Goal: Contribute content: Add original content to the website for others to see

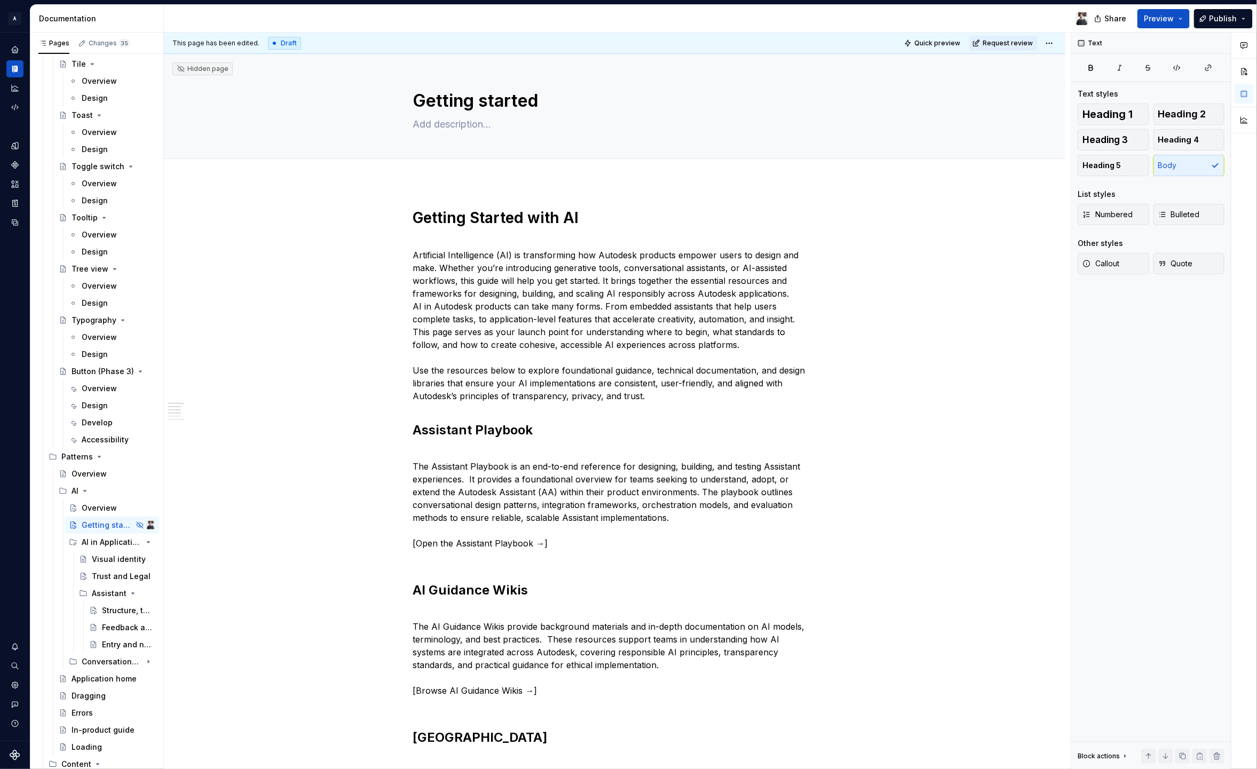
type textarea "*"
click at [414, 542] on p "The Assistant Playbook is an end-to-end reference for designing, building, and …" at bounding box center [615, 504] width 404 height 115
click at [562, 543] on p "The Assistant Playbook is an end-to-end reference for designing, building, and …" at bounding box center [615, 504] width 404 height 115
drag, startPoint x: 413, startPoint y: 543, endPoint x: 528, endPoint y: 545, distance: 115.3
click at [528, 545] on p "The Assistant Playbook is an end-to-end reference for designing, building, and …" at bounding box center [615, 504] width 404 height 115
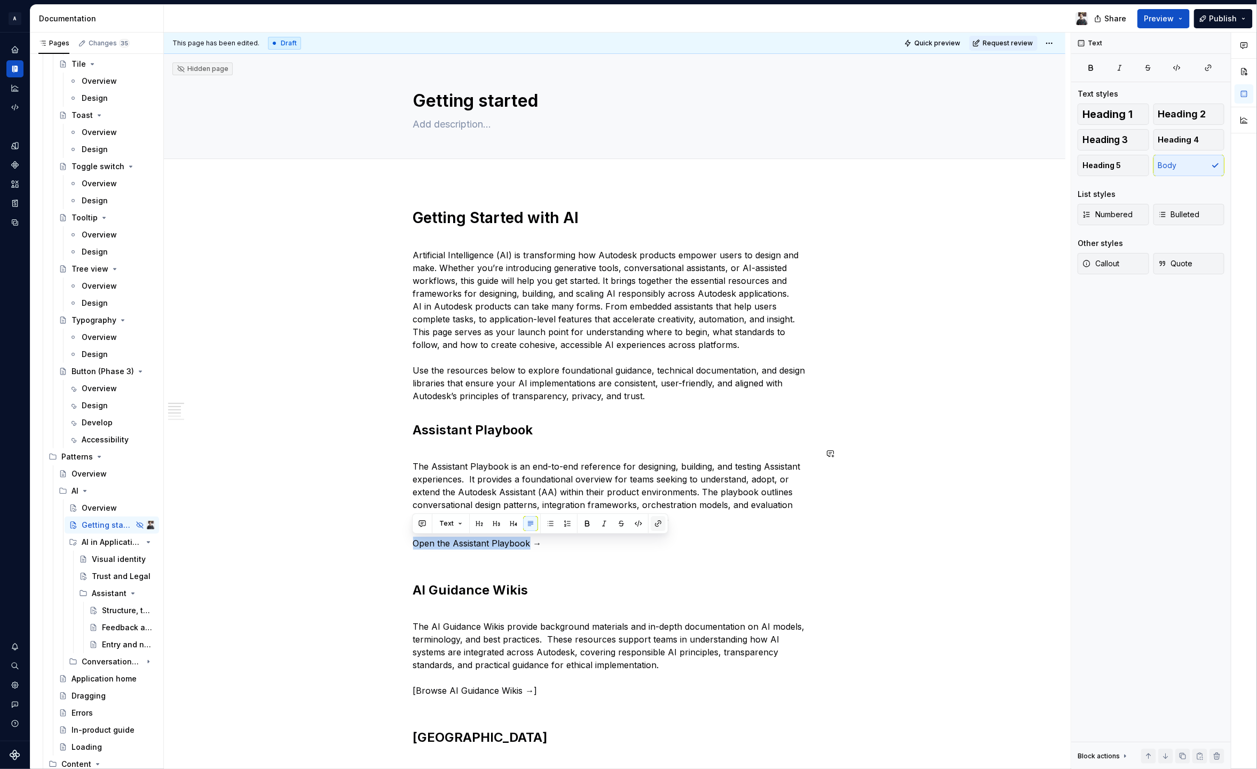
click at [658, 520] on button "button" at bounding box center [658, 523] width 15 height 15
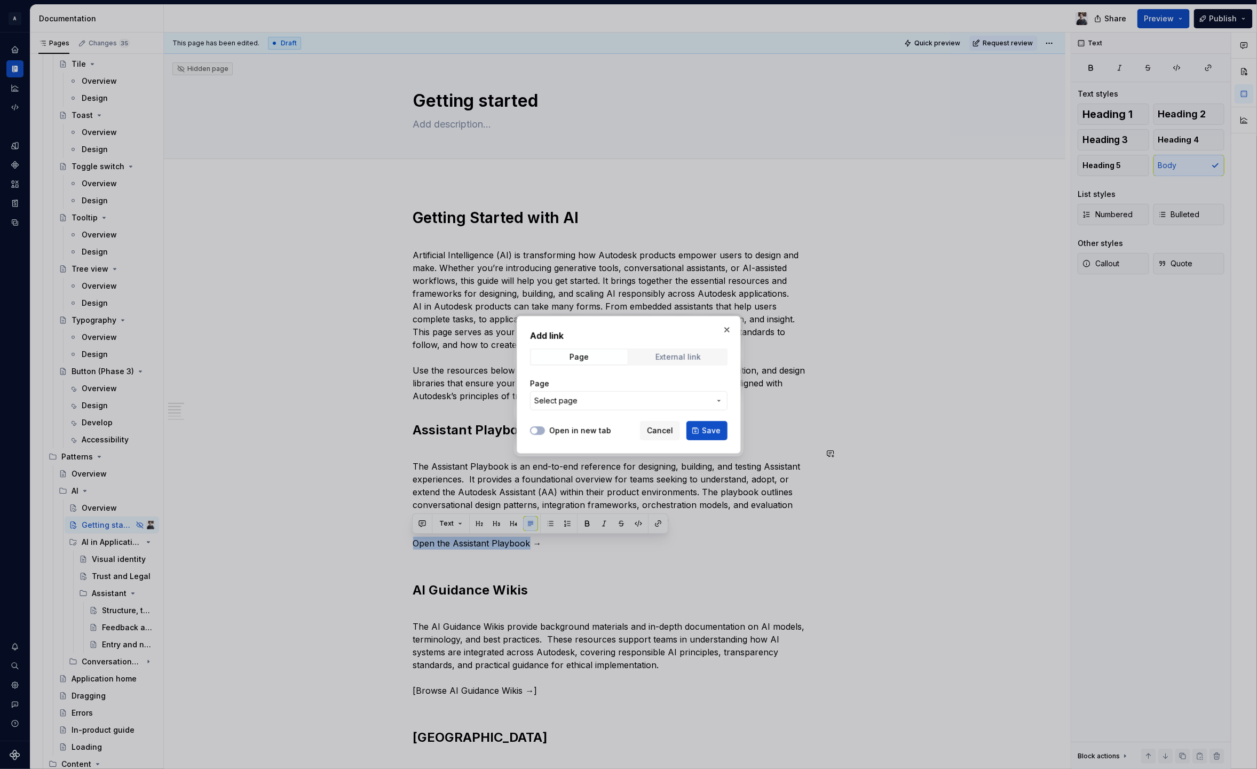
click at [674, 357] on div "External link" at bounding box center [678, 357] width 45 height 9
click at [590, 411] on div "URL" at bounding box center [629, 394] width 198 height 45
click at [595, 402] on input "URL" at bounding box center [629, 400] width 198 height 19
paste input "[URL][DOMAIN_NAME][DOMAIN_NAME]"
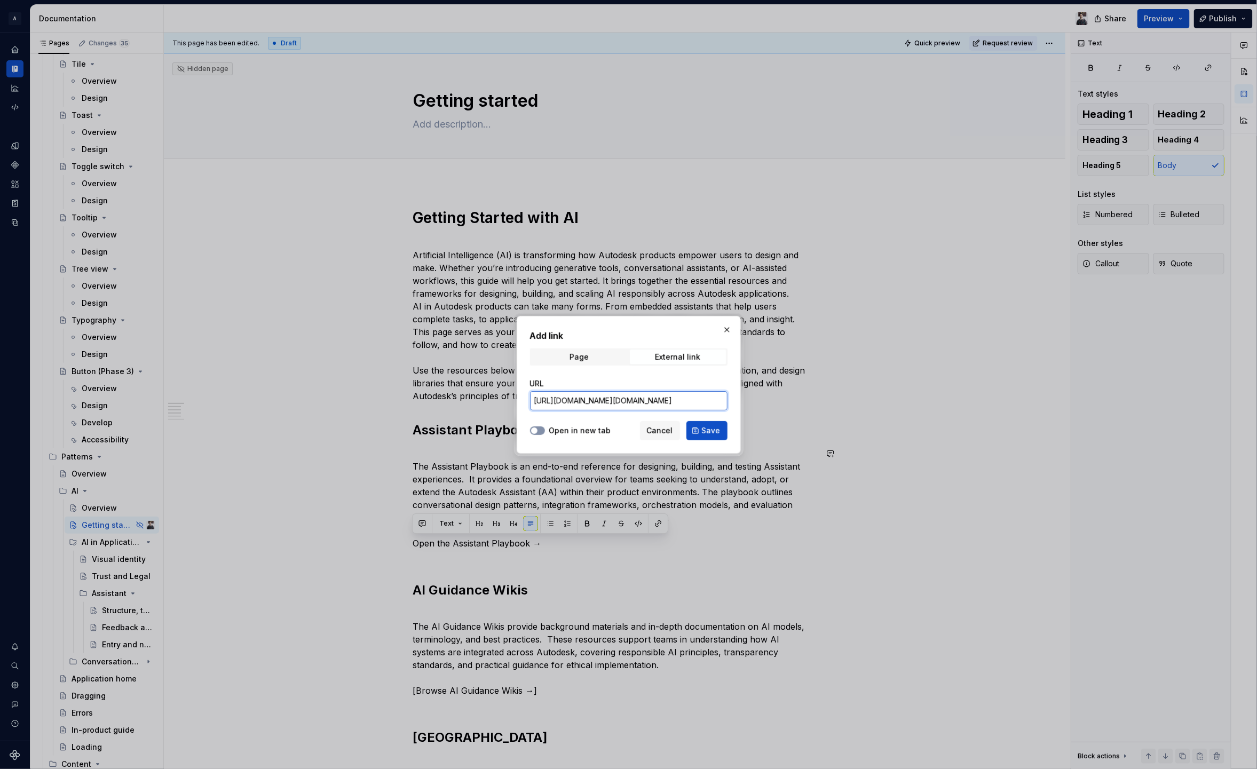
type input "[URL][DOMAIN_NAME][DOMAIN_NAME]"
click at [531, 430] on span "button" at bounding box center [534, 431] width 6 height 6
click at [708, 431] on span "Save" at bounding box center [711, 430] width 19 height 11
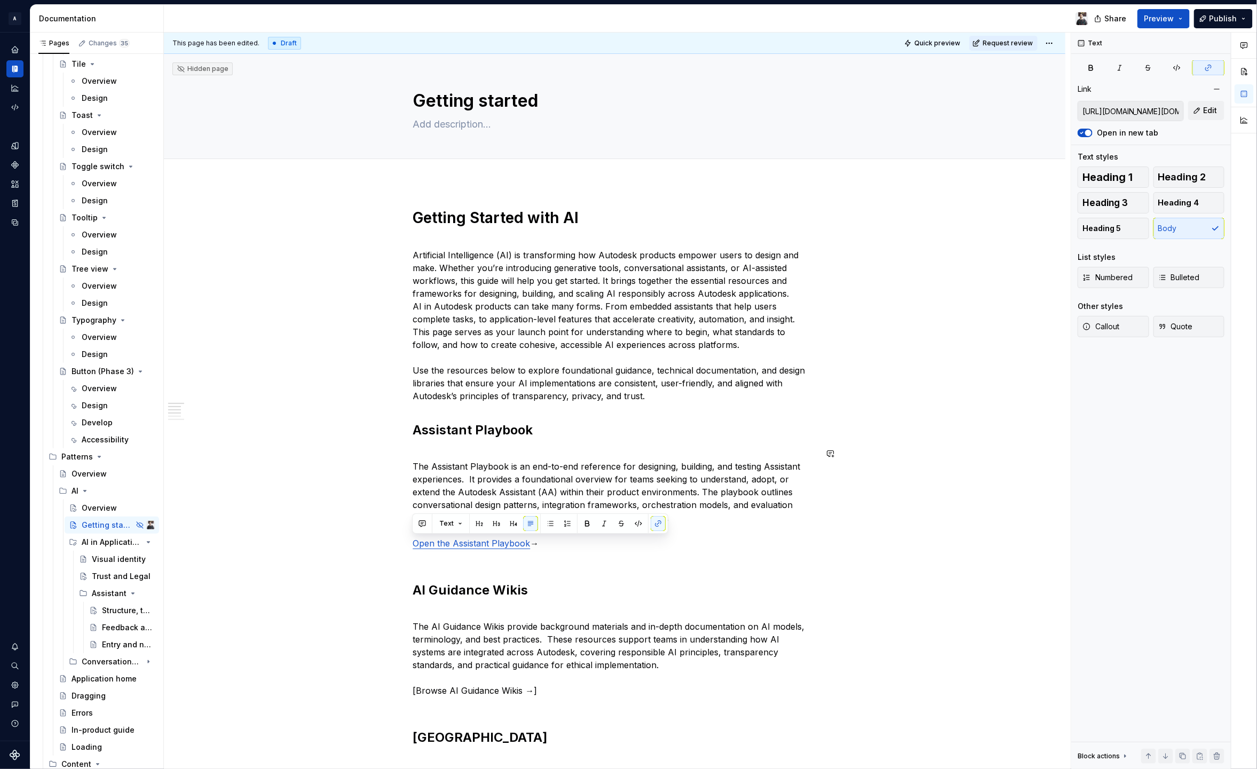
click at [703, 538] on p "The Assistant Playbook is an end-to-end reference for designing, building, and …" at bounding box center [615, 504] width 404 height 115
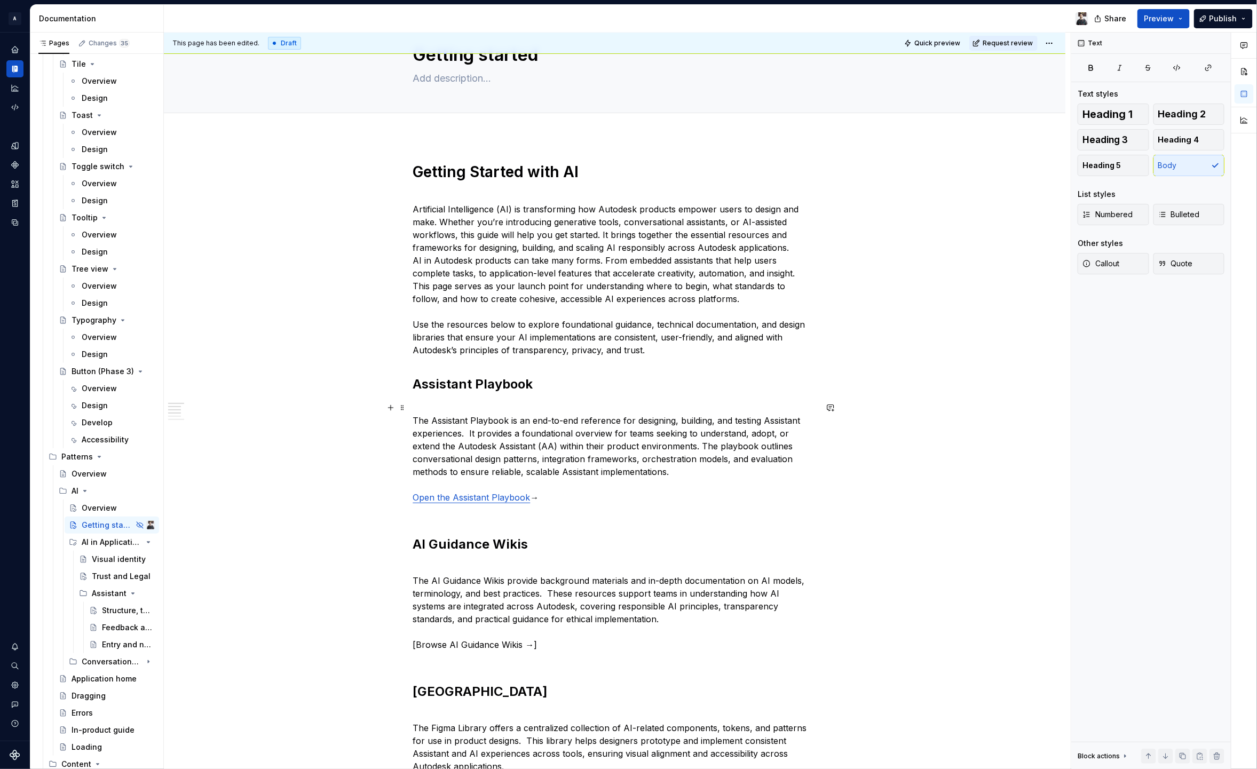
scroll to position [98, 0]
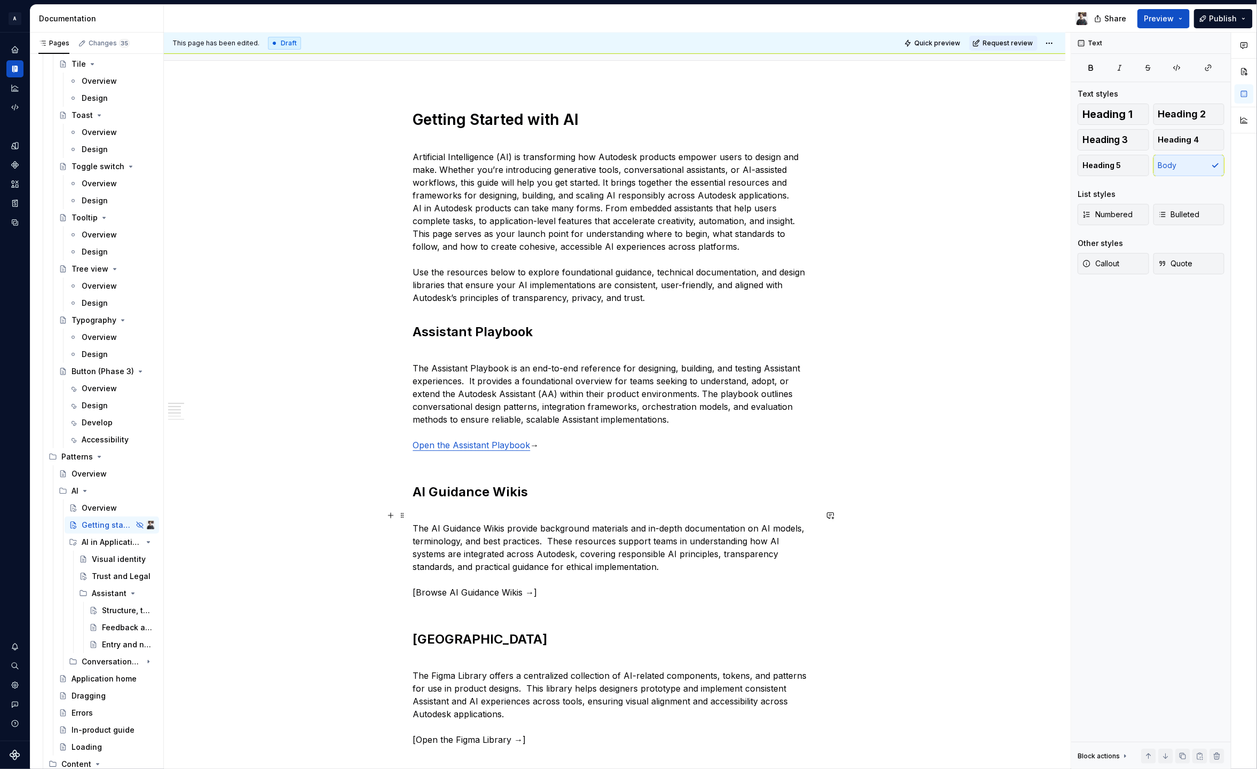
click at [598, 597] on p "The AI Guidance Wikis provide background materials and in-depth documentation o…" at bounding box center [615, 560] width 404 height 102
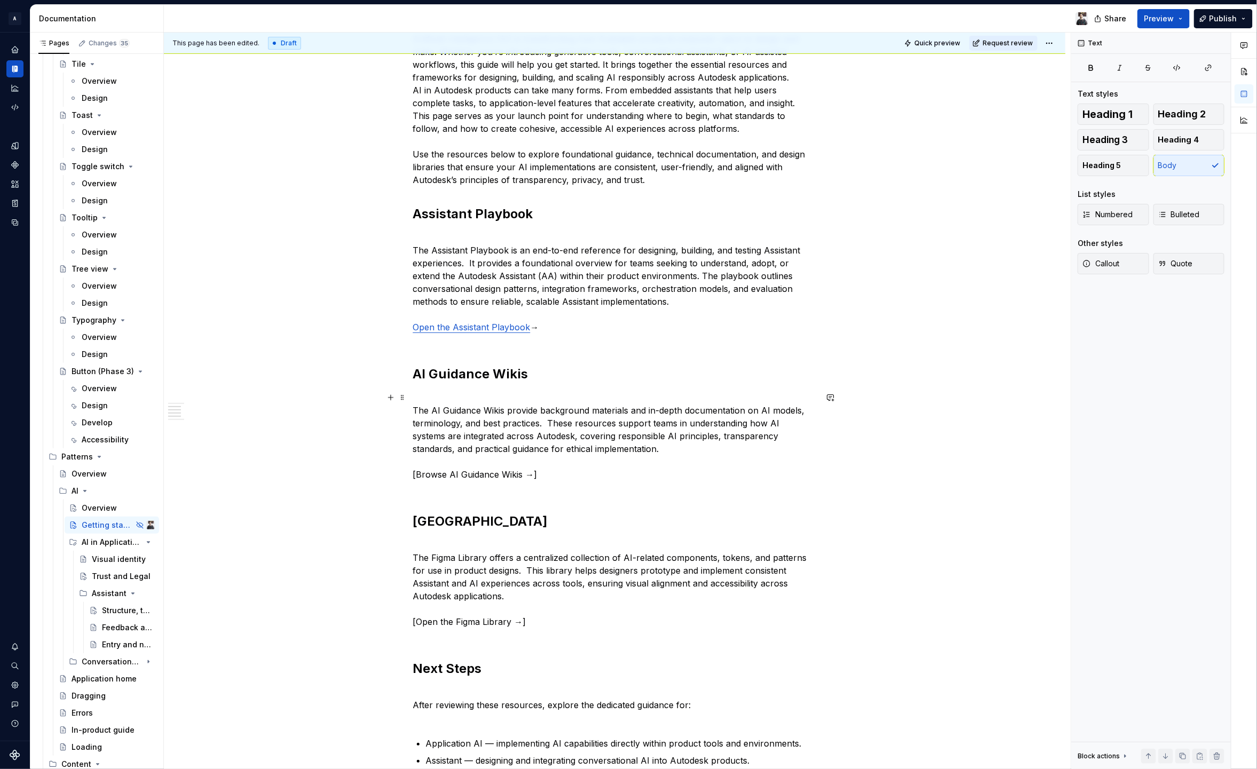
scroll to position [214, 0]
click at [428, 412] on p "The AI Guidance Wikis provide background materials and in-depth documentation o…" at bounding box center [615, 444] width 404 height 102
click at [496, 414] on p "These AI Guidance Wikis provide background materials and in-depth documentation…" at bounding box center [615, 444] width 404 height 102
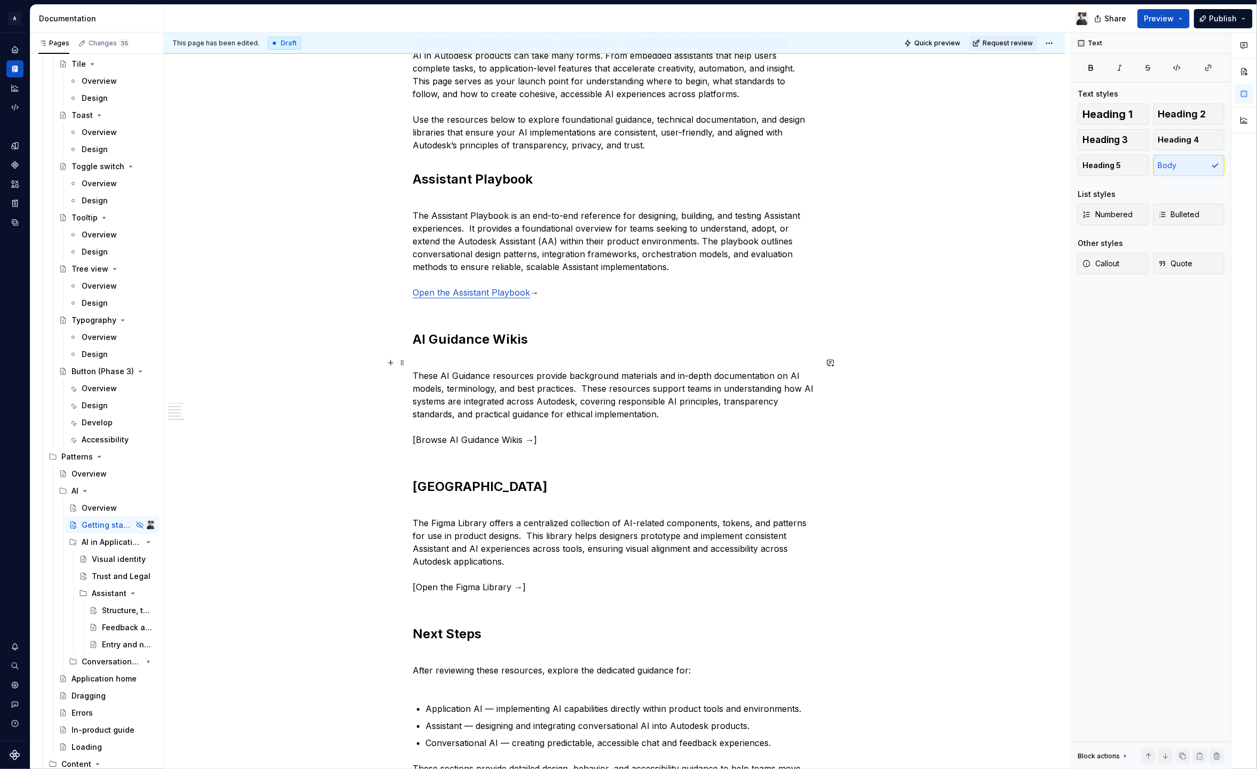
scroll to position [305, 0]
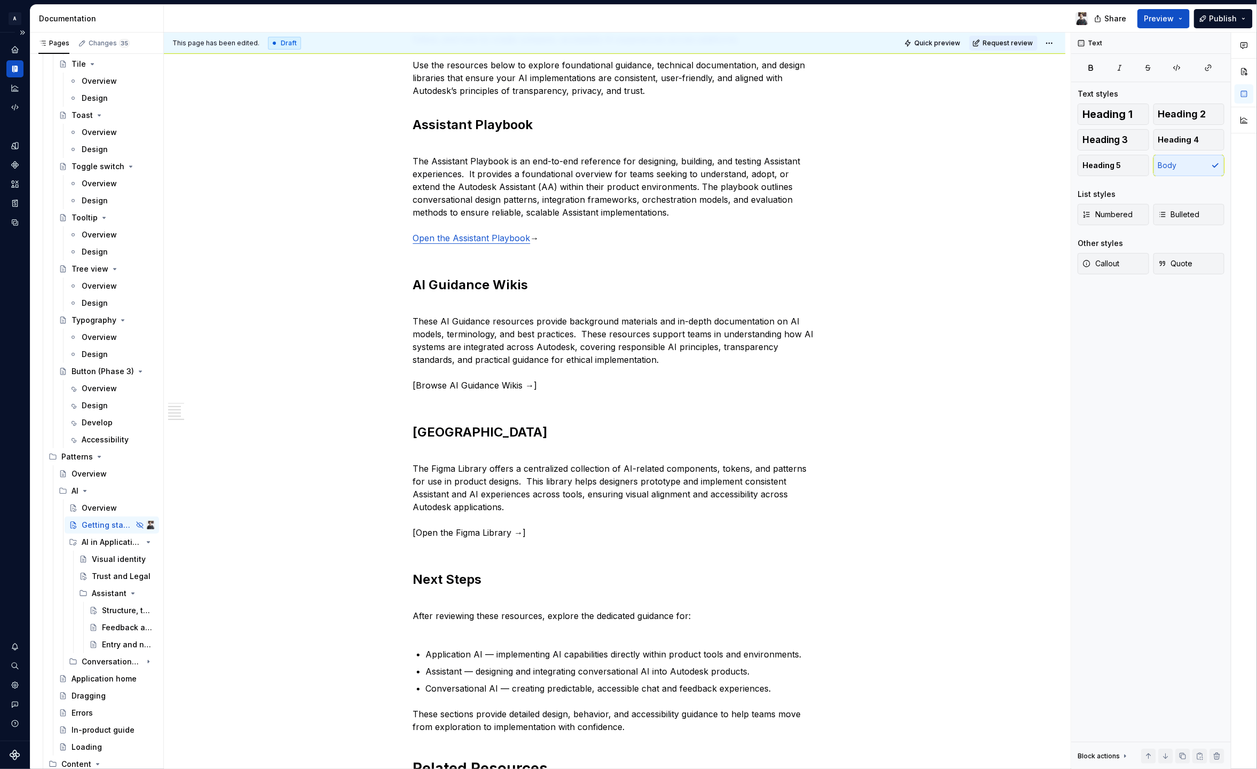
type textarea "*"
drag, startPoint x: 417, startPoint y: 386, endPoint x: 519, endPoint y: 387, distance: 102.5
click at [519, 387] on p "These AI Guidance resources provide background materials and in-depth documenta…" at bounding box center [615, 353] width 404 height 102
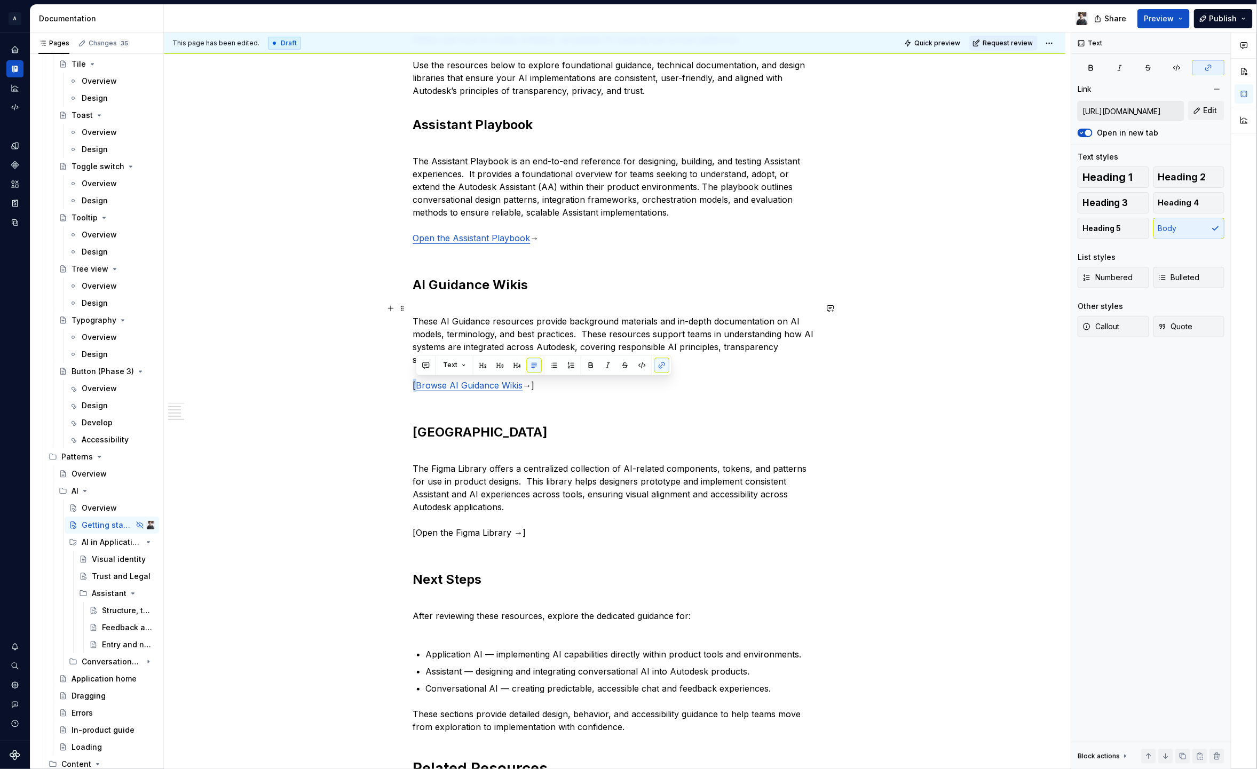
click at [470, 385] on link "Browse AI Guidance Wikis" at bounding box center [469, 385] width 107 height 11
drag, startPoint x: 449, startPoint y: 386, endPoint x: 521, endPoint y: 385, distance: 71.0
click at [521, 385] on link "Browse AI Guidance Wikis" at bounding box center [469, 385] width 107 height 11
click at [498, 381] on link "Browse AI Guidance Wikis" at bounding box center [469, 385] width 107 height 11
drag, startPoint x: 519, startPoint y: 385, endPoint x: 428, endPoint y: 381, distance: 91.9
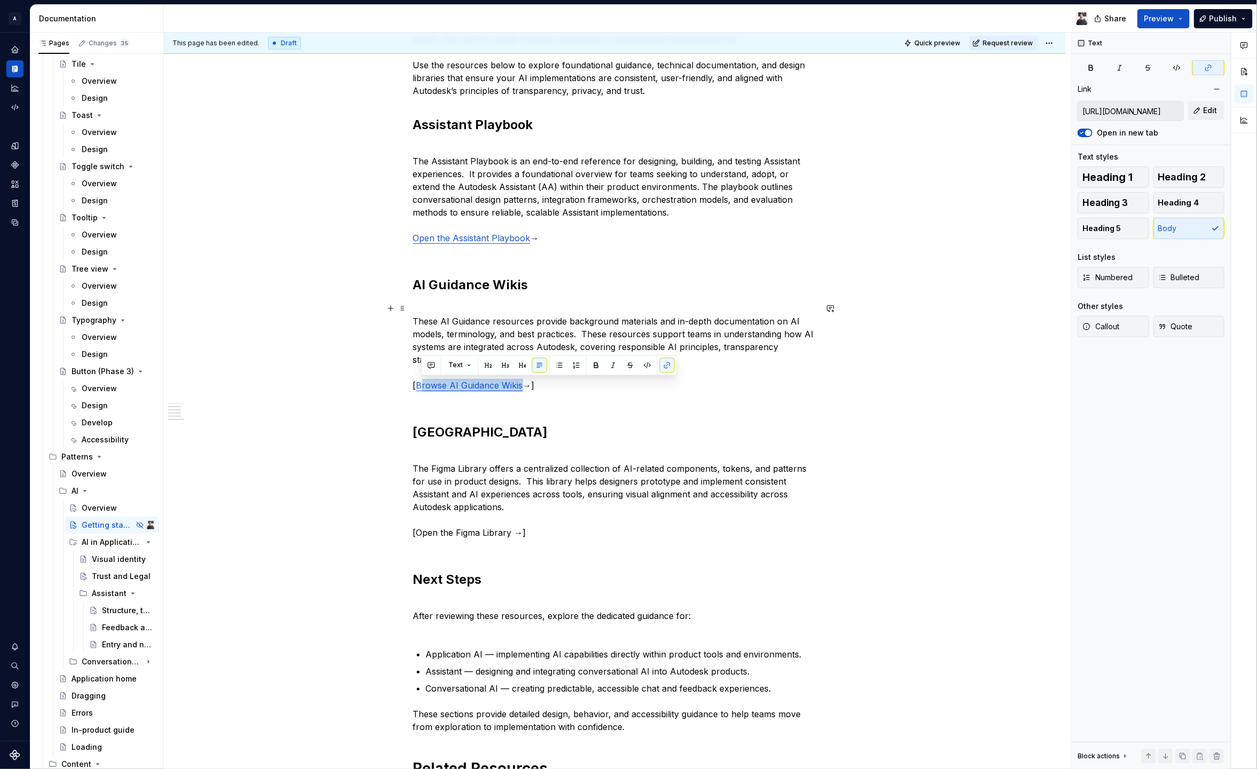
click at [420, 382] on link "Browse AI Guidance Wikis" at bounding box center [469, 385] width 107 height 11
click at [470, 390] on p "These AI Guidance resources provide background materials and in-depth documenta…" at bounding box center [615, 353] width 404 height 102
click at [518, 364] on button "button" at bounding box center [525, 363] width 15 height 15
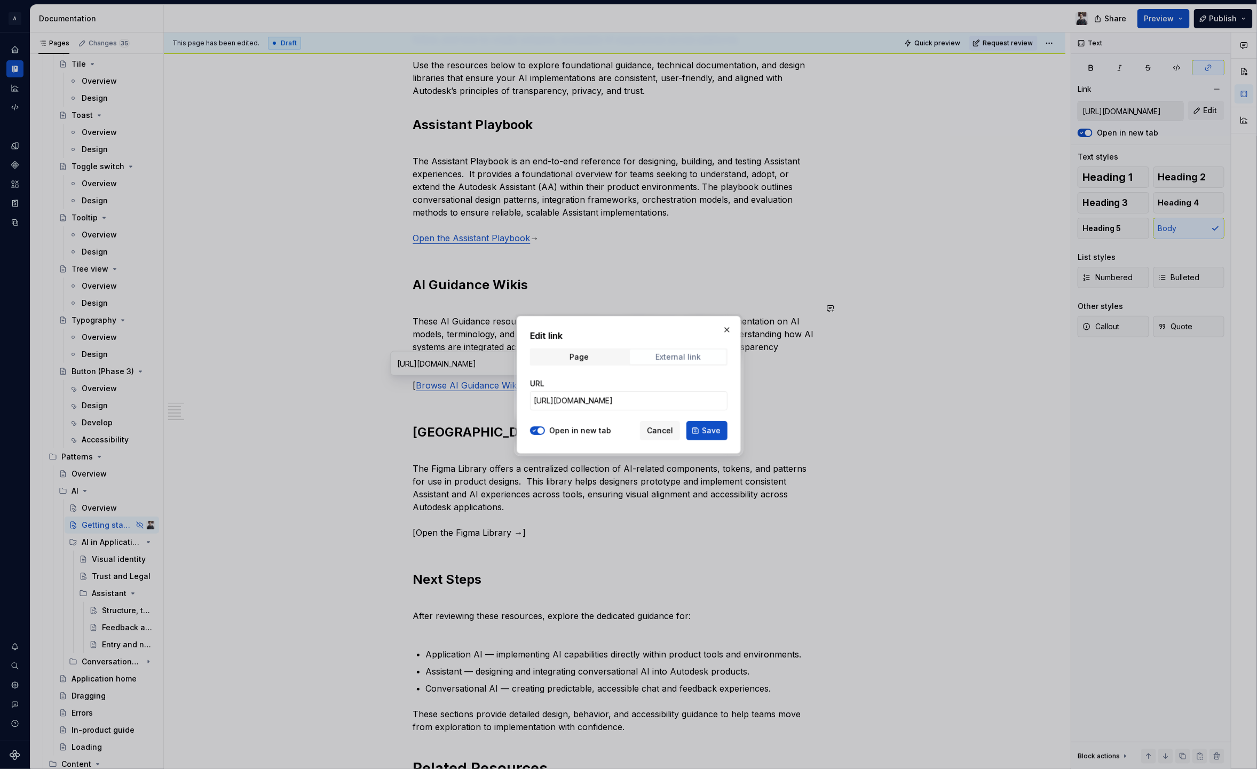
click at [671, 354] on div "External link" at bounding box center [678, 357] width 45 height 9
click at [665, 435] on span "Cancel" at bounding box center [660, 430] width 26 height 11
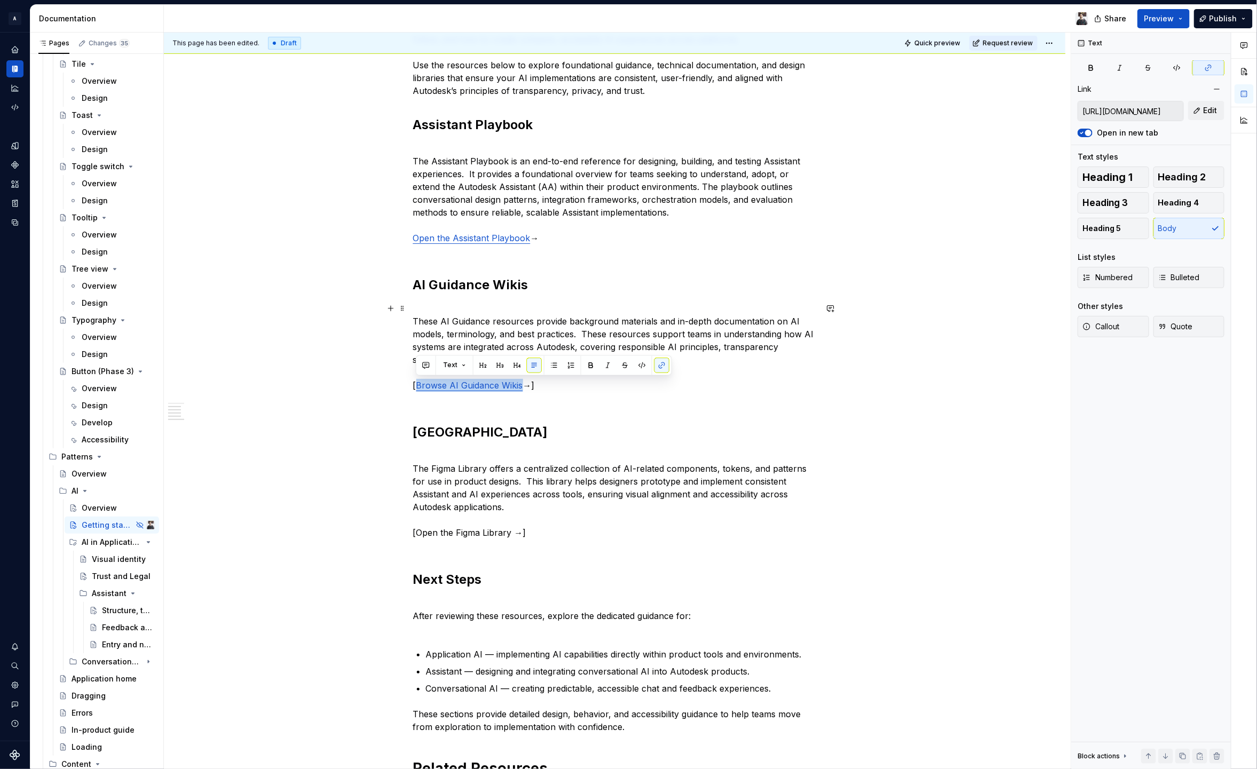
drag, startPoint x: 521, startPoint y: 387, endPoint x: 416, endPoint y: 387, distance: 104.6
click at [416, 387] on link "Browse AI Guidance Wikis" at bounding box center [469, 385] width 107 height 11
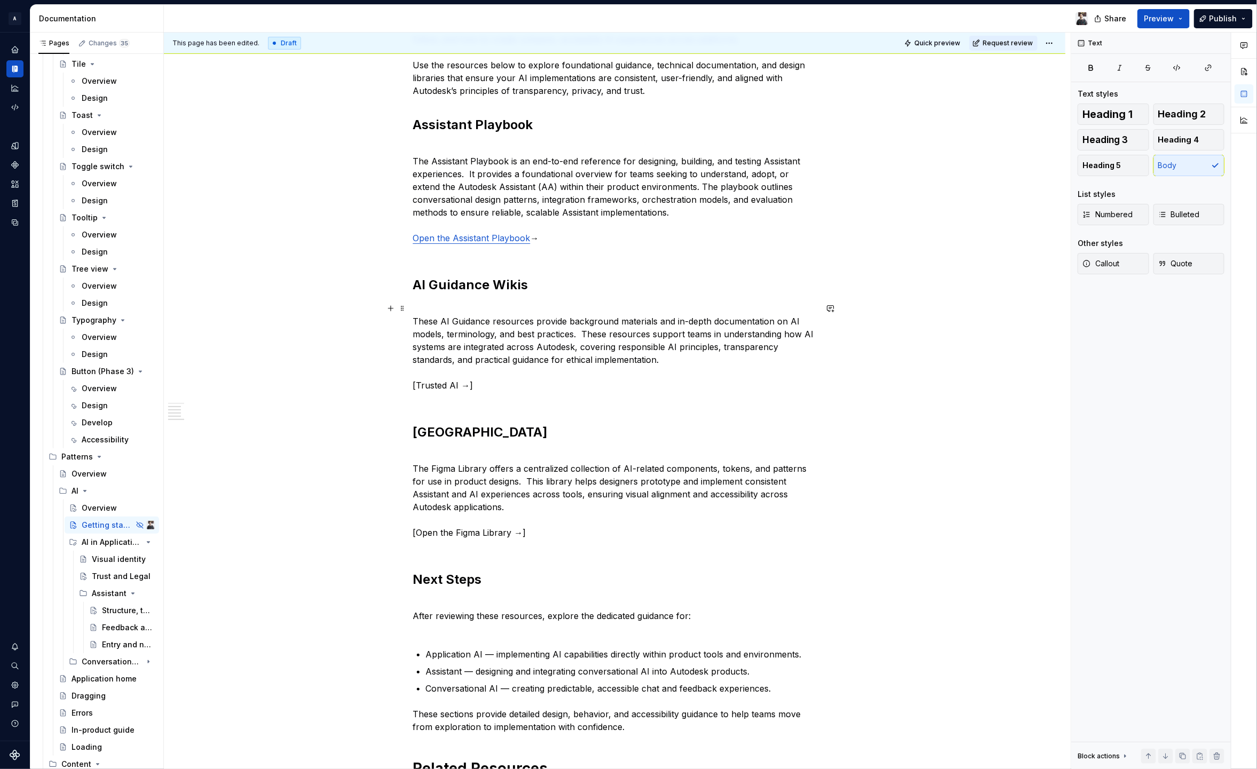
click at [415, 385] on p "These AI Guidance resources provide background materials and in-depth documenta…" at bounding box center [615, 353] width 404 height 102
click at [510, 397] on p "These AI Guidance resources provide background materials and in-depth documenta…" at bounding box center [615, 353] width 404 height 102
click at [498, 388] on p "These AI Guidance resources provide background materials and in-depth documenta…" at bounding box center [615, 353] width 404 height 102
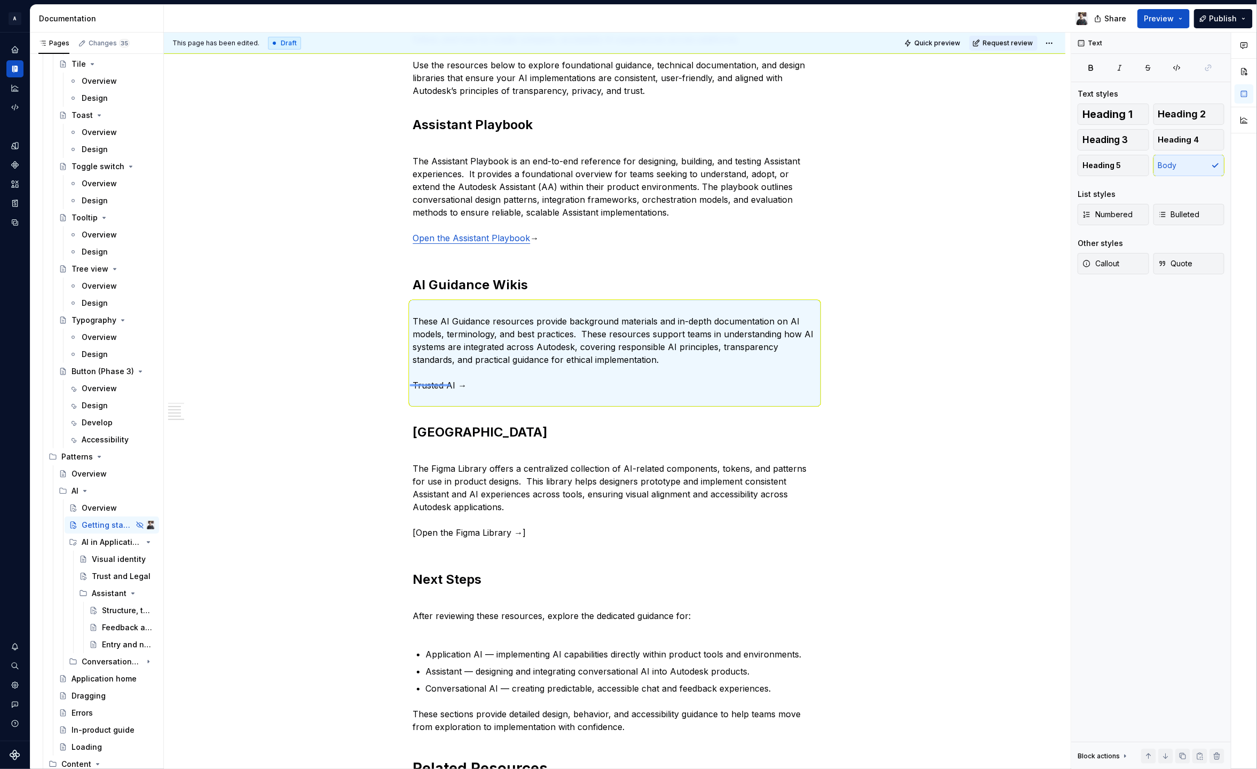
drag, startPoint x: 410, startPoint y: 385, endPoint x: 451, endPoint y: 384, distance: 41.1
click at [451, 384] on div "This page has been edited. Draft Quick preview Request review Hidden page Getti…" at bounding box center [617, 401] width 907 height 737
click at [439, 387] on p "These AI Guidance resources provide background materials and in-depth documenta…" at bounding box center [615, 353] width 404 height 102
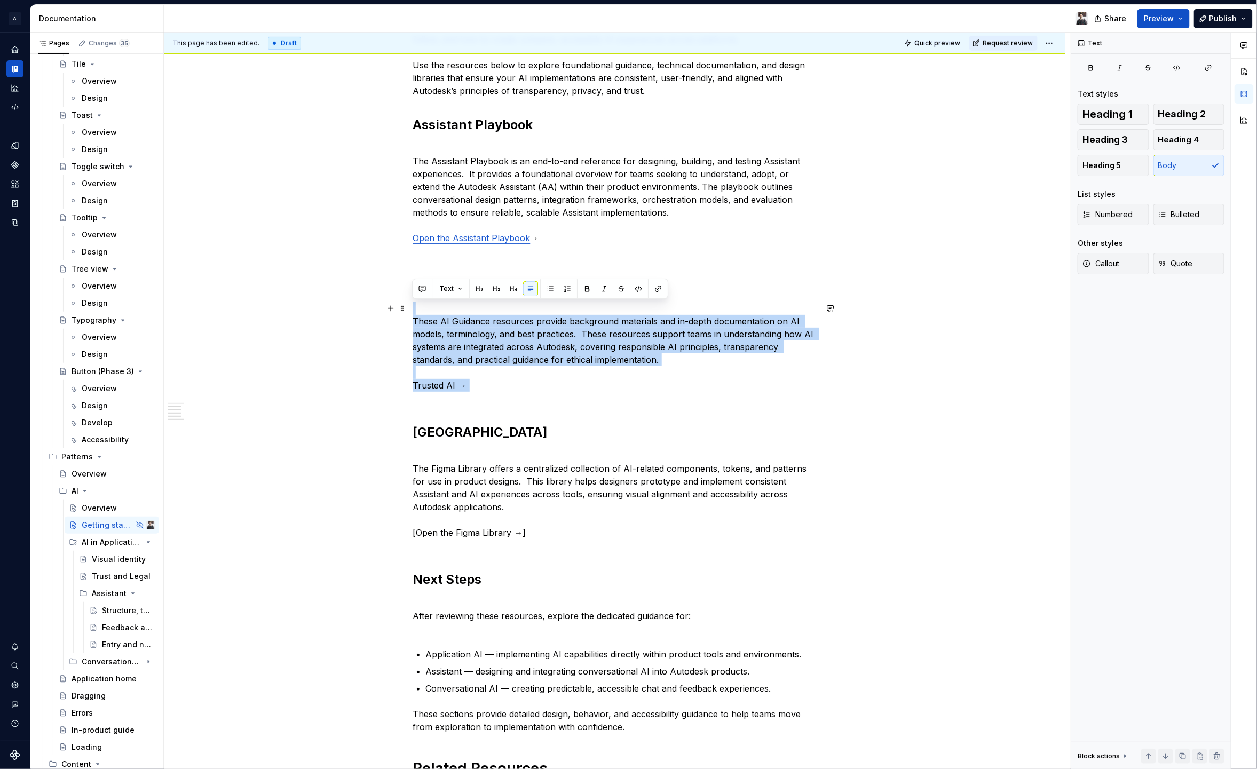
click at [439, 387] on p "These AI Guidance resources provide background materials and in-depth documenta…" at bounding box center [615, 353] width 404 height 102
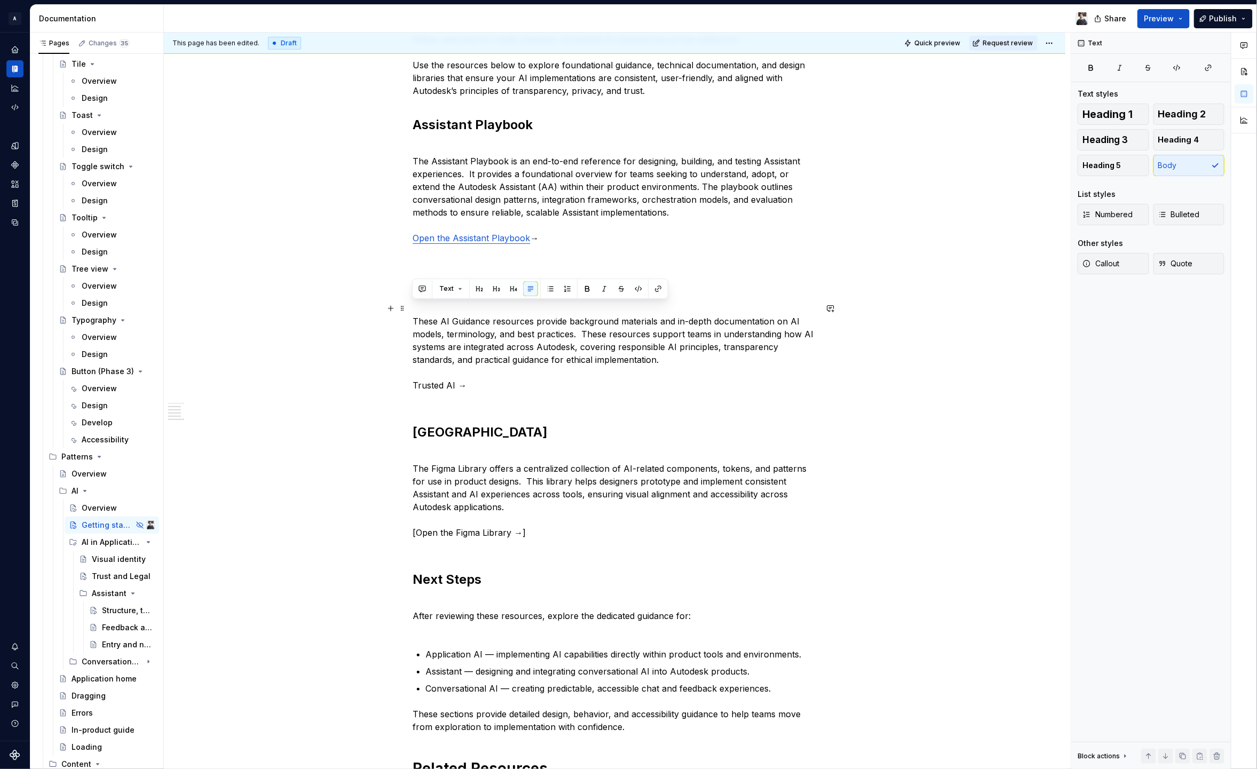
click at [439, 387] on p "These AI Guidance resources provide background materials and in-depth documenta…" at bounding box center [615, 353] width 404 height 102
drag, startPoint x: 455, startPoint y: 386, endPoint x: 413, endPoint y: 386, distance: 41.6
click at [413, 386] on p "These AI Guidance resources provide background materials and in-depth documenta…" at bounding box center [615, 353] width 404 height 102
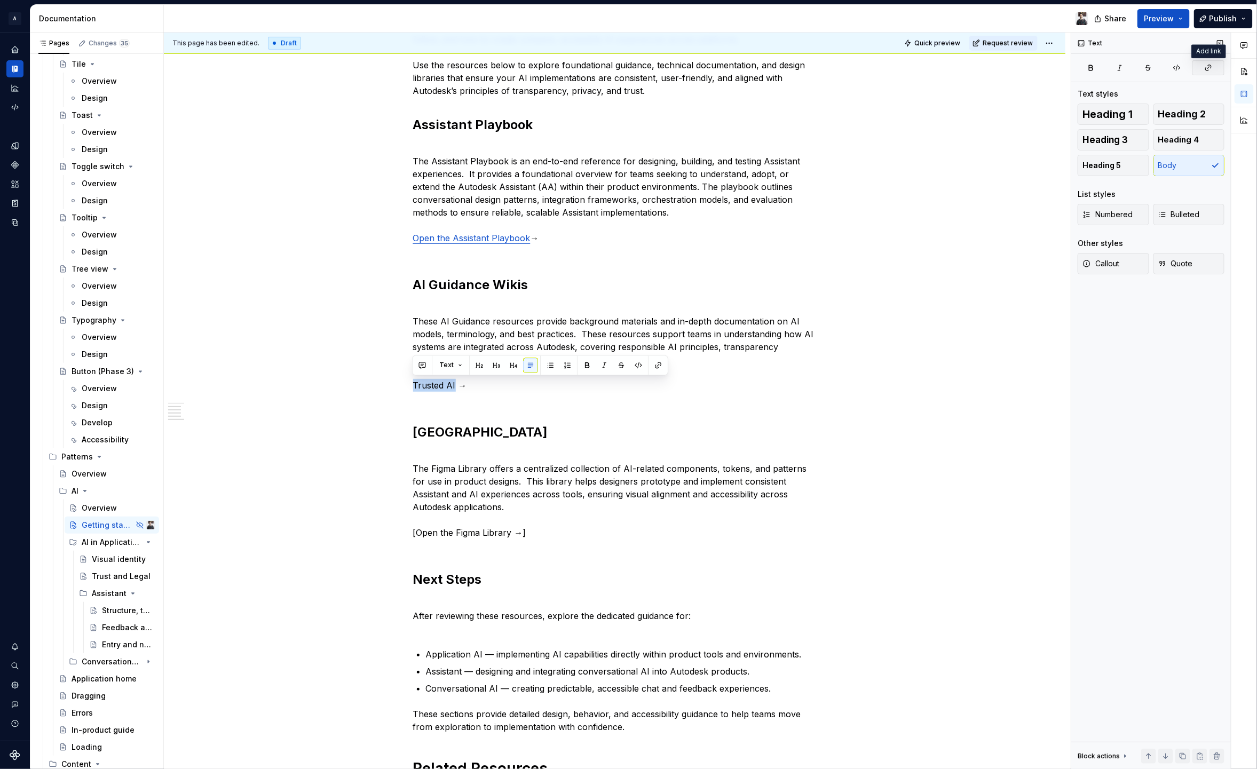
click at [1203, 72] on button "button" at bounding box center [1209, 67] width 32 height 15
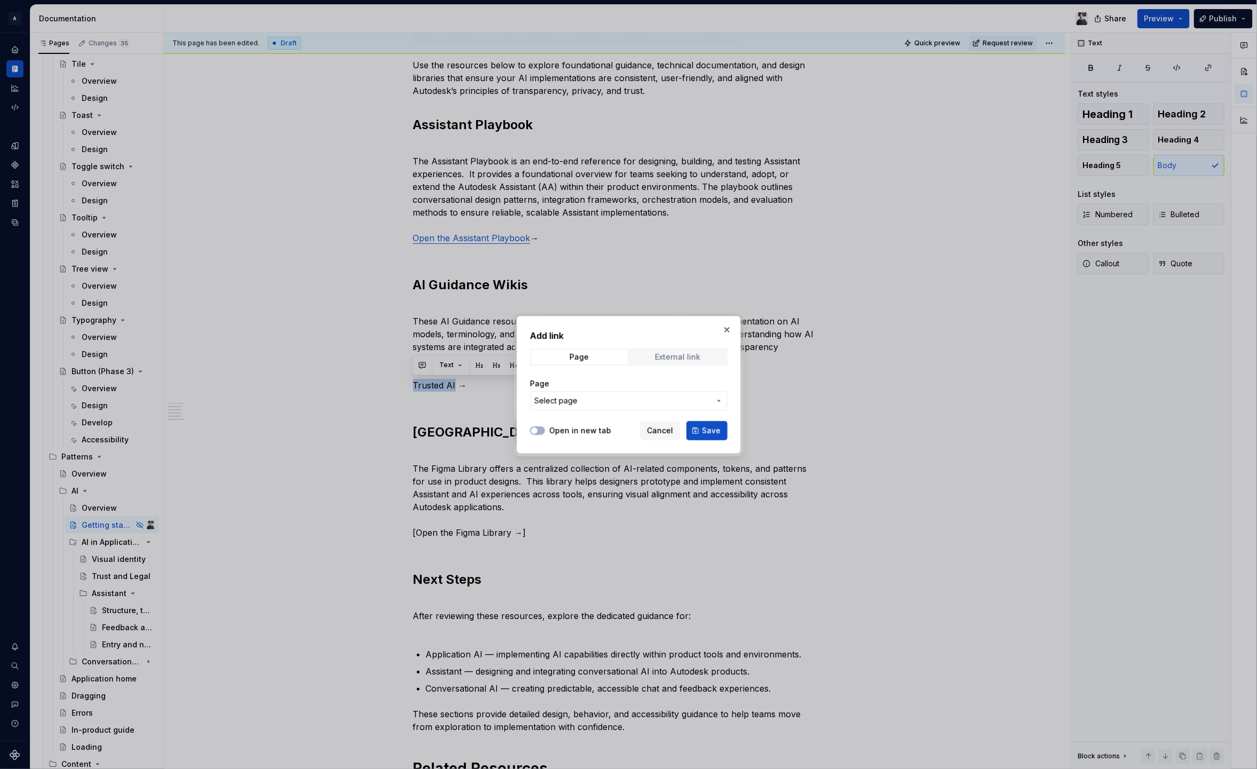
click at [668, 350] on span "External link" at bounding box center [678, 357] width 97 height 15
click at [585, 401] on input "URL" at bounding box center [629, 400] width 198 height 19
paste input "[URL][DOMAIN_NAME]"
type input "[URL][DOMAIN_NAME]"
drag, startPoint x: 545, startPoint y: 437, endPoint x: 538, endPoint y: 428, distance: 11.8
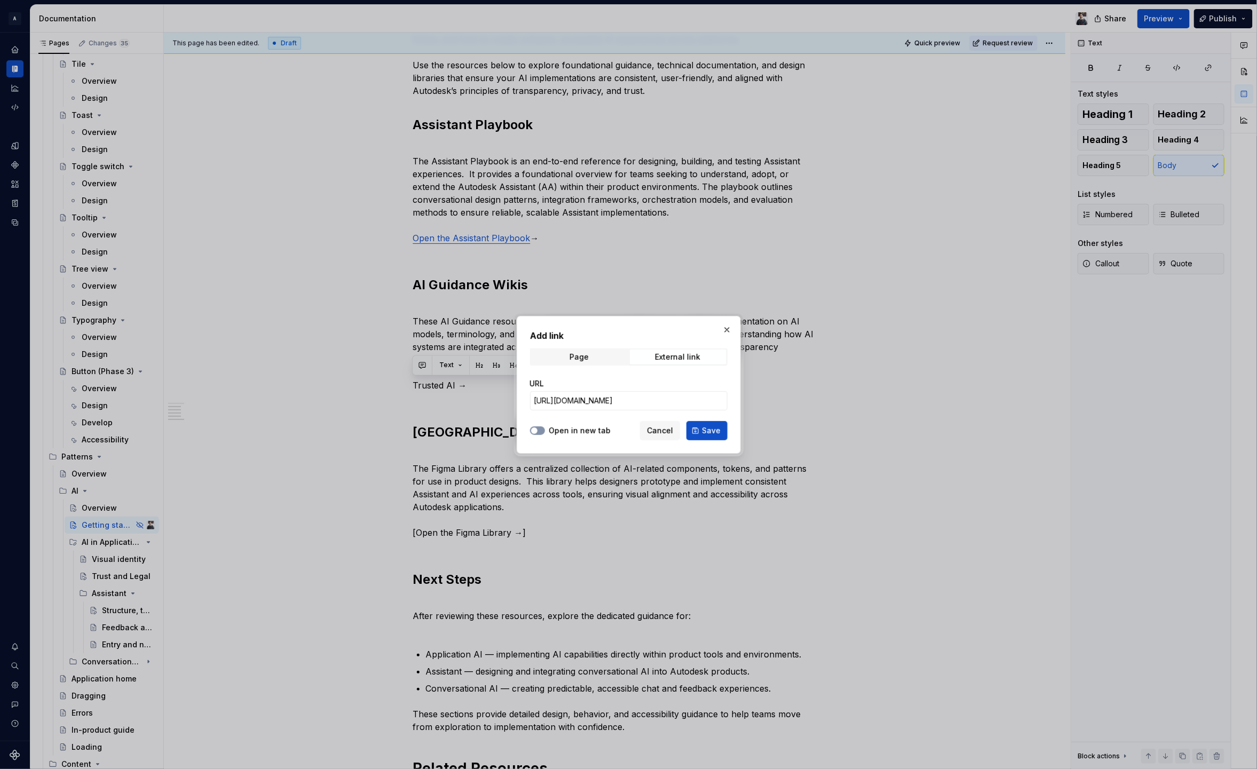
click at [545, 436] on div "Open in new tab Cancel Save" at bounding box center [629, 428] width 198 height 23
click at [538, 428] on icon "button" at bounding box center [534, 431] width 9 height 6
click at [716, 428] on span "Save" at bounding box center [711, 430] width 19 height 11
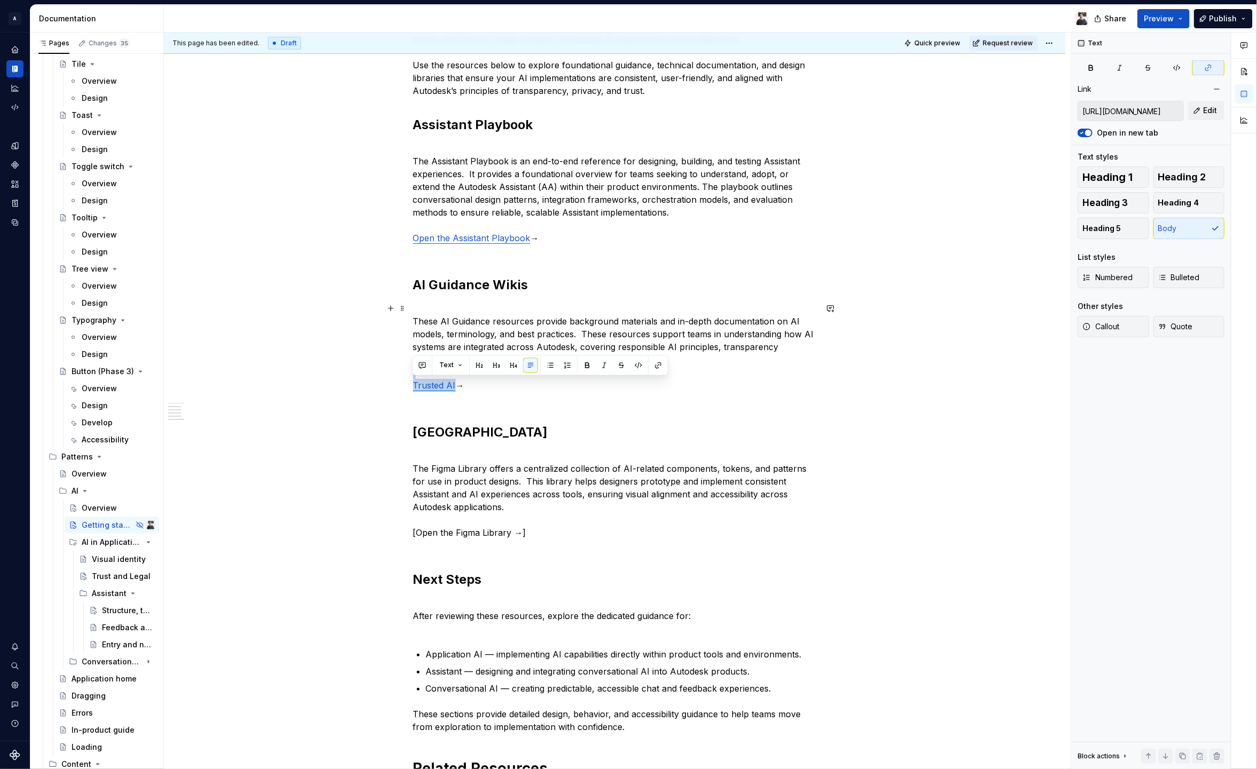
click at [493, 390] on p "These AI Guidance resources provide background materials and in-depth documenta…" at bounding box center [615, 353] width 404 height 102
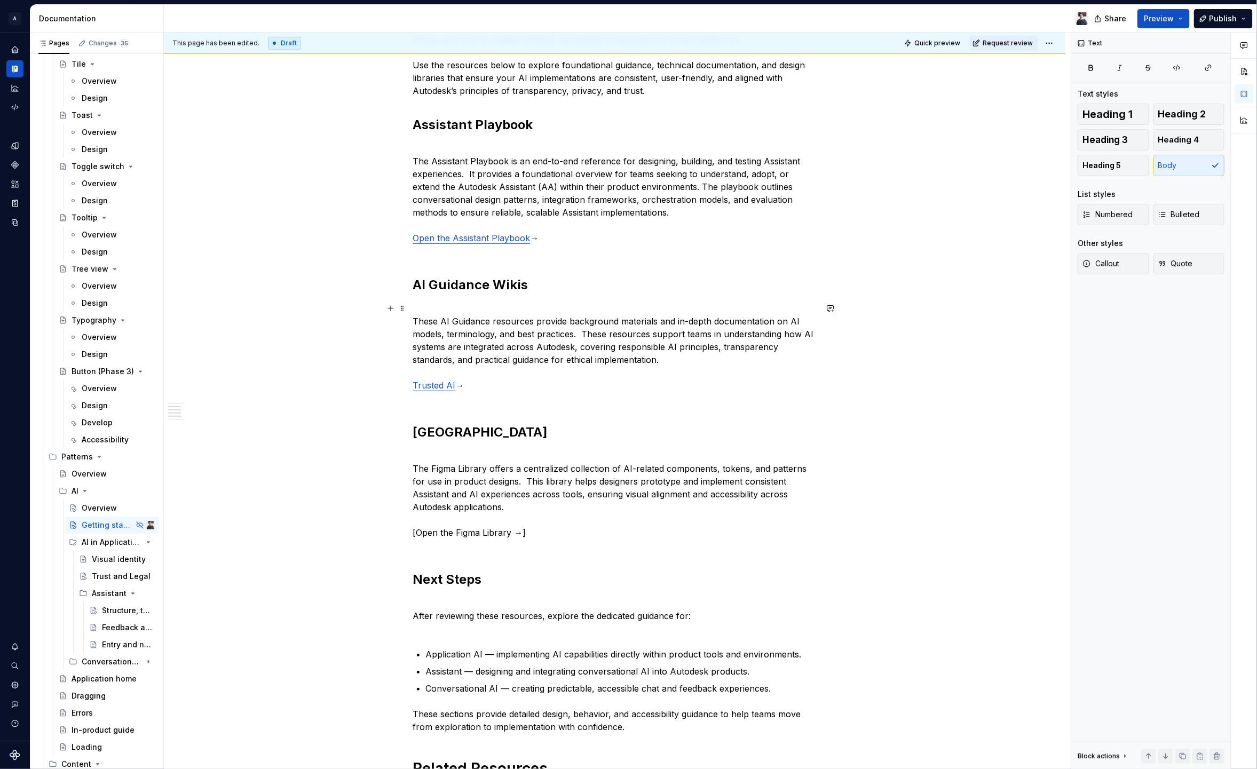
scroll to position [285, 0]
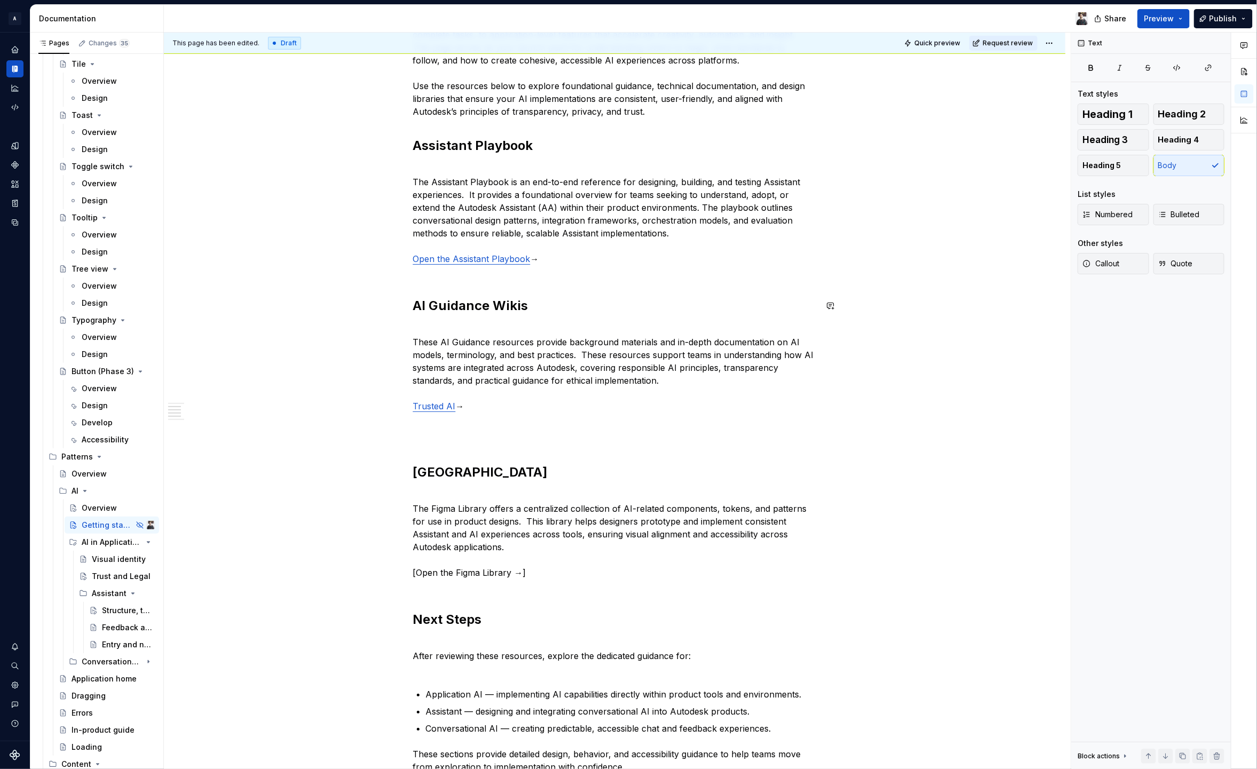
click at [576, 294] on div "Getting Started with AI Artificial Intelligence (AI) is transforming how Autode…" at bounding box center [615, 403] width 404 height 959
drag, startPoint x: 522, startPoint y: 305, endPoint x: 492, endPoint y: 310, distance: 30.3
click at [492, 310] on h2 "AI Guidance Wikis" at bounding box center [615, 305] width 404 height 17
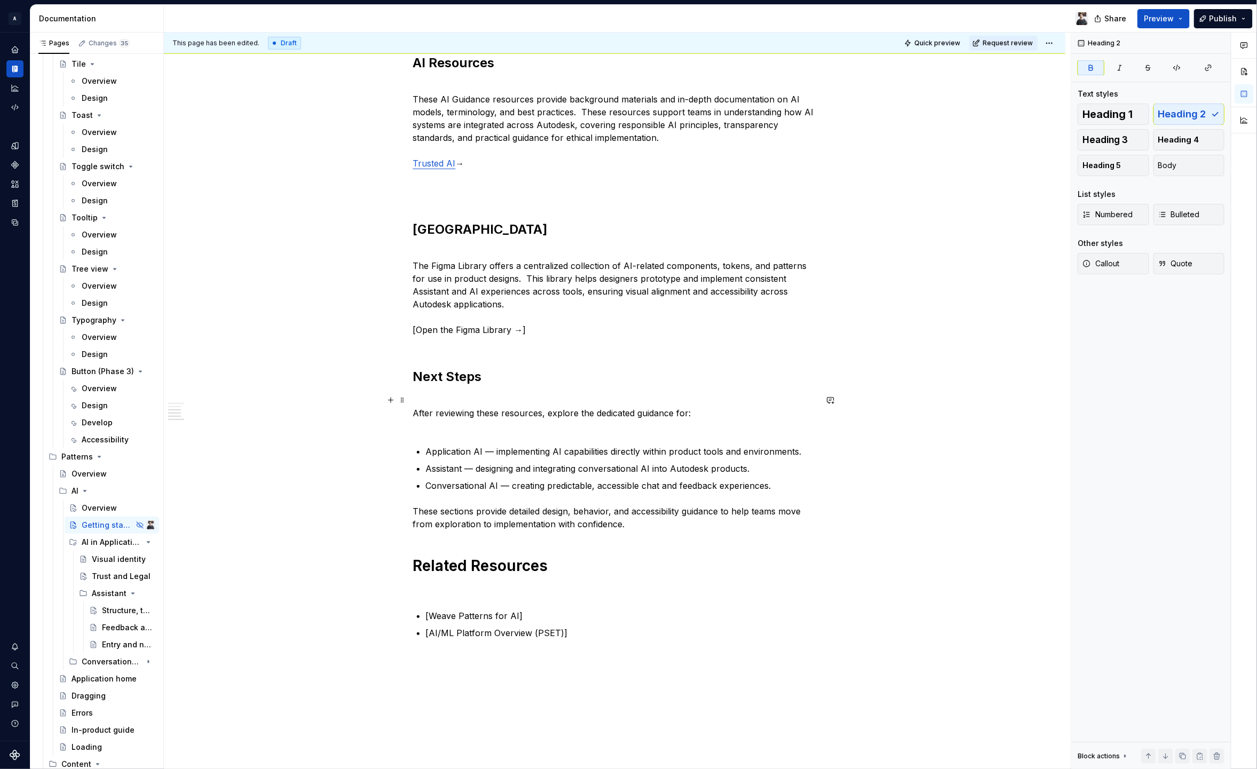
scroll to position [505, 0]
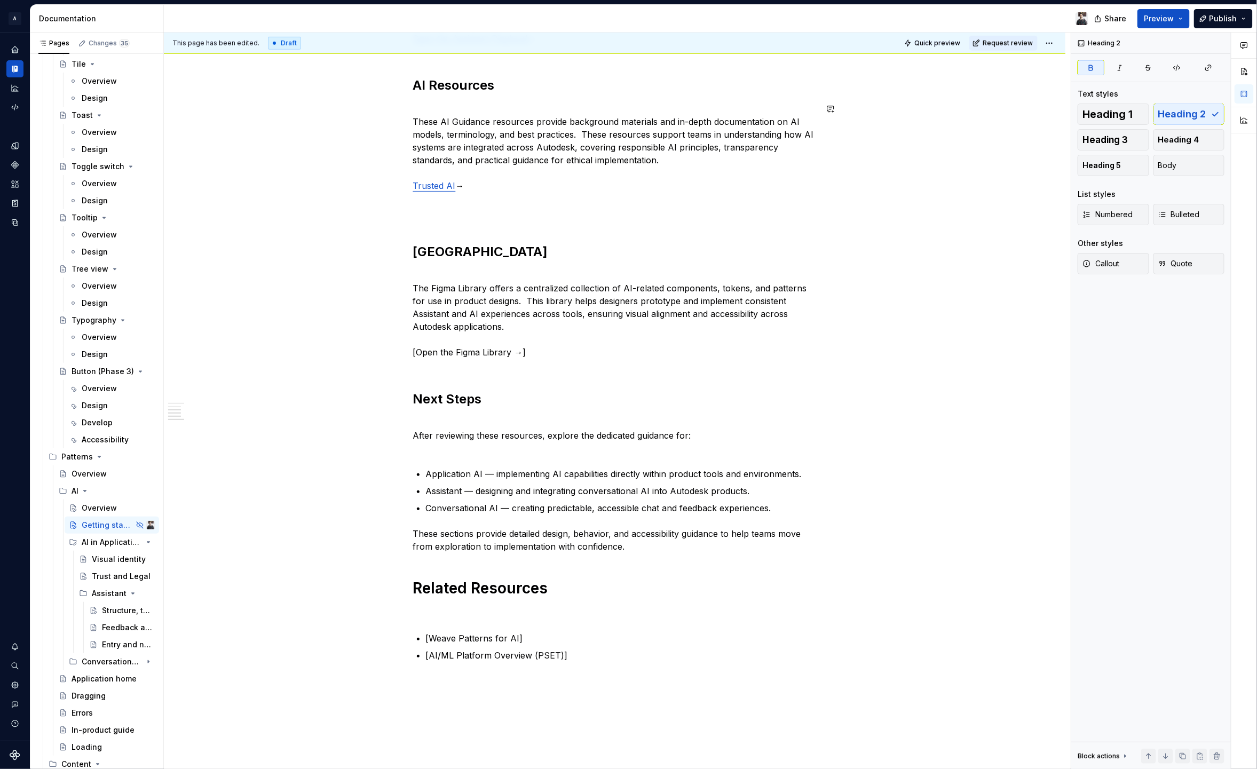
click at [444, 219] on p at bounding box center [615, 212] width 404 height 26
click at [438, 231] on div "Getting Started with AI Artificial Intelligence (AI) is transforming how Autode…" at bounding box center [615, 182] width 404 height 959
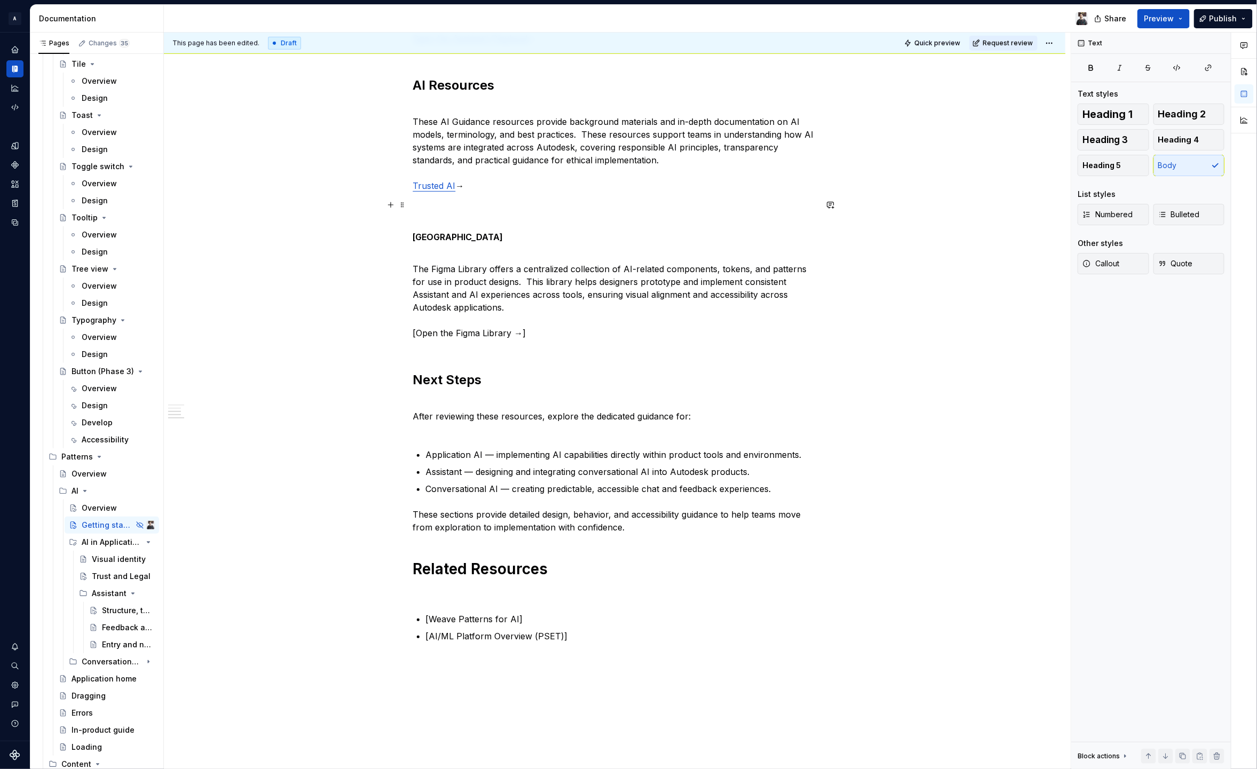
click at [437, 218] on p at bounding box center [615, 212] width 404 height 26
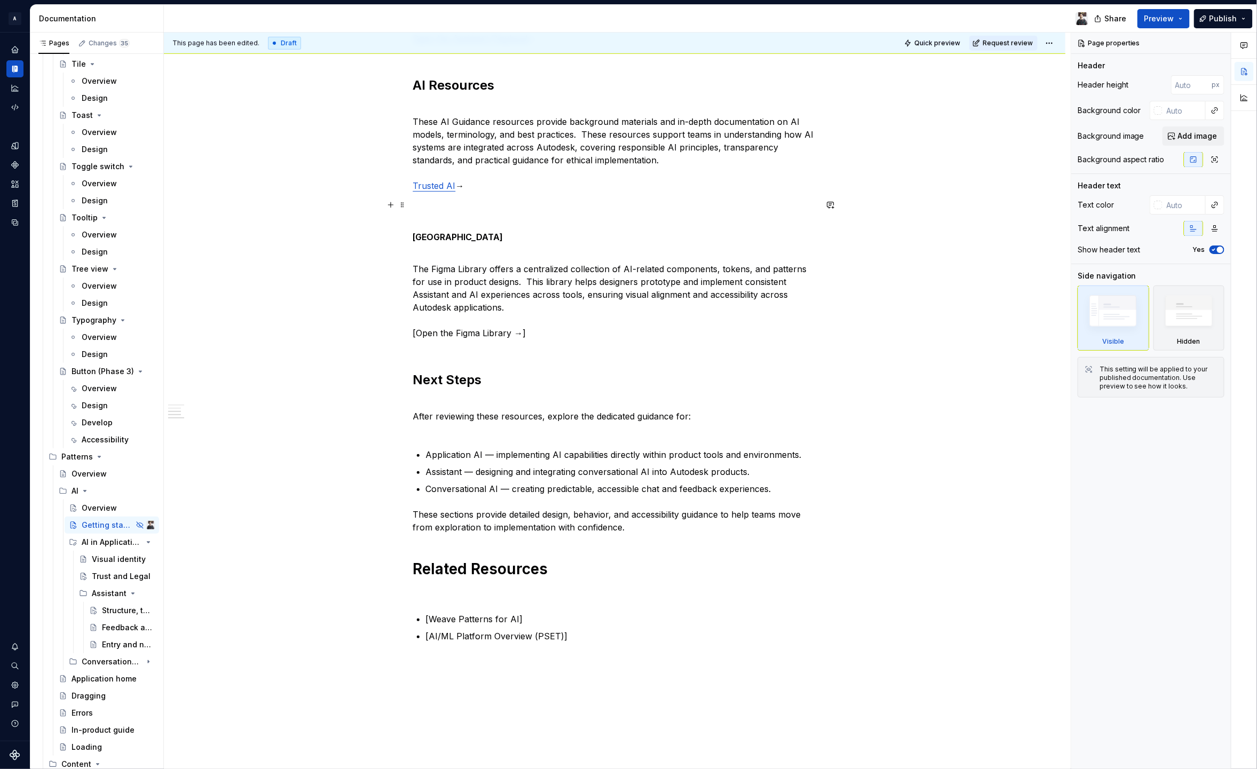
click at [431, 202] on p at bounding box center [615, 212] width 404 height 26
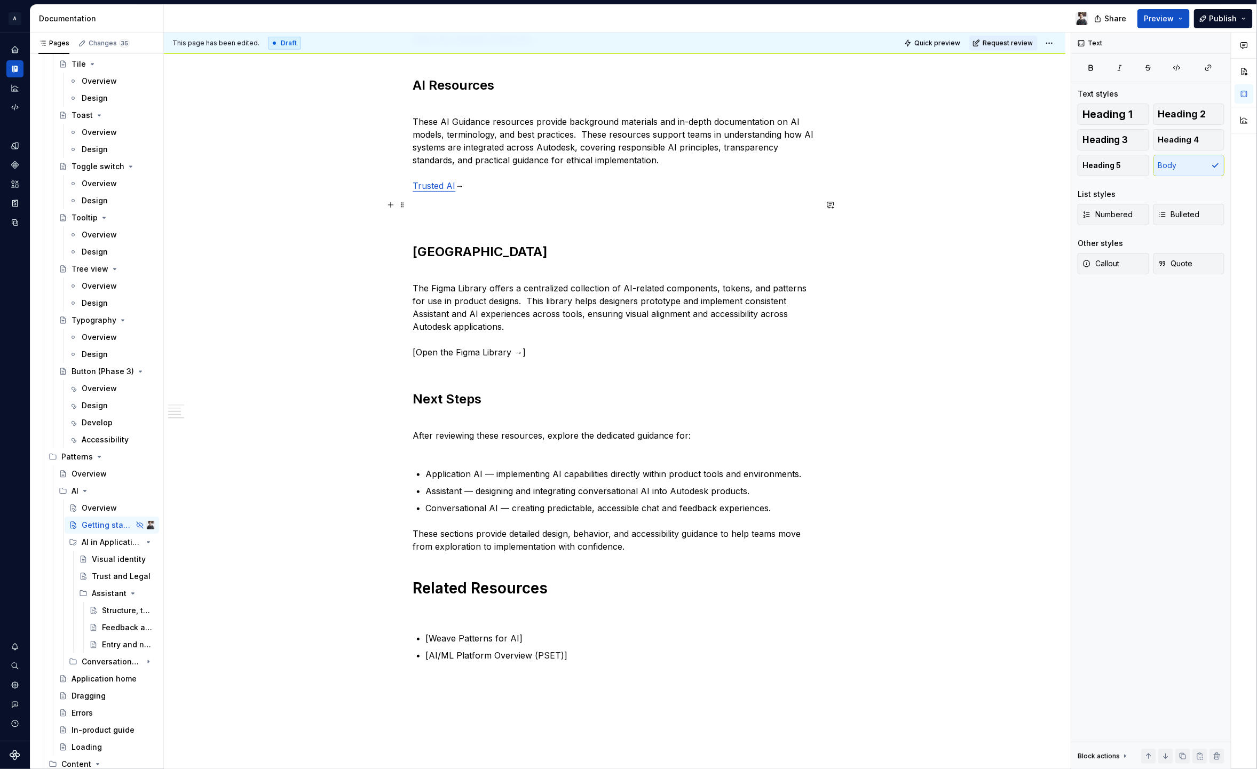
click at [432, 201] on p at bounding box center [615, 212] width 404 height 26
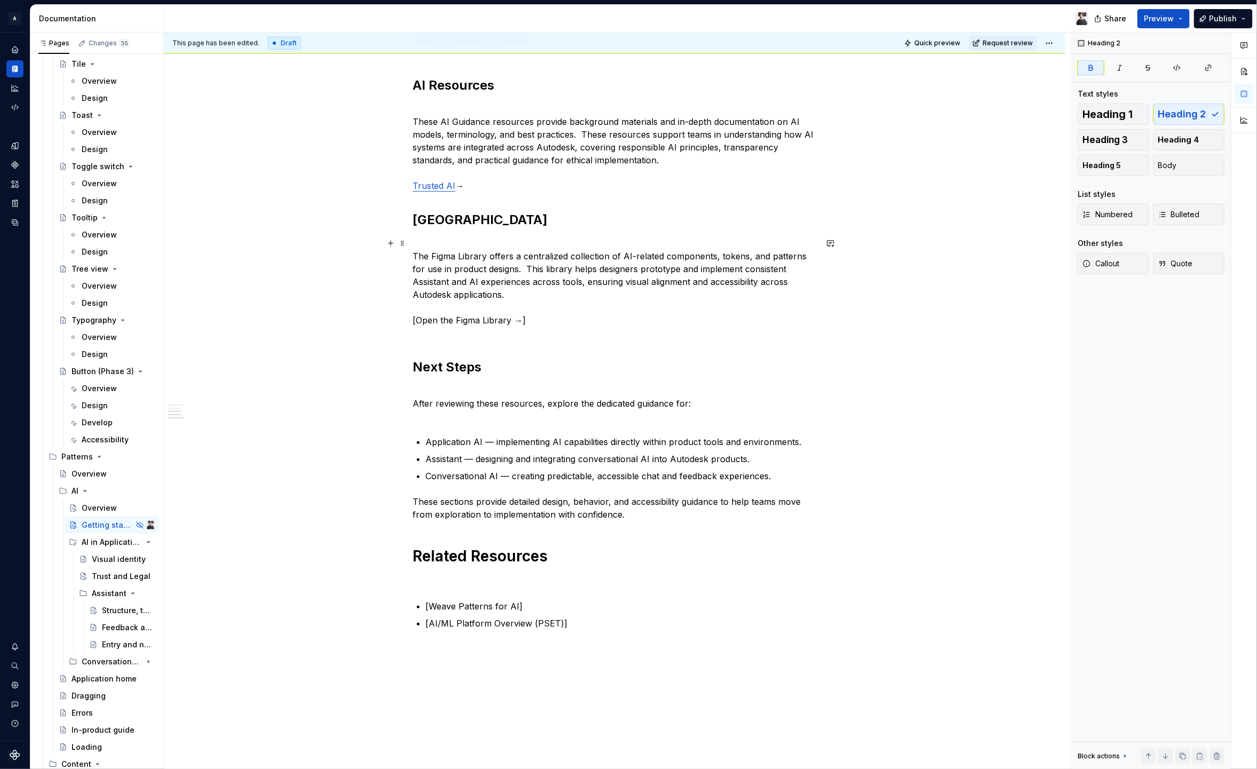
click at [491, 272] on p "The Figma Library offers a centralized collection of AI-related components, tok…" at bounding box center [615, 288] width 404 height 102
click at [533, 338] on p "The Figma Library offers a centralized collection of AI-related components, tok…" at bounding box center [615, 288] width 404 height 102
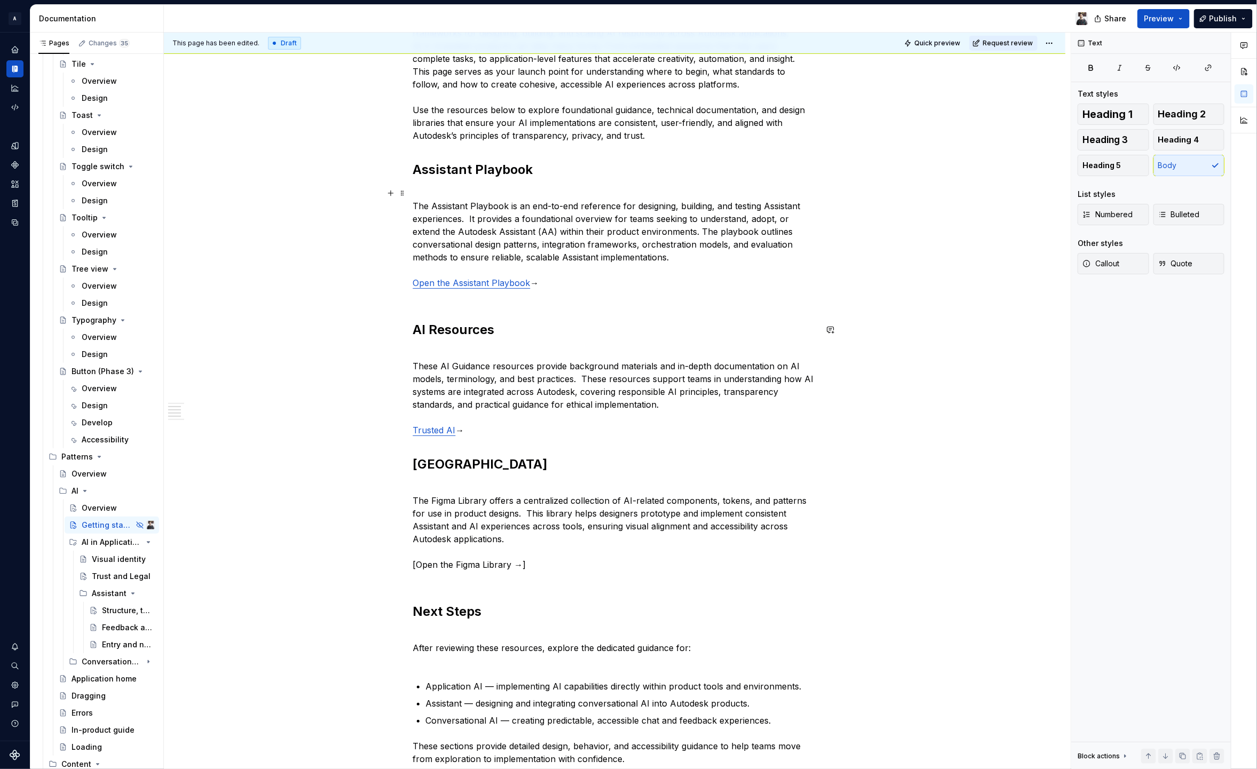
scroll to position [0, 0]
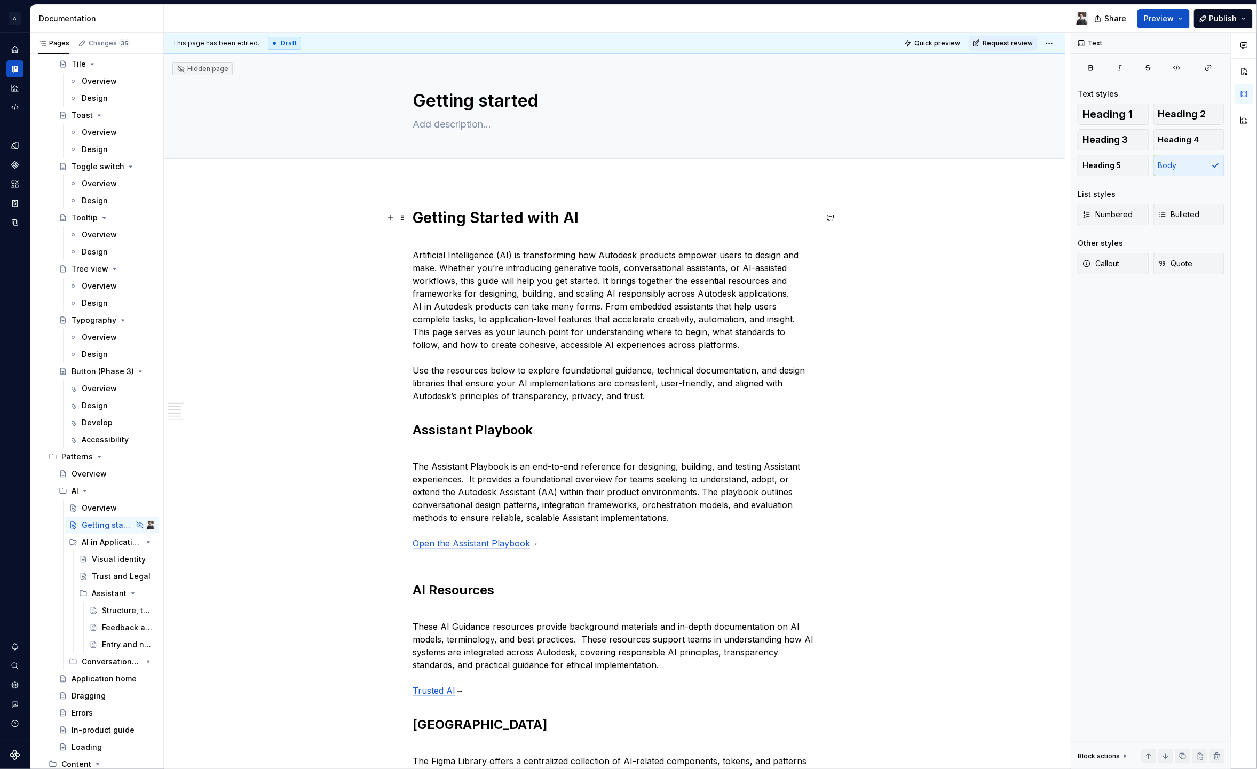
click at [505, 202] on div "Getting Started with AI Artificial Intelligence (AI) is transforming how Autode…" at bounding box center [615, 781] width 902 height 1196
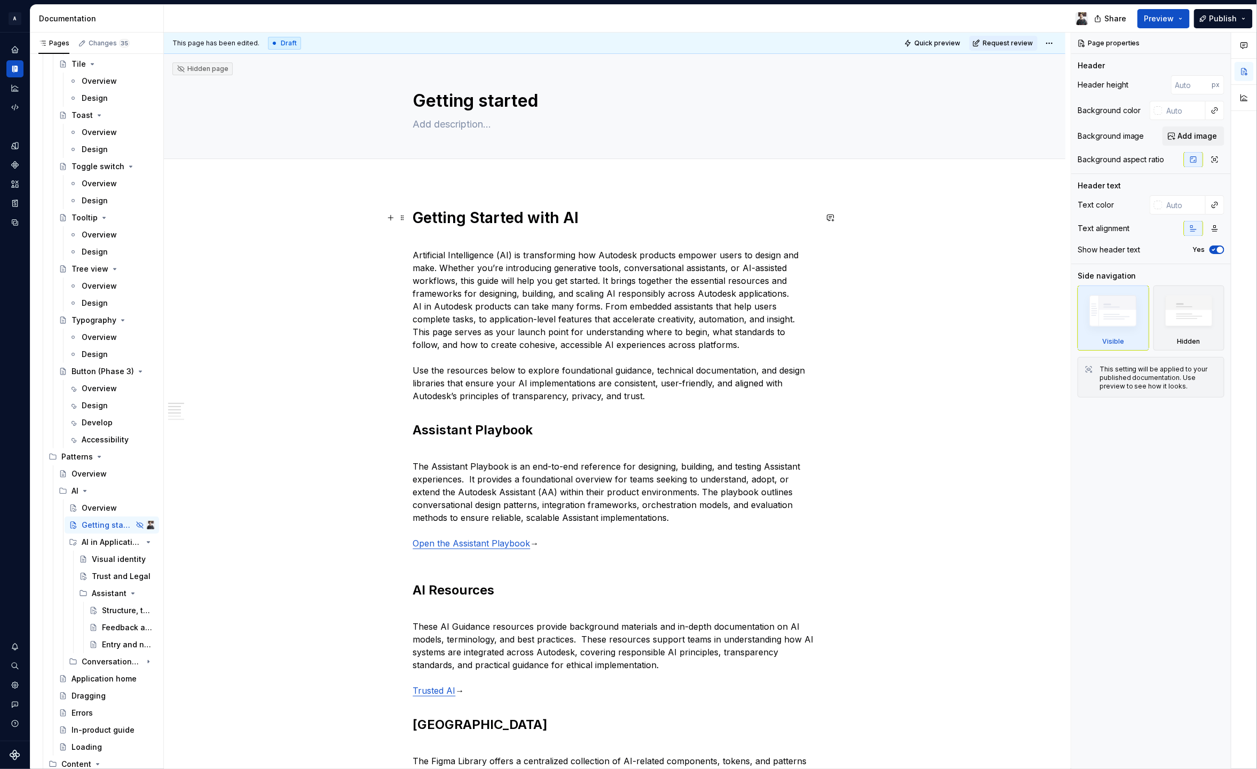
click at [416, 224] on strong "Getting Started with AI" at bounding box center [496, 218] width 166 height 18
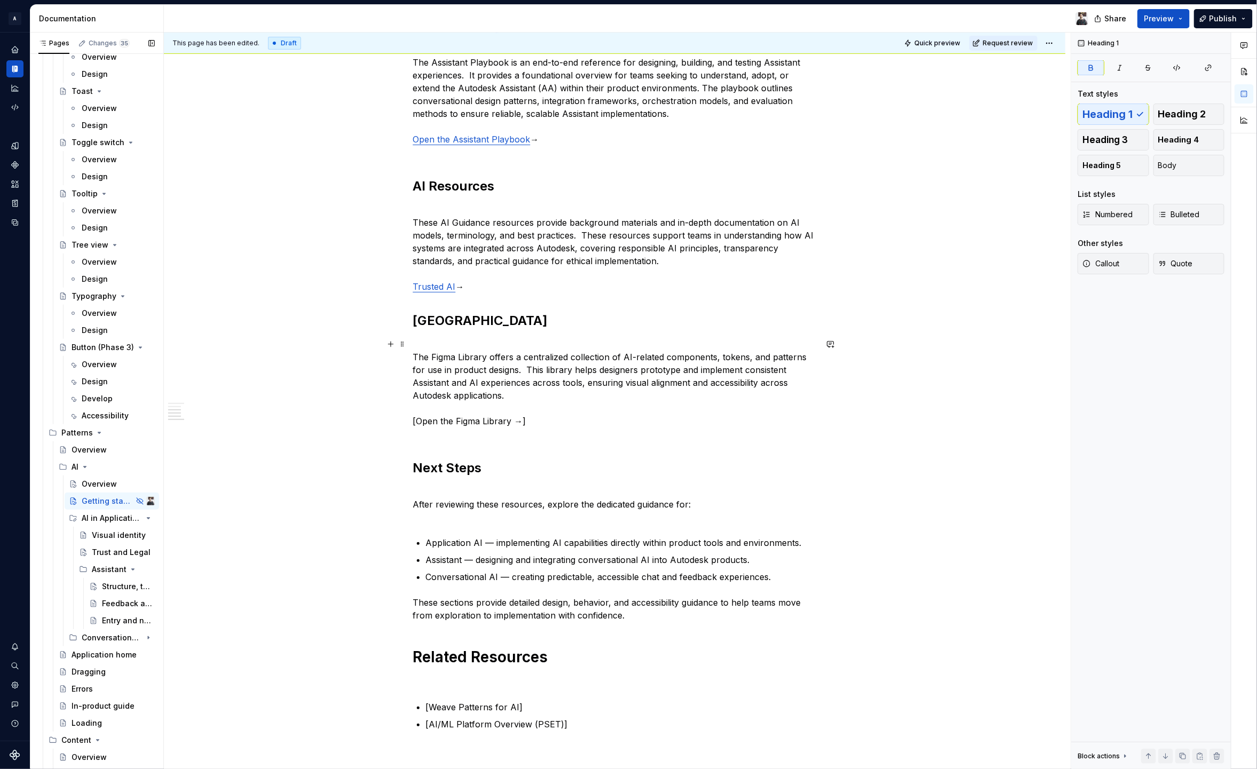
scroll to position [424, 0]
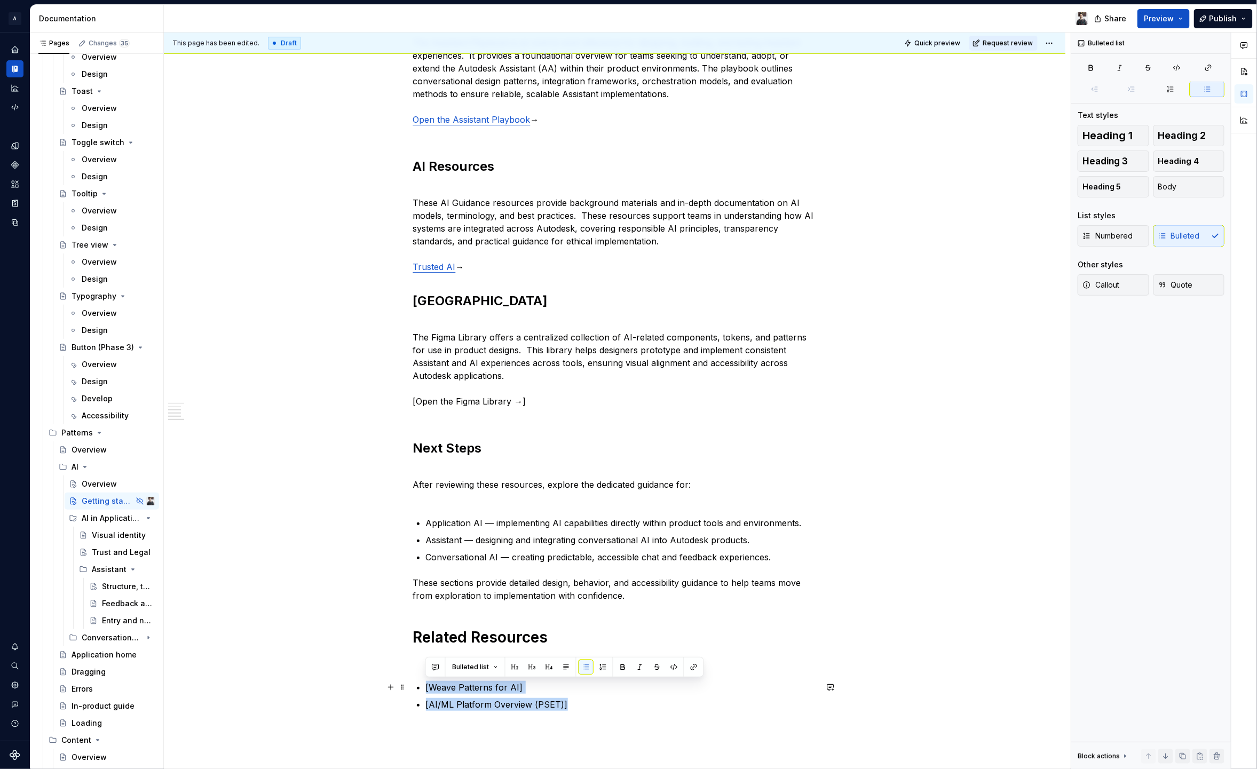
drag, startPoint x: 611, startPoint y: 715, endPoint x: 374, endPoint y: 687, distance: 238.6
click at [374, 687] on div "Getting Started with AI Artificial Intelligence (AI) is transforming how Autode…" at bounding box center [615, 357] width 902 height 1196
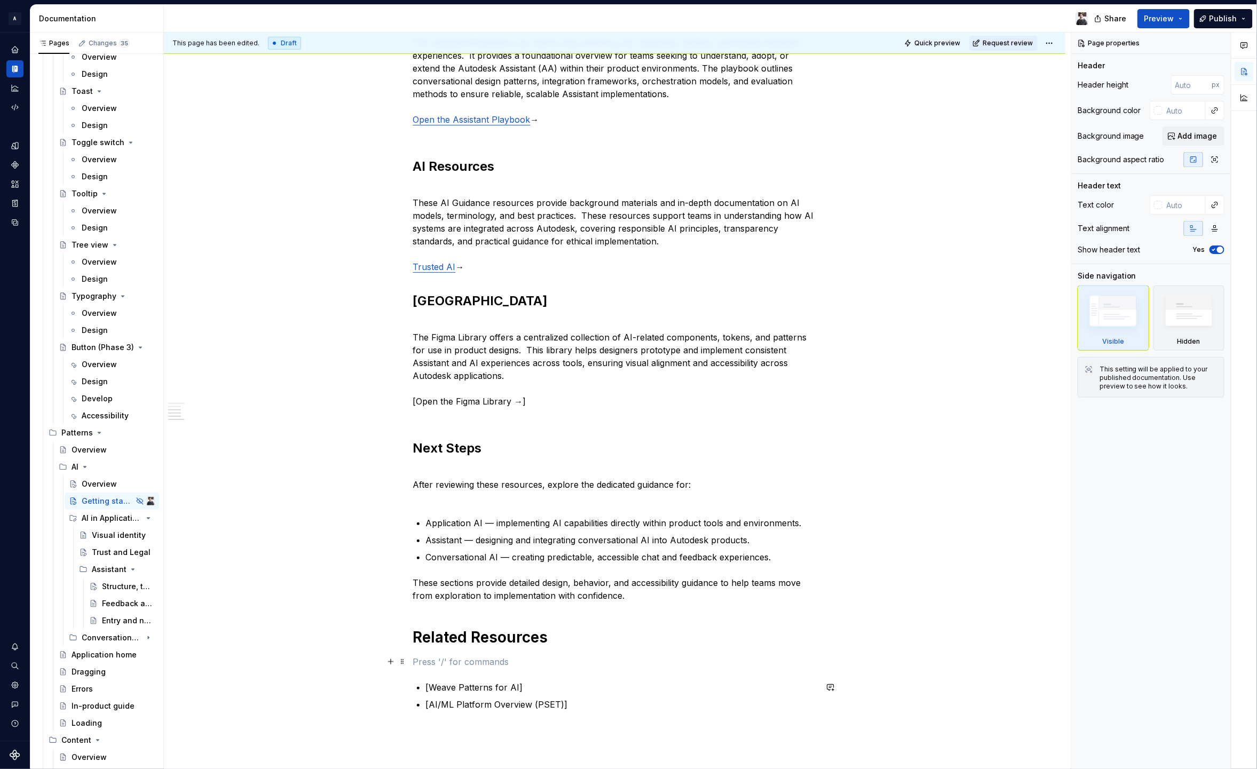
click at [443, 664] on p at bounding box center [615, 662] width 404 height 13
click at [555, 684] on p "[Weave Patterns for AI]" at bounding box center [621, 687] width 391 height 13
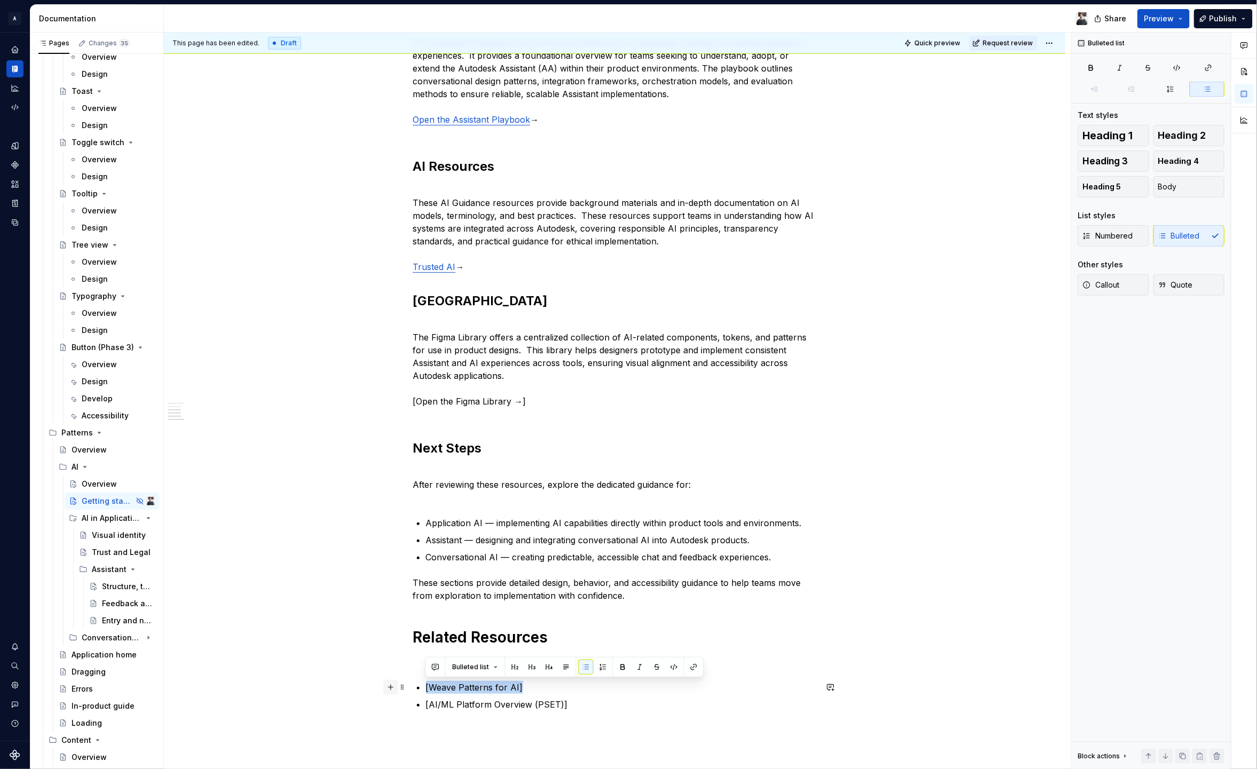
drag, startPoint x: 554, startPoint y: 686, endPoint x: 389, endPoint y: 684, distance: 164.4
click at [413, 684] on div "Getting Started with AI Artificial Intelligence (AI) is transforming how Autode…" at bounding box center [615, 254] width 404 height 940
click at [391, 521] on button "button" at bounding box center [390, 523] width 15 height 15
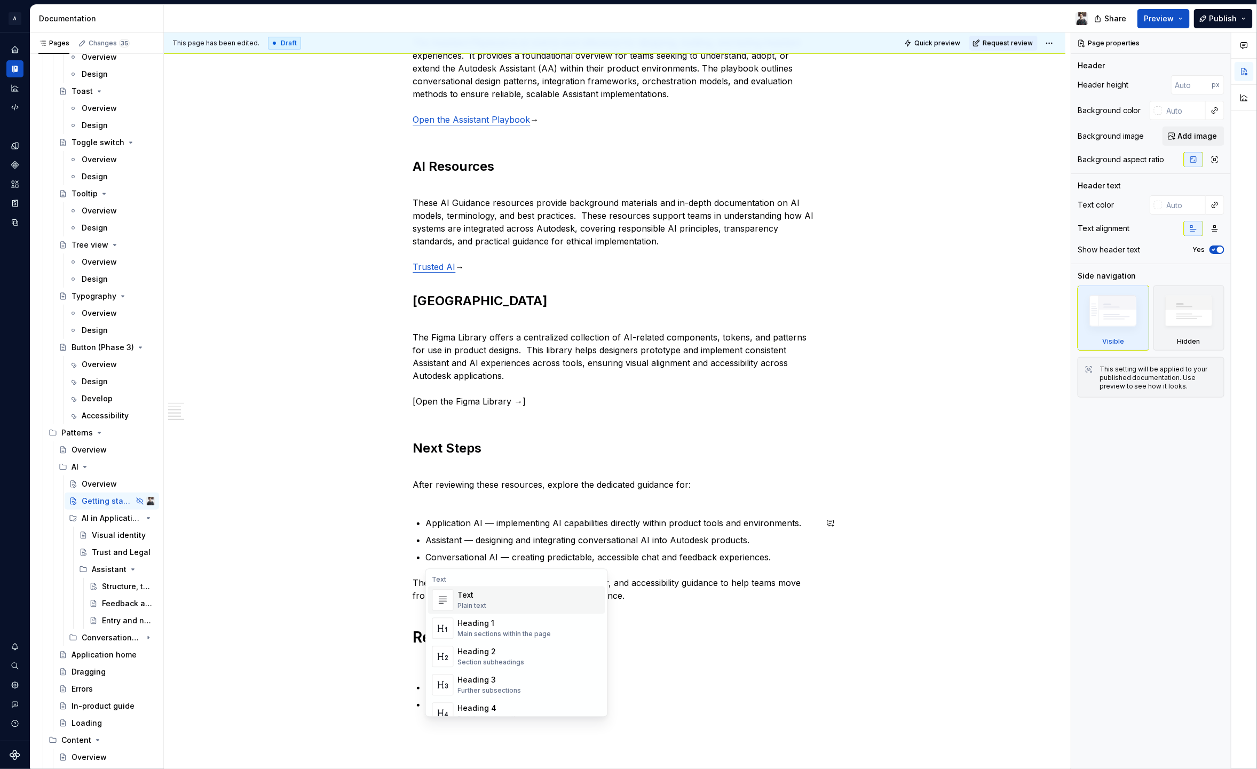
click at [593, 493] on p "After reviewing these resources, explore the dedicated guidance for:" at bounding box center [615, 485] width 404 height 38
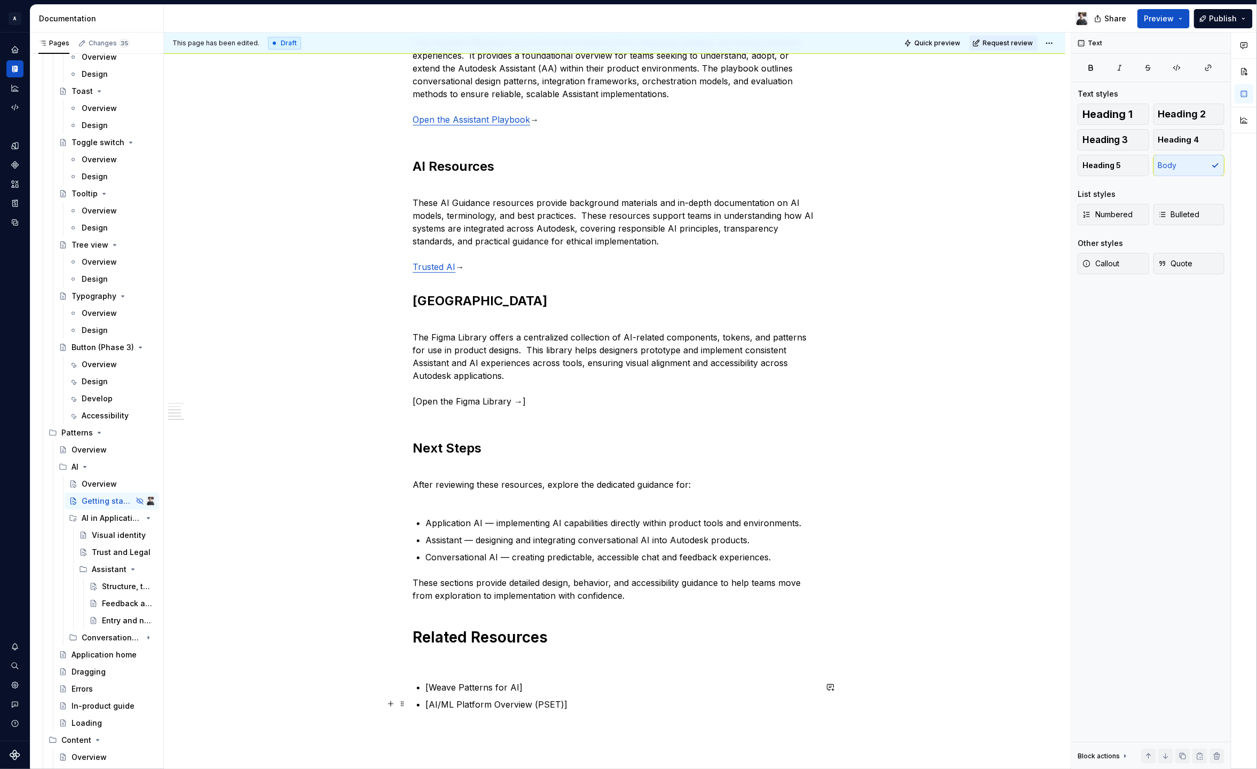
click at [653, 698] on p "[AI/ML Platform Overview (PSET)]" at bounding box center [621, 704] width 391 height 13
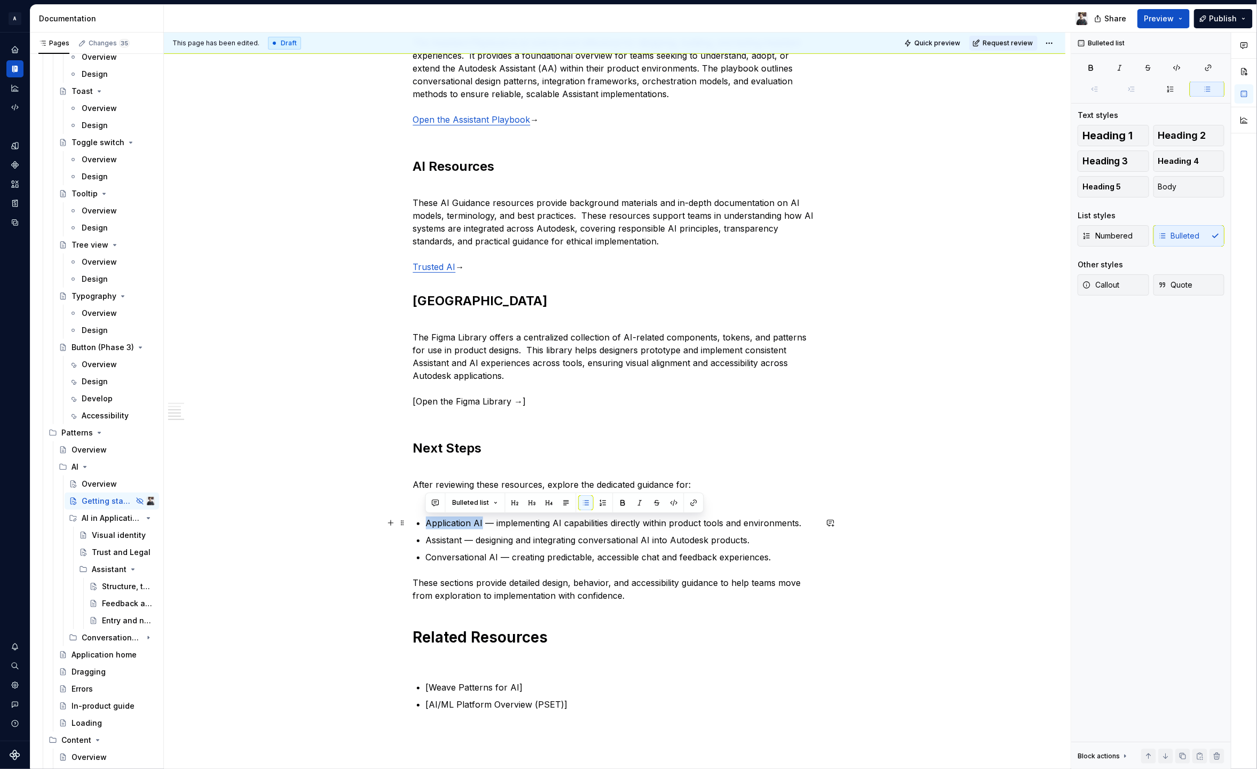
drag, startPoint x: 425, startPoint y: 522, endPoint x: 482, endPoint y: 519, distance: 56.1
click at [482, 519] on p "Application AI — implementing AI capabilities directly within product tools and…" at bounding box center [621, 523] width 391 height 13
click at [579, 566] on div "Getting Started with AI Artificial Intelligence (AI) is transforming how Autode…" at bounding box center [615, 247] width 404 height 927
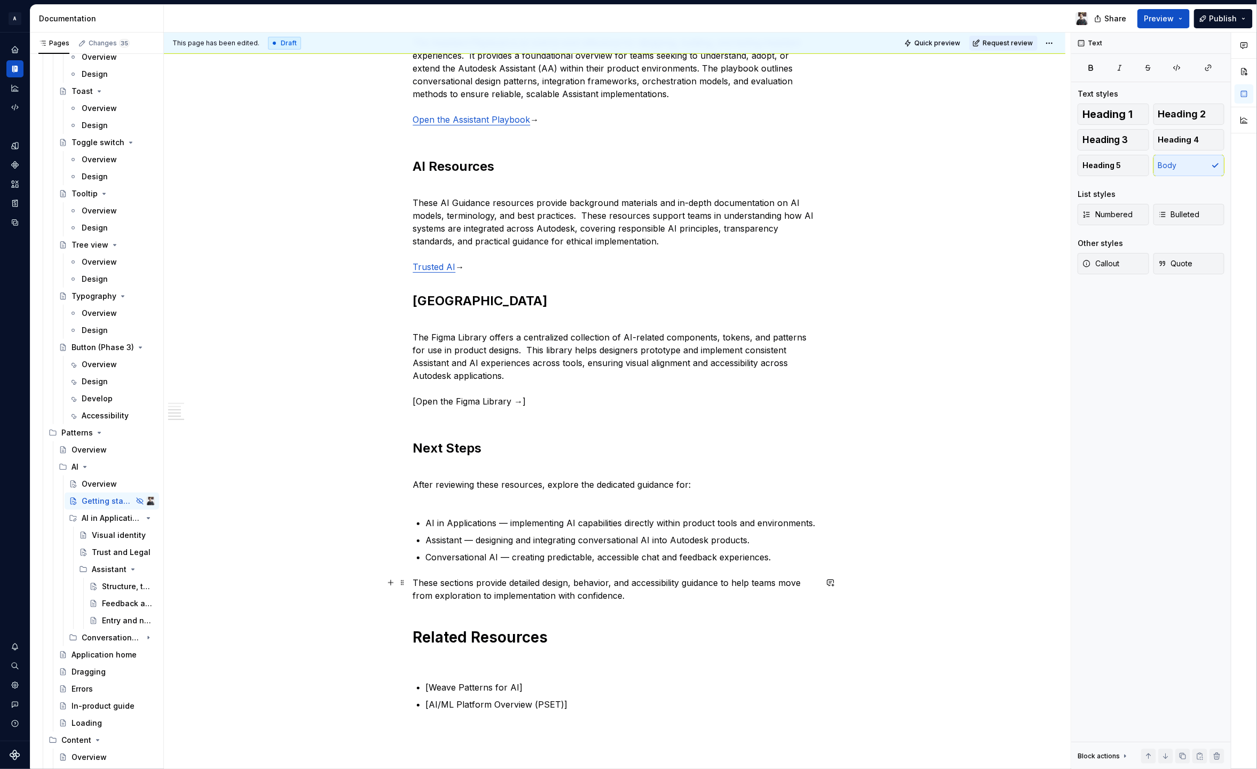
click at [583, 590] on p "These sections provide detailed design, behavior, and accessibility guidance to…" at bounding box center [615, 590] width 404 height 26
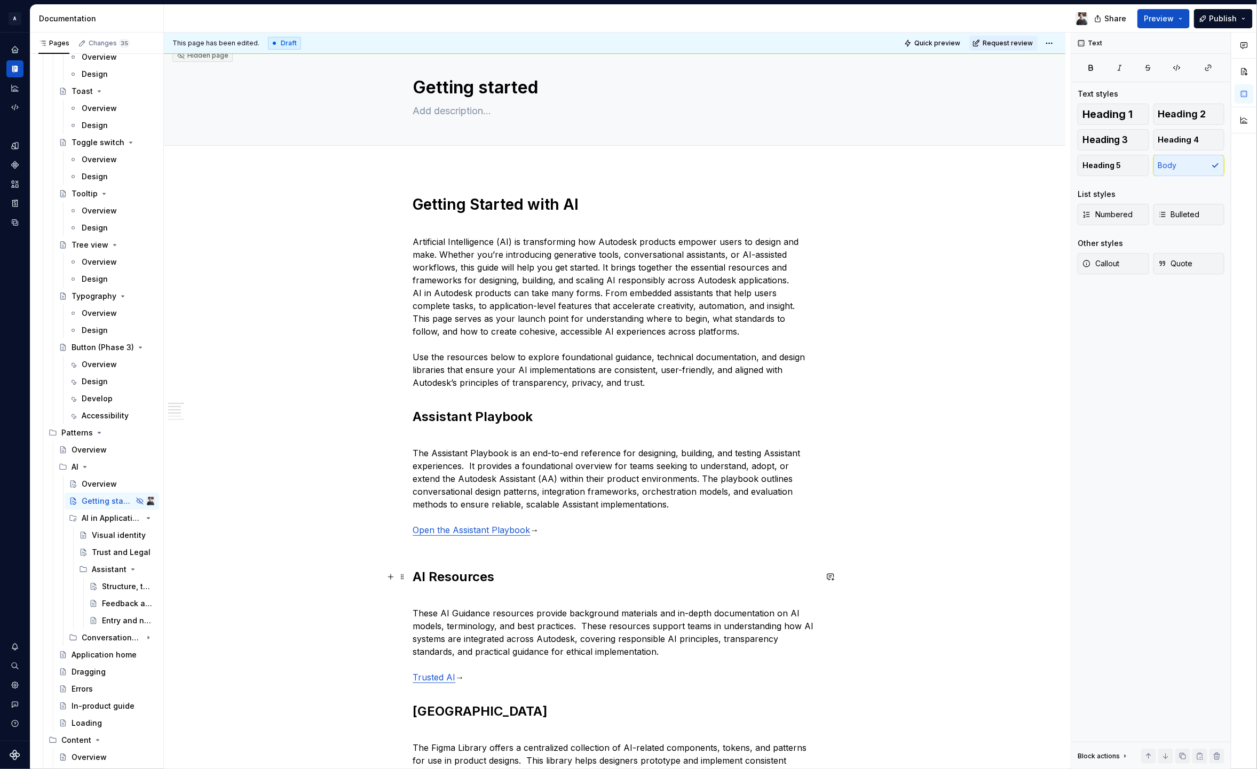
scroll to position [0, 0]
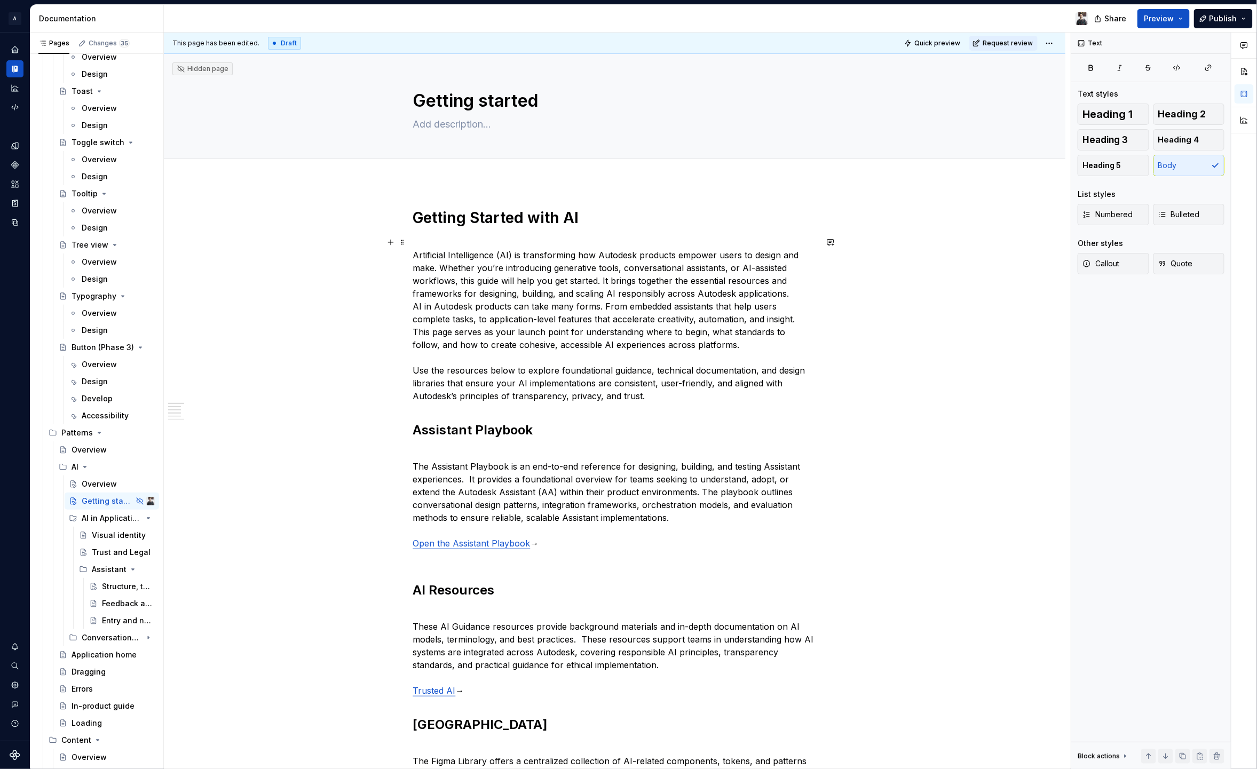
click at [664, 395] on p "Artificial Intelligence (AI) is transforming how Autodesk products empower user…" at bounding box center [615, 319] width 404 height 167
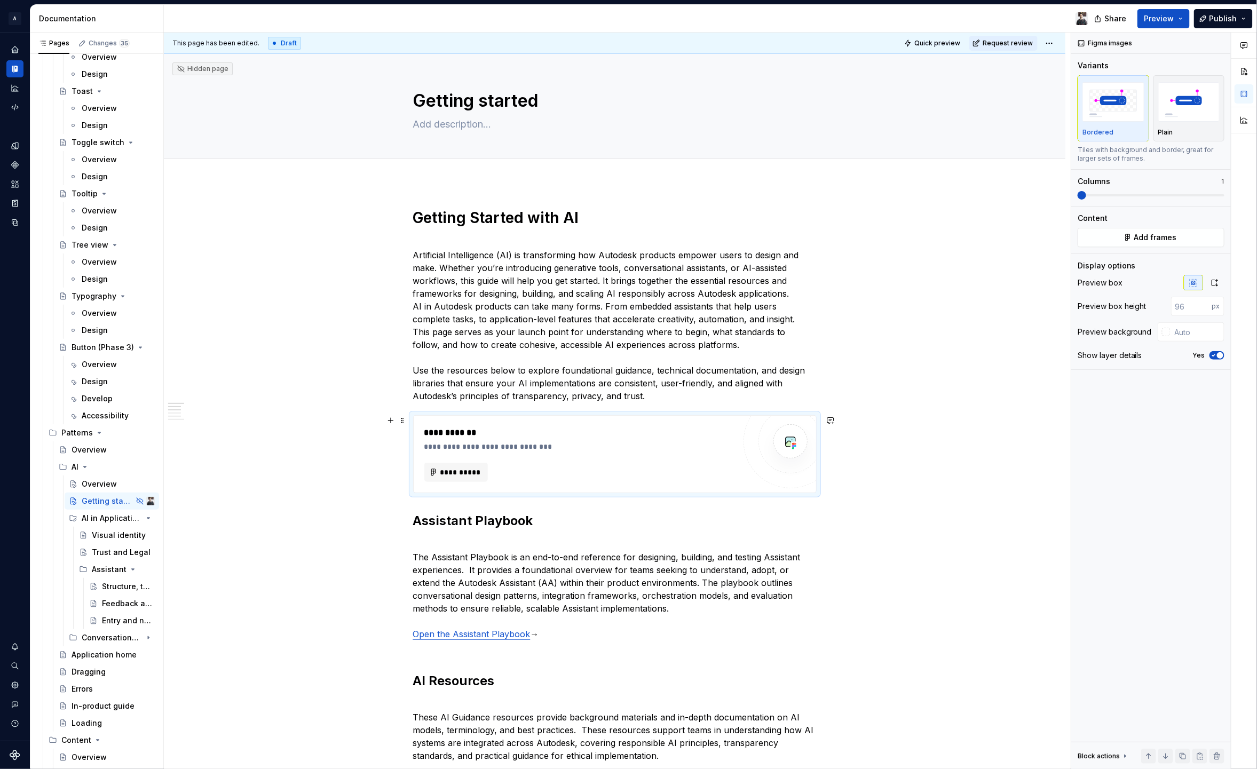
click at [496, 476] on div "**********" at bounding box center [579, 472] width 311 height 19
click at [467, 475] on span "**********" at bounding box center [461, 472] width 42 height 11
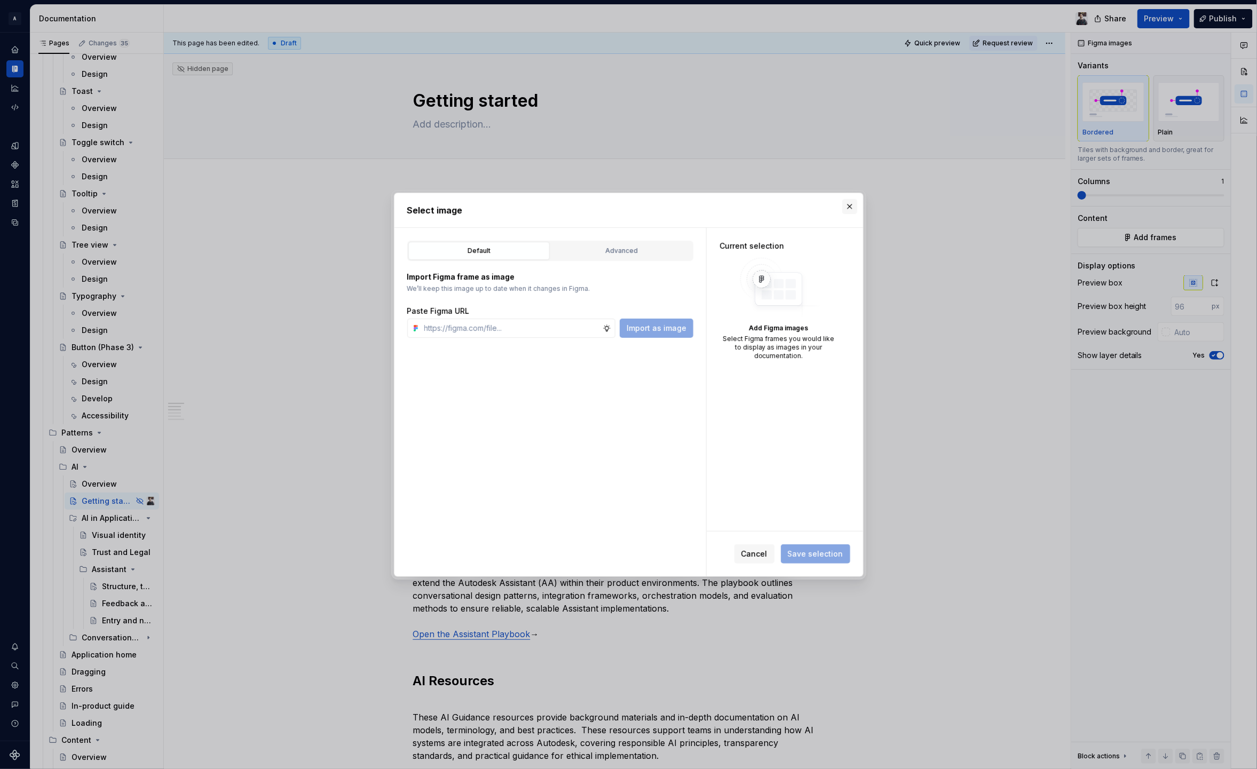
click at [846, 208] on button "button" at bounding box center [849, 206] width 15 height 15
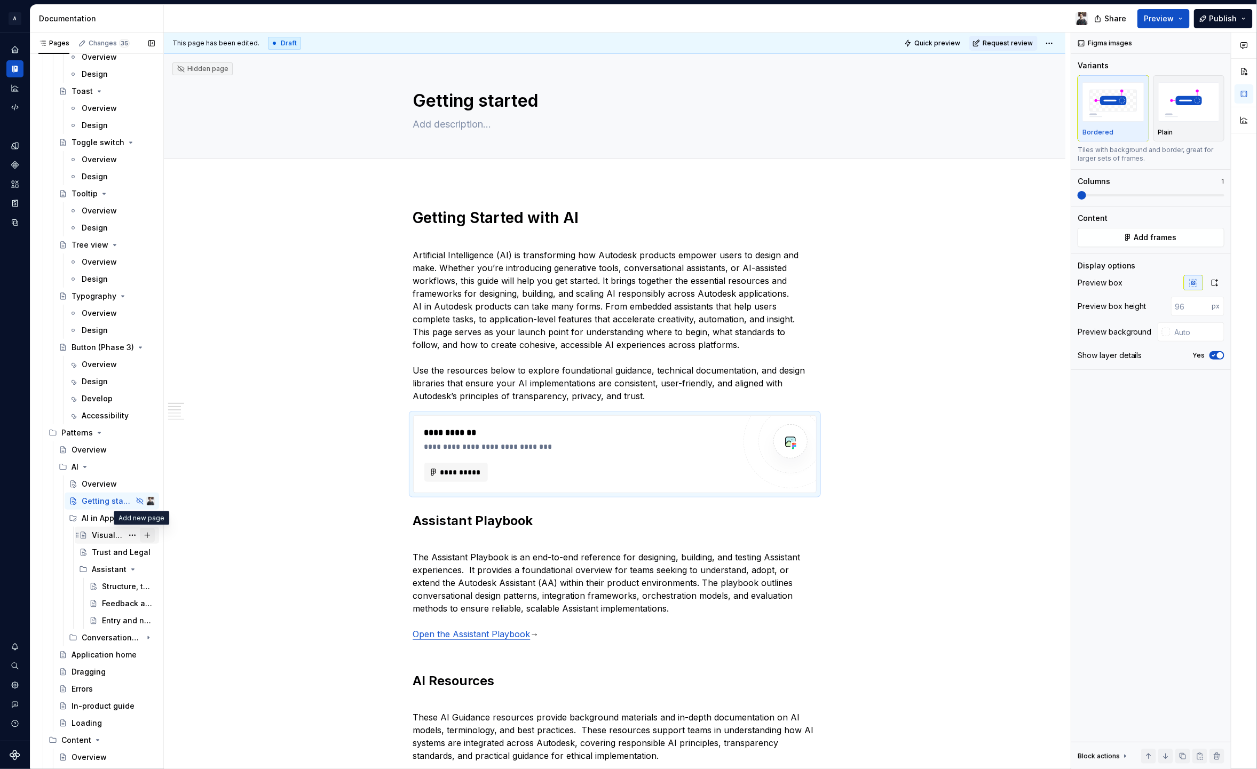
click at [140, 535] on button "Page tree" at bounding box center [147, 535] width 15 height 15
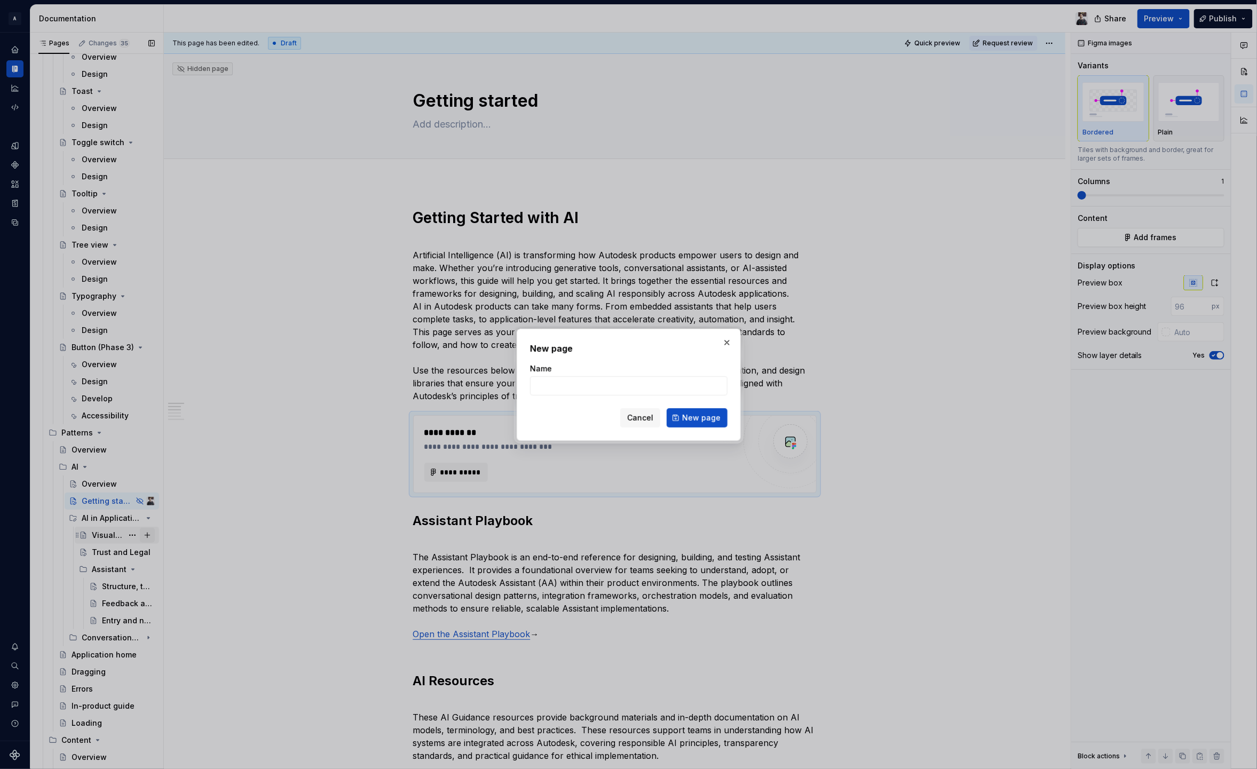
type textarea "*"
type input "Usage Tiers"
click button "New page" at bounding box center [697, 417] width 61 height 19
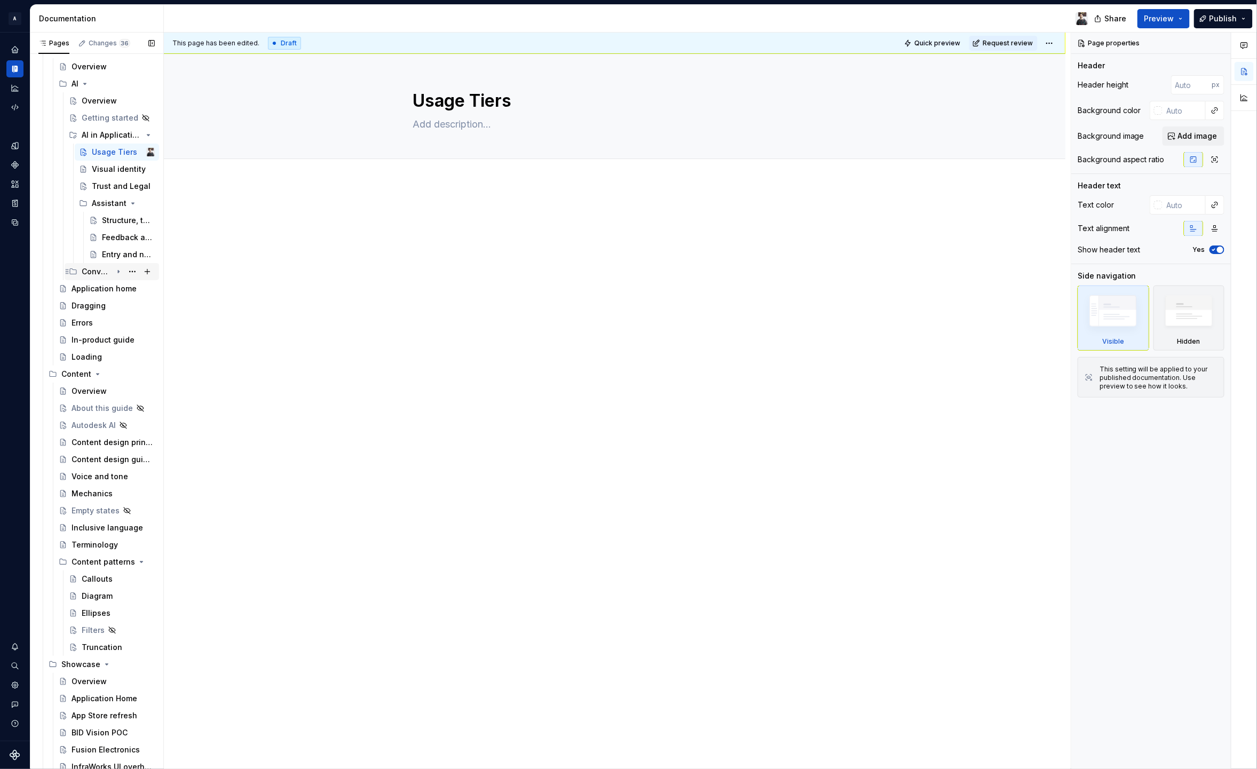
scroll to position [4227, 0]
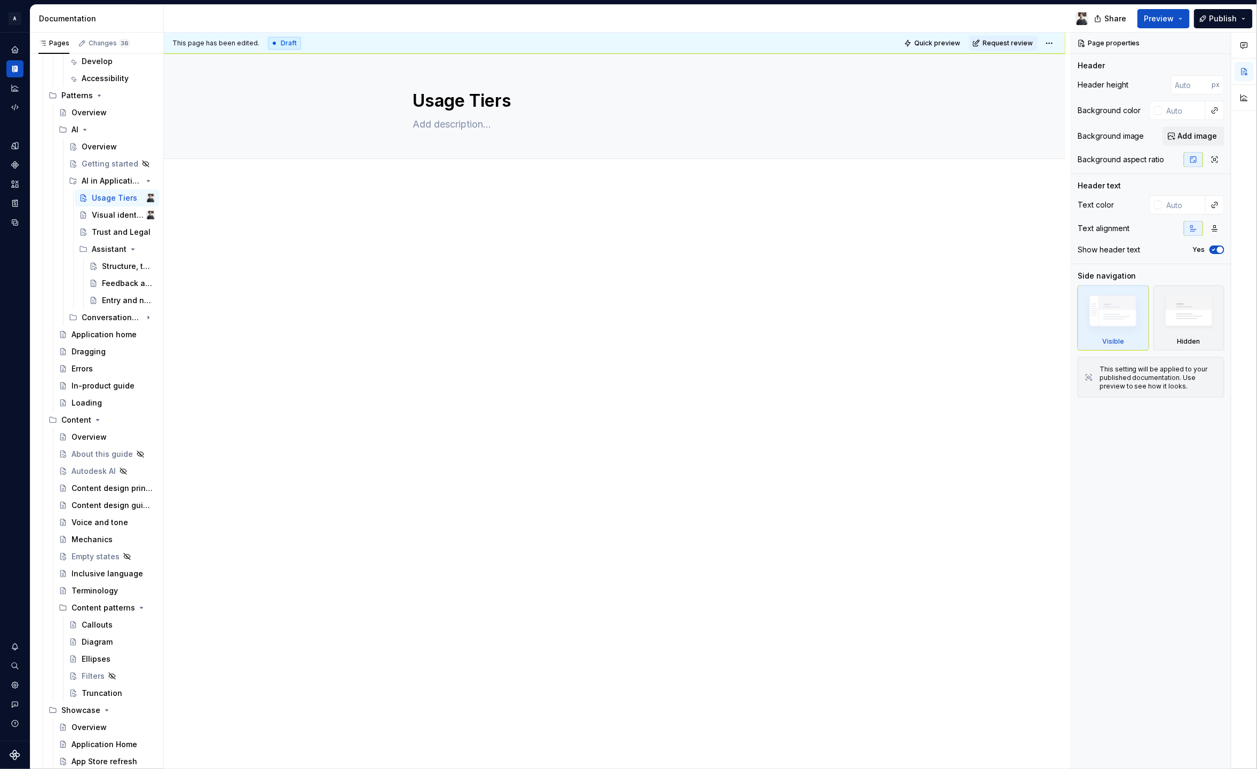
click at [423, 192] on div "This page has been edited. Draft Quick preview Request review Usage Tiers Edit …" at bounding box center [617, 401] width 907 height 737
click at [432, 180] on div at bounding box center [615, 170] width 902 height 23
click at [430, 206] on div at bounding box center [615, 338] width 902 height 310
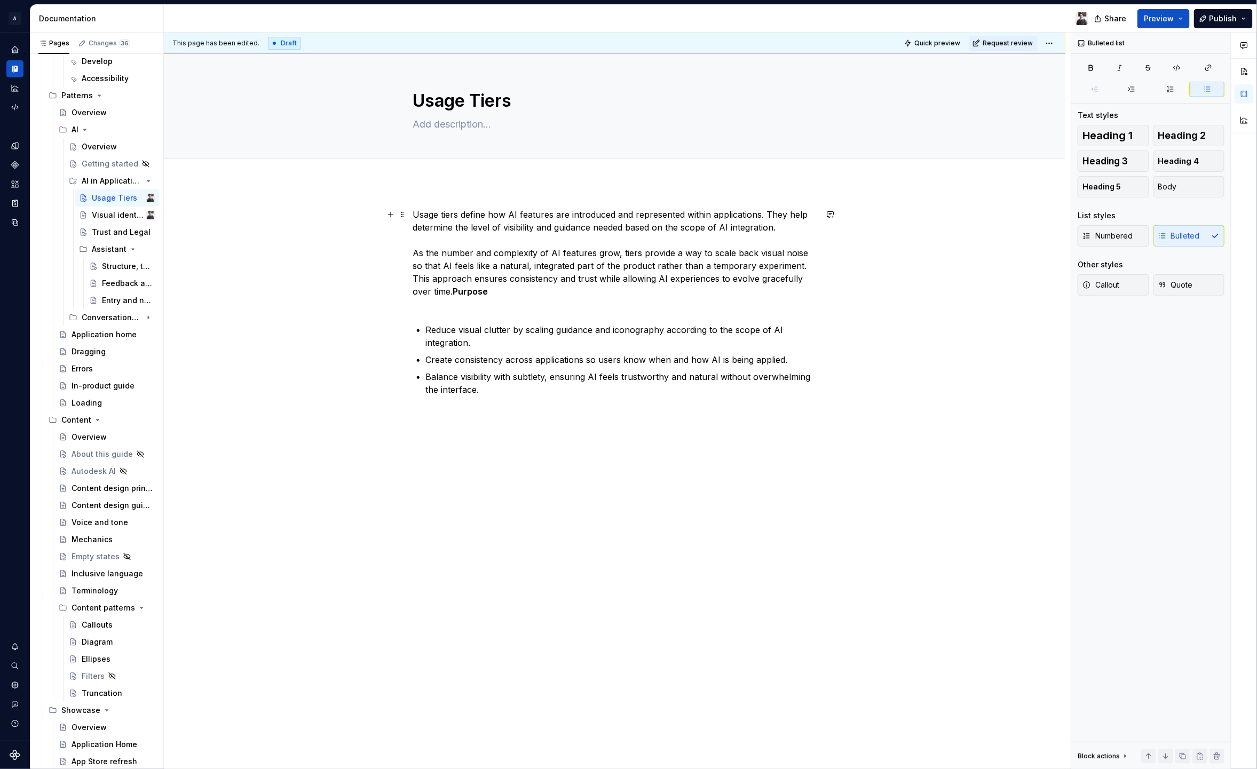
click at [435, 290] on p "Usage tiers define how AI features are introduced and represented within applic…" at bounding box center [615, 259] width 404 height 102
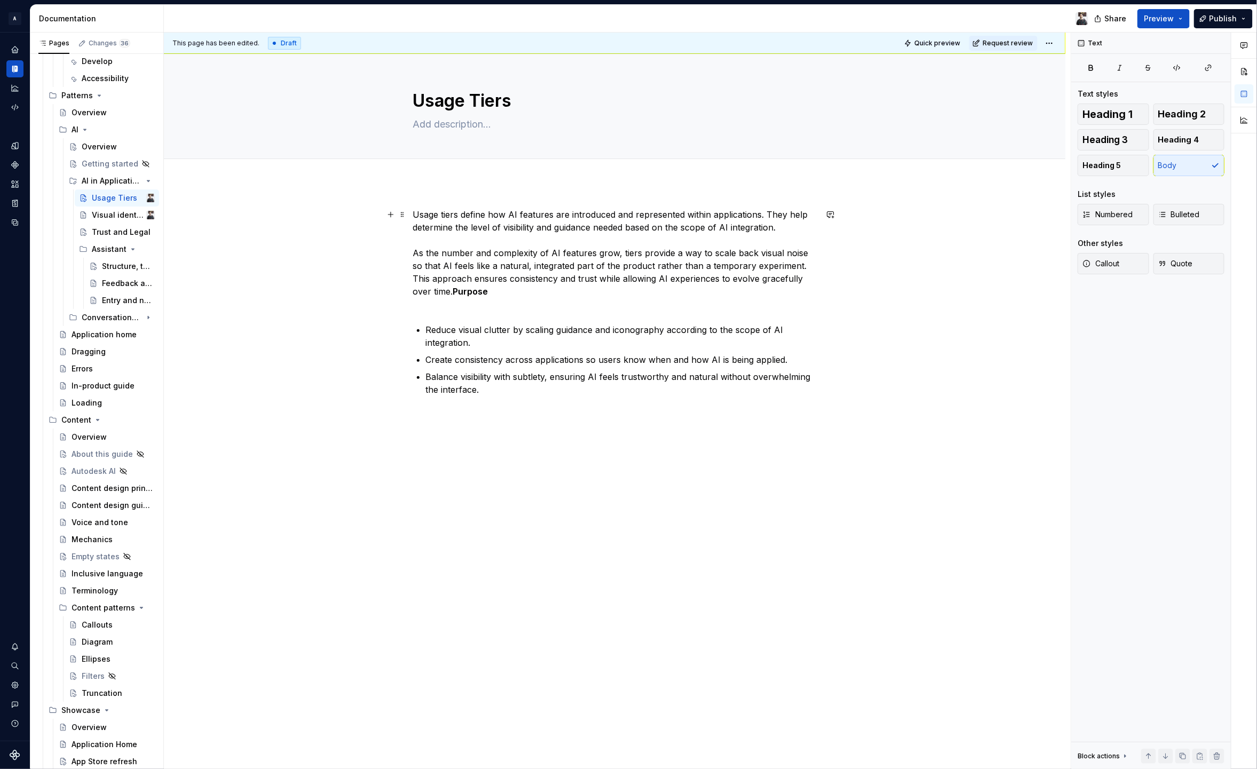
click at [453, 293] on strong "Purpose" at bounding box center [470, 291] width 35 height 11
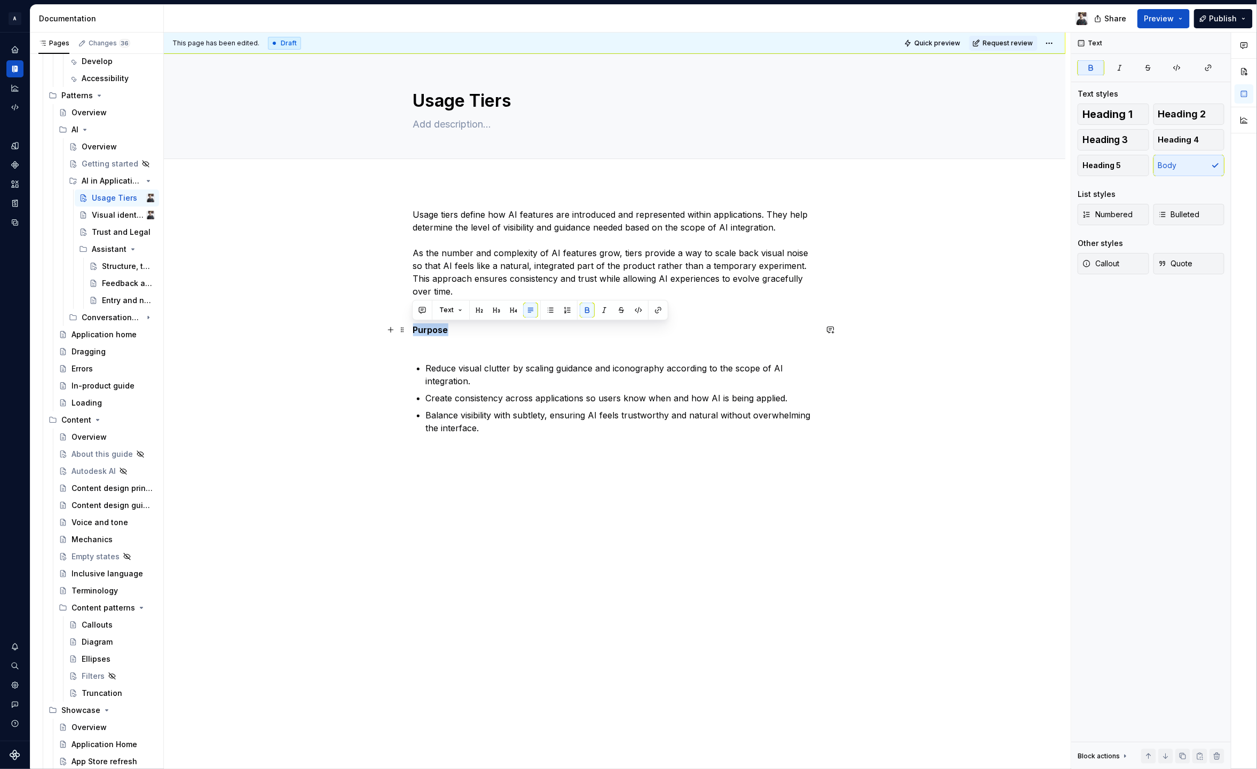
drag, startPoint x: 414, startPoint y: 328, endPoint x: 449, endPoint y: 330, distance: 34.8
click at [449, 330] on p "Purpose" at bounding box center [615, 337] width 404 height 26
click at [481, 309] on button "button" at bounding box center [479, 310] width 15 height 15
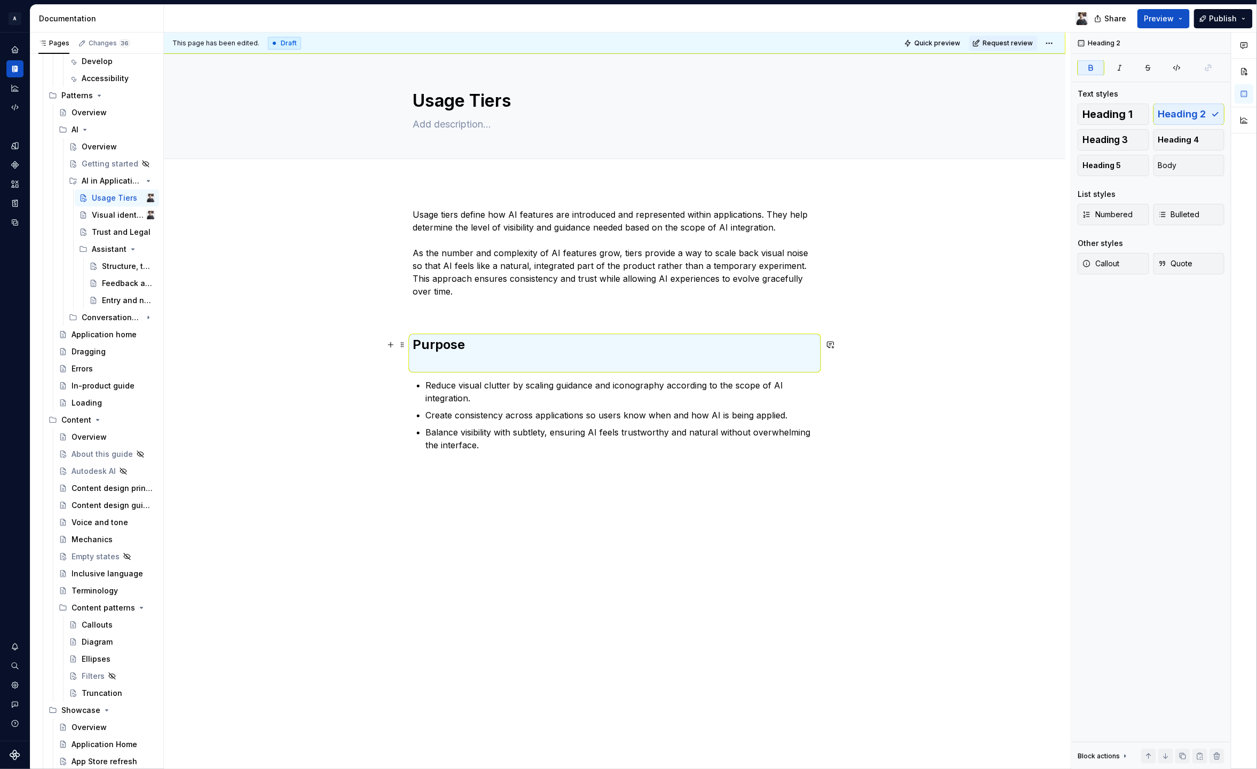
click at [464, 358] on h2 "Purpose" at bounding box center [615, 353] width 404 height 34
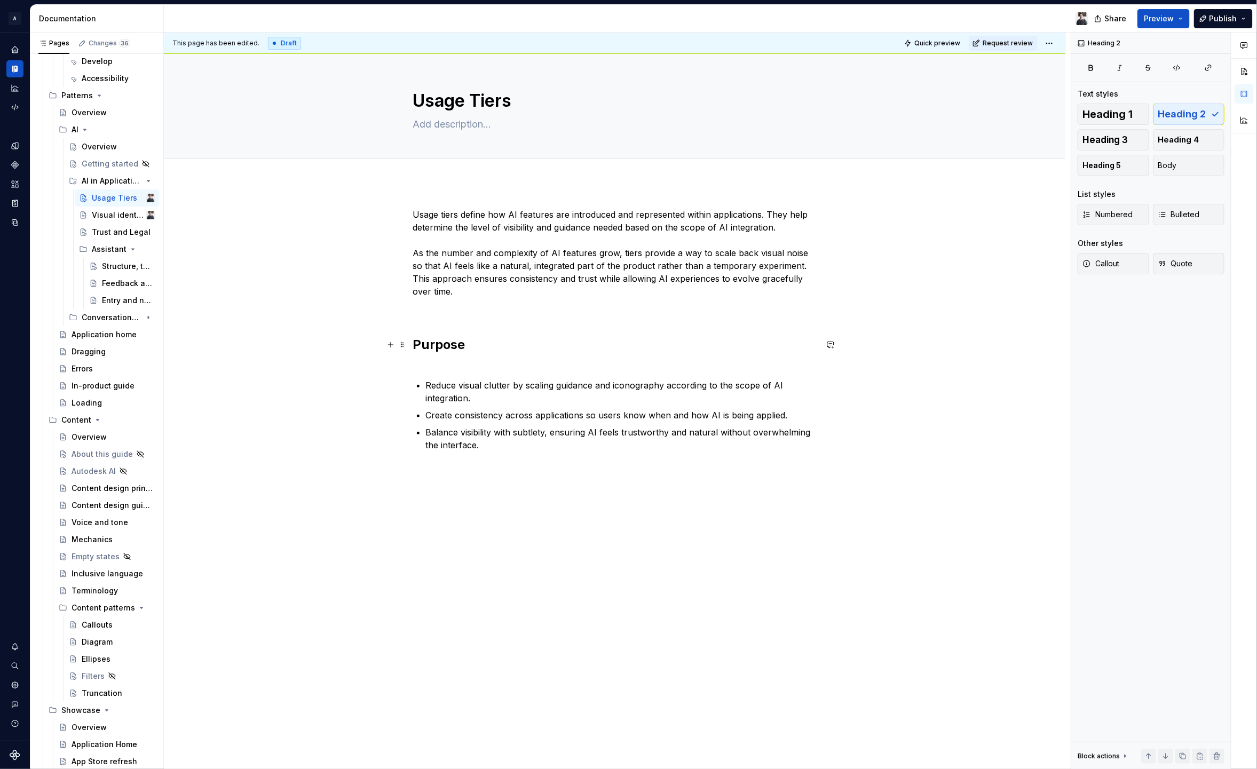
click at [437, 364] on h2 "Purpose" at bounding box center [615, 353] width 404 height 34
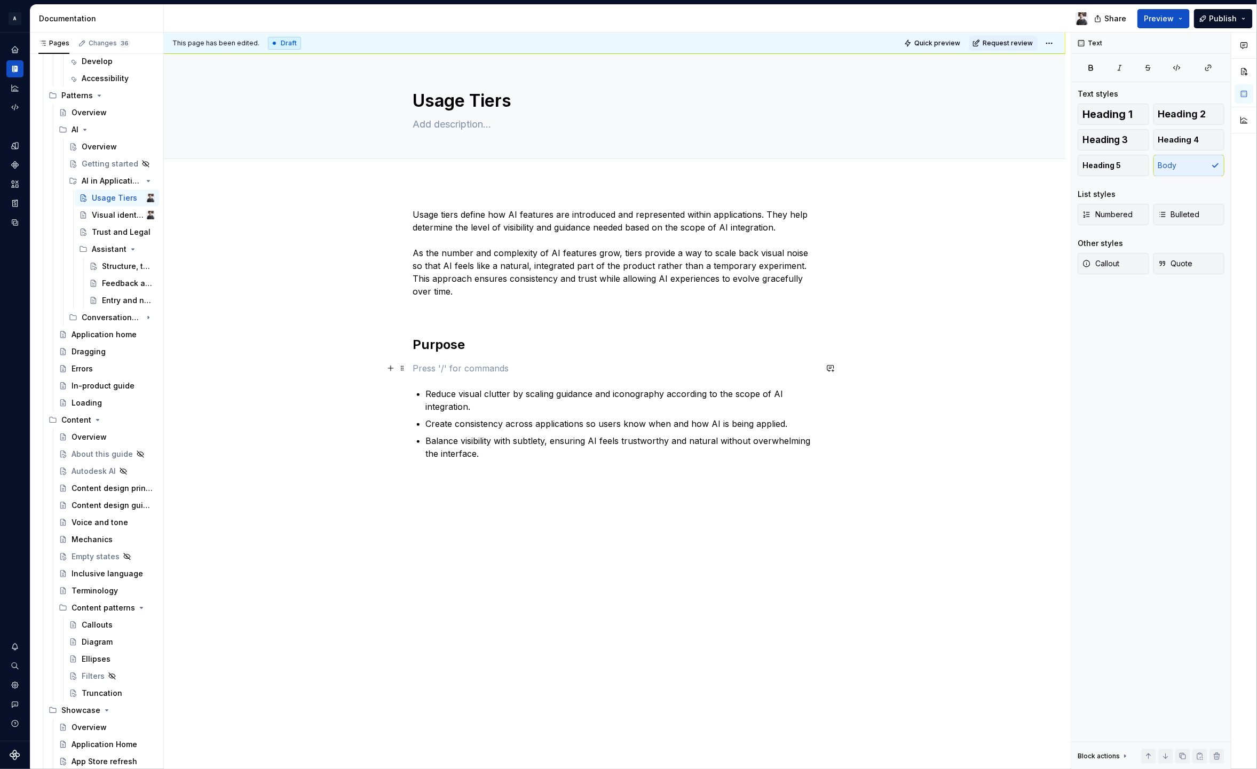
click at [475, 491] on div "This page has been edited. Draft Quick preview Request review Usage Tiers Edit …" at bounding box center [617, 401] width 907 height 737
click at [430, 346] on strong "Purpose" at bounding box center [439, 344] width 52 height 15
click at [1128, 121] on button "Heading 1" at bounding box center [1114, 114] width 72 height 21
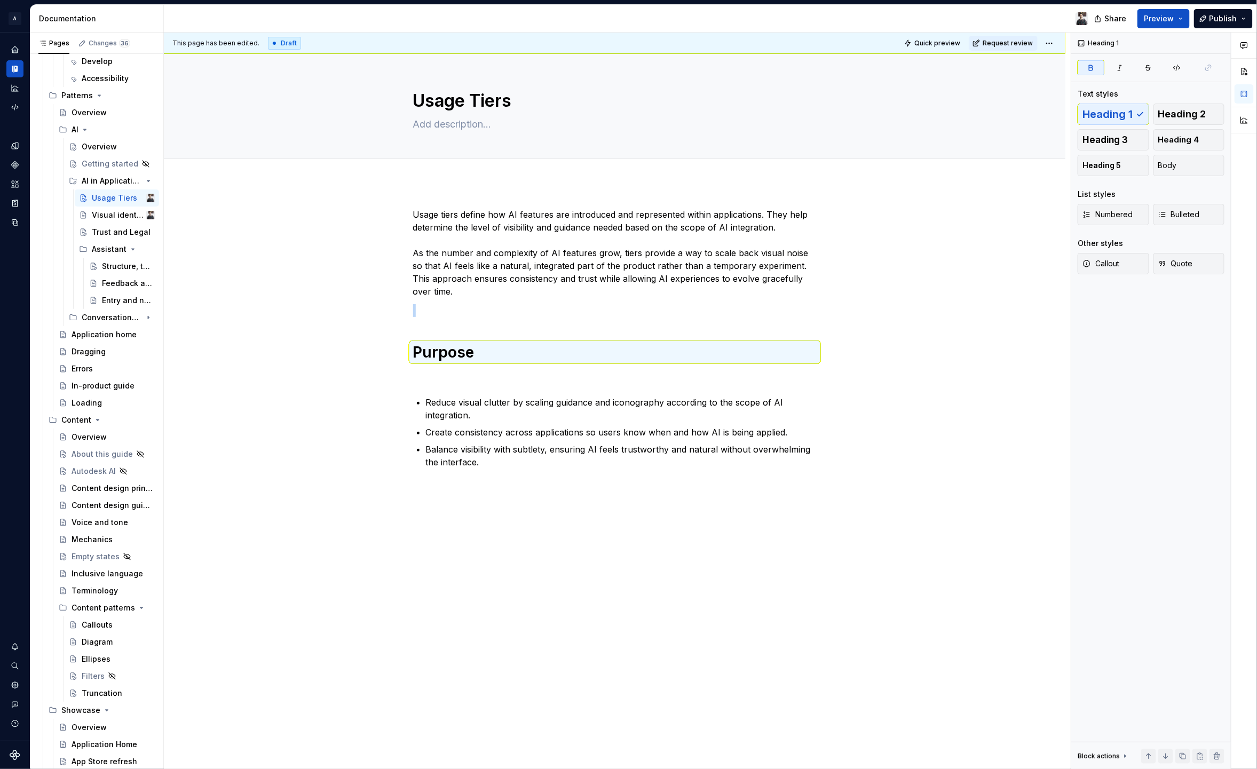
click at [458, 529] on div "Usage tiers define how AI features are introduced and represented within applic…" at bounding box center [615, 448] width 902 height 530
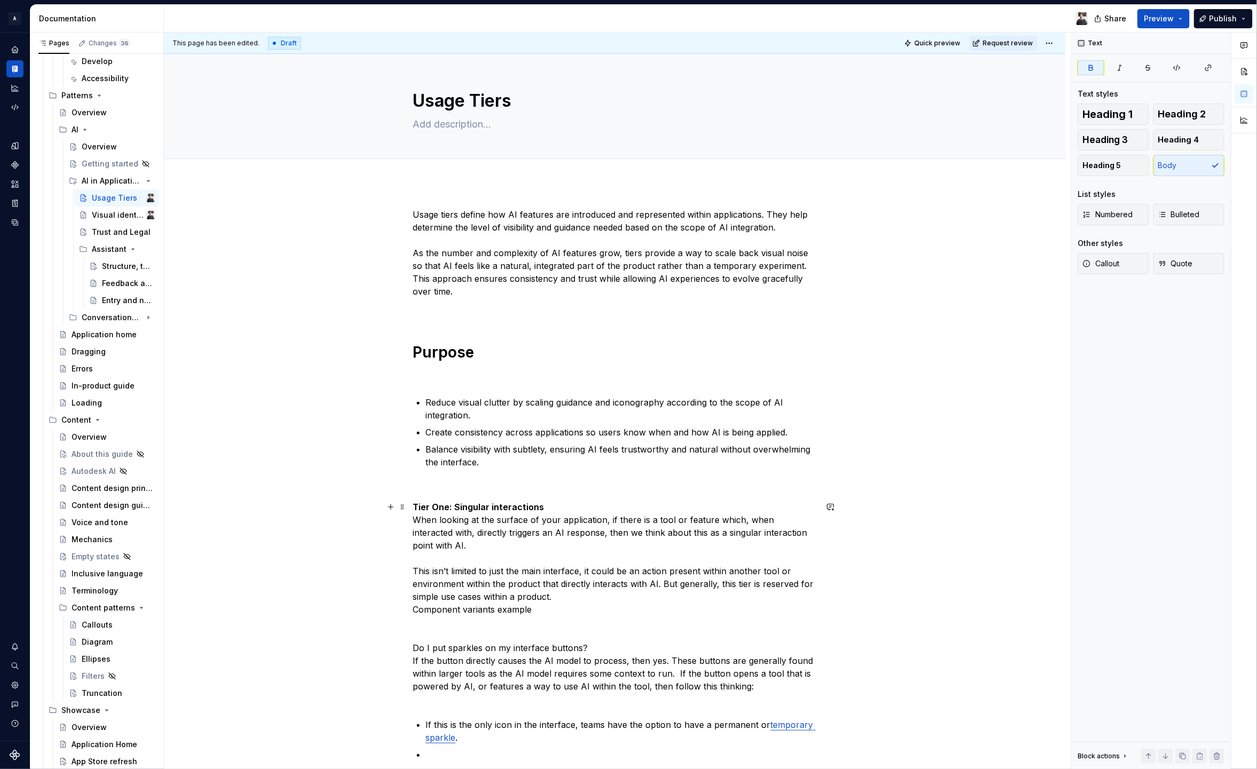
click at [488, 507] on strong "Tier One: Singular interactions" at bounding box center [478, 507] width 131 height 11
click at [575, 499] on div "Usage tiers define how AI features are introduced and represented within applic…" at bounding box center [615, 548] width 404 height 681
click at [574, 502] on p "Tier One: Singular interactions When looking at the surface of your application…" at bounding box center [615, 603] width 404 height 205
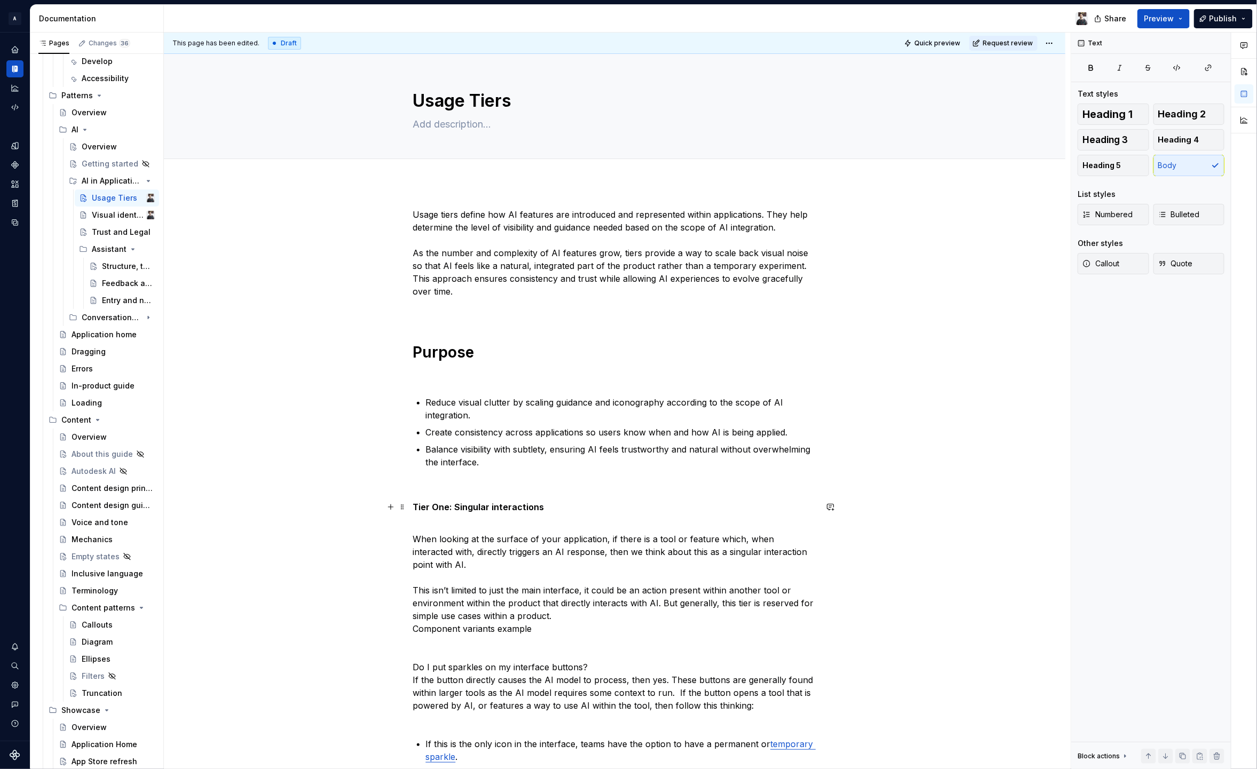
click at [506, 506] on strong "Tier One: Singular interactions" at bounding box center [478, 507] width 131 height 11
click at [480, 493] on button "button" at bounding box center [479, 487] width 15 height 15
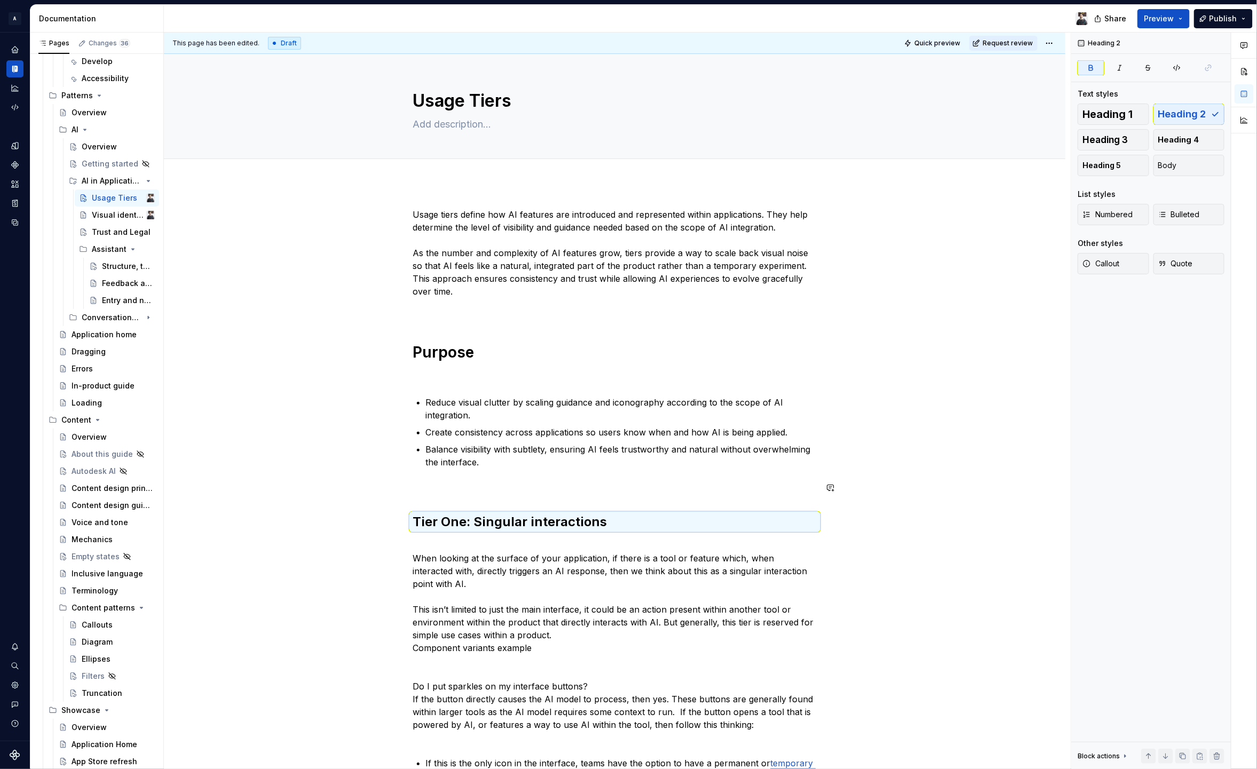
click at [548, 514] on h2 "Tier One: Singular interactions" at bounding box center [615, 522] width 404 height 17
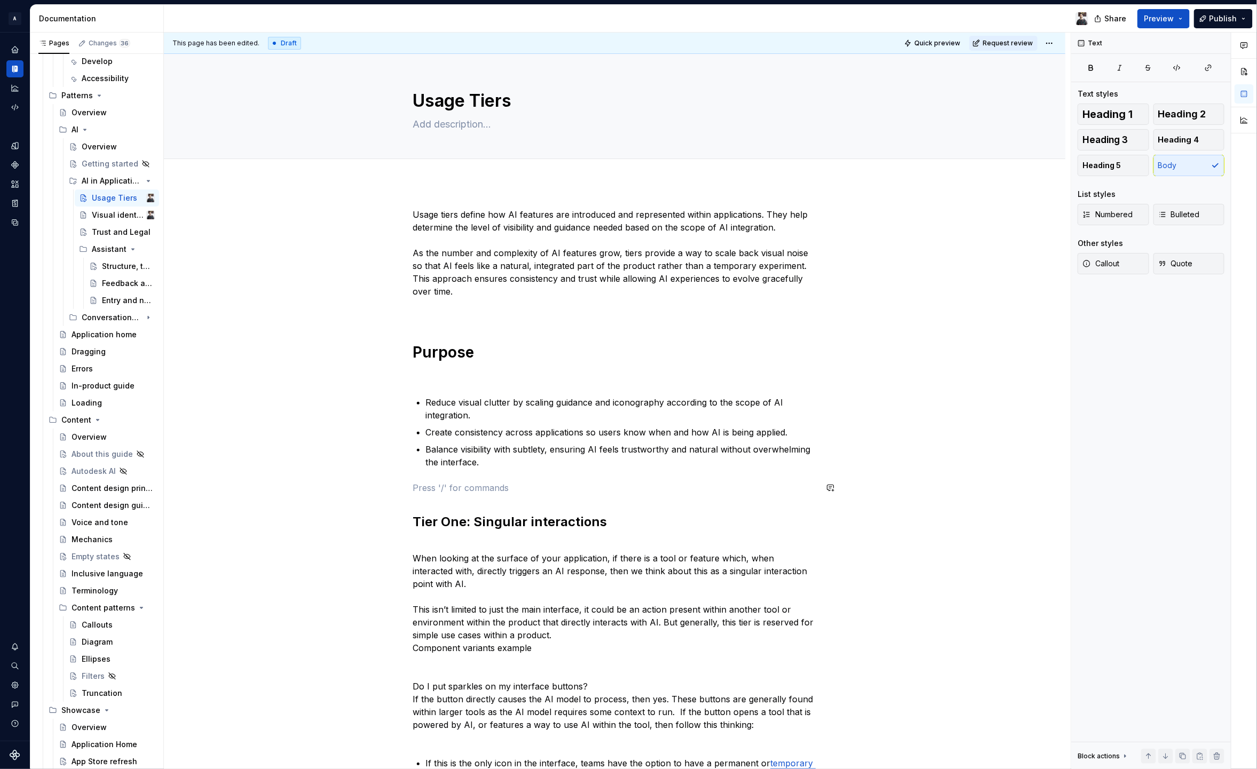
click at [482, 478] on div "Usage tiers define how AI features are introduced and represented within applic…" at bounding box center [615, 568] width 404 height 720
click at [470, 534] on div "Usage tiers define how AI features are introduced and represented within applic…" at bounding box center [615, 568] width 404 height 720
click at [440, 351] on strong "Purpose" at bounding box center [443, 352] width 61 height 18
click at [525, 520] on strong "Tier One: Singular interactions" at bounding box center [510, 521] width 194 height 15
click at [1122, 110] on span "Heading 1" at bounding box center [1108, 114] width 50 height 11
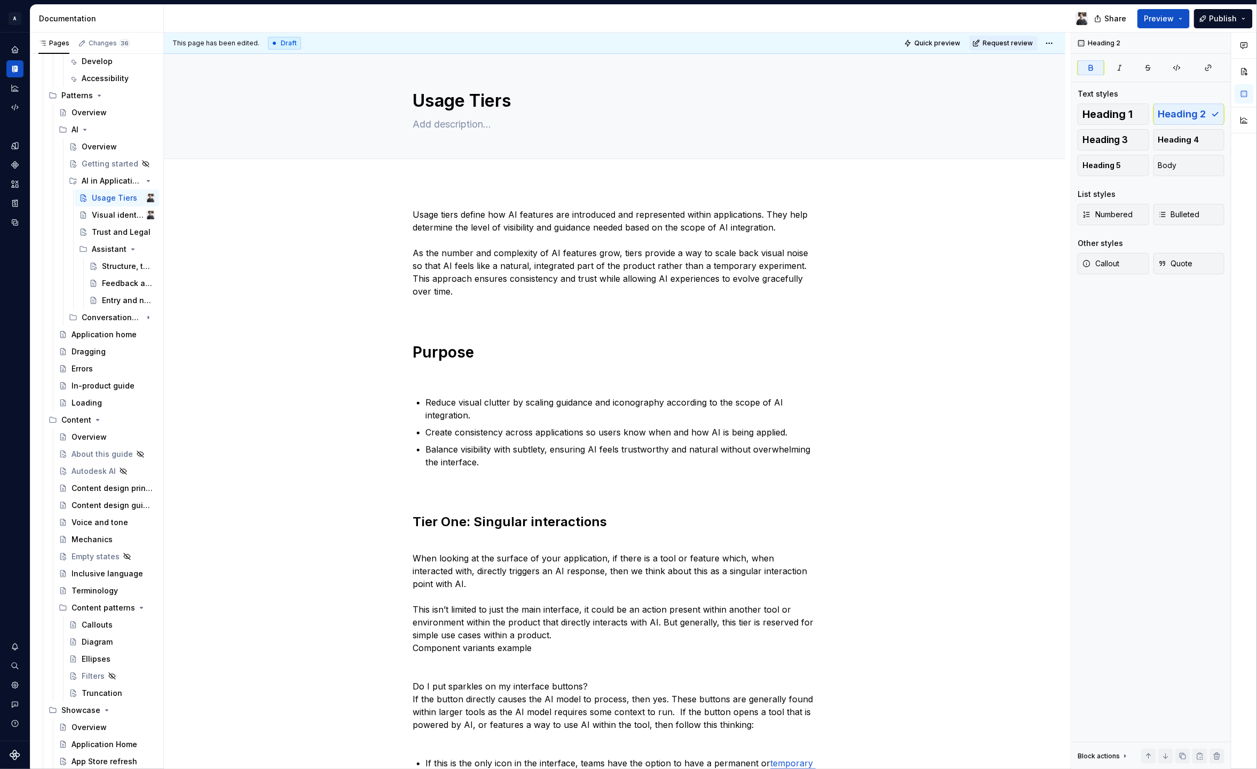
type textarea "*"
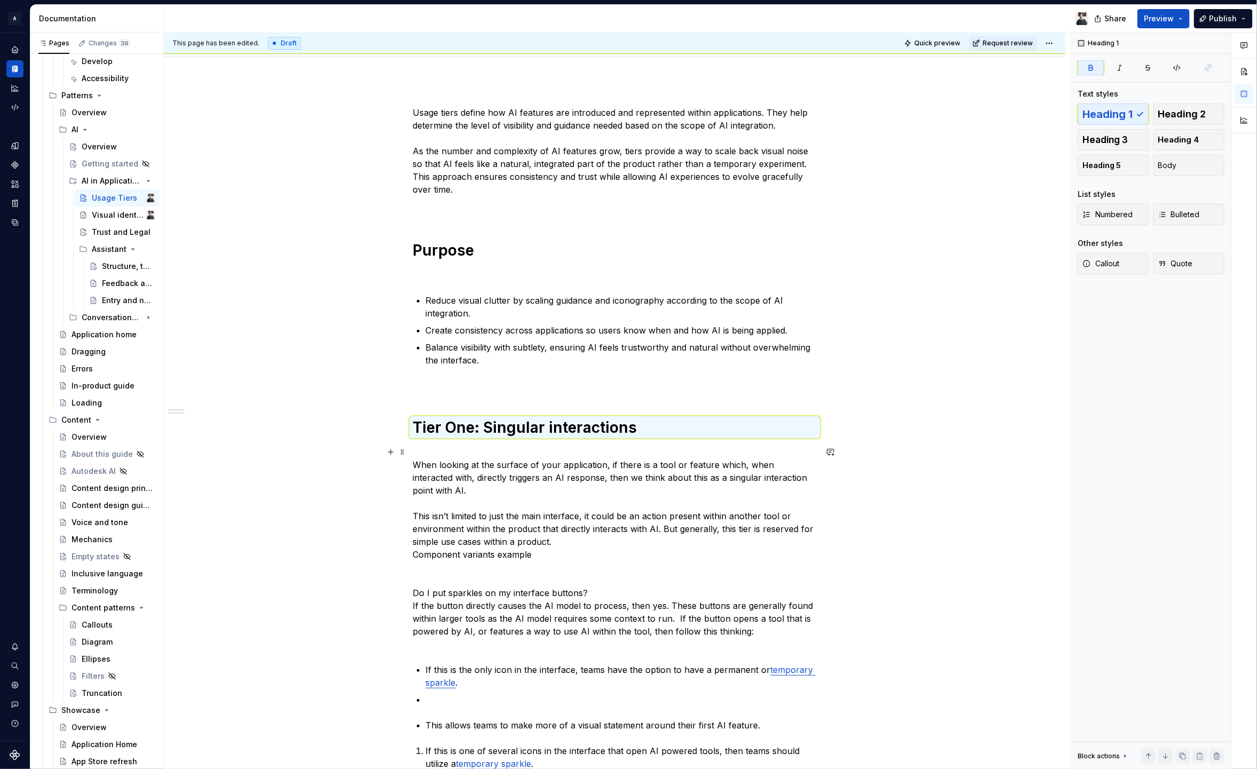
scroll to position [397, 0]
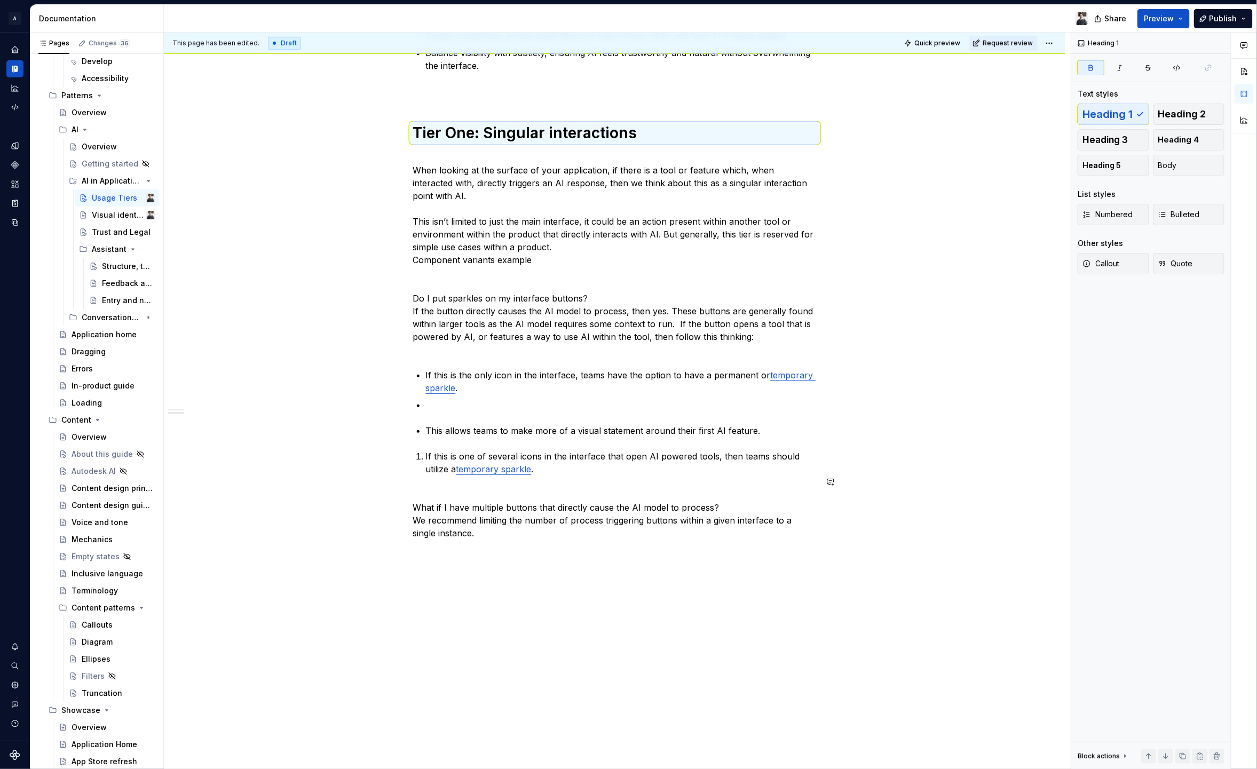
click at [456, 558] on div "This page has been edited. Draft Quick preview Request review Usage Tiers Edit …" at bounding box center [617, 401] width 907 height 737
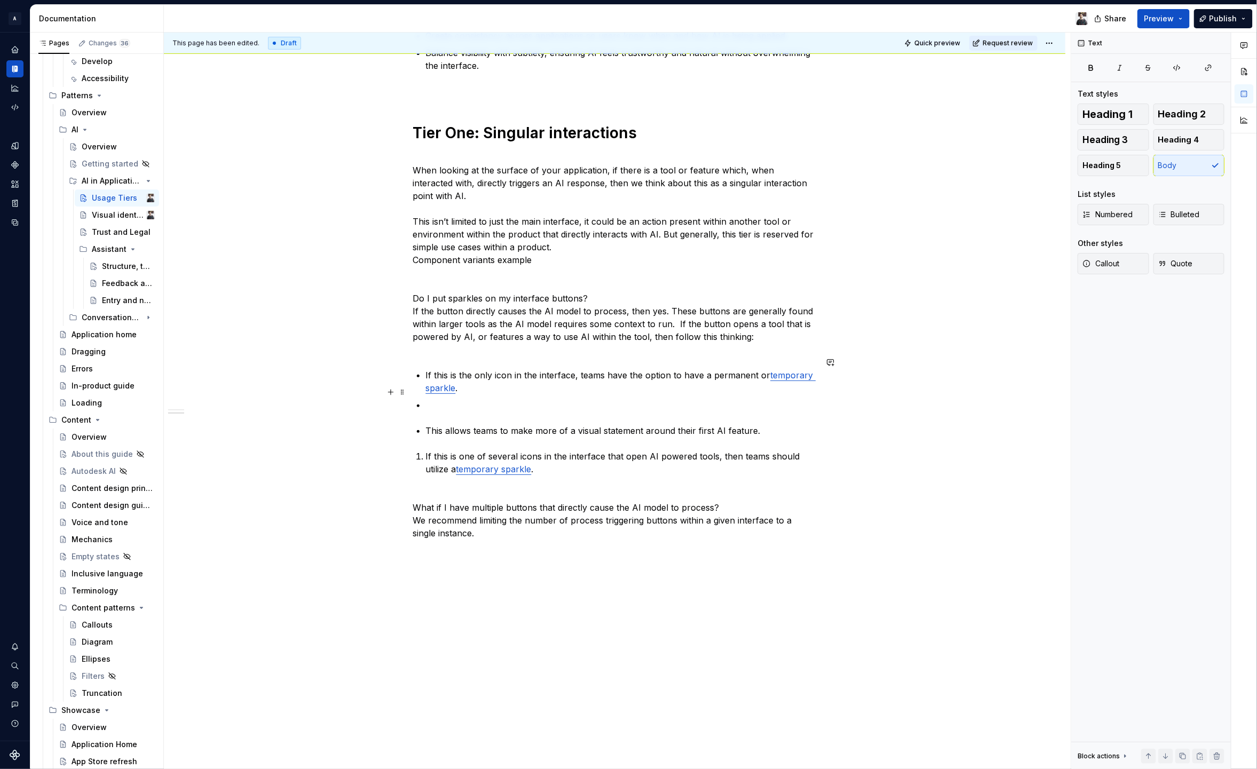
click at [447, 399] on p at bounding box center [621, 405] width 391 height 13
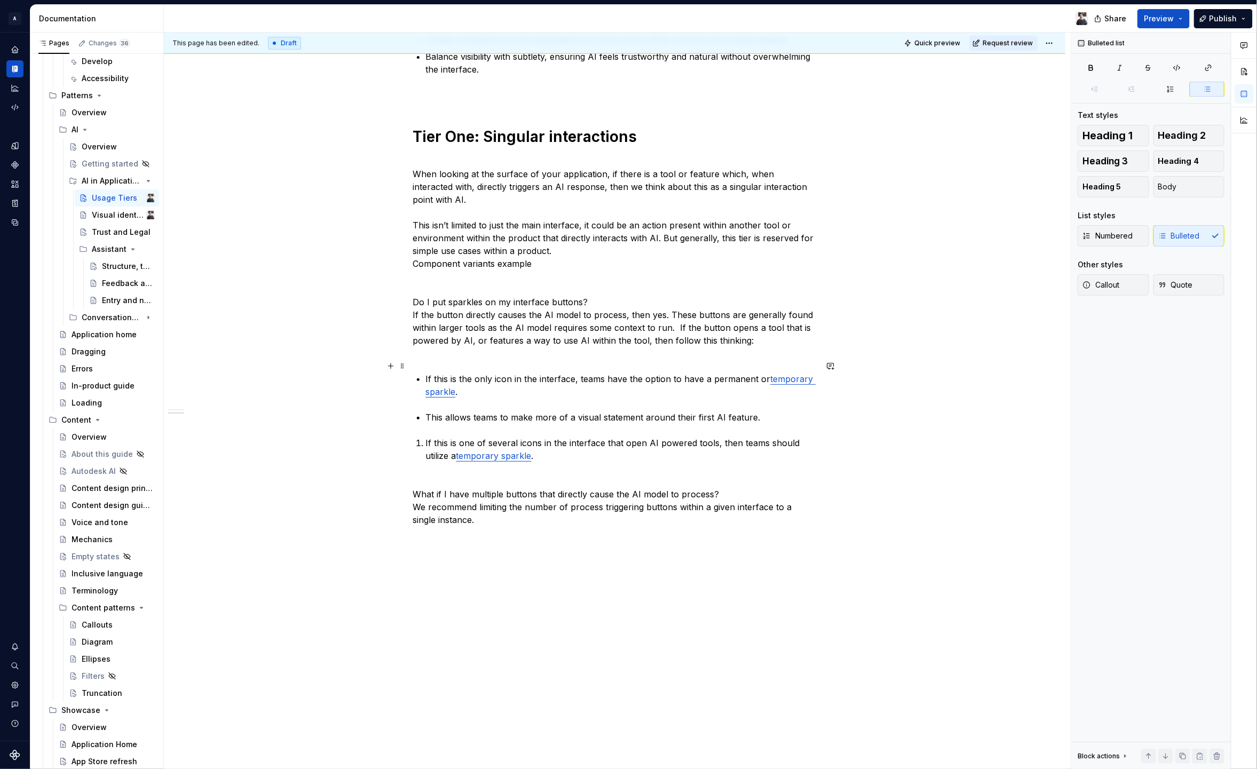
scroll to position [380, 0]
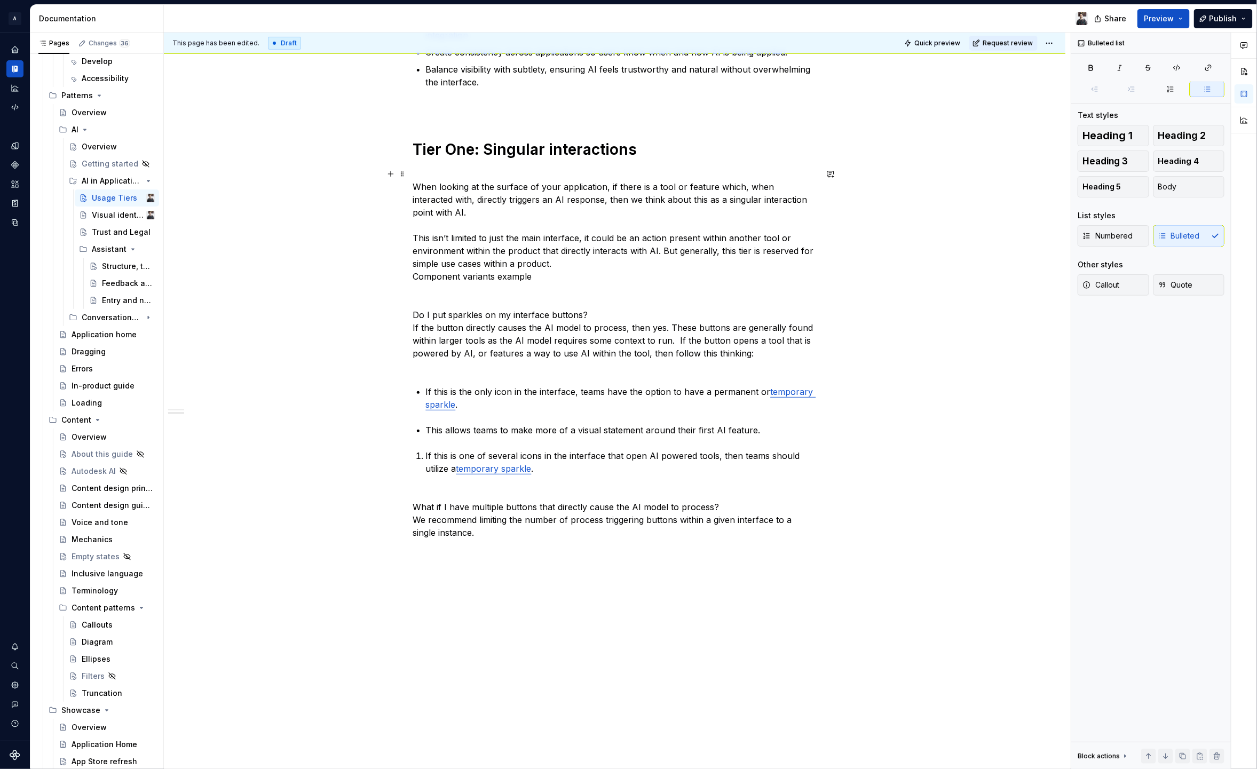
click at [439, 346] on p "When looking at the surface of your application, if there is a tool or feature …" at bounding box center [615, 270] width 404 height 205
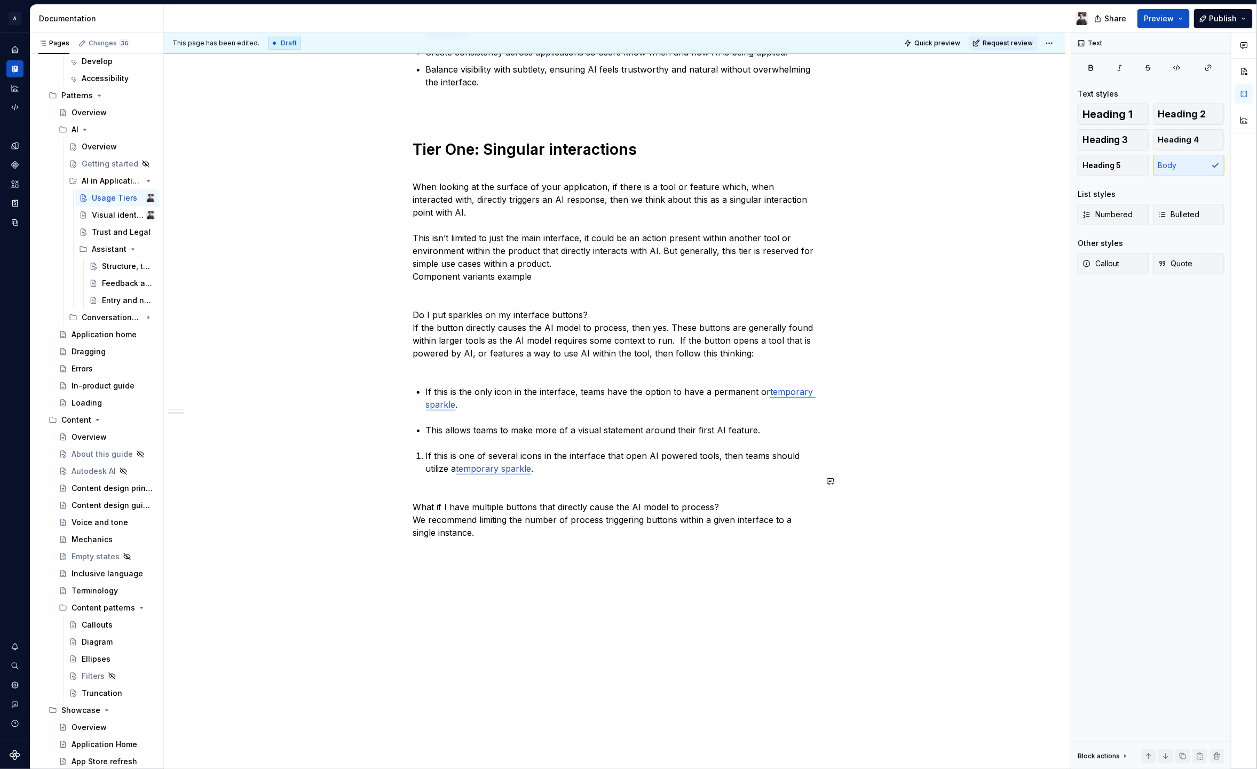
click at [438, 567] on div "Usage tiers define how AI features are introduced and represented within applic…" at bounding box center [615, 292] width 902 height 980
click at [413, 508] on p "What if I have multiple buttons that directly cause the AI model to process?  W…" at bounding box center [615, 513] width 404 height 51
click at [503, 529] on p "We recommend limiting the number of process triggering buttons within a given i…" at bounding box center [615, 533] width 404 height 26
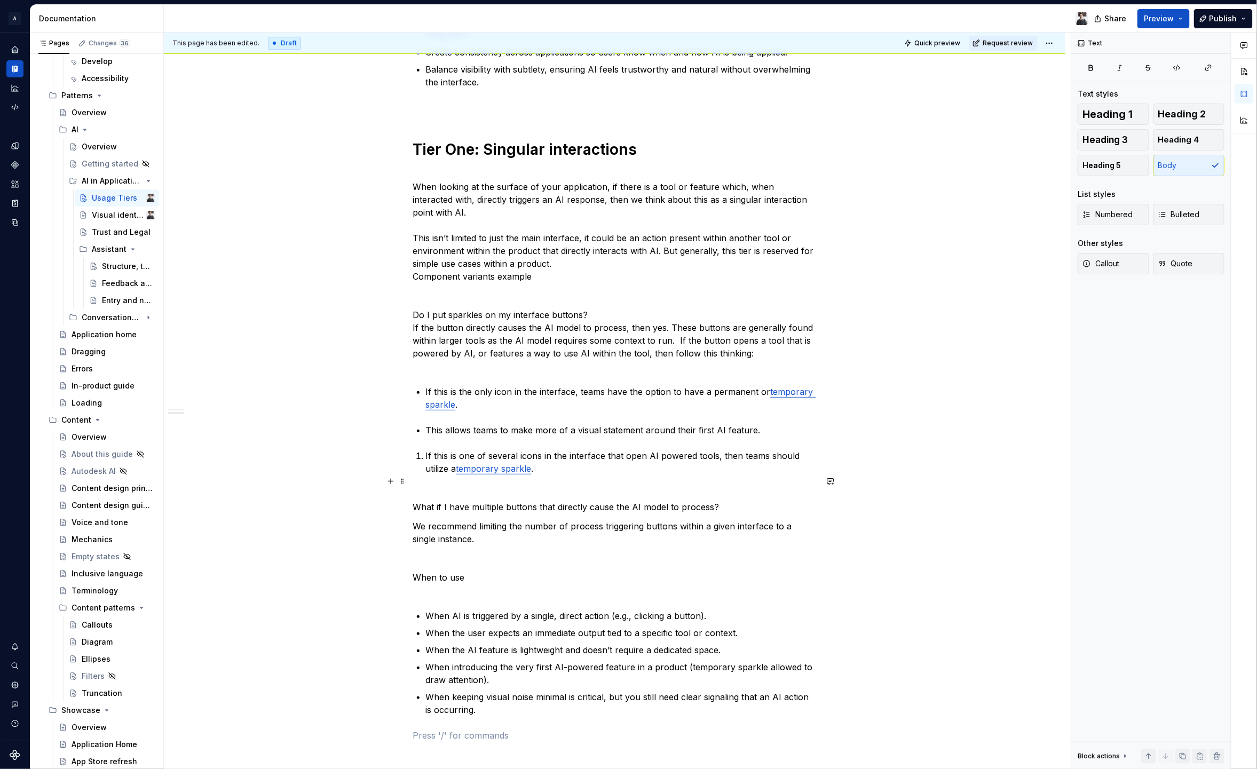
click at [417, 494] on p "What if I have multiple buttons that directly cause the AI model to process?" at bounding box center [615, 501] width 404 height 26
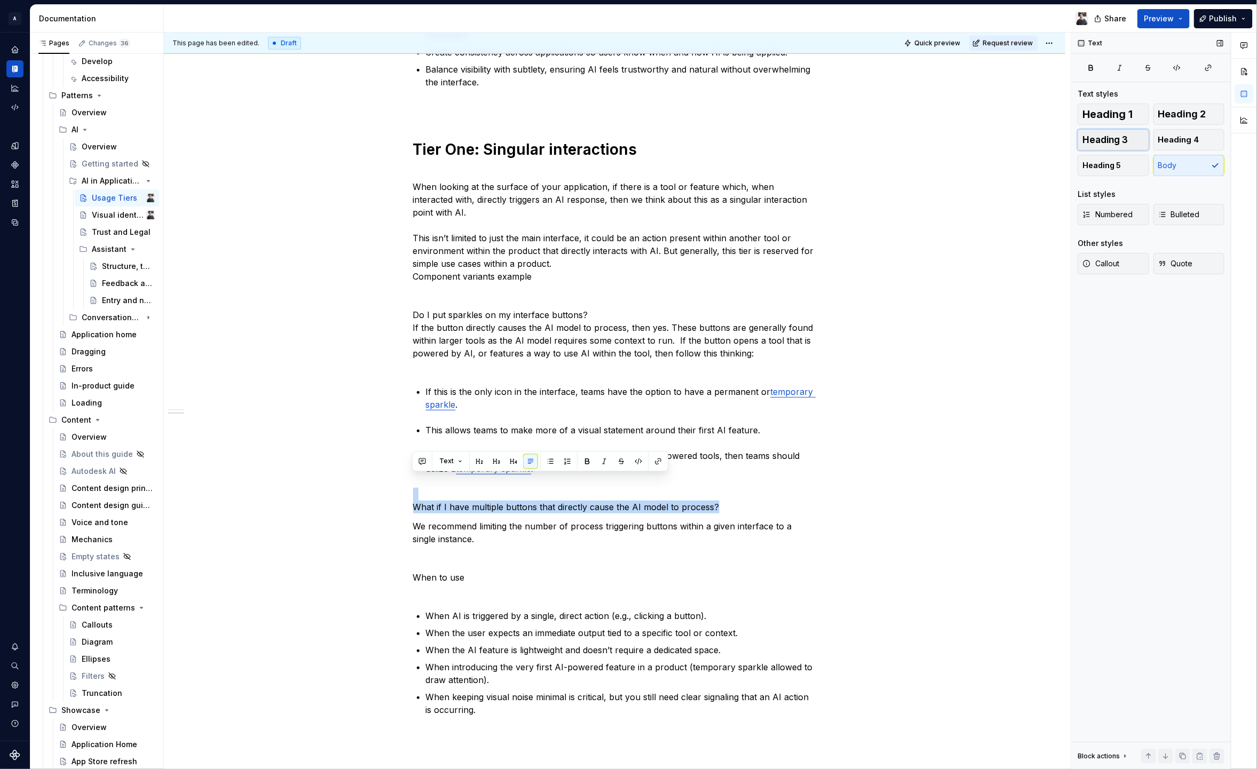
click at [1116, 140] on span "Heading 3" at bounding box center [1105, 140] width 45 height 11
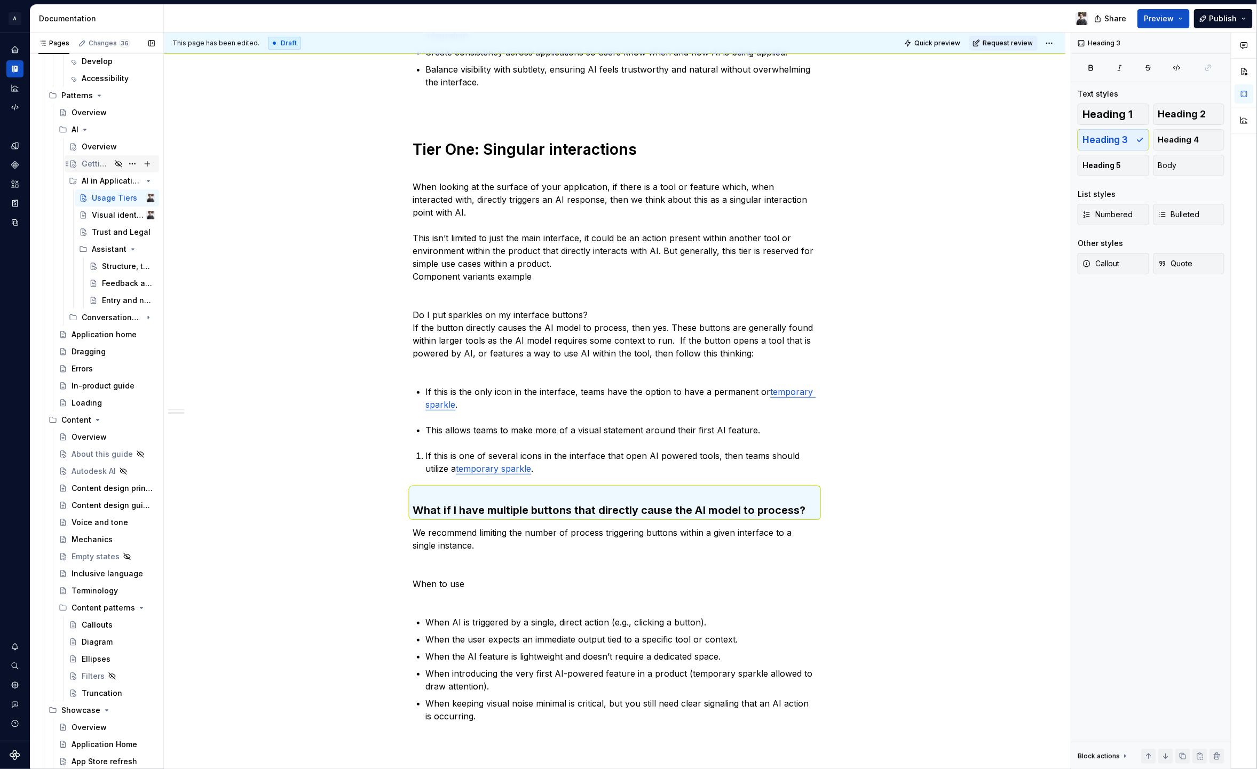
click at [103, 167] on div "Getting started" at bounding box center [96, 164] width 29 height 11
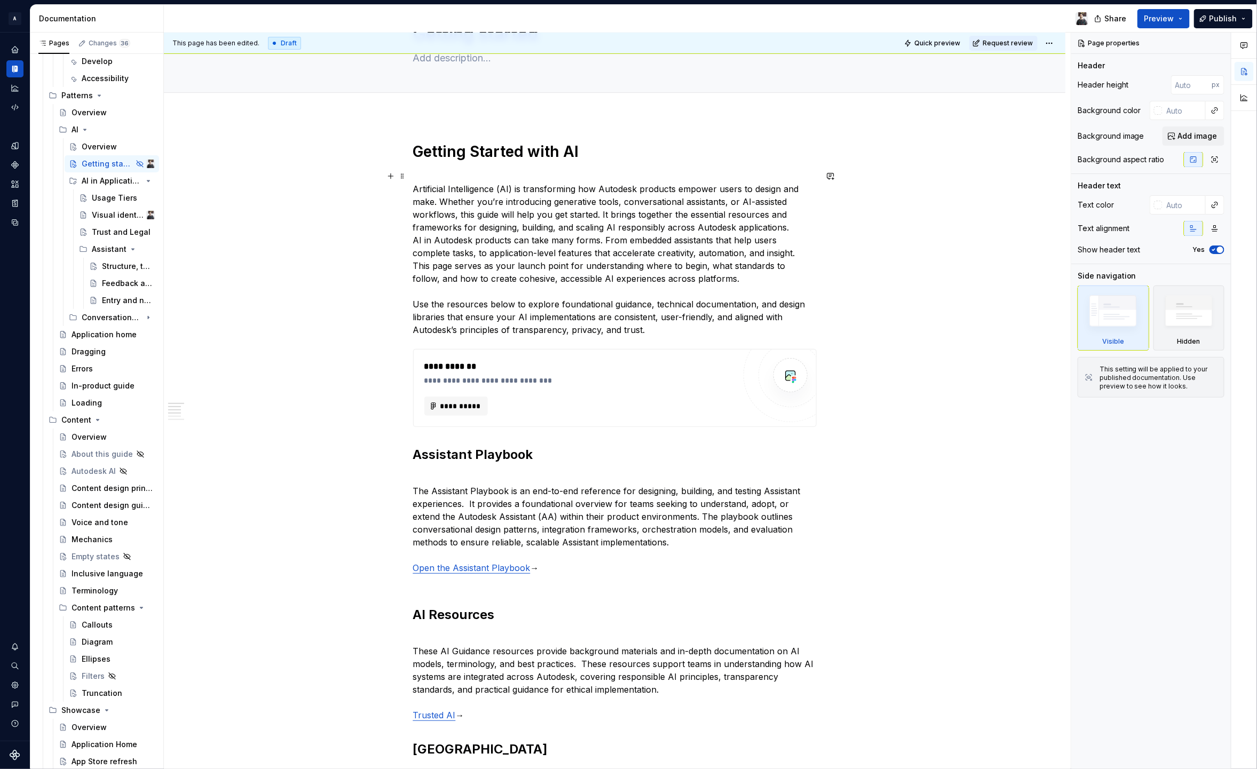
scroll to position [119, 0]
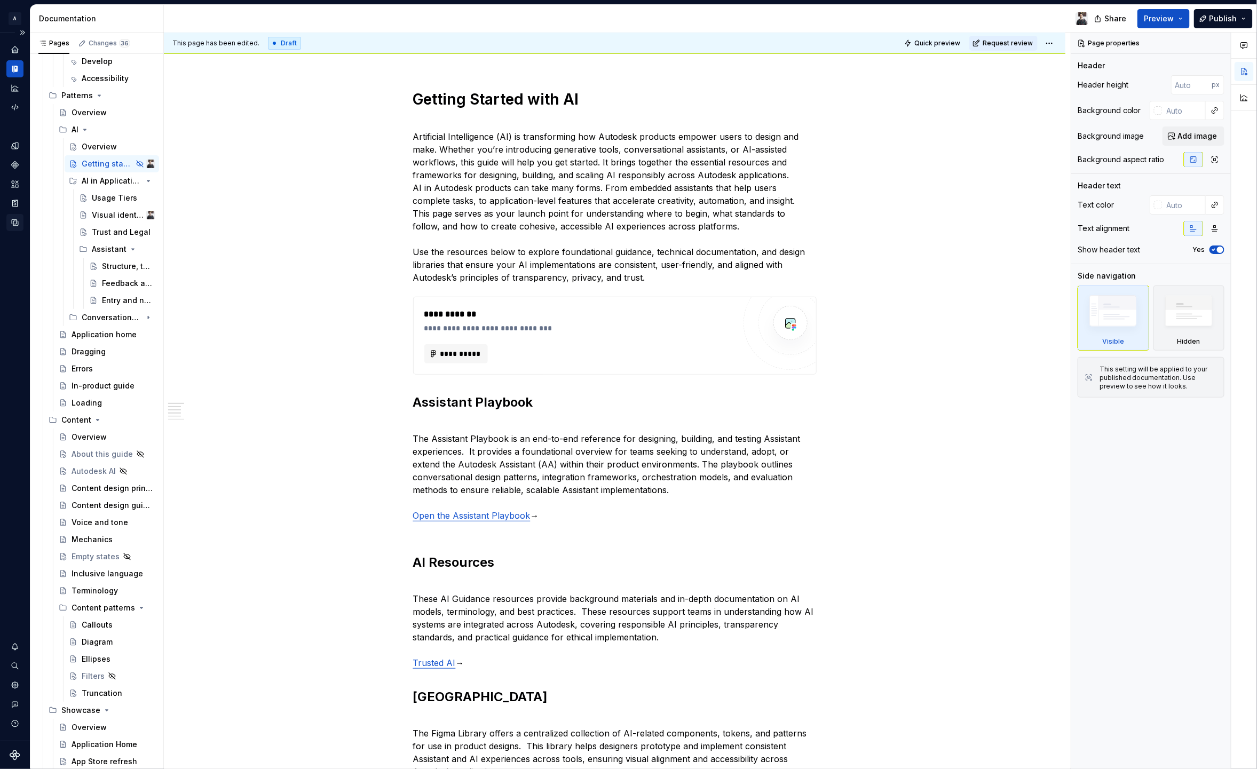
click at [94, 199] on div "Usage Tiers" at bounding box center [114, 198] width 45 height 11
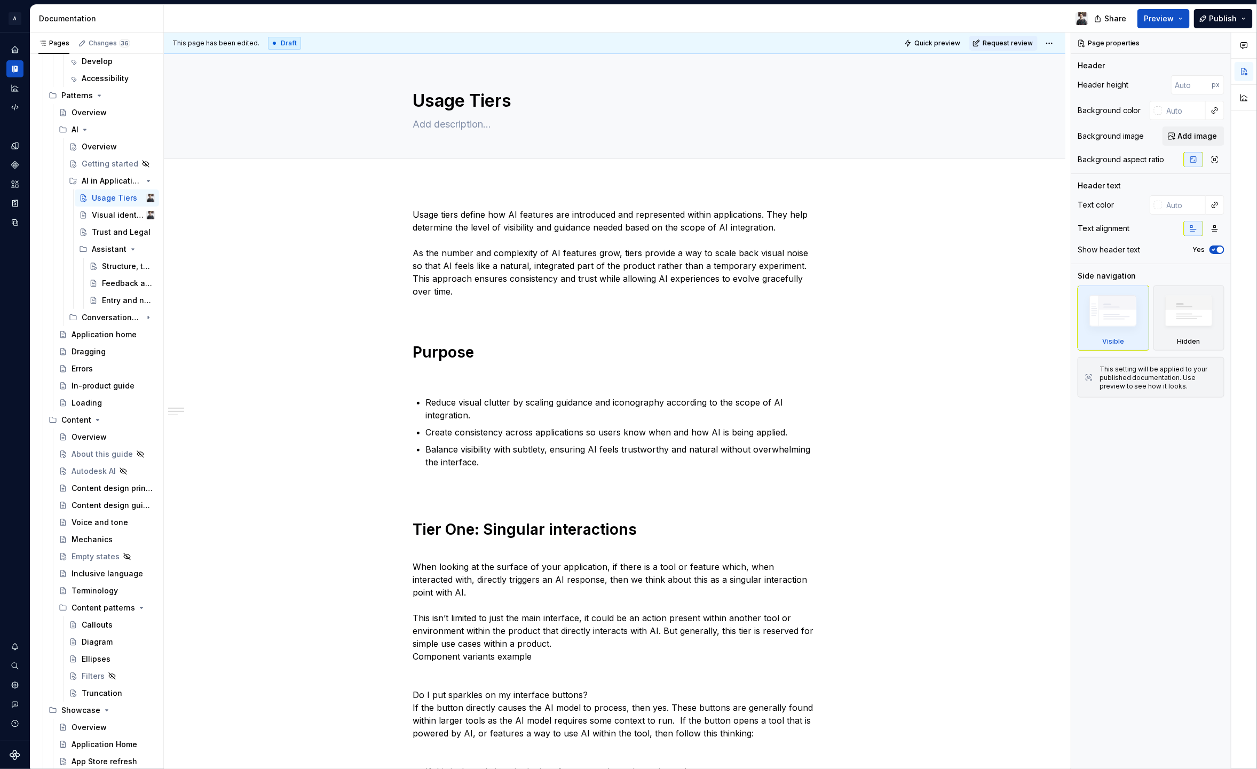
click at [430, 321] on div "Usage tiers define how AI features are introduced and represented within applic…" at bounding box center [615, 668] width 404 height 920
type textarea "*"
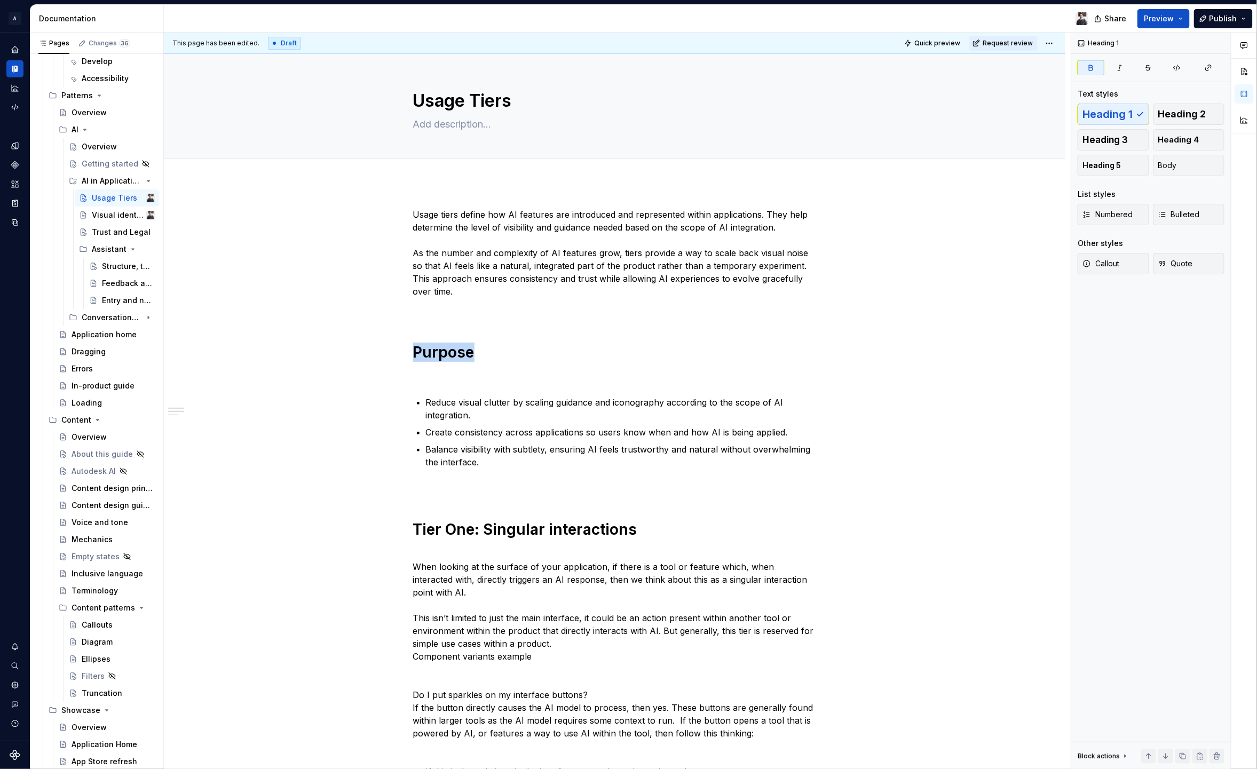
click at [430, 321] on div "Usage tiers define how AI features are introduced and represented within applic…" at bounding box center [615, 668] width 404 height 920
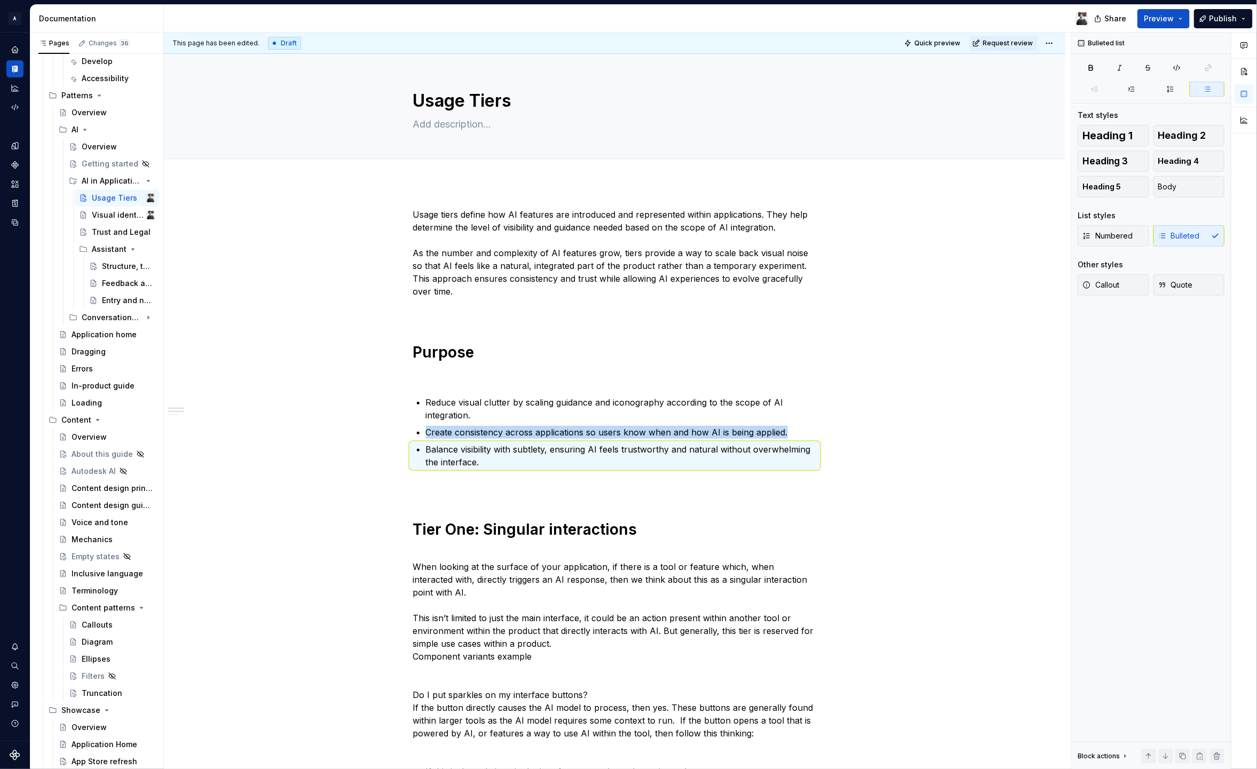
click at [437, 299] on div "Usage tiers define how AI features are introduced and represented within applic…" at bounding box center [615, 668] width 404 height 920
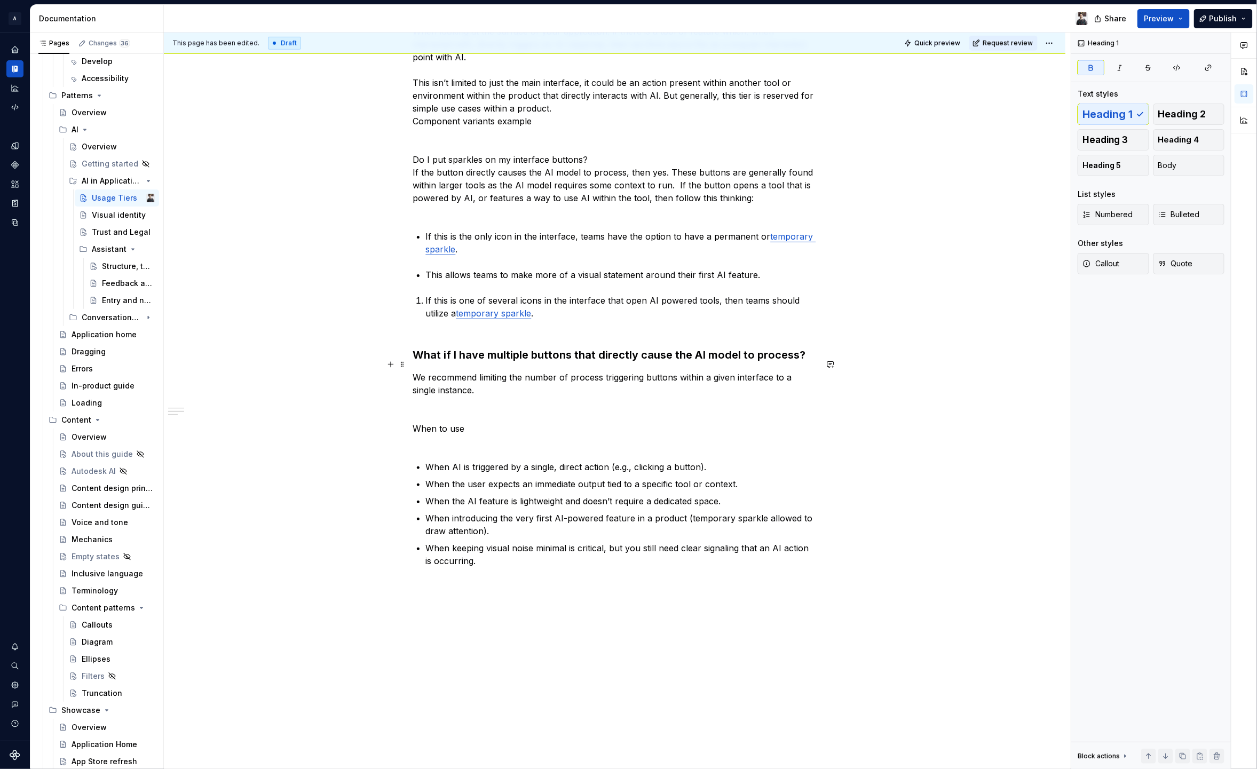
scroll to position [460, 0]
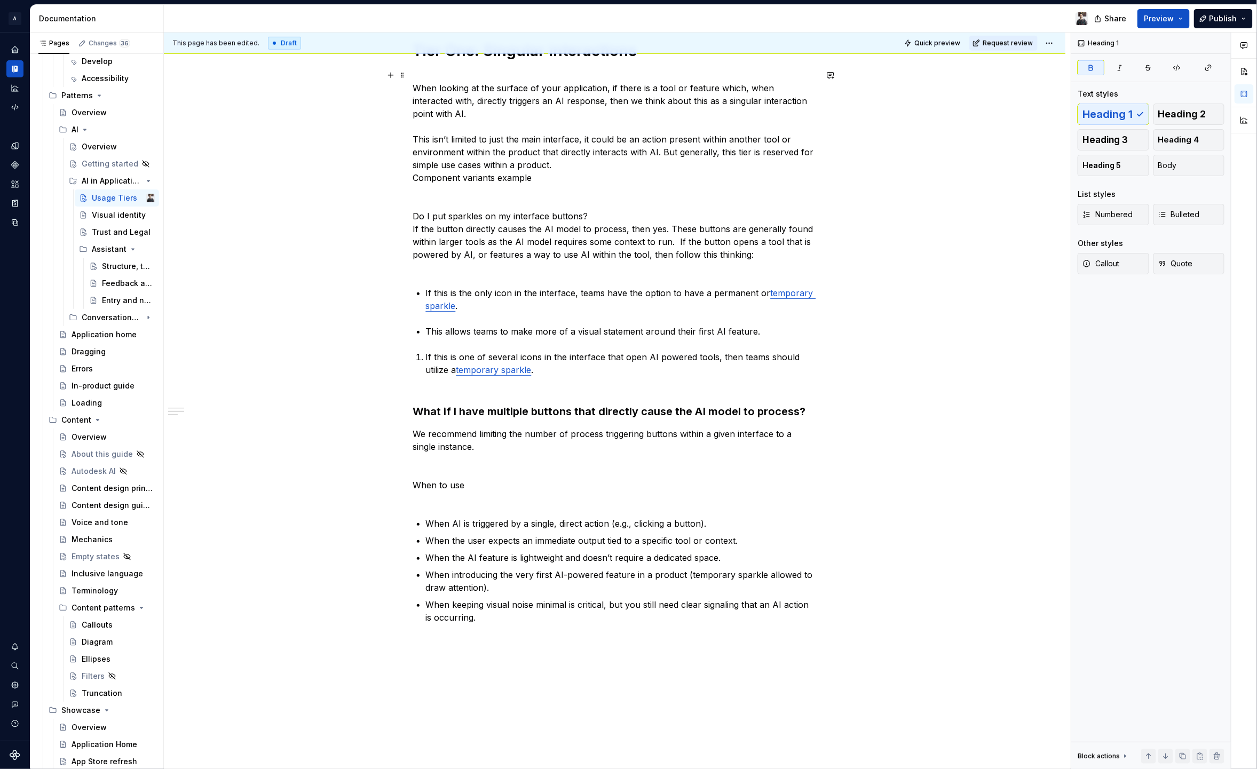
click at [489, 201] on p "When looking at the surface of your application, if there is a tool or feature …" at bounding box center [615, 171] width 404 height 205
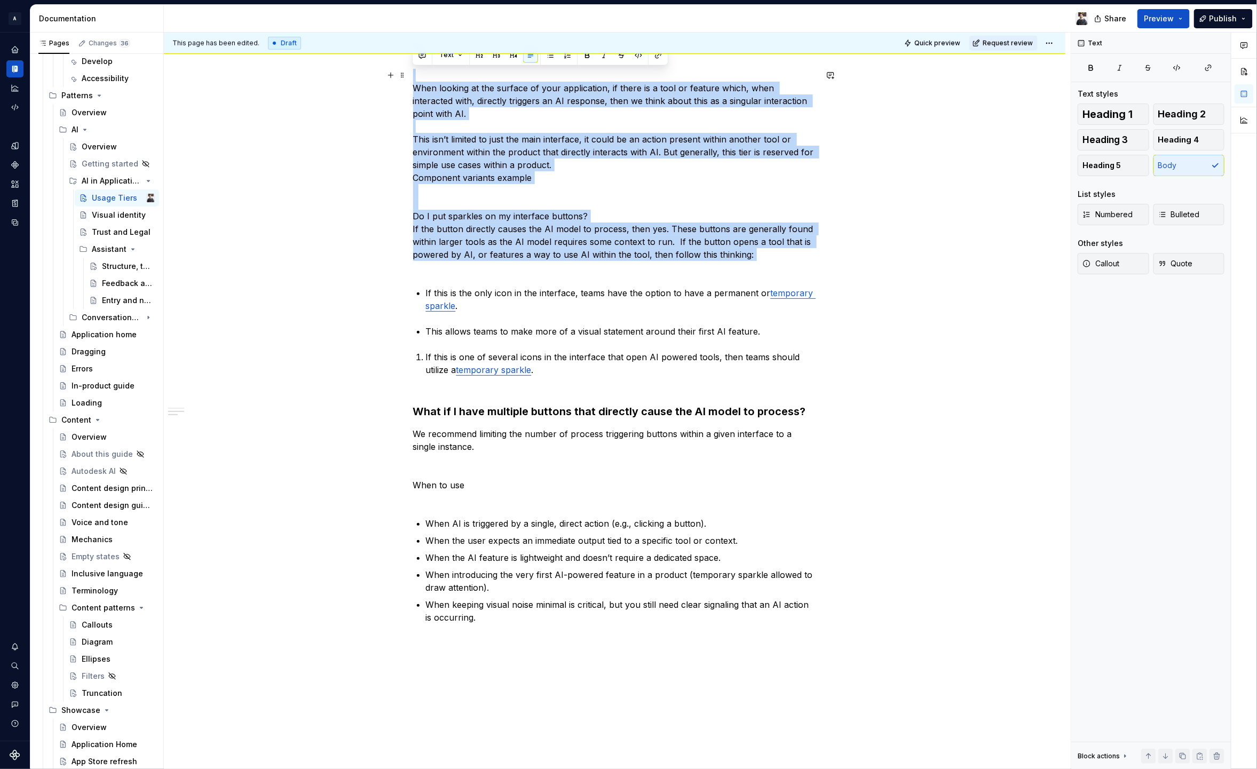
click at [489, 201] on p "When looking at the surface of your application, if there is a tool or feature …" at bounding box center [615, 171] width 404 height 205
click at [491, 201] on p "When looking at the surface of your application, if there is a tool or feature …" at bounding box center [615, 171] width 404 height 205
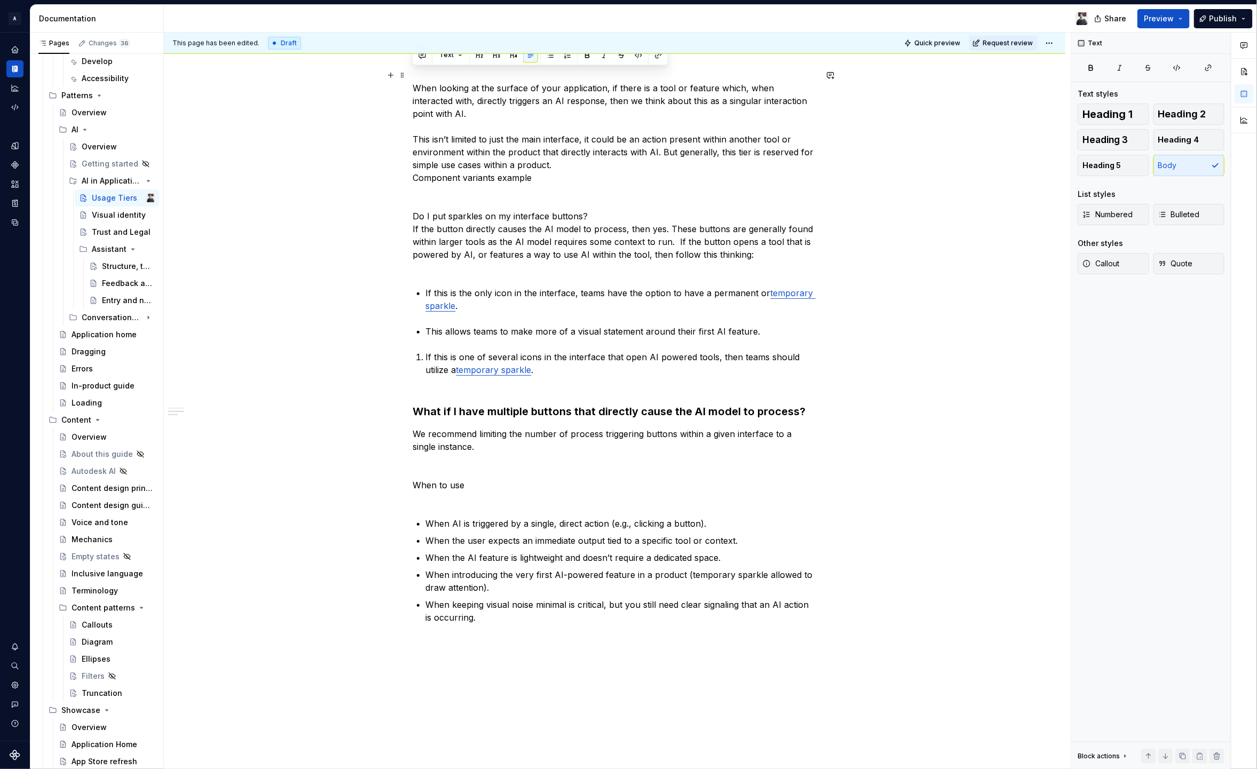
click at [491, 201] on p "When looking at the surface of your application, if there is a tool or feature …" at bounding box center [615, 171] width 404 height 205
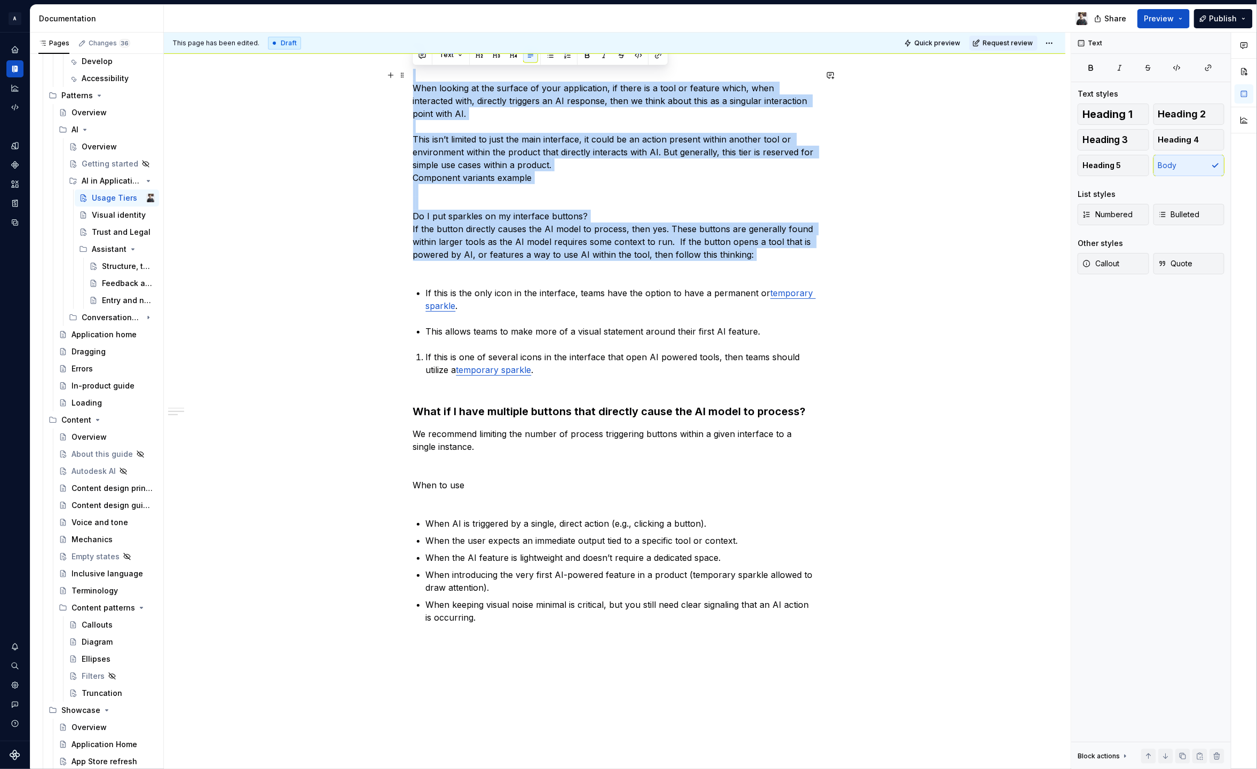
click at [532, 203] on p "When looking at the surface of your application, if there is a tool or feature …" at bounding box center [615, 171] width 404 height 205
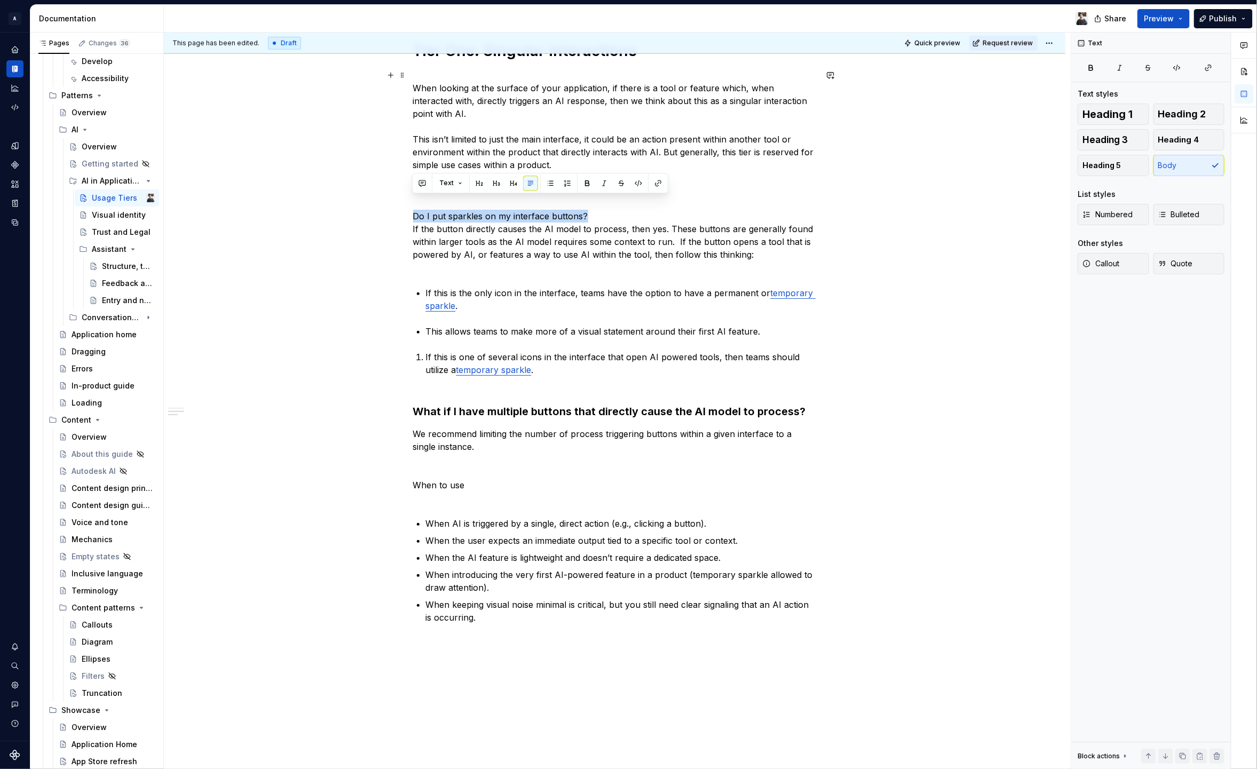
drag, startPoint x: 498, startPoint y: 203, endPoint x: 406, endPoint y: 205, distance: 91.8
click at [406, 205] on div "Usage tiers define how AI features are introduced and represented within applic…" at bounding box center [615, 308] width 902 height 1170
click at [1111, 139] on span "Heading 3" at bounding box center [1105, 140] width 45 height 11
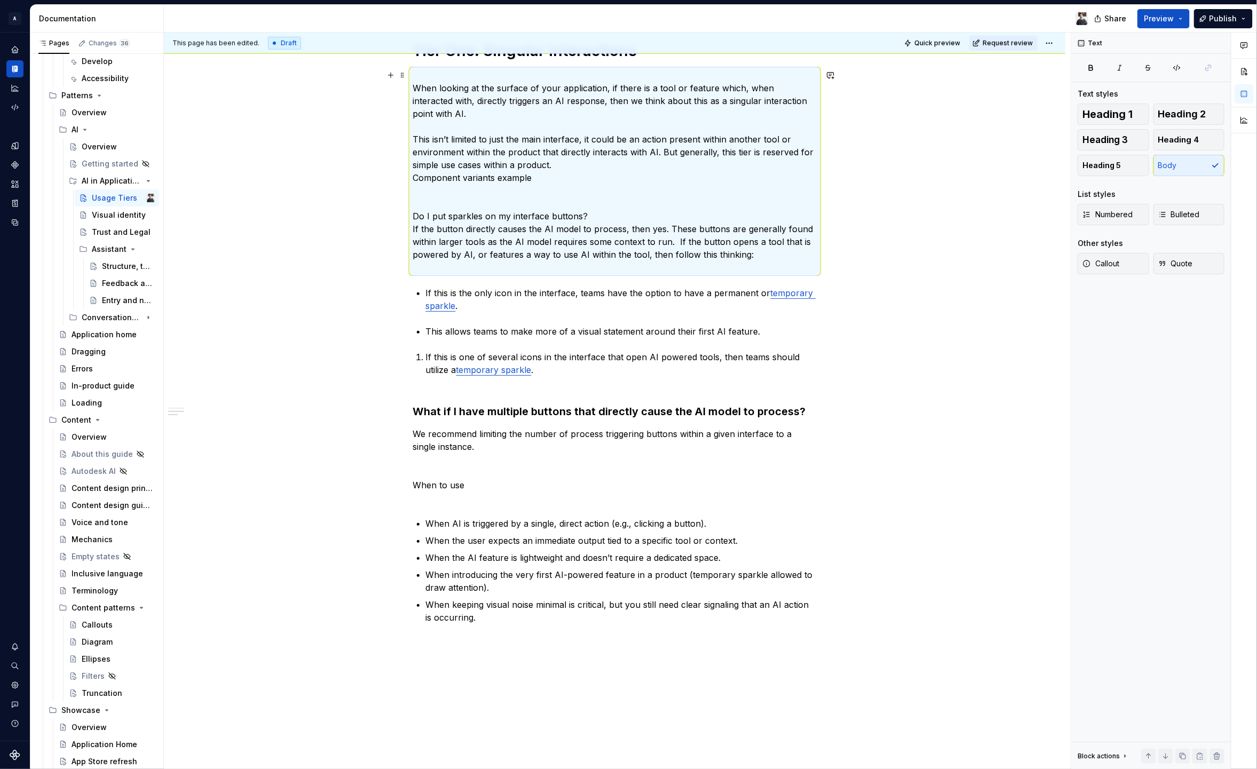
click at [567, 198] on p "When looking at the surface of your application, if there is a tool or feature …" at bounding box center [615, 171] width 404 height 205
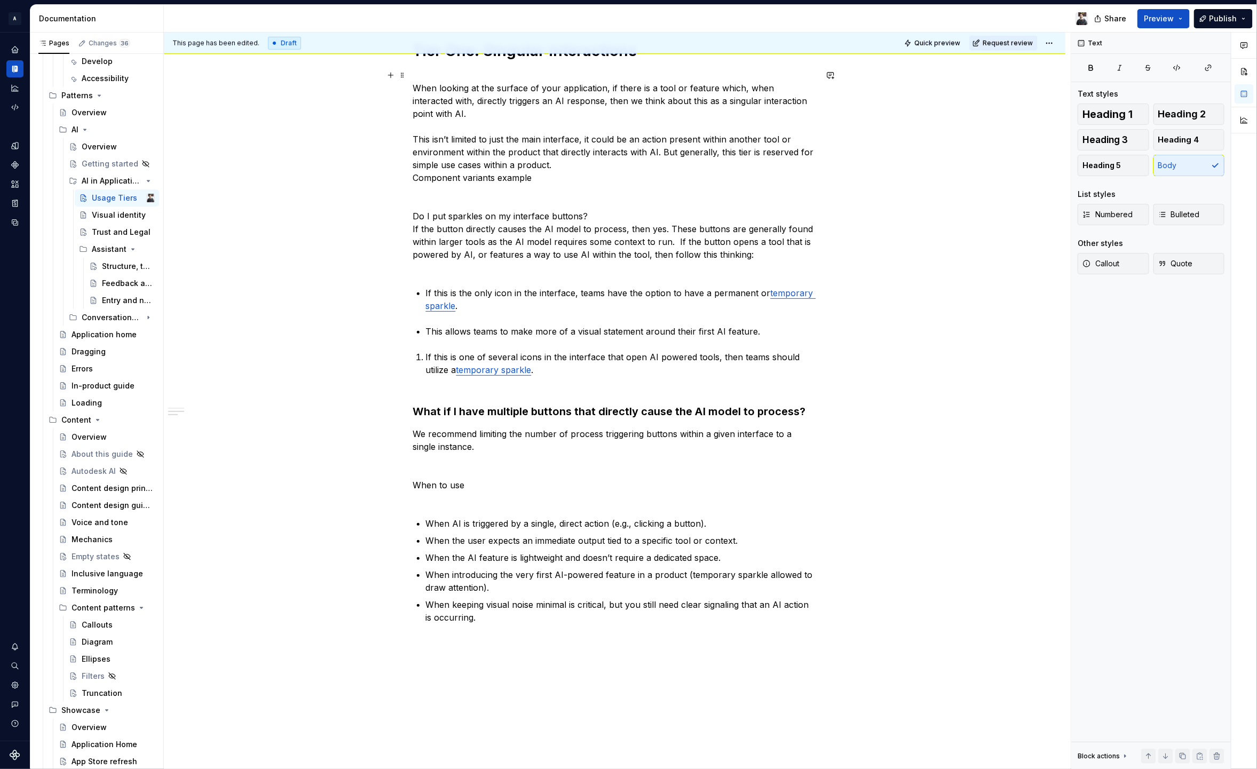
click at [597, 199] on p "When looking at the surface of your application, if there is a tool or feature …" at bounding box center [615, 171] width 404 height 205
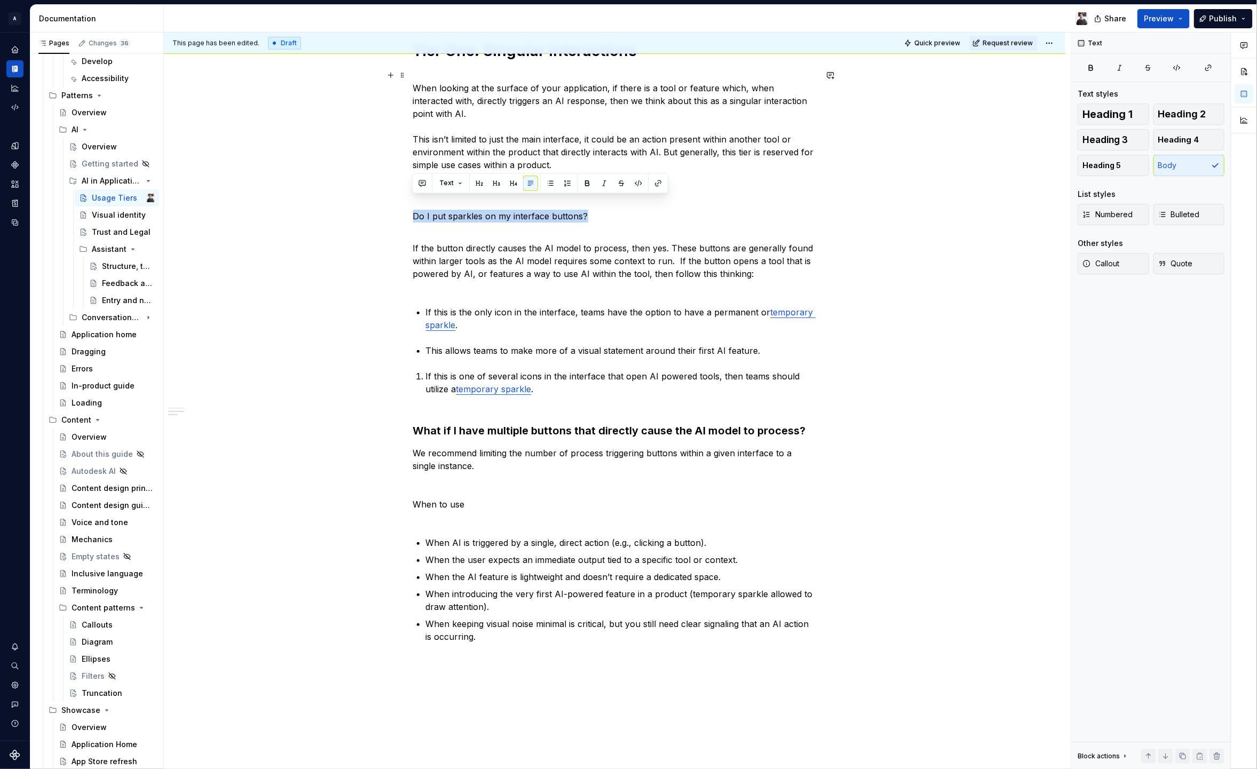
drag, startPoint x: 592, startPoint y: 206, endPoint x: 370, endPoint y: 206, distance: 221.5
click at [370, 206] on div "Usage tiers define how AI features are introduced and represented within applic…" at bounding box center [615, 317] width 902 height 1189
click at [490, 184] on button "button" at bounding box center [496, 183] width 15 height 15
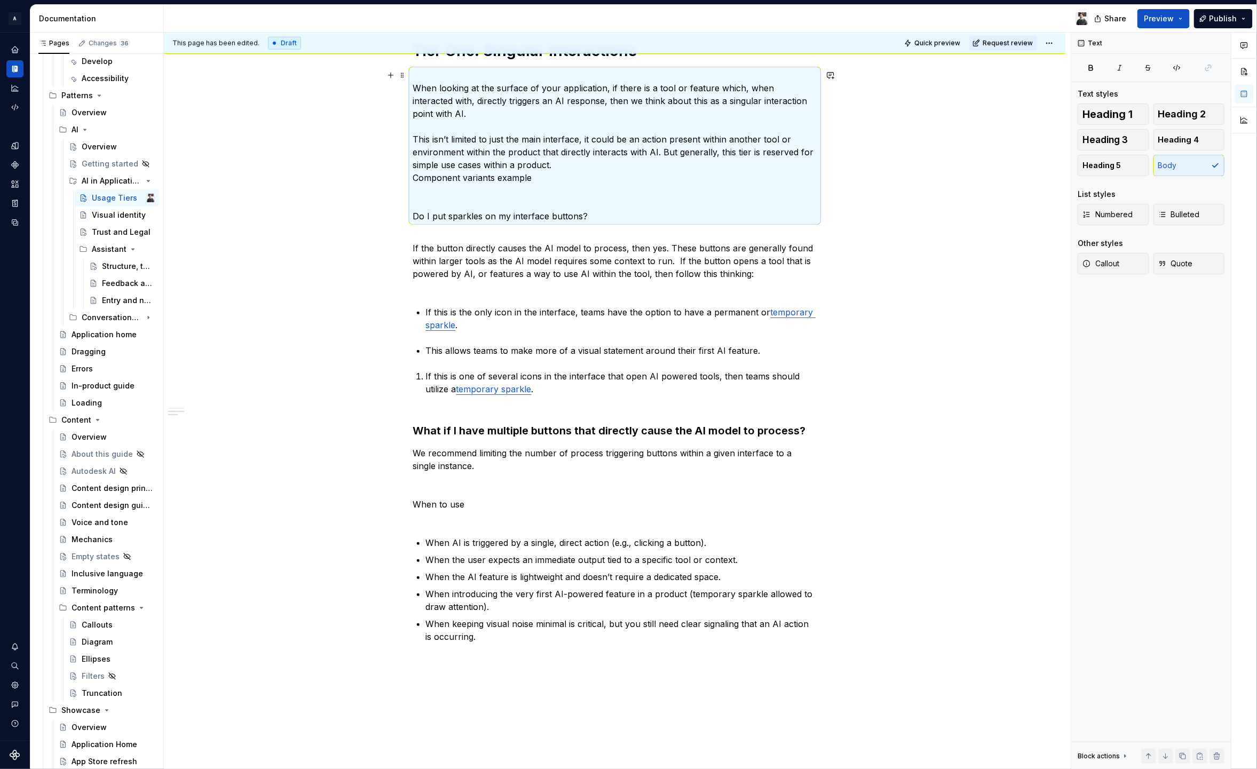
click at [439, 200] on p "When looking at the surface of your application, if there is a tool or feature …" at bounding box center [615, 146] width 404 height 154
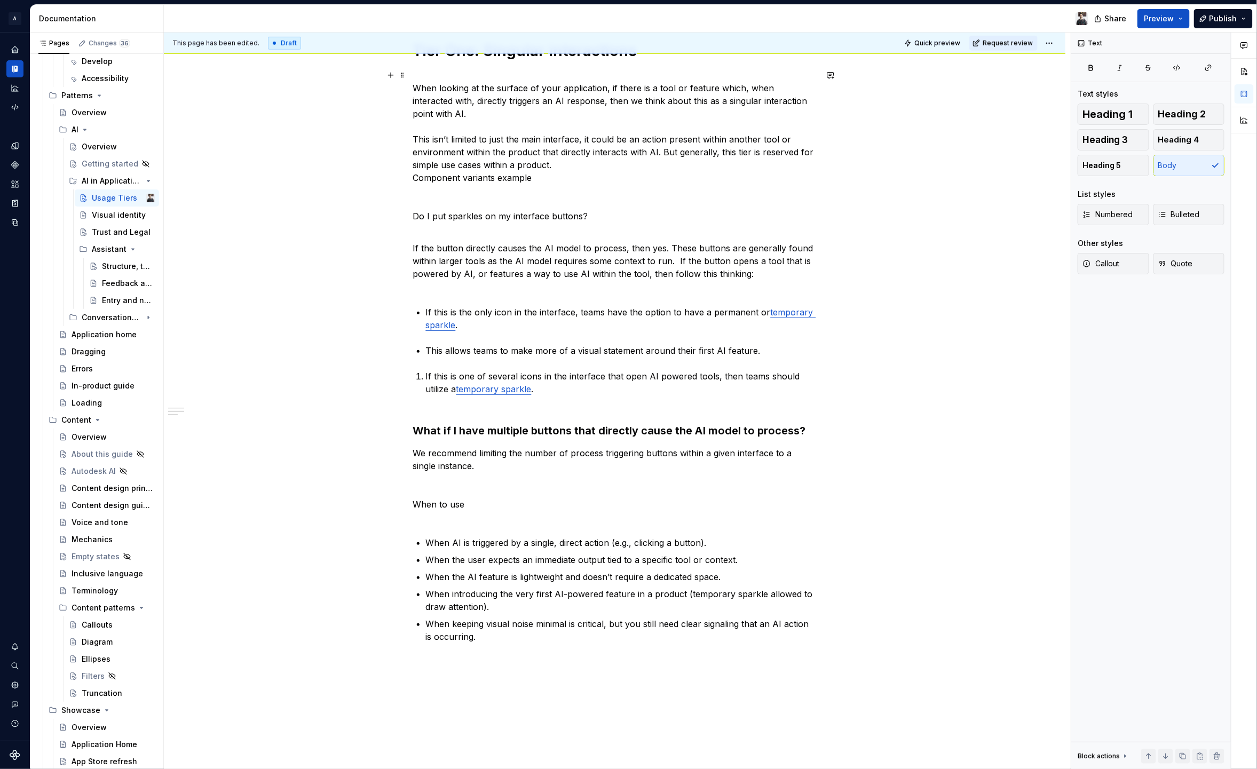
click at [416, 194] on p "When looking at the surface of your application, if there is a tool or feature …" at bounding box center [615, 146] width 404 height 154
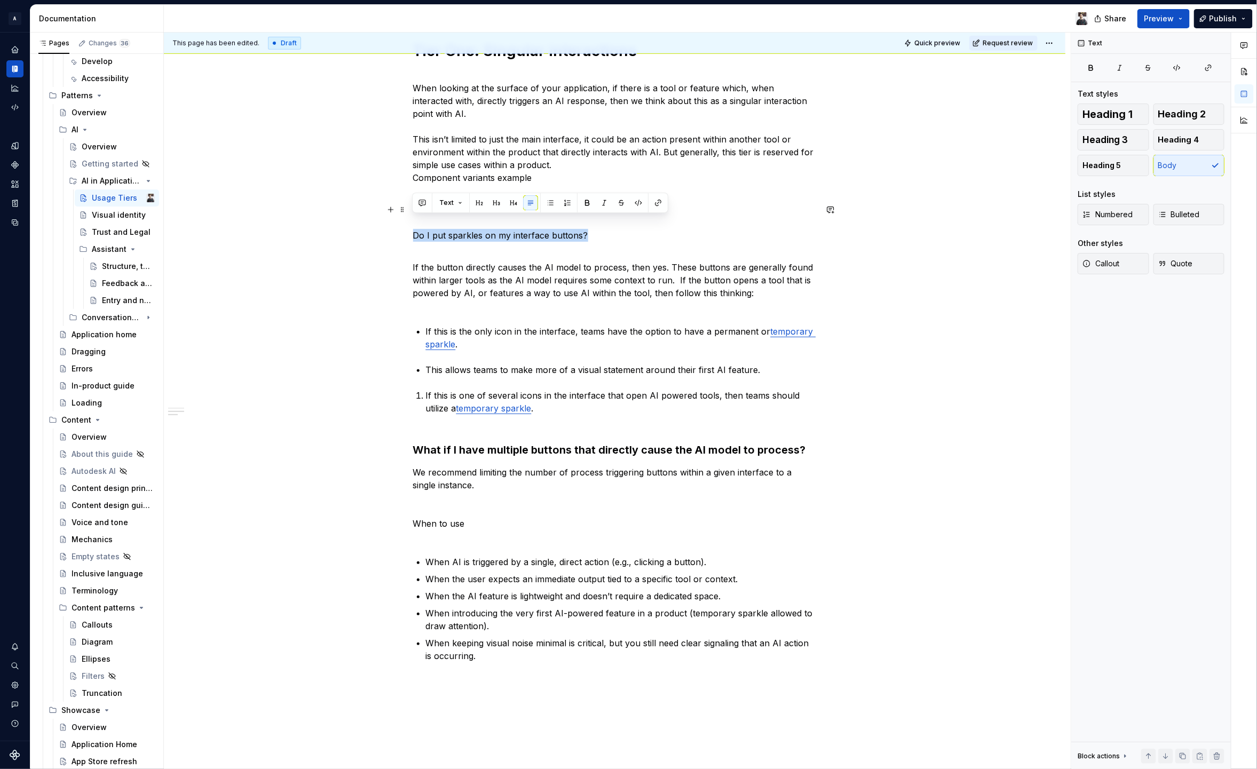
drag, startPoint x: 413, startPoint y: 220, endPoint x: 598, endPoint y: 216, distance: 185.3
click at [598, 216] on p "Do I put sparkles on my interface buttons?" at bounding box center [615, 229] width 404 height 26
click at [498, 203] on button "button" at bounding box center [496, 202] width 15 height 15
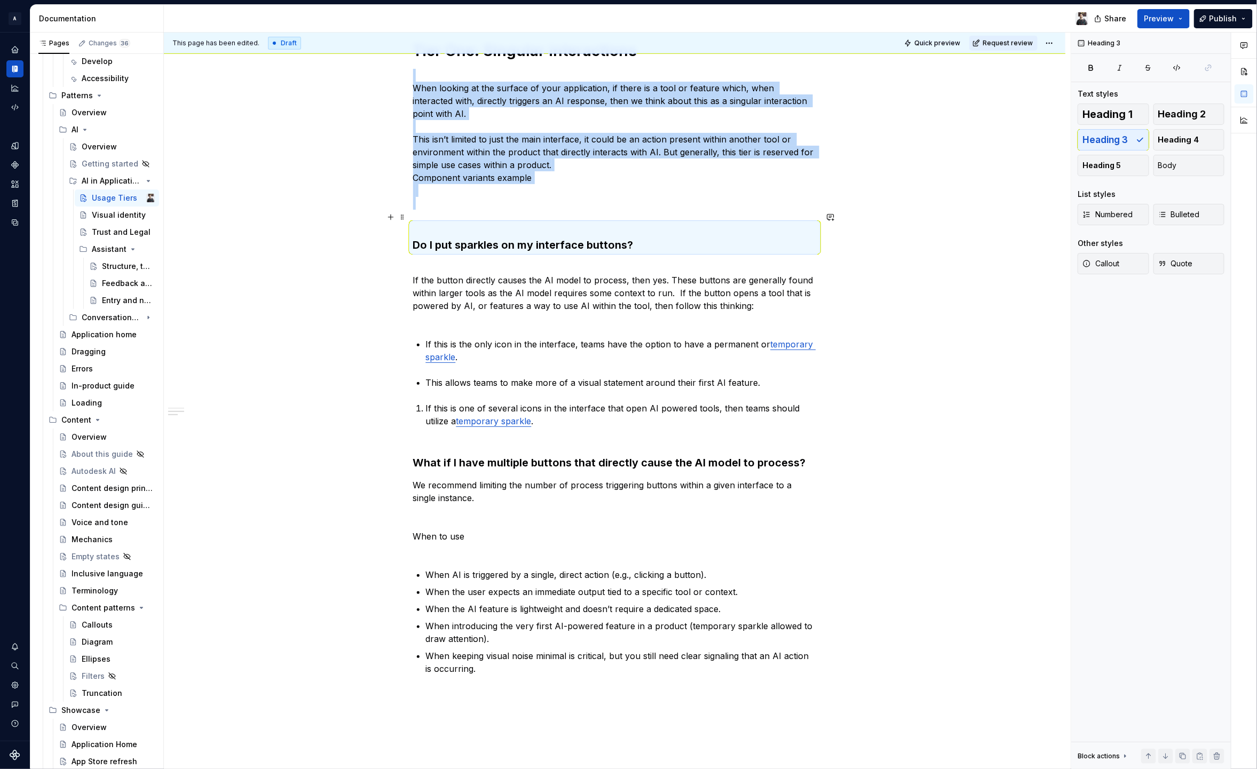
click at [507, 223] on h3 "Do I put sparkles on my interface buttons?" at bounding box center [615, 238] width 404 height 30
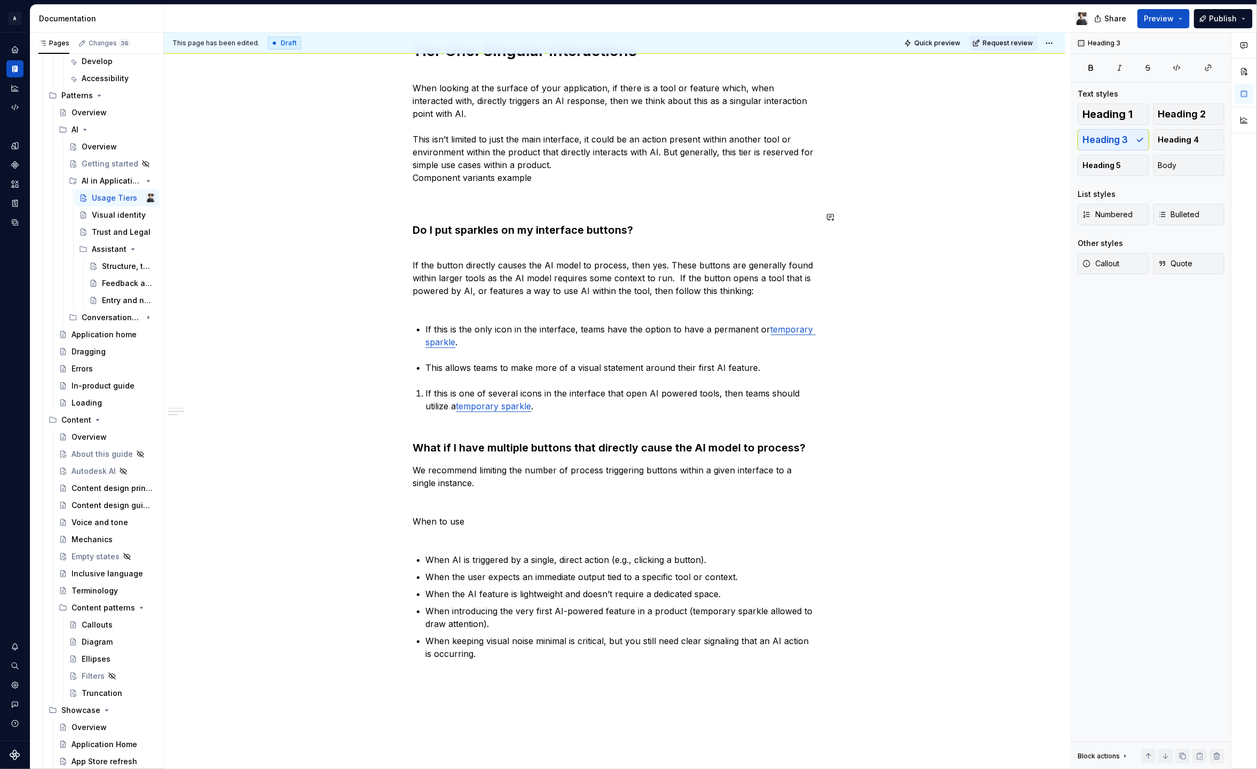
click at [458, 191] on p "When looking at the surface of your application, if there is a tool or feature …" at bounding box center [615, 139] width 404 height 141
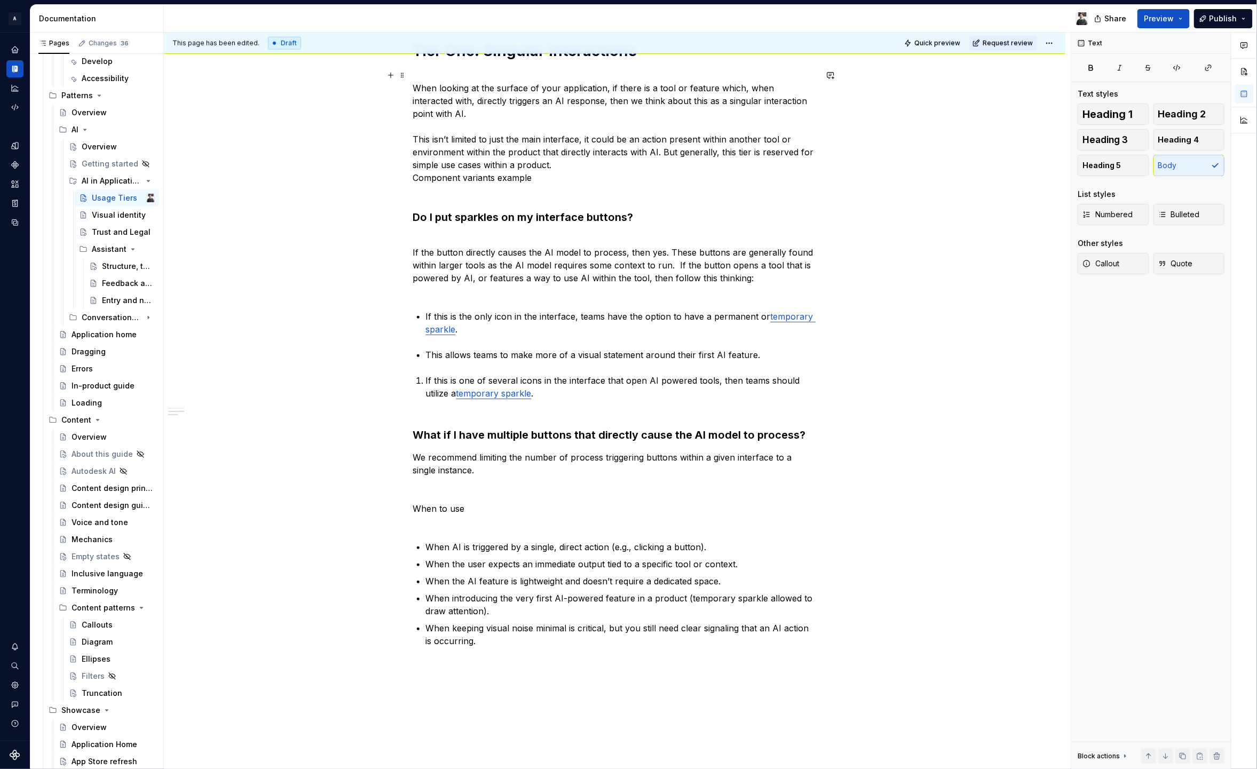
click at [416, 166] on p "When looking at the surface of your application, if there is a tool or feature …" at bounding box center [615, 133] width 404 height 128
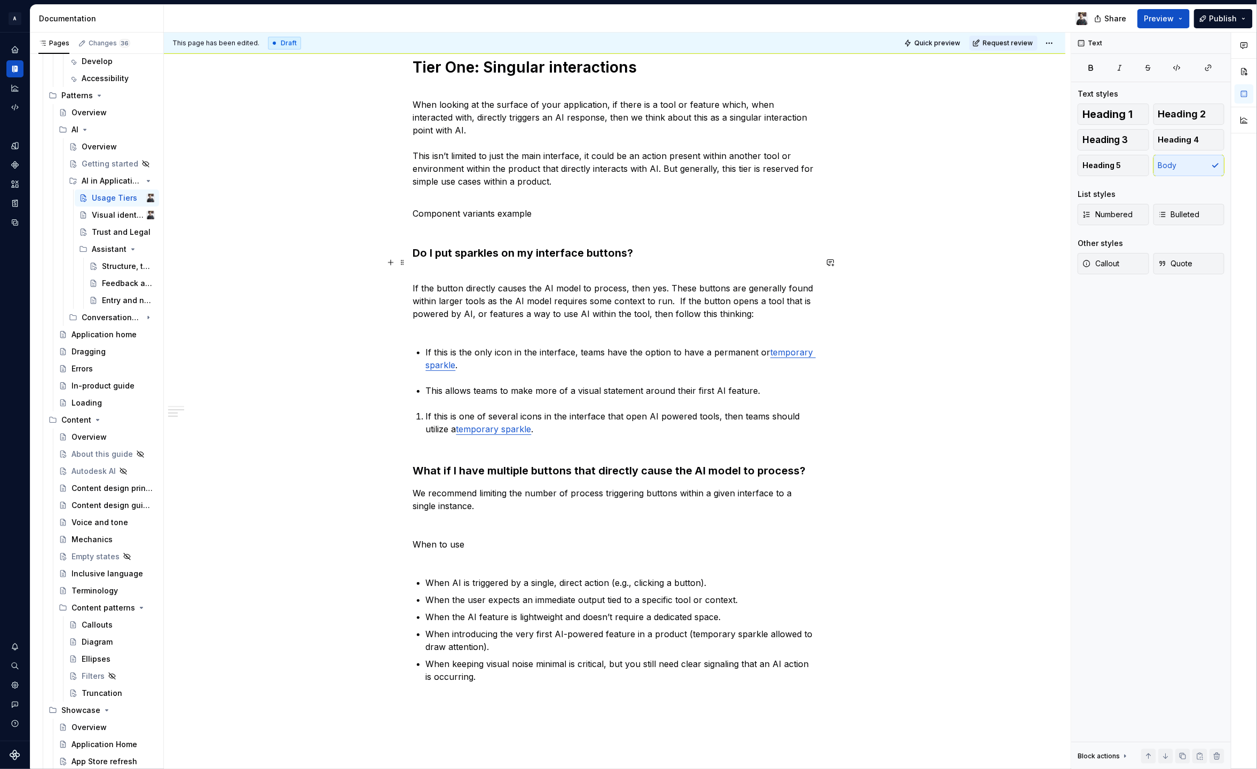
scroll to position [435, 0]
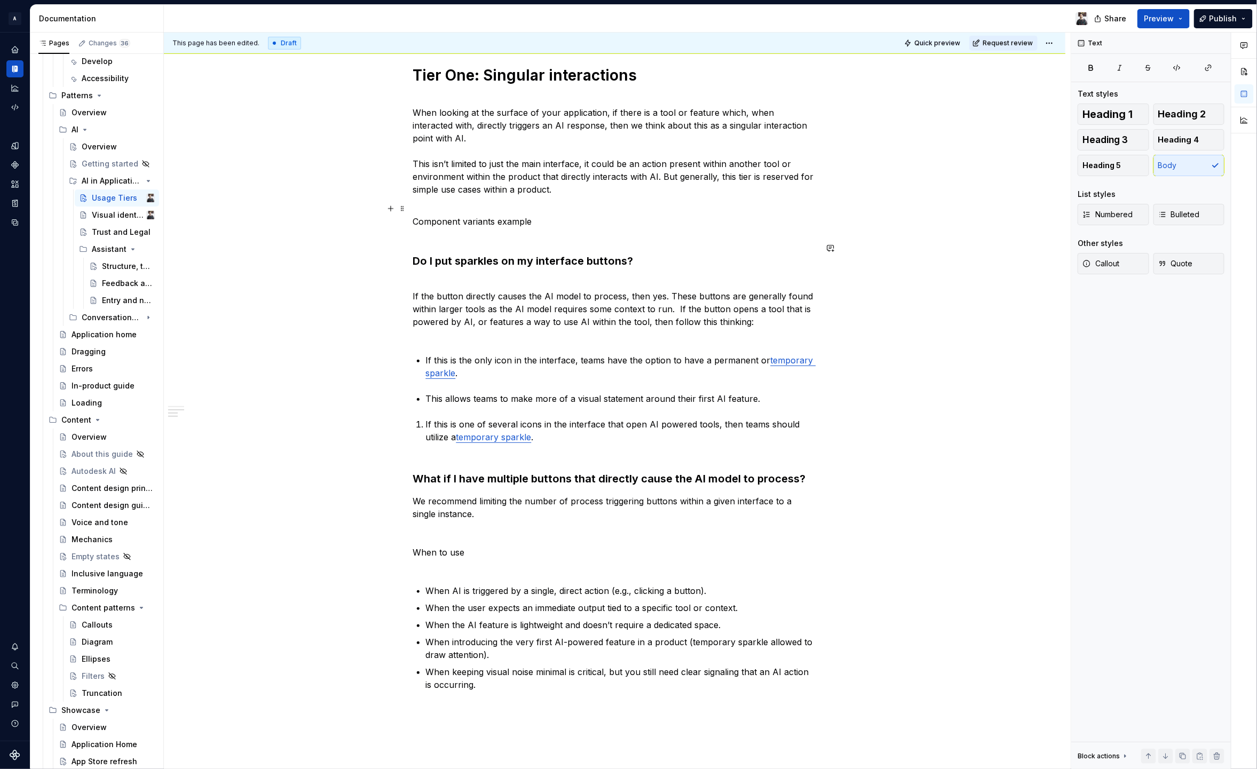
click at [564, 215] on p "Component variants example" at bounding box center [615, 228] width 404 height 26
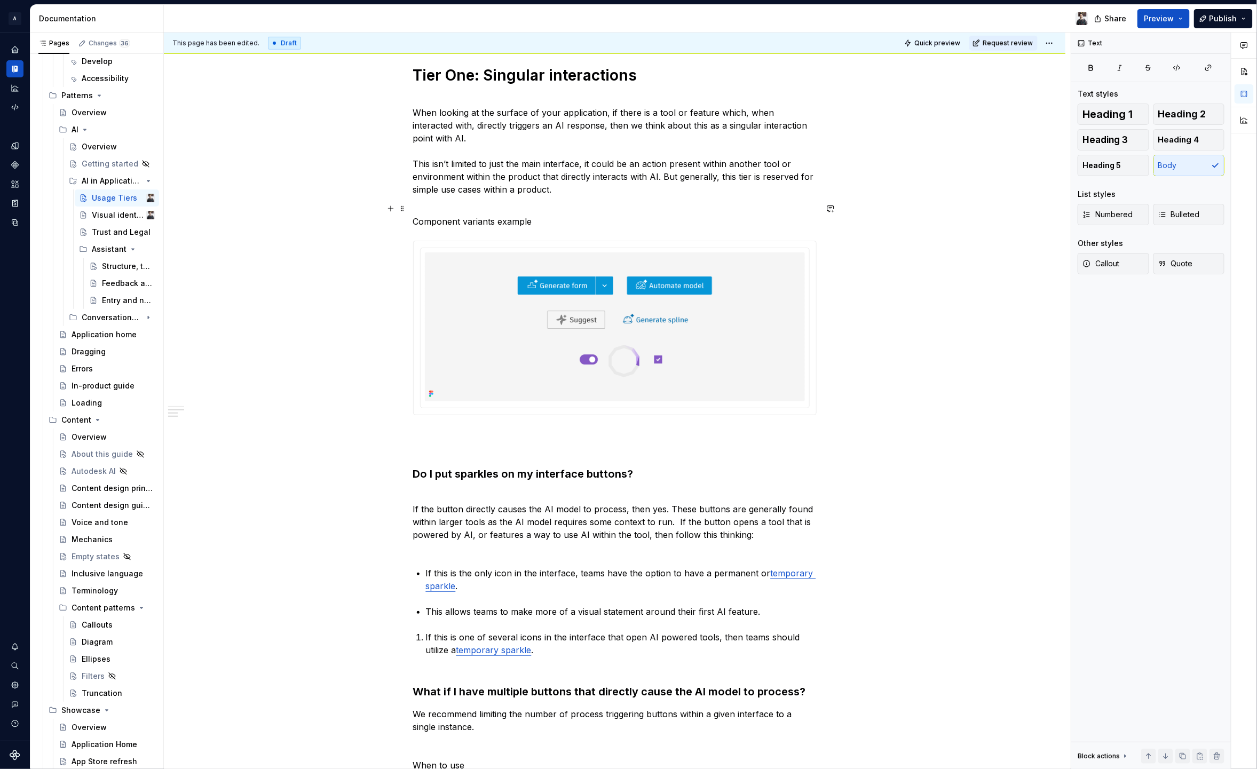
click at [506, 215] on p "Component variants example" at bounding box center [615, 221] width 404 height 13
click at [1118, 139] on span "Heading 3" at bounding box center [1105, 140] width 45 height 11
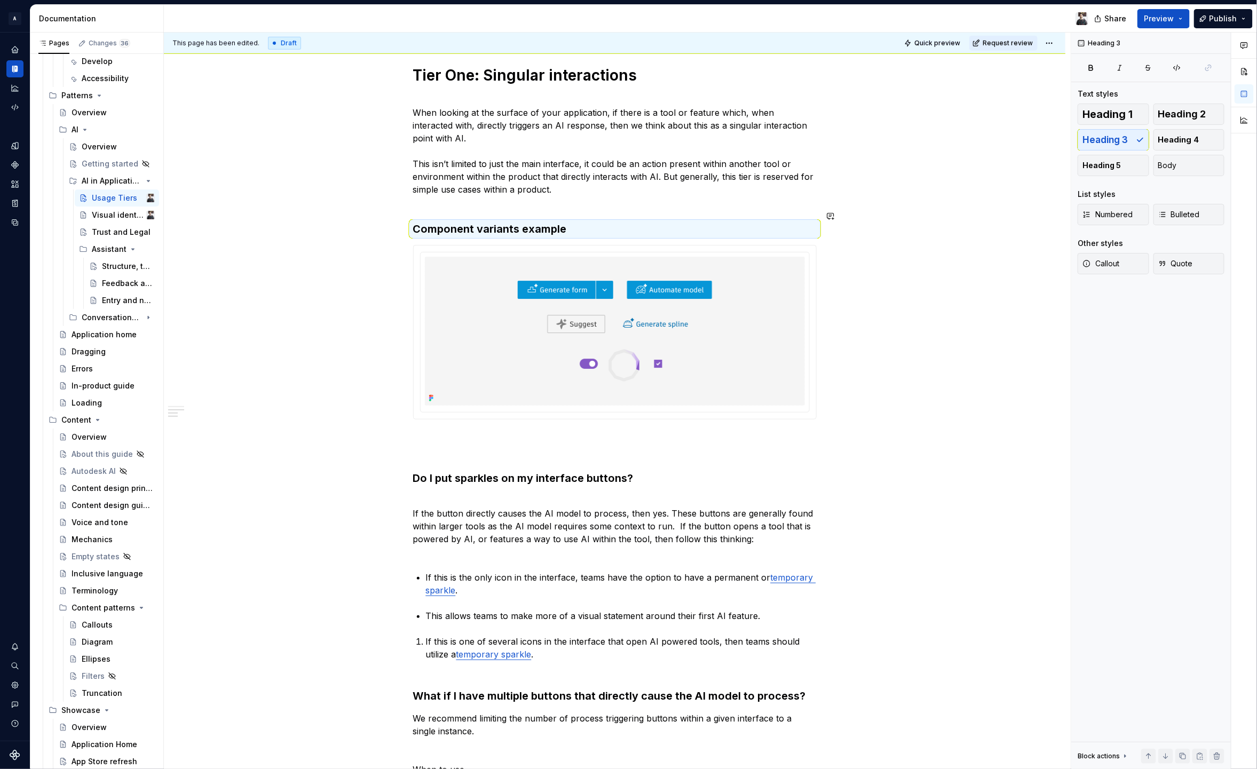
click at [585, 194] on p "When looking at the surface of your application, if there is a tool or feature …" at bounding box center [615, 150] width 404 height 115
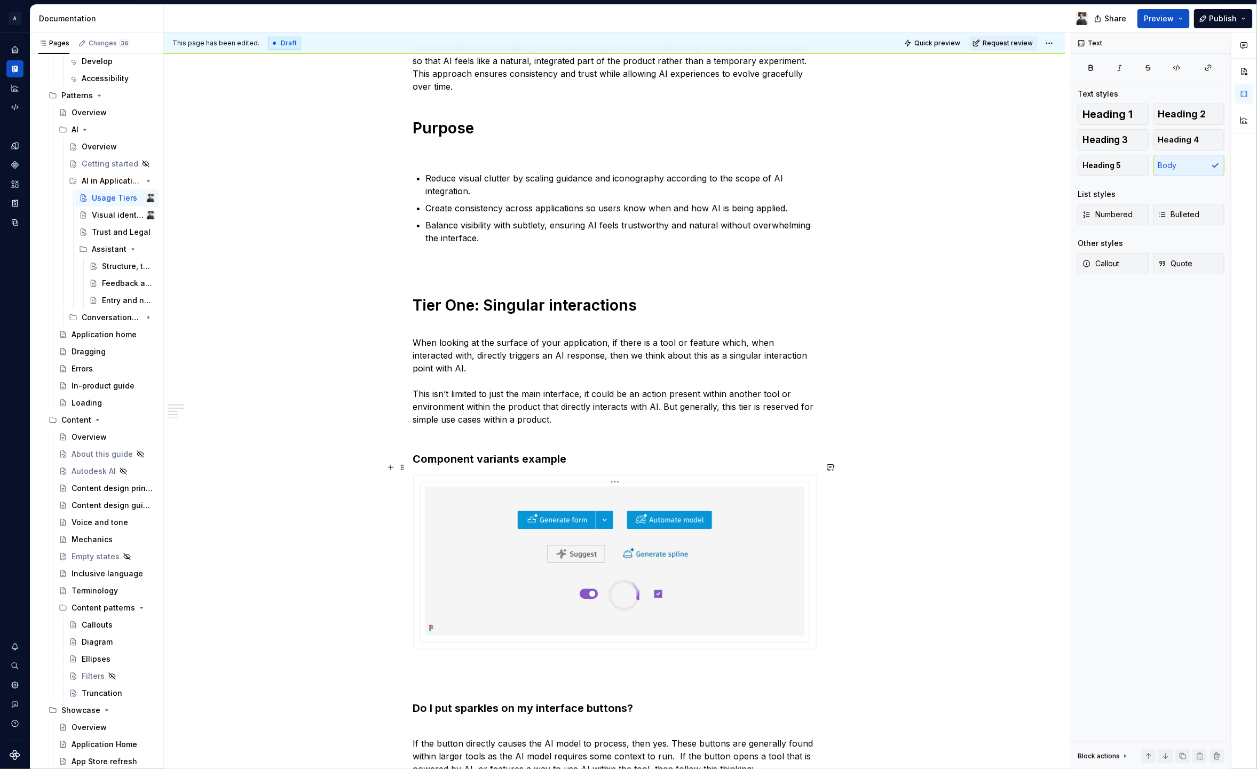
scroll to position [310, 0]
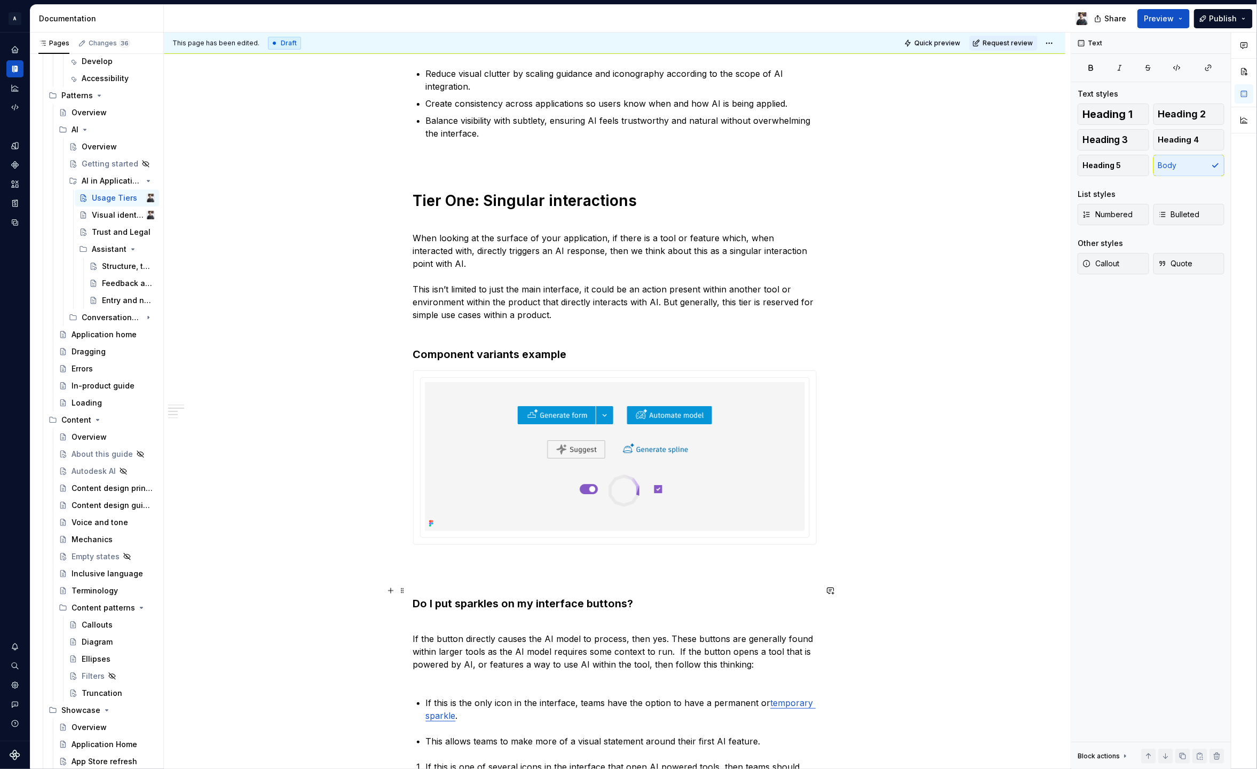
click at [415, 596] on h3 "Do I put sparkles on my interface buttons?" at bounding box center [615, 603] width 404 height 15
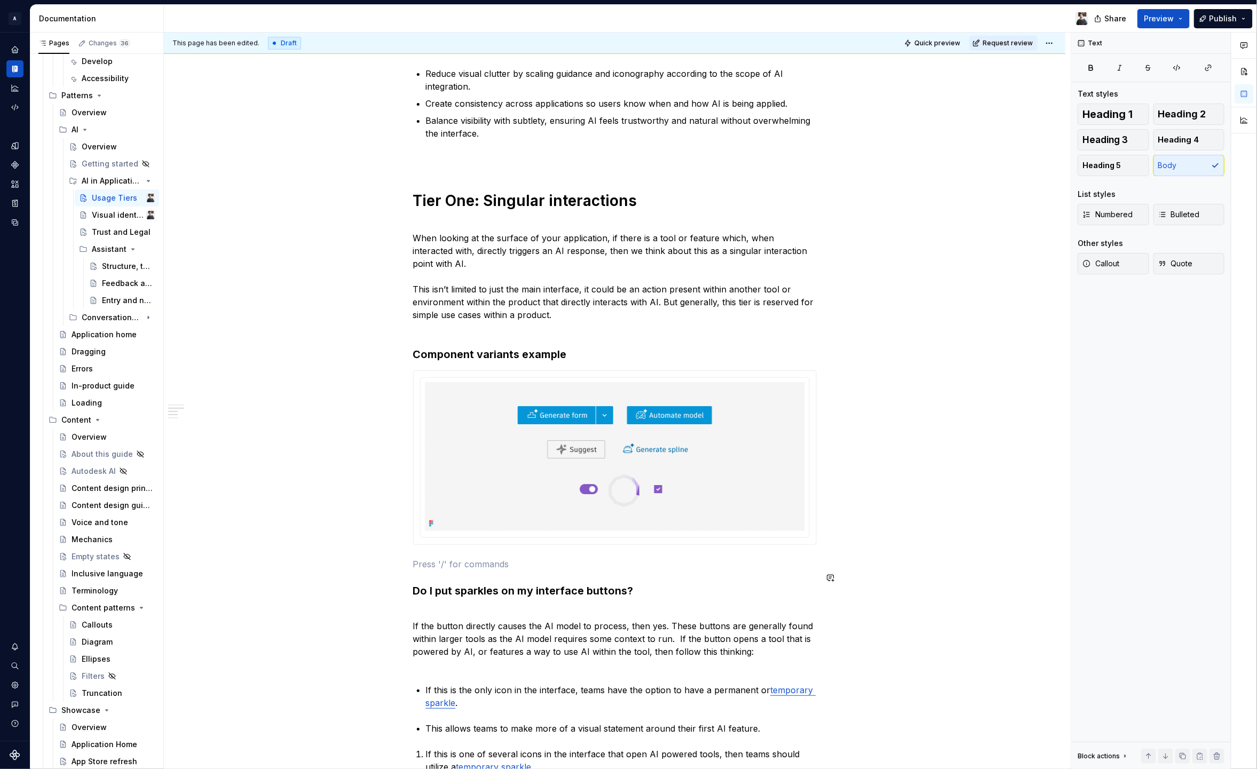
click at [445, 607] on p "If the button directly causes the AI model to process, then yes. These buttons …" at bounding box center [615, 639] width 404 height 64
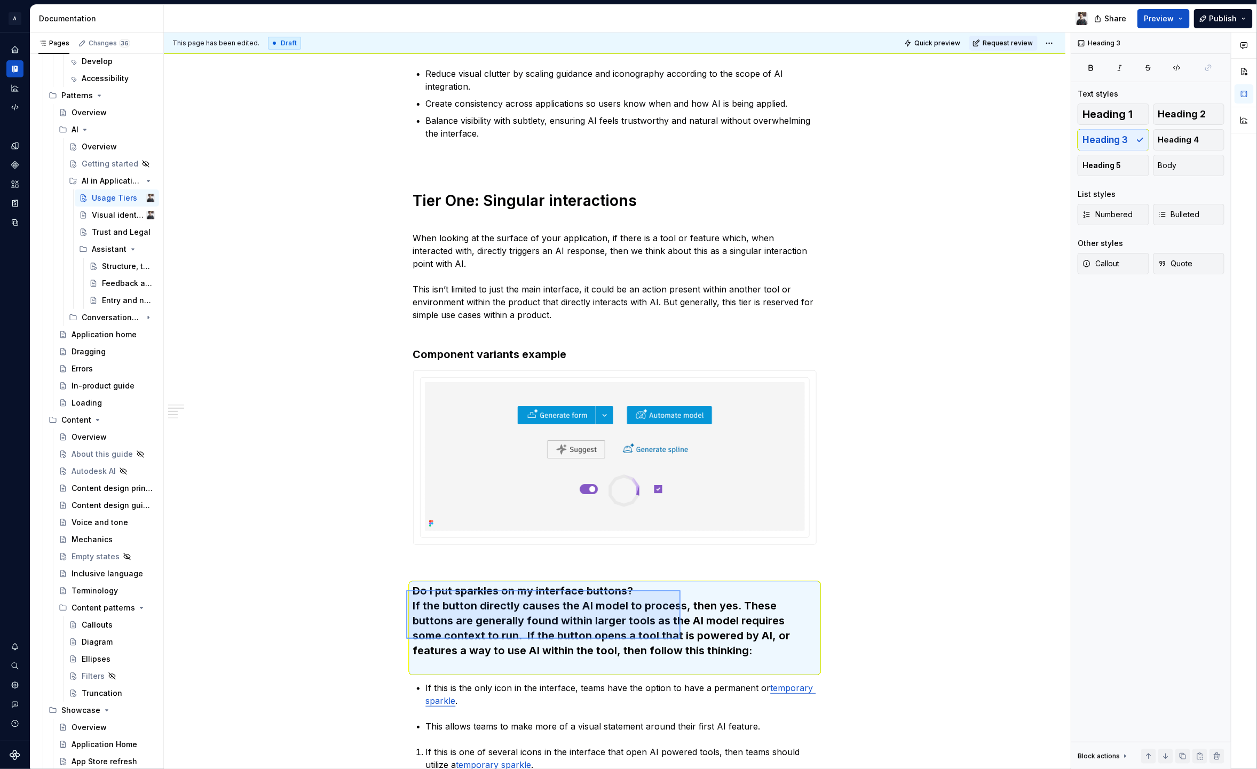
drag, startPoint x: 447, startPoint y: 600, endPoint x: 681, endPoint y: 639, distance: 237.1
click at [681, 639] on div "This page has been edited. Draft Quick preview Request review Usage Tiers Edit …" at bounding box center [617, 401] width 907 height 737
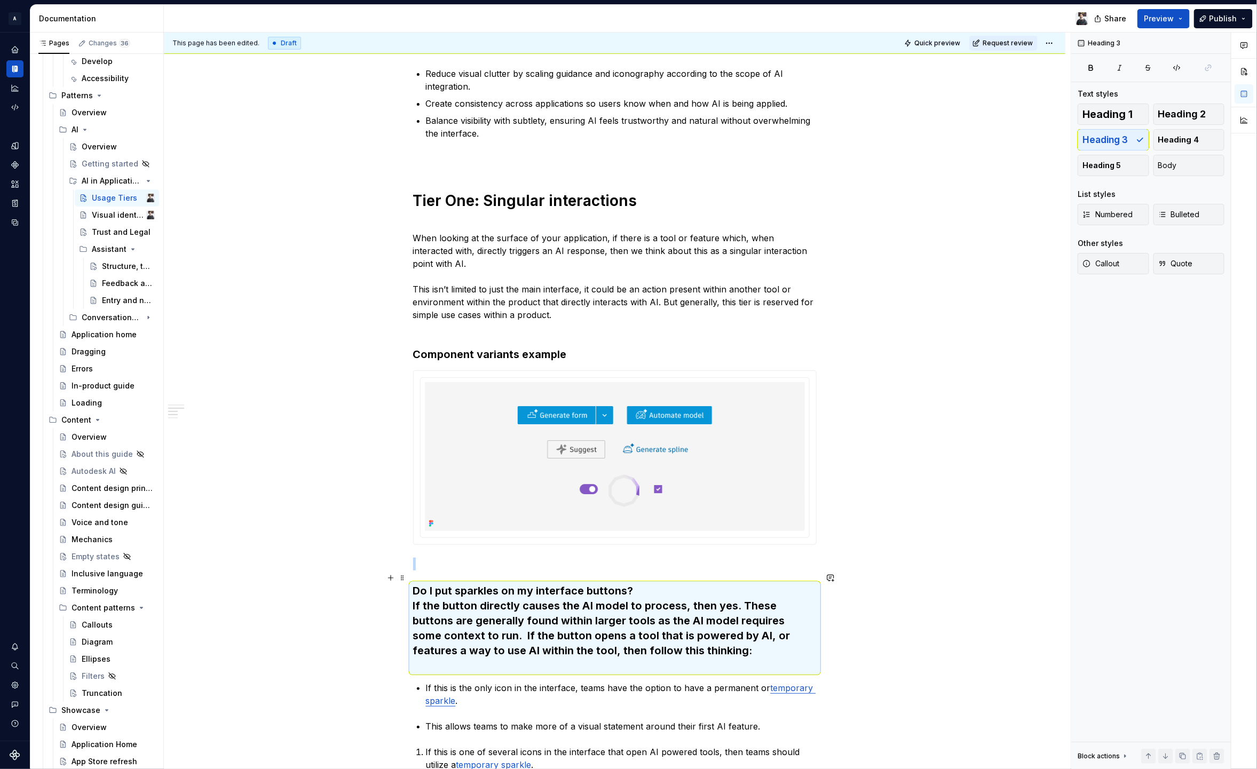
click at [640, 630] on h3 "Do I put sparkles on my interface buttons? If the button directly causes the AI…" at bounding box center [615, 628] width 404 height 90
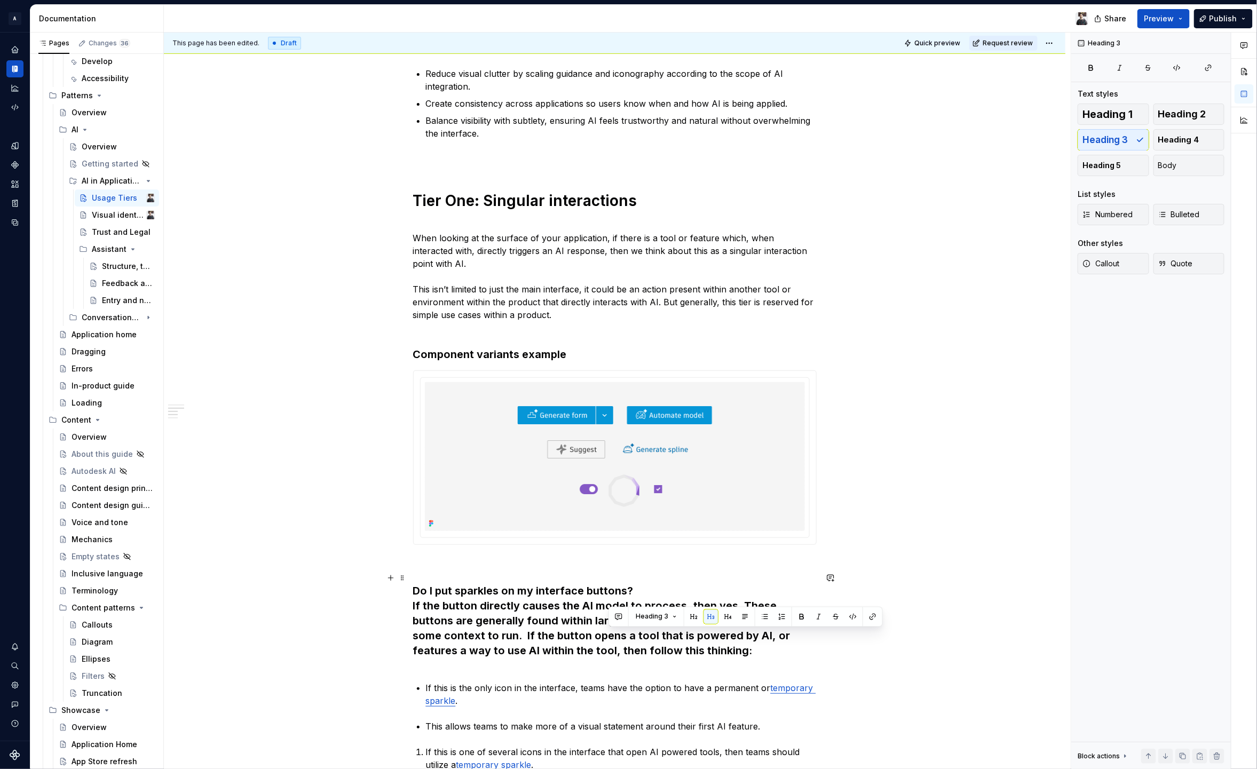
click at [456, 589] on h3 "Do I put sparkles on my interface buttons? If the button directly causes the AI…" at bounding box center [615, 628] width 404 height 90
click at [414, 593] on h3 "Do I put sparkles on my interface buttons? If the button directly causes the AI…" at bounding box center [615, 628] width 404 height 90
click at [413, 594] on h3 "Do I put sparkles on my interface buttons? If the button directly causes the AI…" at bounding box center [615, 628] width 404 height 90
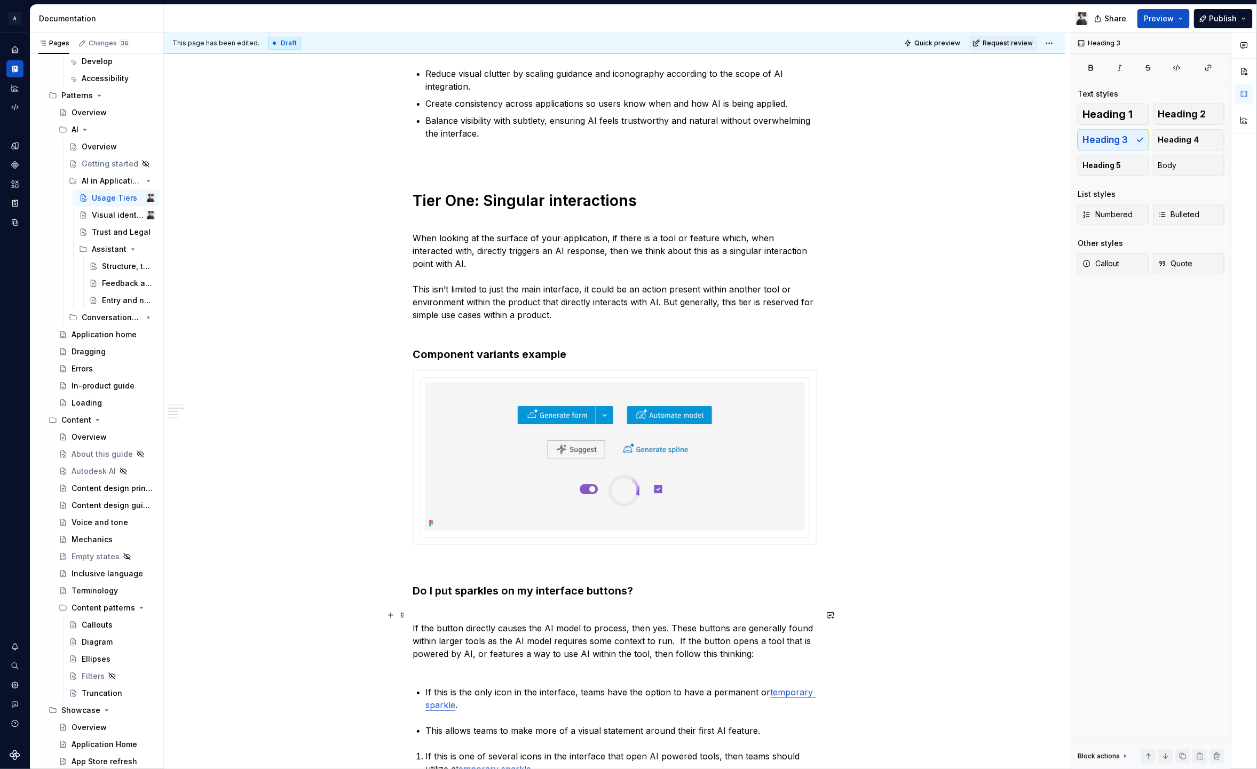
click at [455, 633] on p "If the button directly causes the AI model to process, then yes. These buttons …" at bounding box center [615, 647] width 404 height 51
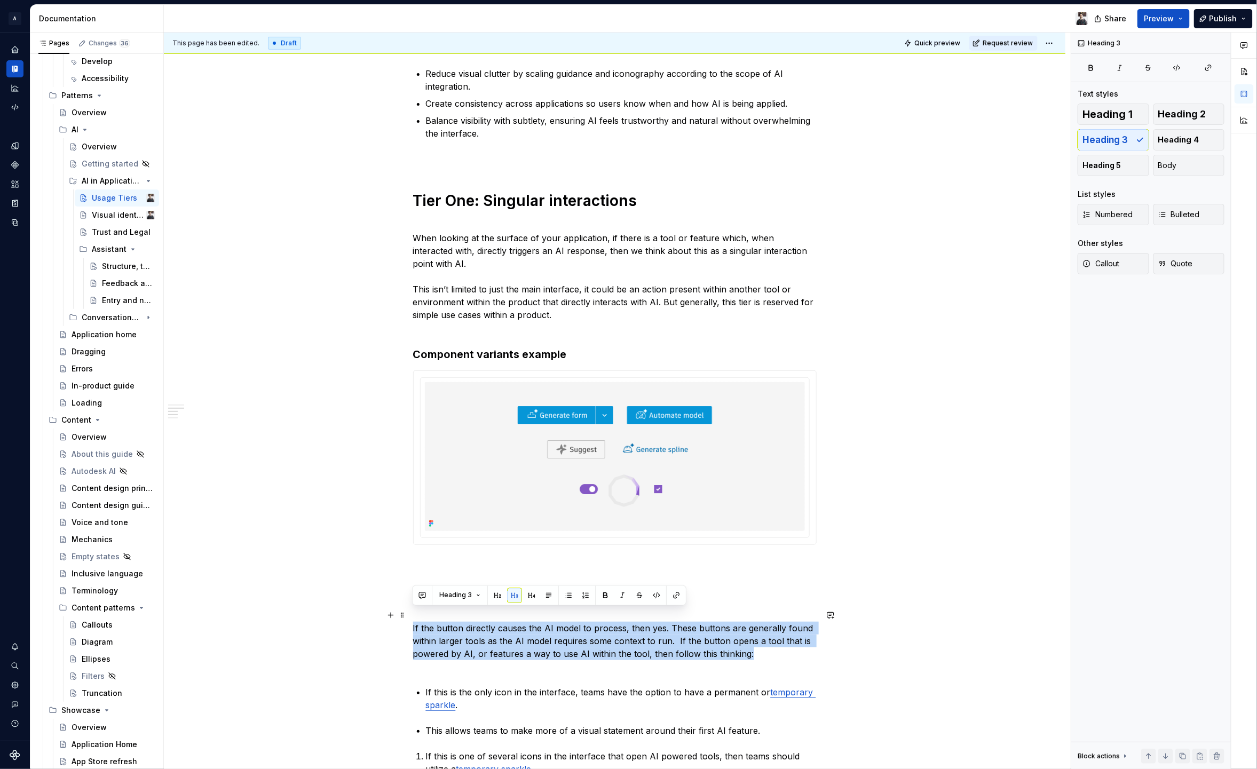
drag, startPoint x: 758, startPoint y: 645, endPoint x: 409, endPoint y: 614, distance: 350.5
click at [409, 614] on div "Usage tiers define how AI features are introduced and represented within applic…" at bounding box center [615, 582] width 902 height 1419
click at [475, 592] on button "Heading 3" at bounding box center [460, 595] width 51 height 15
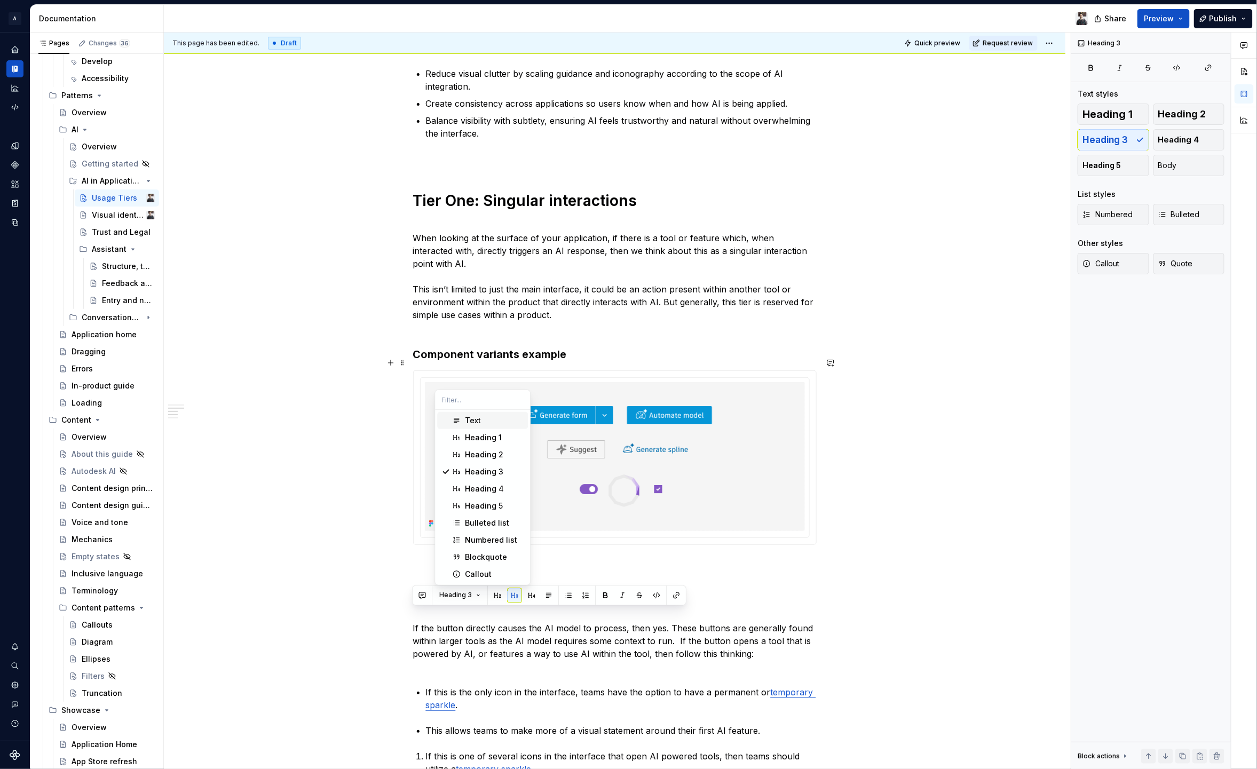
click at [470, 419] on div "Text" at bounding box center [473, 420] width 16 height 11
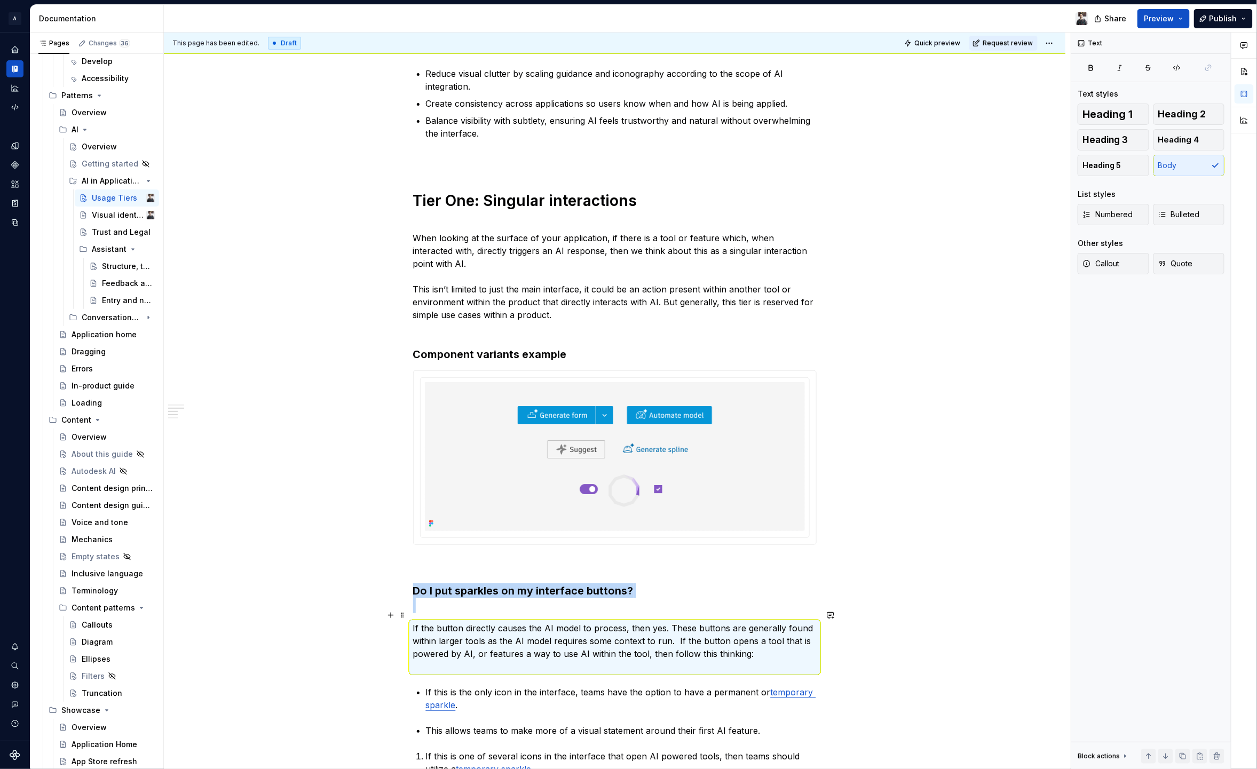
click at [469, 644] on p "If the button directly causes the AI model to process, then yes. These buttons …" at bounding box center [615, 647] width 404 height 51
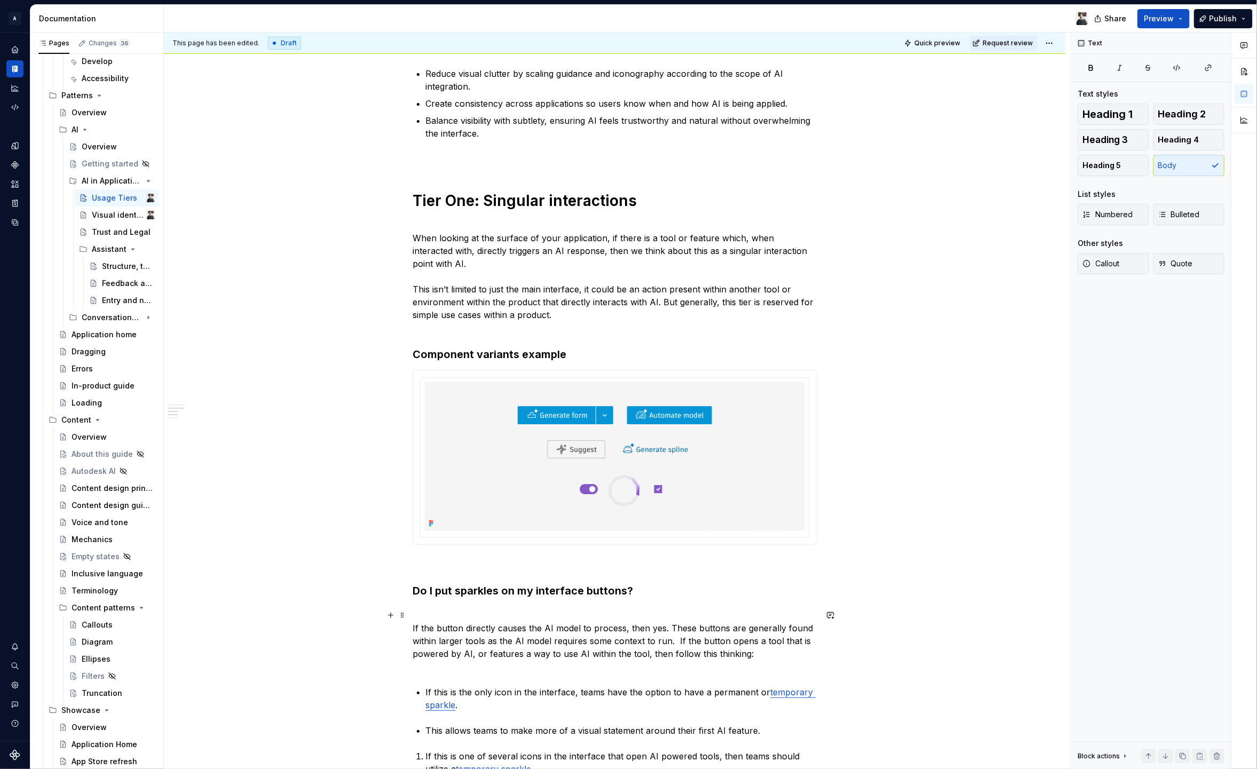
click at [426, 656] on p "If the button directly causes the AI model to process, then yes. These buttons …" at bounding box center [615, 647] width 404 height 51
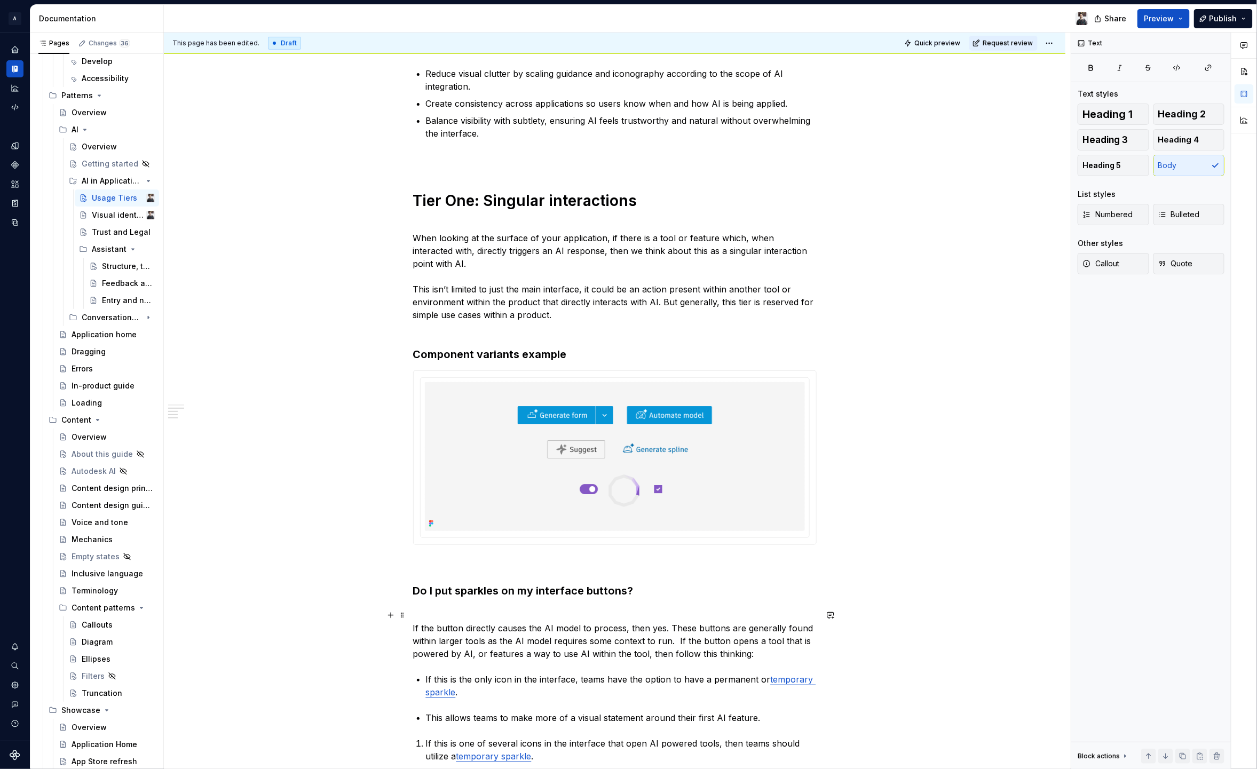
click at [408, 612] on div "Usage tiers define how AI features are introduced and represented within applic…" at bounding box center [615, 576] width 902 height 1407
click at [435, 583] on h3 "Do I put sparkles on my interface buttons?" at bounding box center [615, 598] width 404 height 30
click at [468, 599] on h3 "Do I put sparkles on my interface buttons?" at bounding box center [615, 598] width 404 height 30
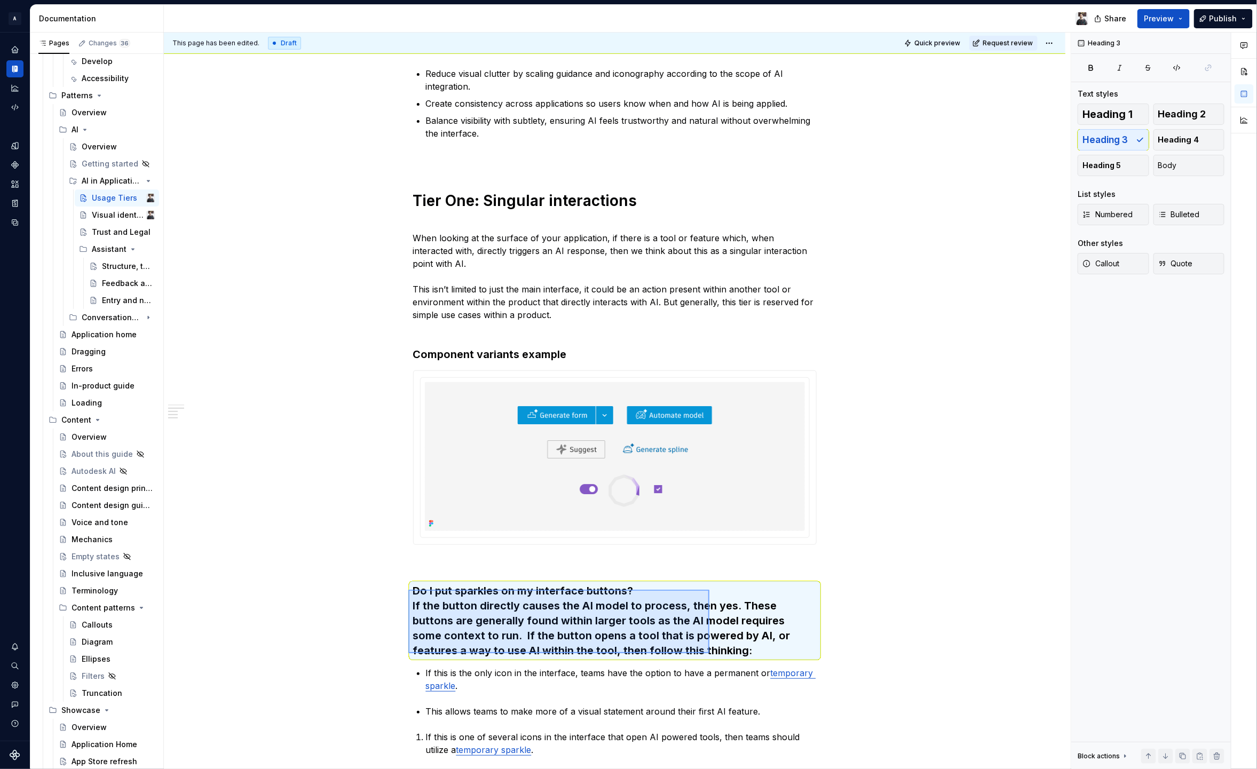
drag, startPoint x: 558, startPoint y: 625, endPoint x: 703, endPoint y: 642, distance: 145.7
click at [703, 642] on div "This page has been edited. Draft Quick preview Request review Usage Tiers Edit …" at bounding box center [617, 401] width 907 height 737
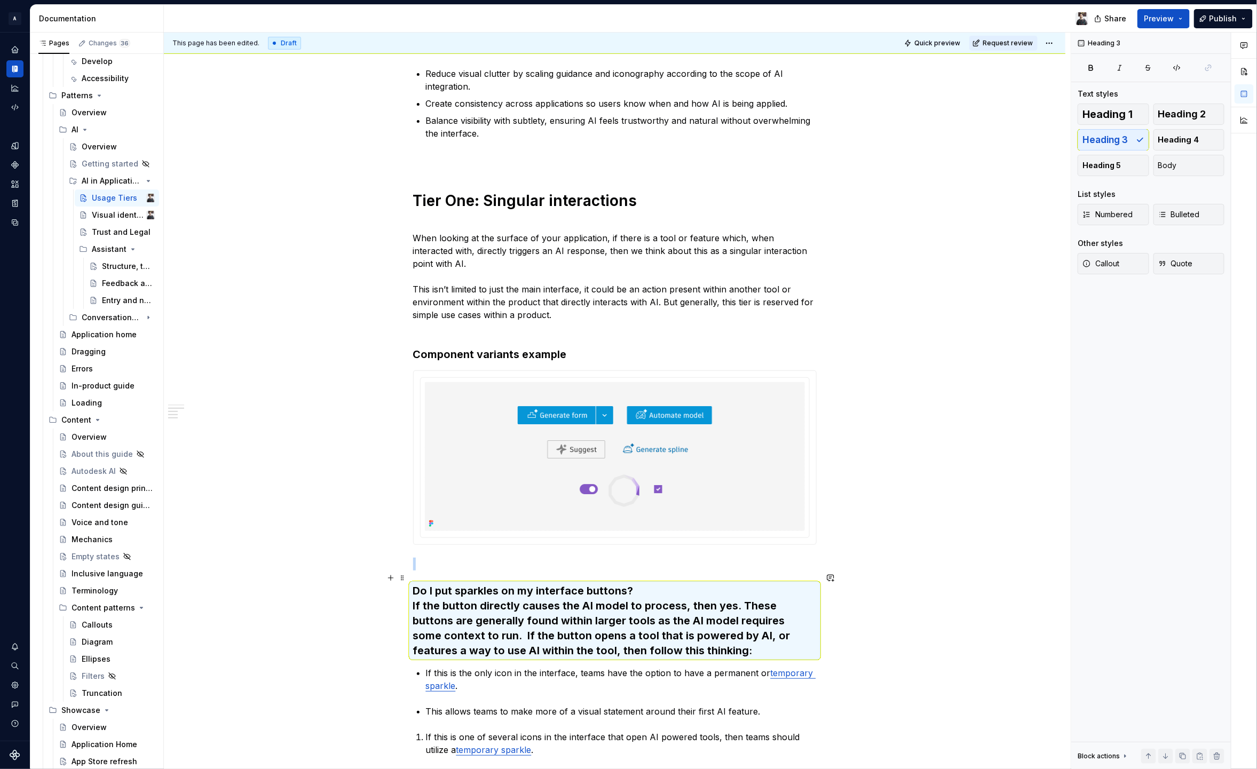
click at [649, 638] on h3 "Do I put sparkles on my interface buttons? If the button directly causes the AI…" at bounding box center [615, 620] width 404 height 75
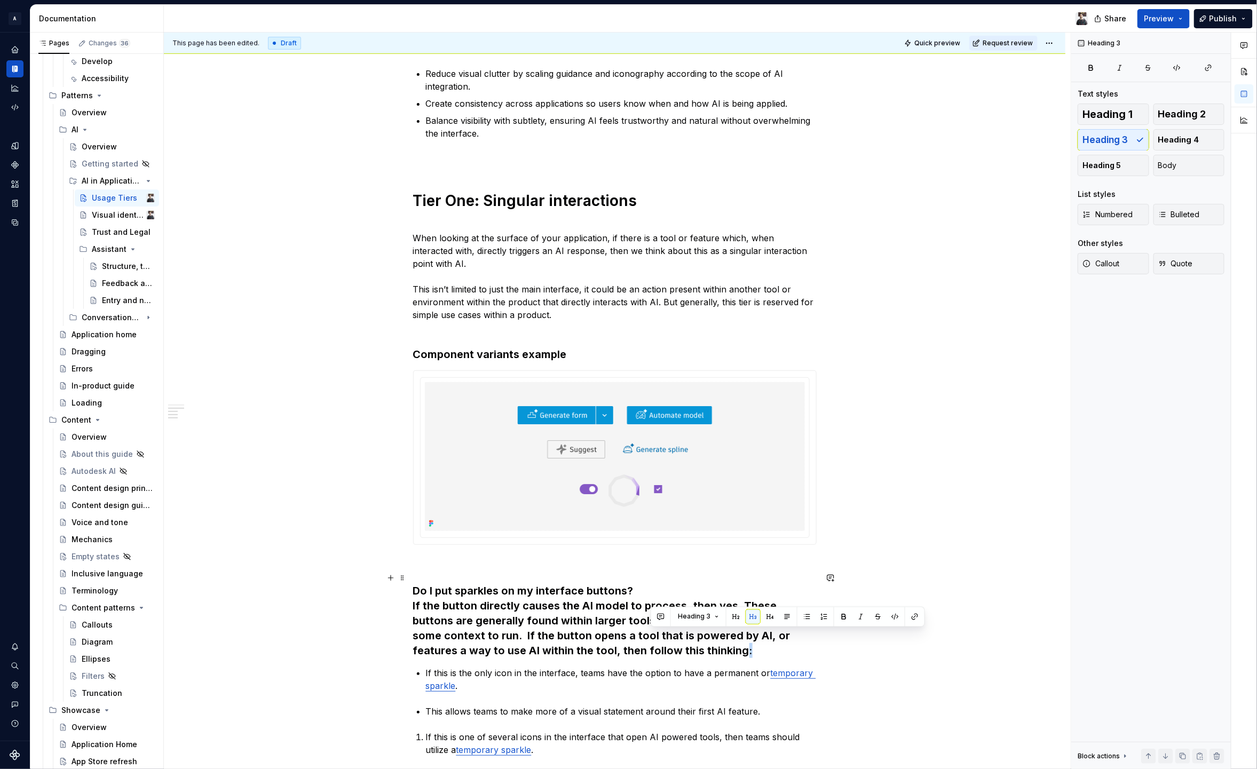
click at [662, 640] on h3 "Do I put sparkles on my interface buttons? If the button directly causes the AI…" at bounding box center [615, 620] width 404 height 75
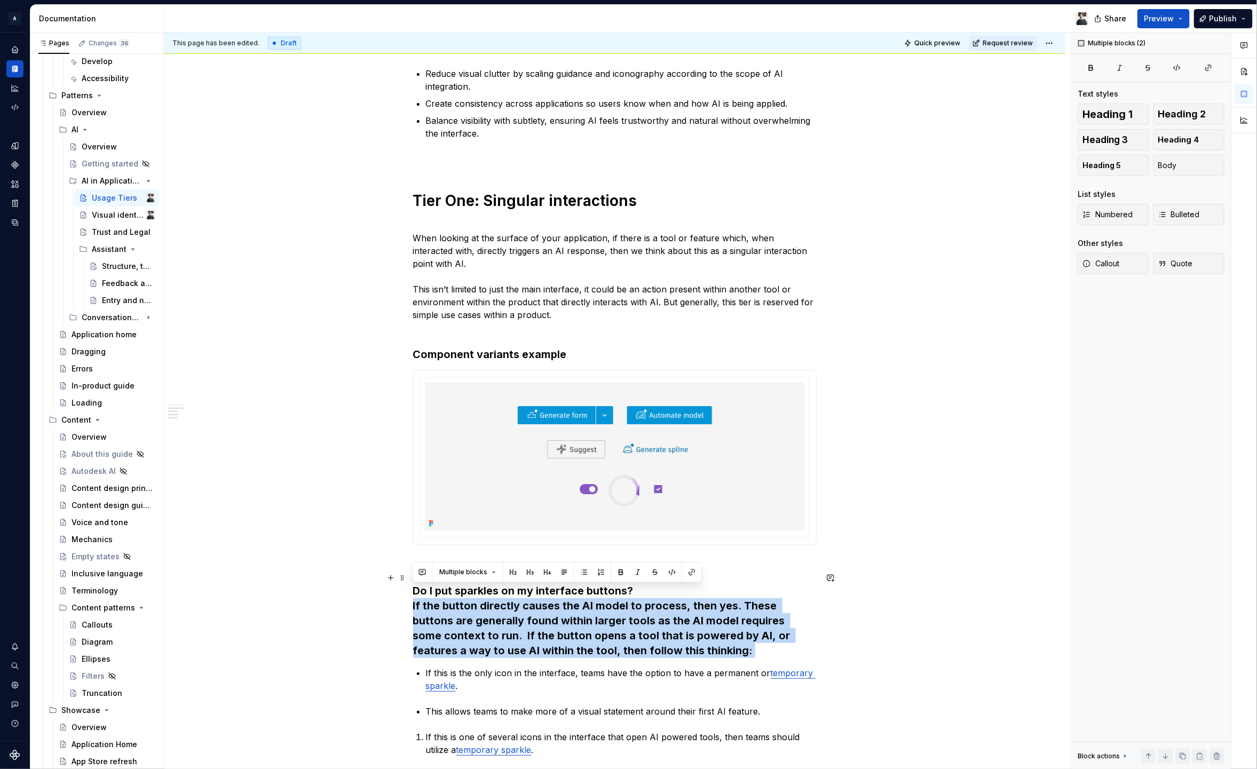
drag, startPoint x: 657, startPoint y: 640, endPoint x: 404, endPoint y: 588, distance: 258.7
click at [404, 588] on div "Usage tiers define how AI features are introduced and represented within applic…" at bounding box center [615, 573] width 902 height 1400
click at [484, 575] on span "Multiple blocks" at bounding box center [463, 572] width 48 height 9
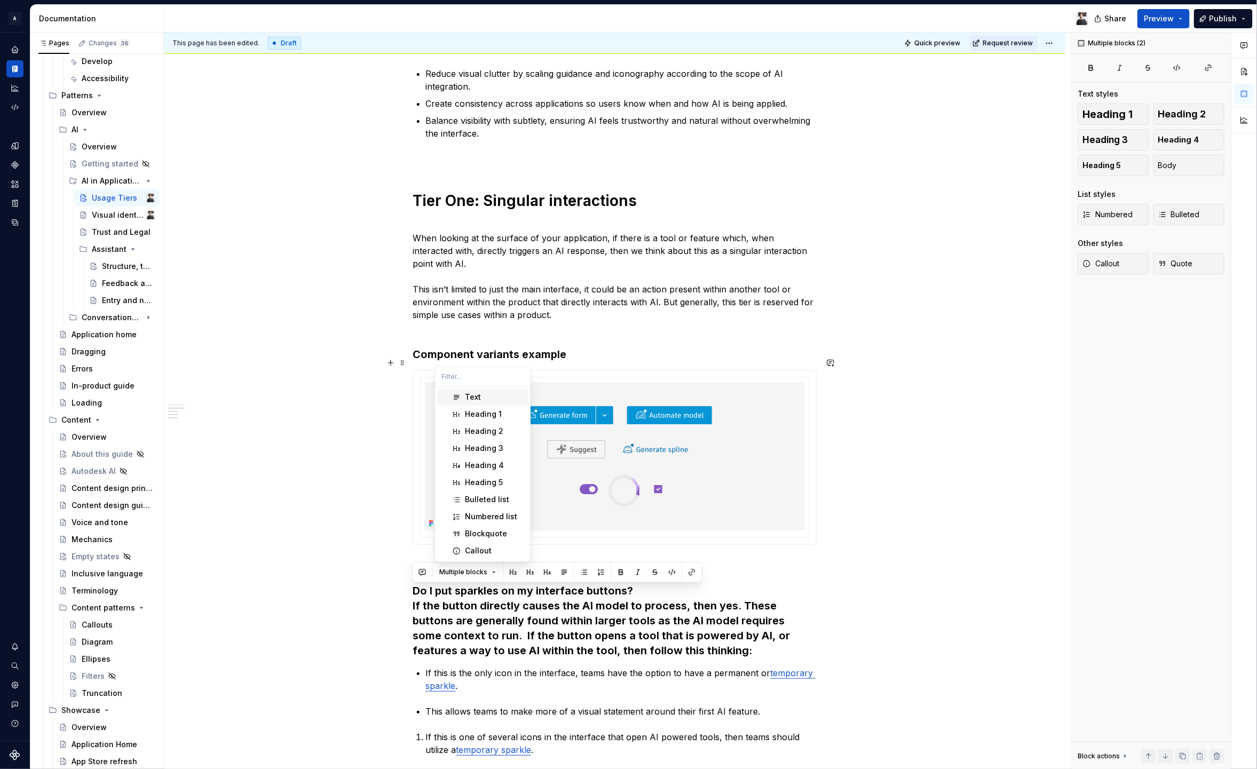
click at [480, 400] on div "Text" at bounding box center [473, 397] width 16 height 11
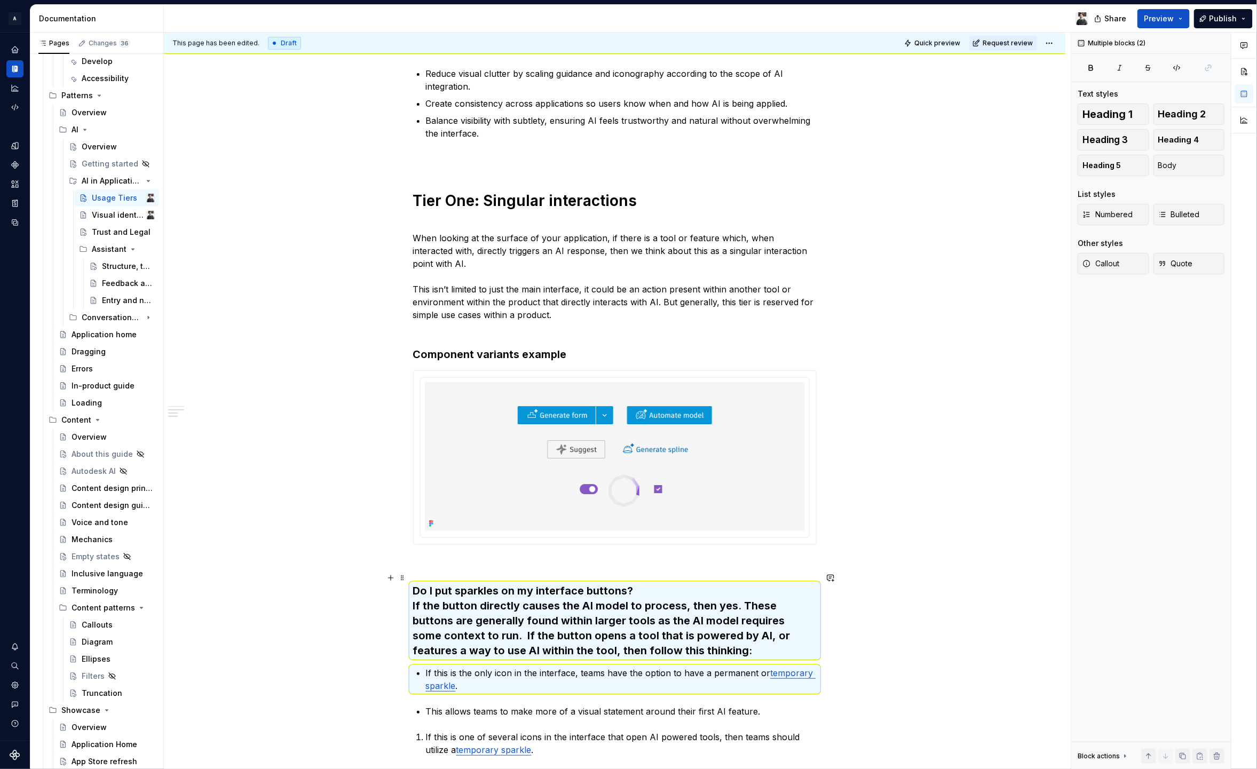
click at [498, 583] on h3 "Do I put sparkles on my interface buttons? If the button directly causes the AI…" at bounding box center [615, 620] width 404 height 75
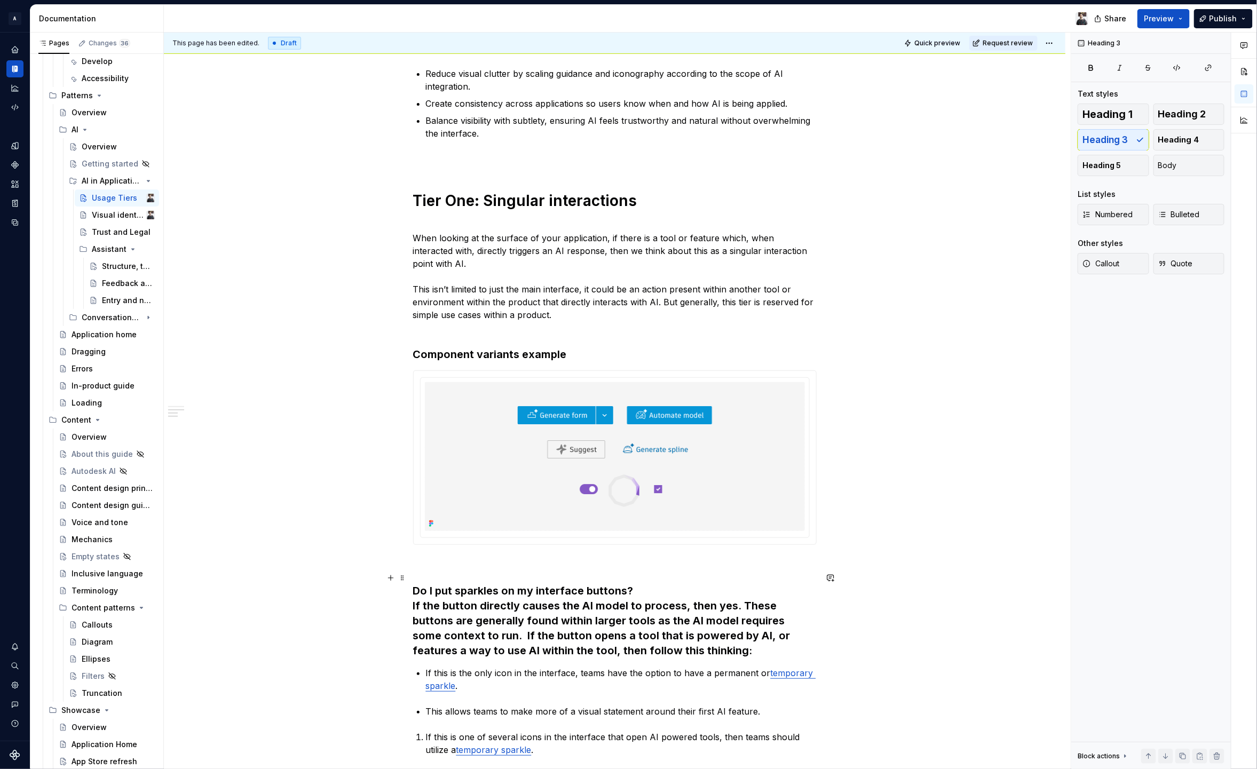
click at [657, 583] on h3 "Do I put sparkles on my interface buttons? If the button directly causes the AI…" at bounding box center [615, 620] width 404 height 75
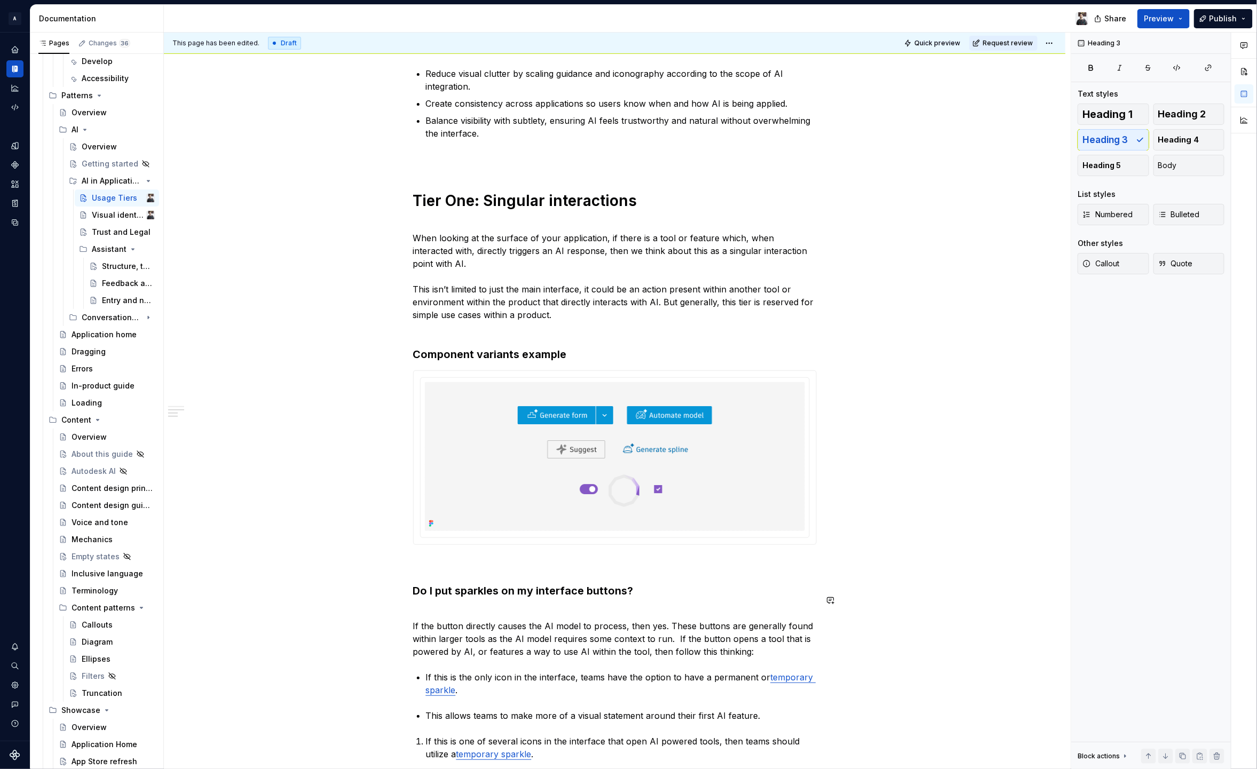
click at [415, 614] on p "If the button directly causes the AI model to process, then yes. These buttons …" at bounding box center [615, 632] width 404 height 51
click at [416, 612] on p "If the button directly causes the AI model to process, then yes. These buttons …" at bounding box center [615, 632] width 404 height 51
click at [409, 612] on div "Usage tiers define how AI features are introduced and represented within applic…" at bounding box center [615, 575] width 902 height 1405
click at [438, 620] on p "If the button directly causes the AI model to process, then yes. These buttons …" at bounding box center [615, 632] width 404 height 51
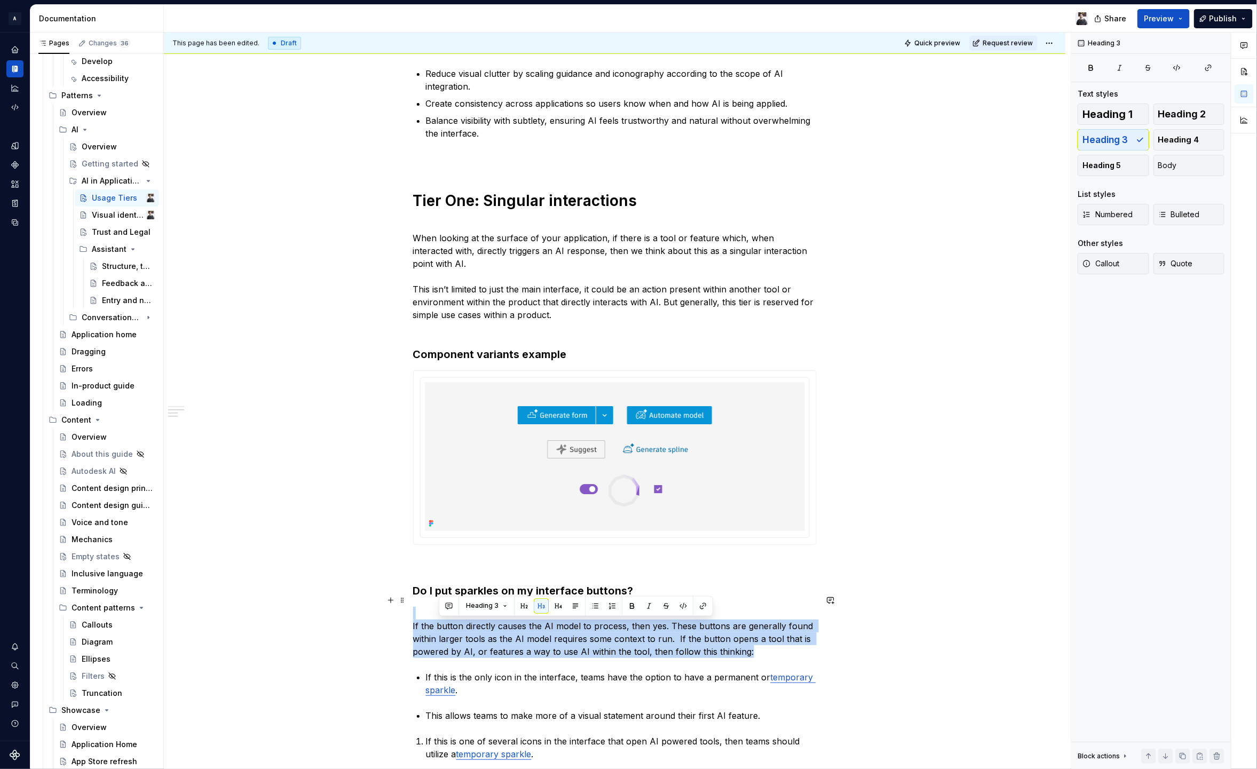
click at [438, 620] on p "If the button directly causes the AI model to process, then yes. These buttons …" at bounding box center [615, 632] width 404 height 51
click at [399, 630] on div "Usage tiers define how AI features are introduced and represented within applic…" at bounding box center [615, 575] width 902 height 1405
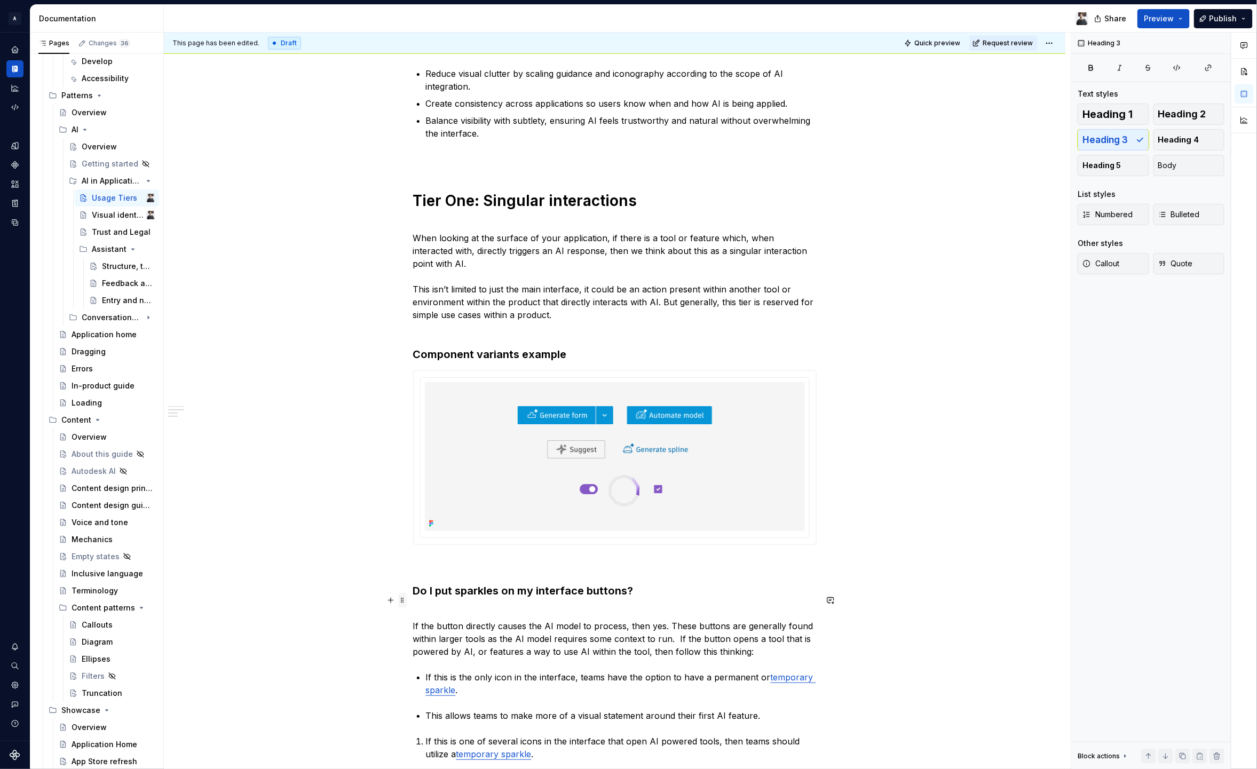
click at [402, 601] on span at bounding box center [402, 600] width 9 height 15
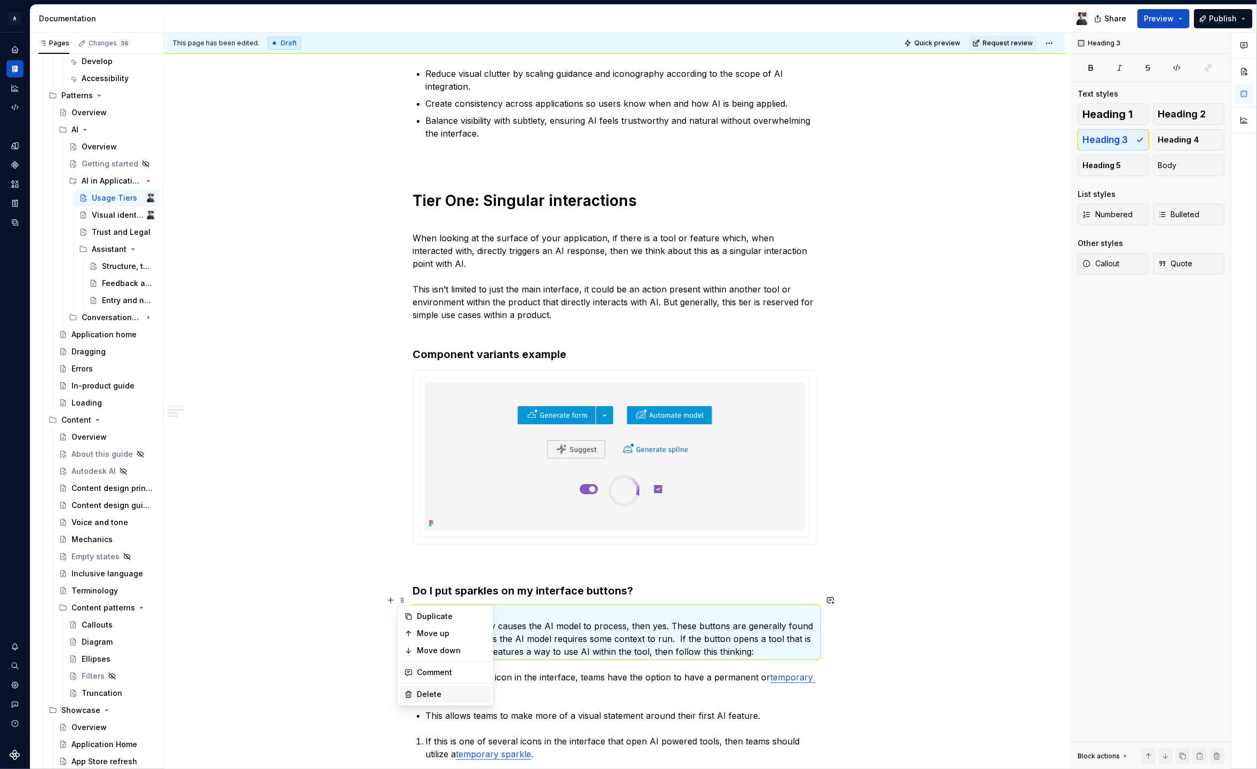
click at [439, 686] on div "Delete" at bounding box center [445, 694] width 91 height 17
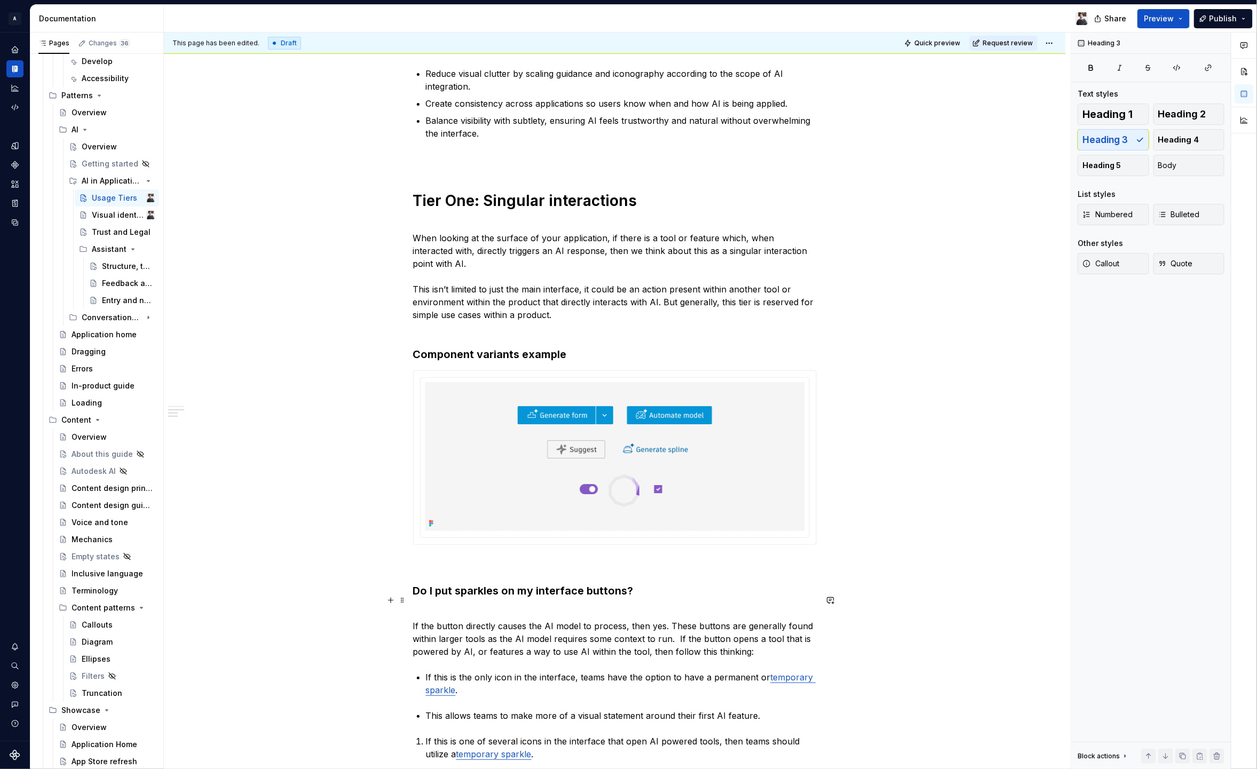
click at [486, 628] on p "If the button directly causes the AI model to process, then yes. These buttons …" at bounding box center [615, 632] width 404 height 51
click at [439, 607] on p "If the button directly causes the AI model to process, then yes. These buttons …" at bounding box center [615, 632] width 404 height 51
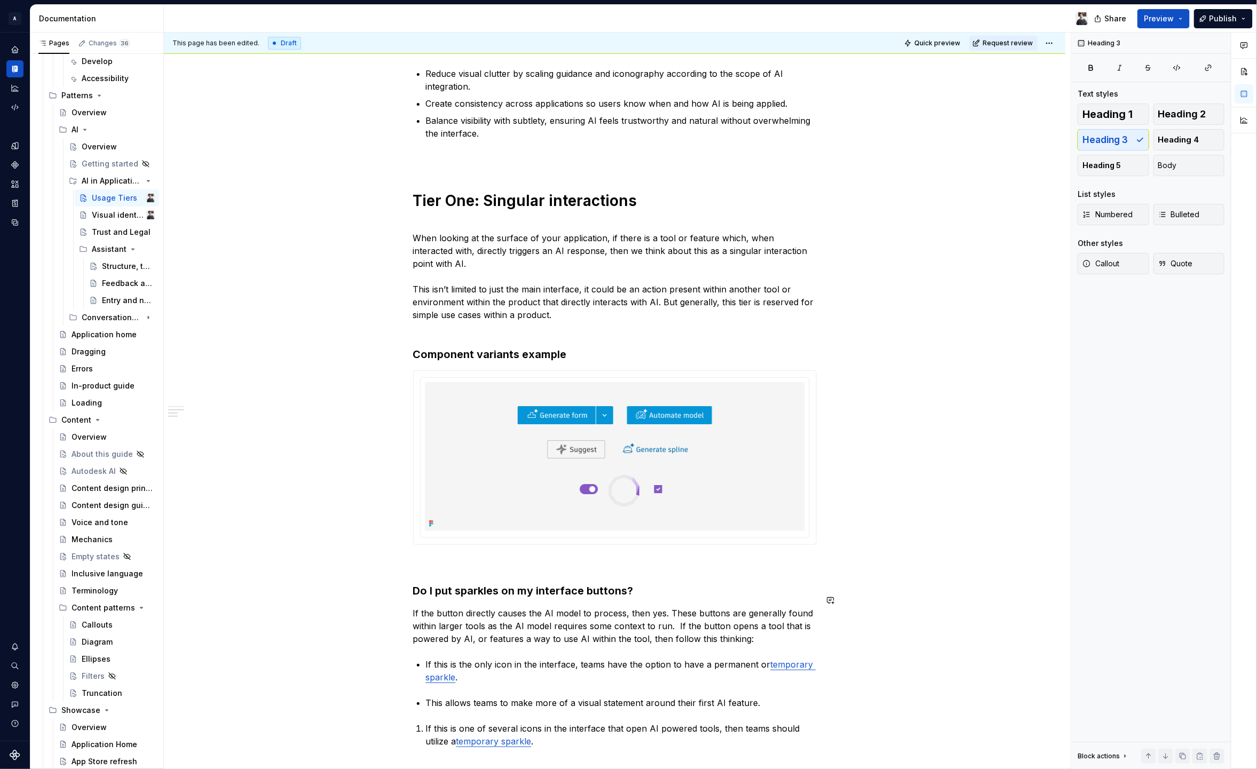
click at [583, 640] on div "Usage tiers define how AI features are introduced and represented within applic…" at bounding box center [615, 460] width 404 height 1123
click at [767, 624] on p "If the button directly causes the AI model to process, then yes. These buttons …" at bounding box center [615, 626] width 404 height 38
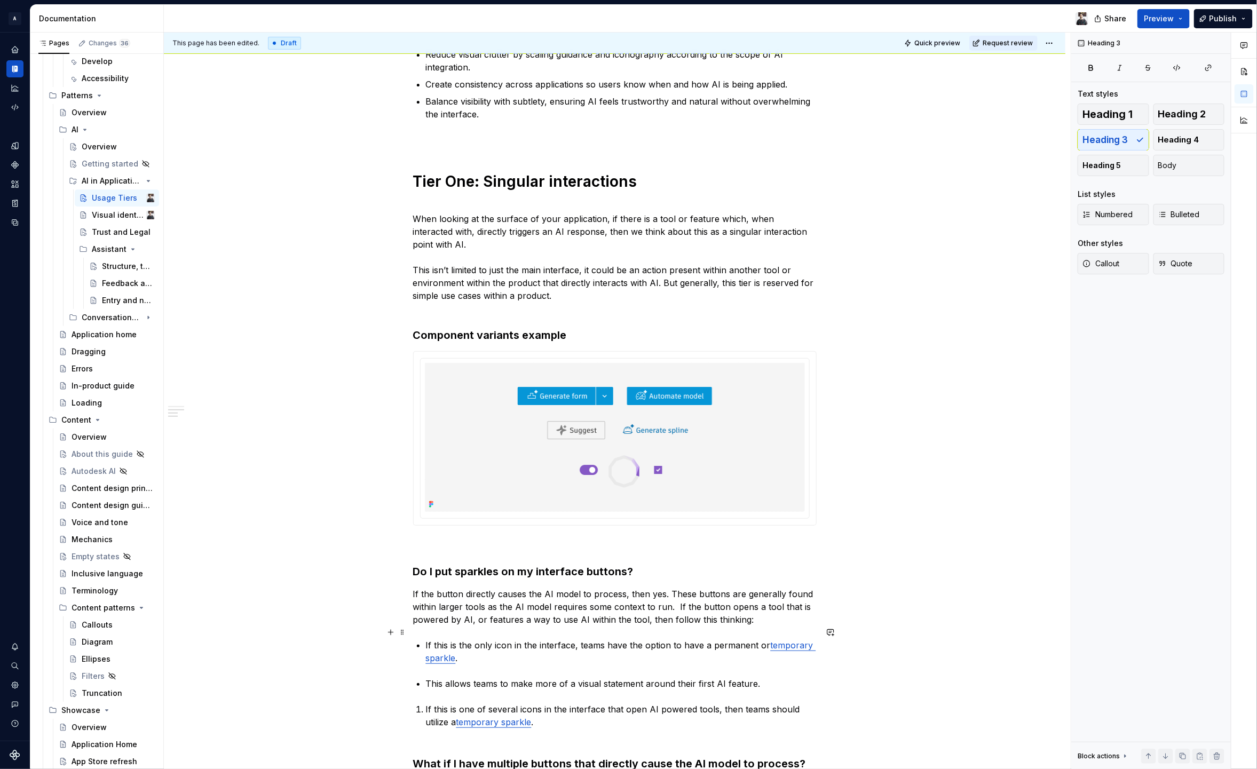
scroll to position [337, 0]
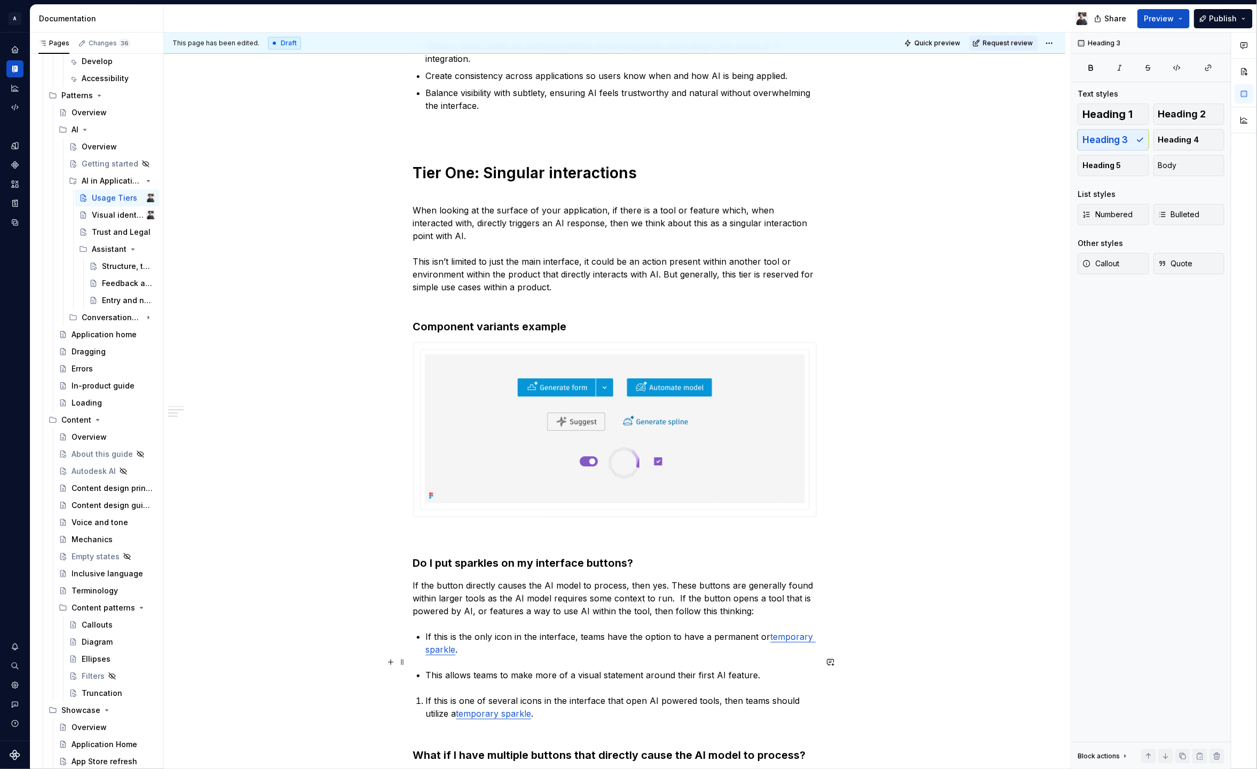
click at [783, 669] on p "This allows teams to make more of a visual statement around their first AI feat…" at bounding box center [621, 675] width 391 height 13
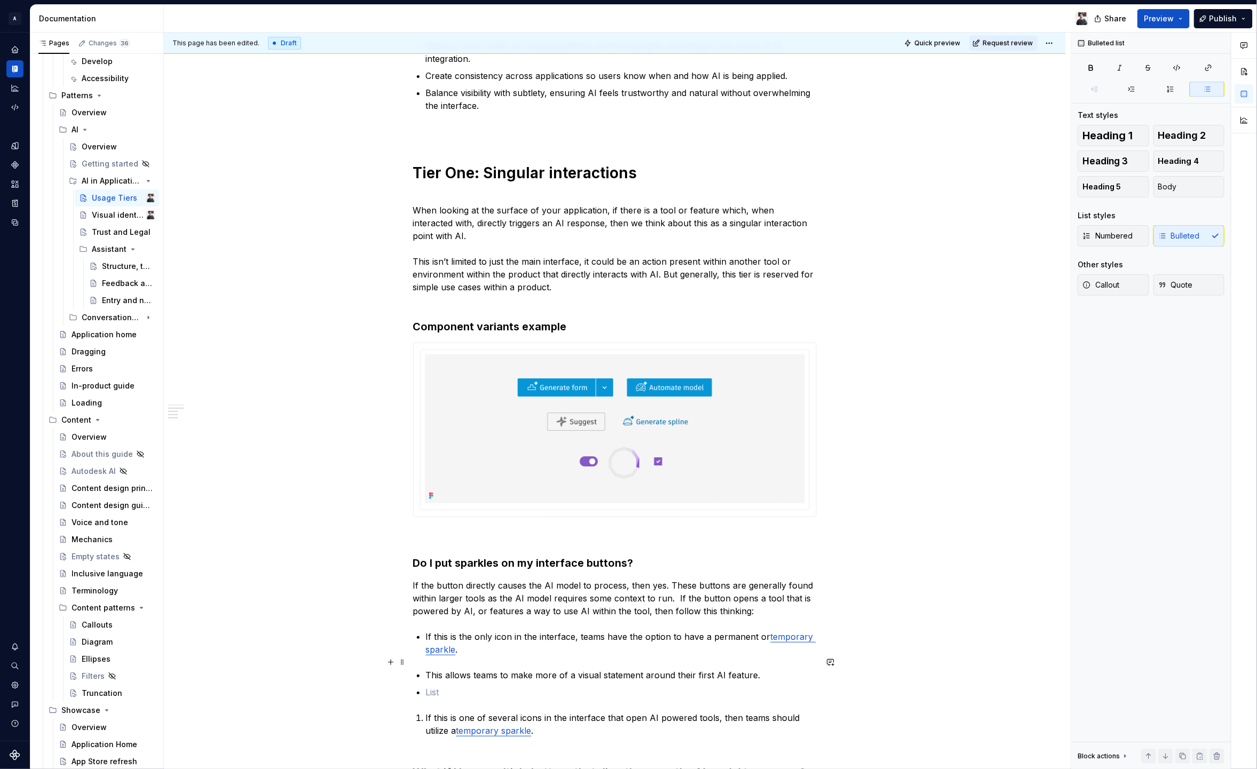
click at [423, 663] on div "Usage tiers define how AI features are introduced and represented within applic…" at bounding box center [615, 441] width 404 height 1140
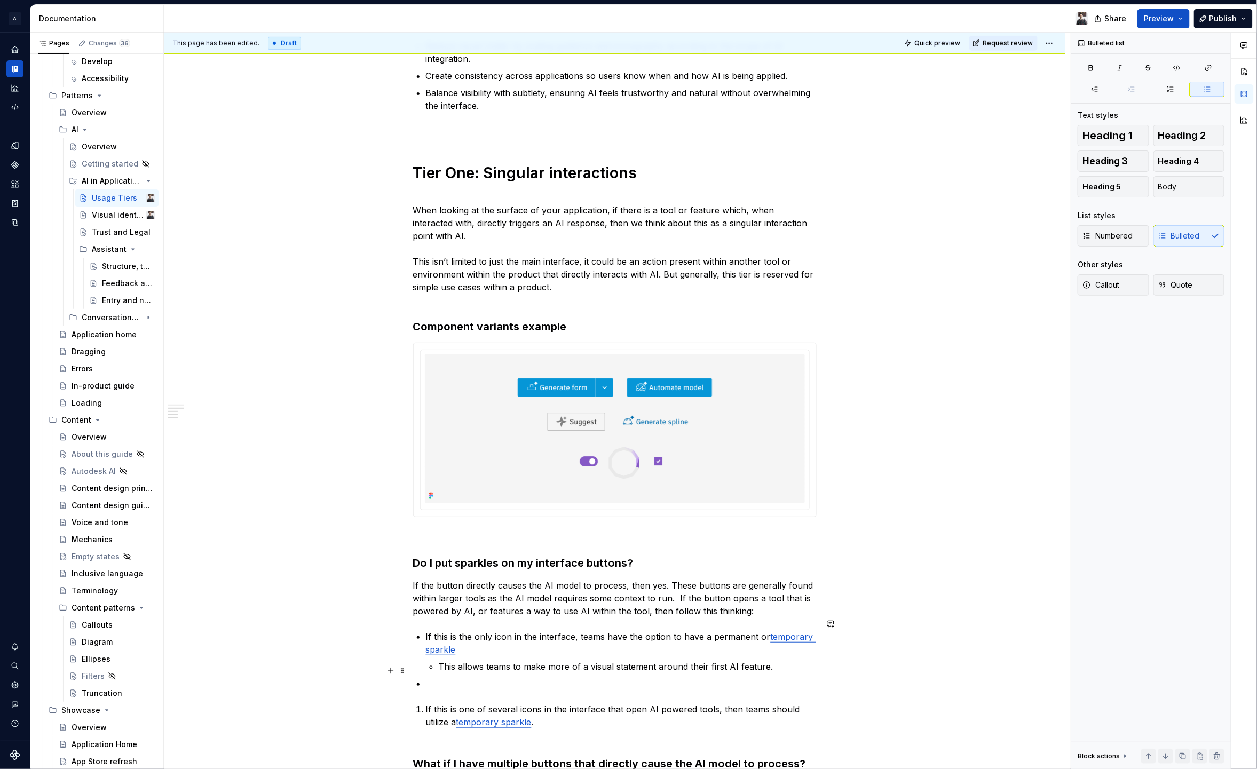
click at [455, 677] on p at bounding box center [621, 683] width 391 height 13
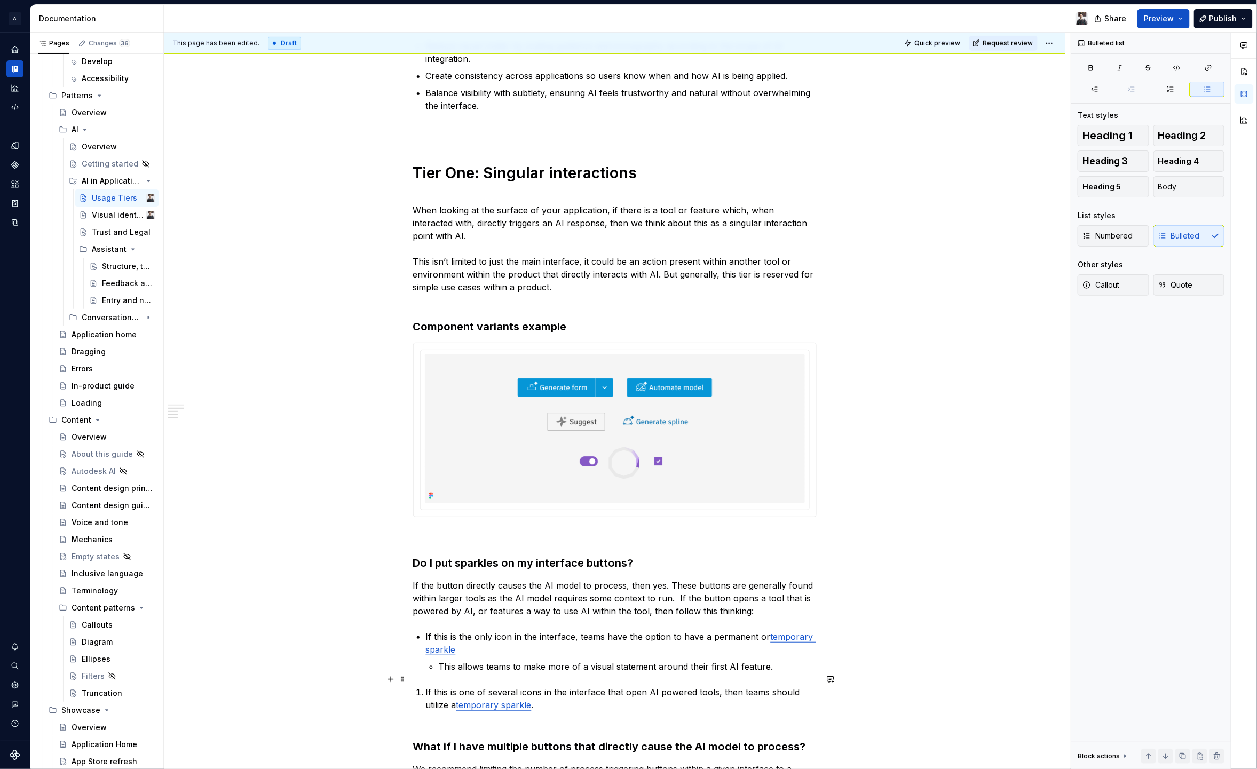
click at [426, 686] on li "If this is one of several icons in the interface that open AI powered tools, th…" at bounding box center [621, 699] width 391 height 26
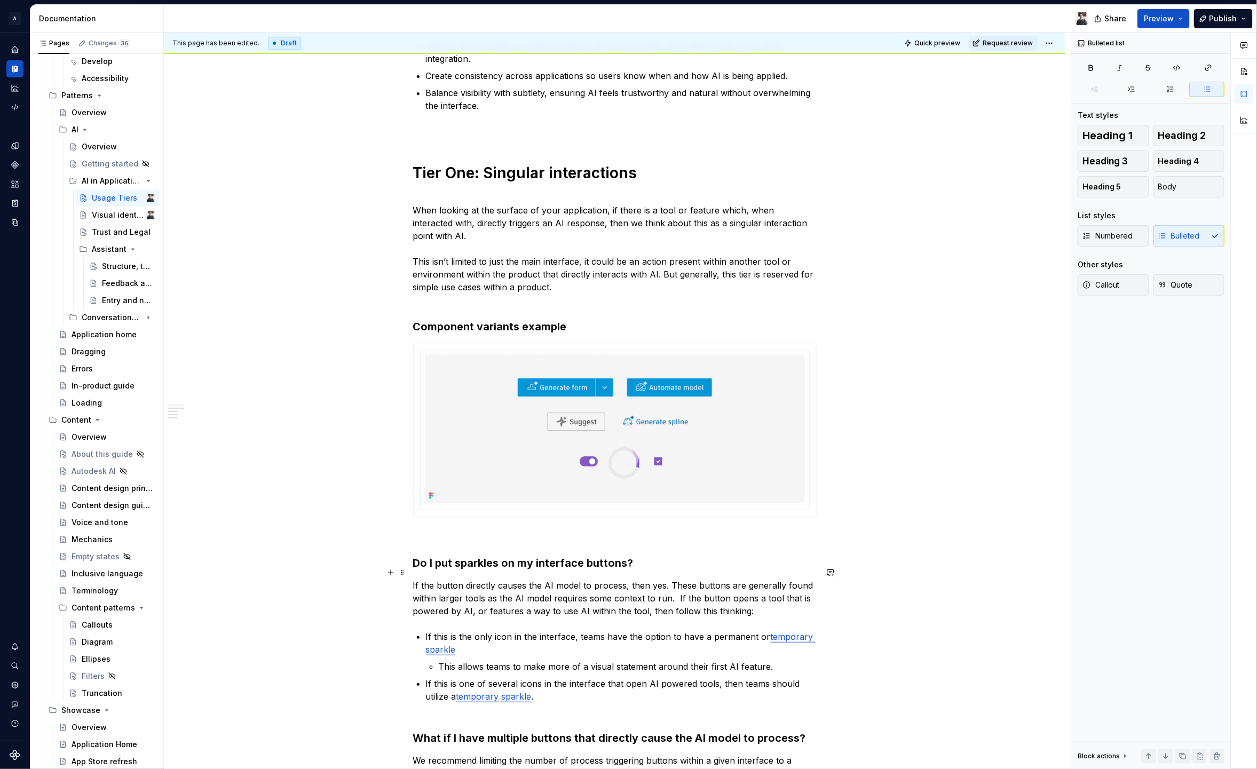
click at [672, 588] on p "If the button directly causes the AI model to process, then yes. These buttons …" at bounding box center [615, 598] width 404 height 38
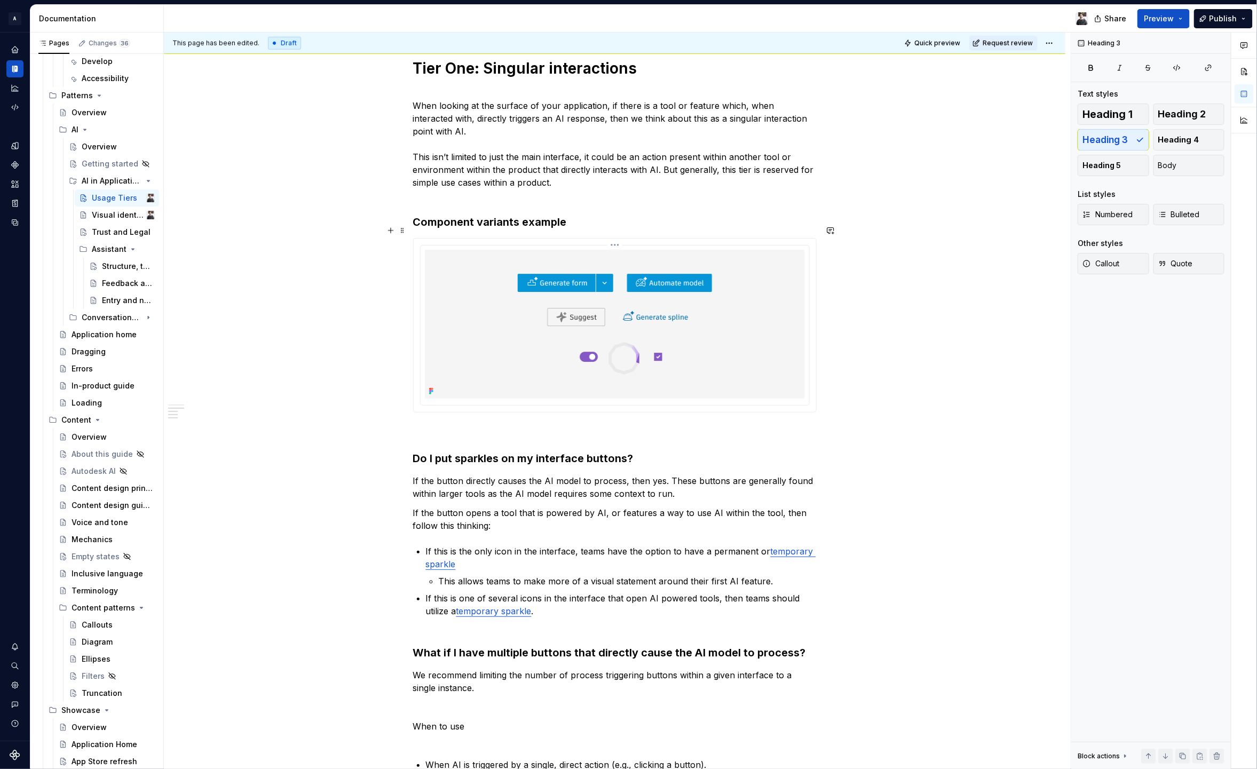
scroll to position [449, 0]
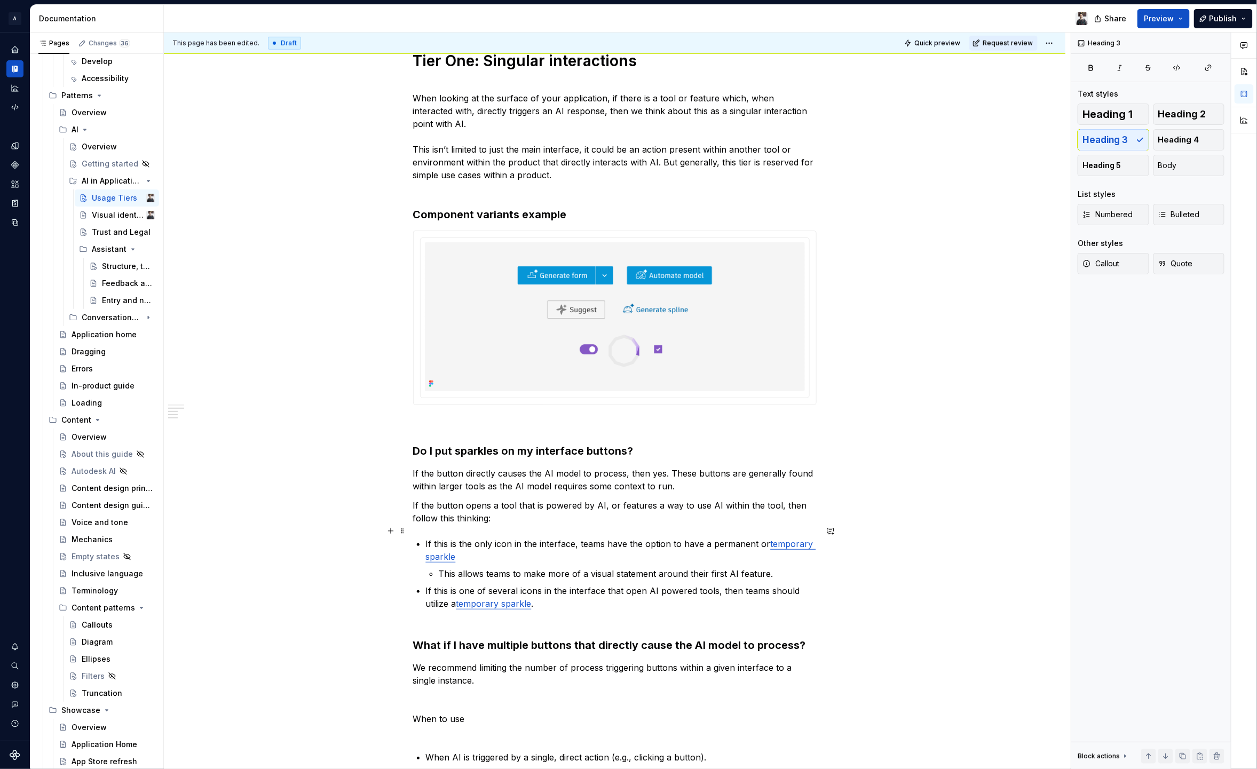
click at [783, 539] on link "temporary sparkle" at bounding box center [621, 550] width 390 height 23
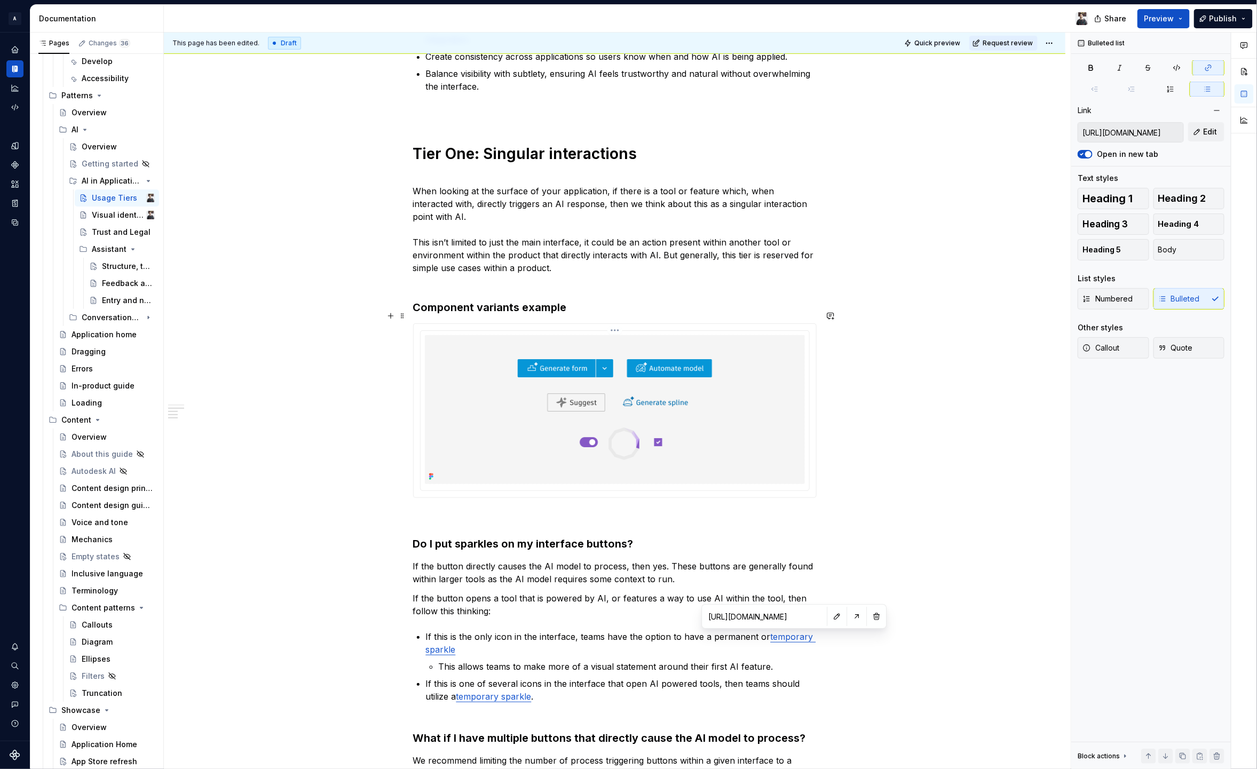
scroll to position [0, 0]
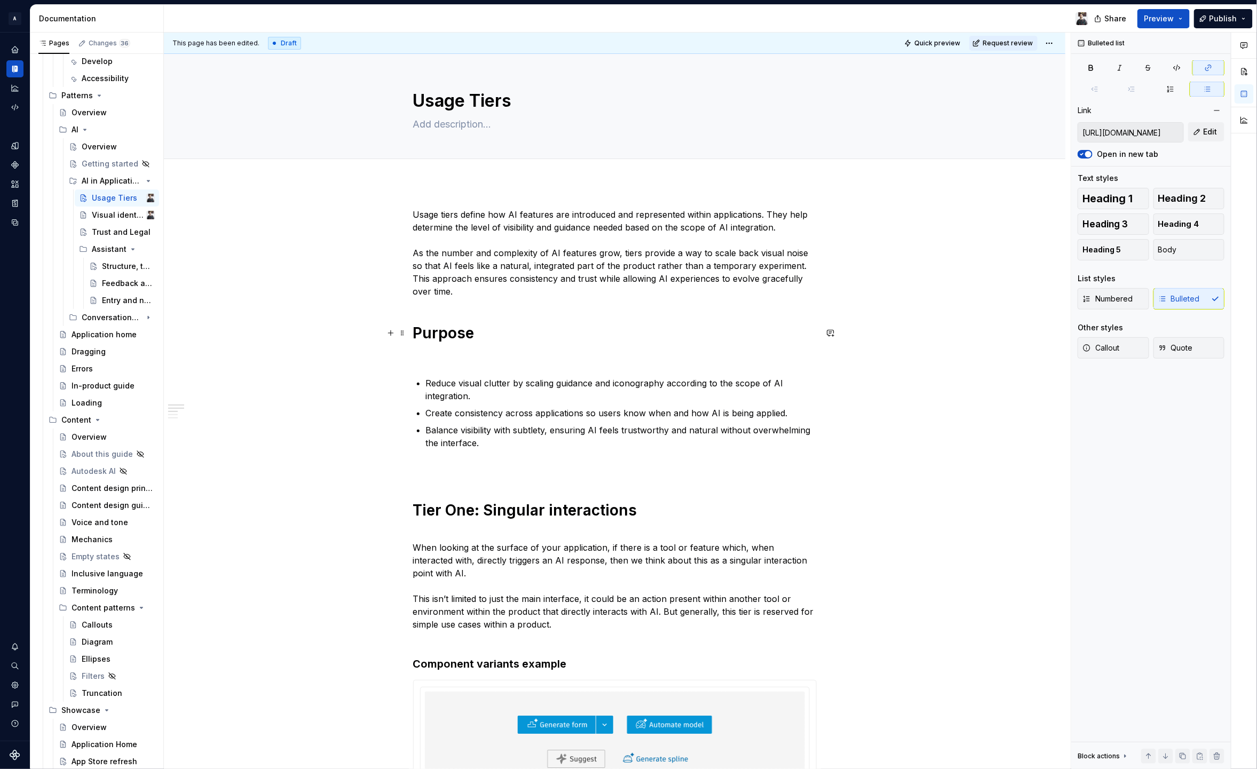
click at [456, 330] on strong "Purpose" at bounding box center [443, 333] width 61 height 18
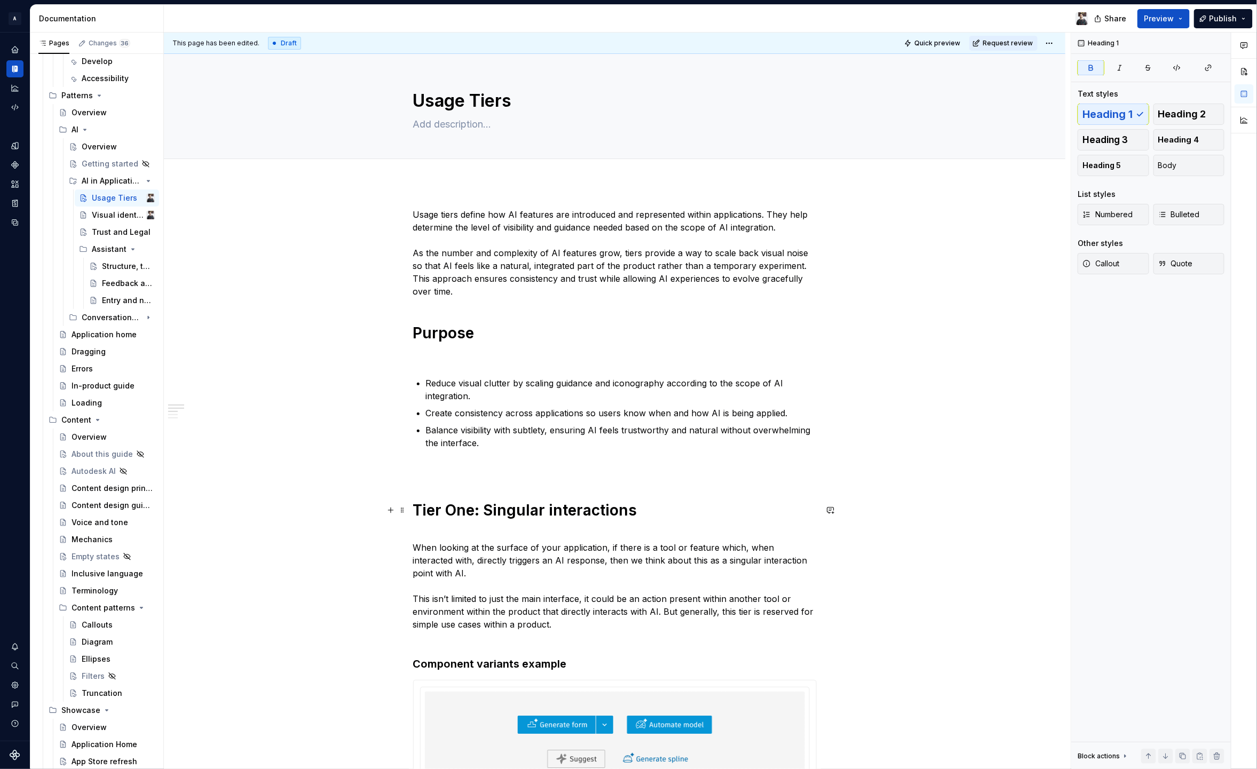
click at [564, 507] on strong "Tier One: Singular interactions" at bounding box center [525, 510] width 224 height 18
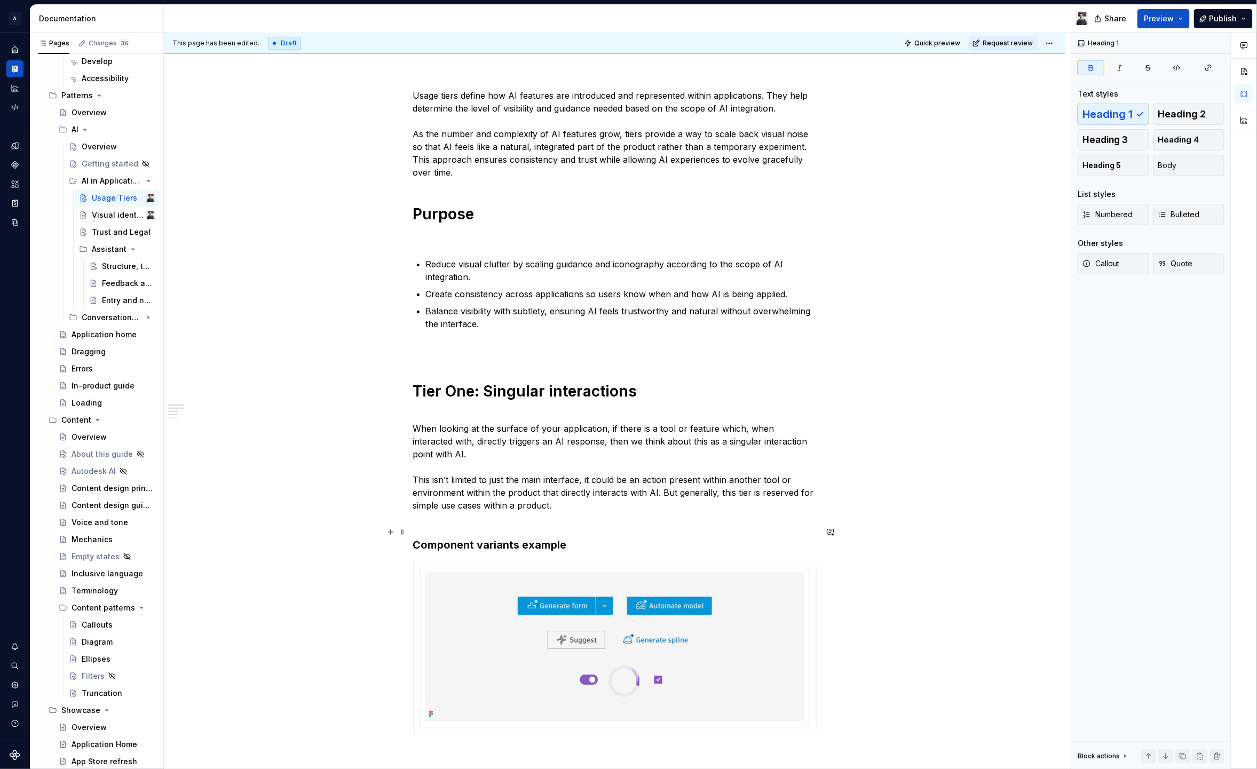
click at [508, 538] on h3 "Component variants example" at bounding box center [615, 545] width 404 height 15
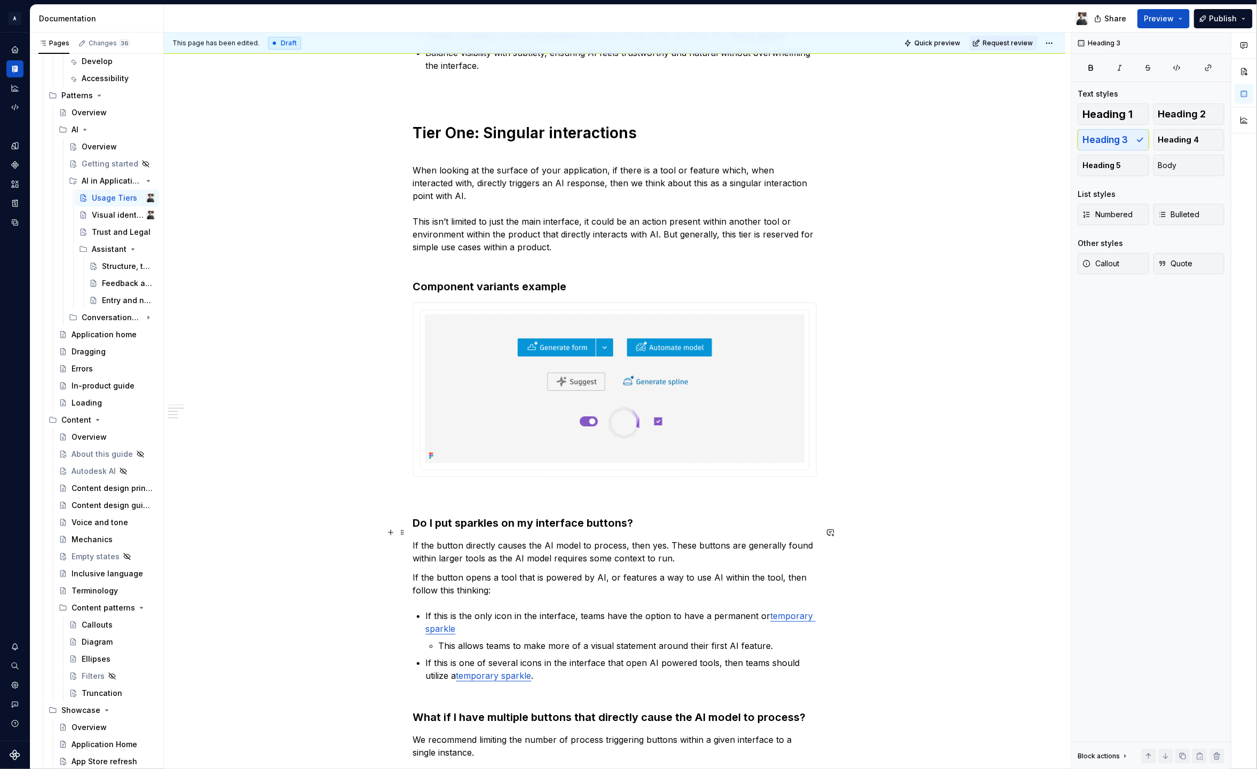
scroll to position [604, 0]
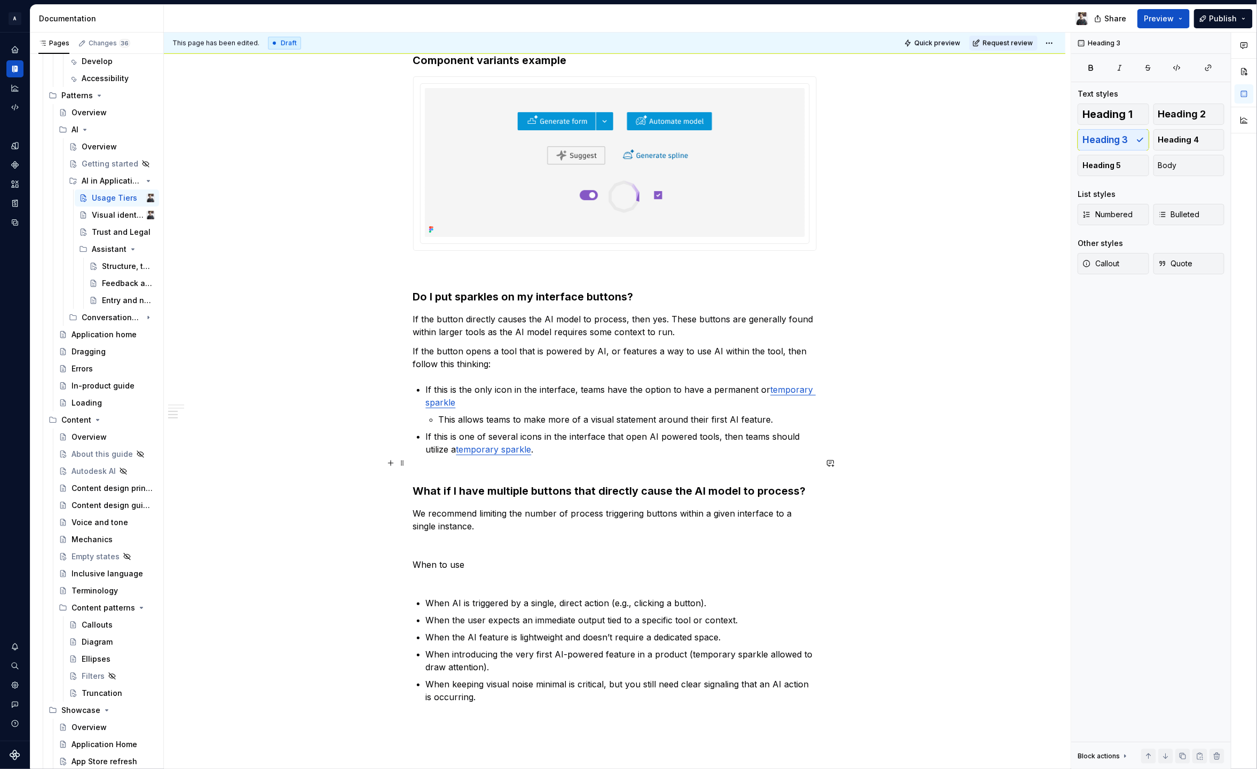
click at [487, 479] on h3 "What if I have multiple buttons that directly cause the AI model to process?" at bounding box center [615, 484] width 404 height 30
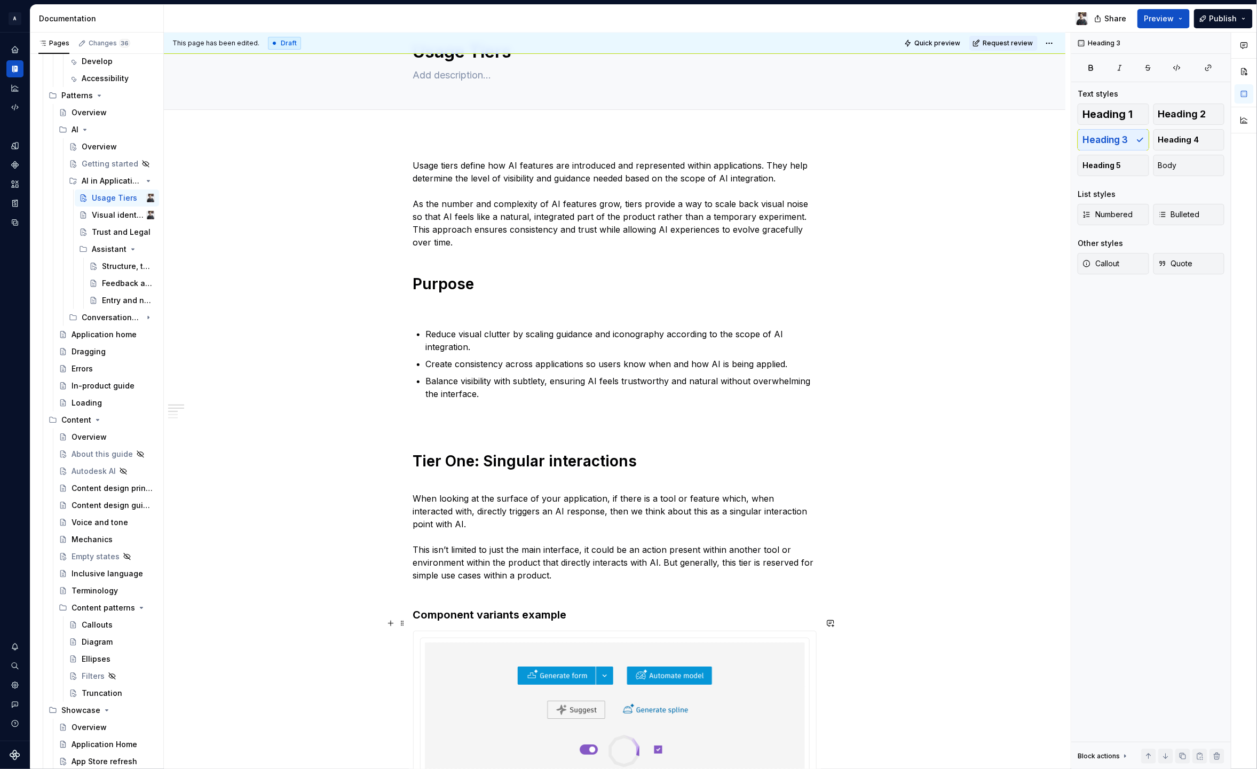
scroll to position [0, 0]
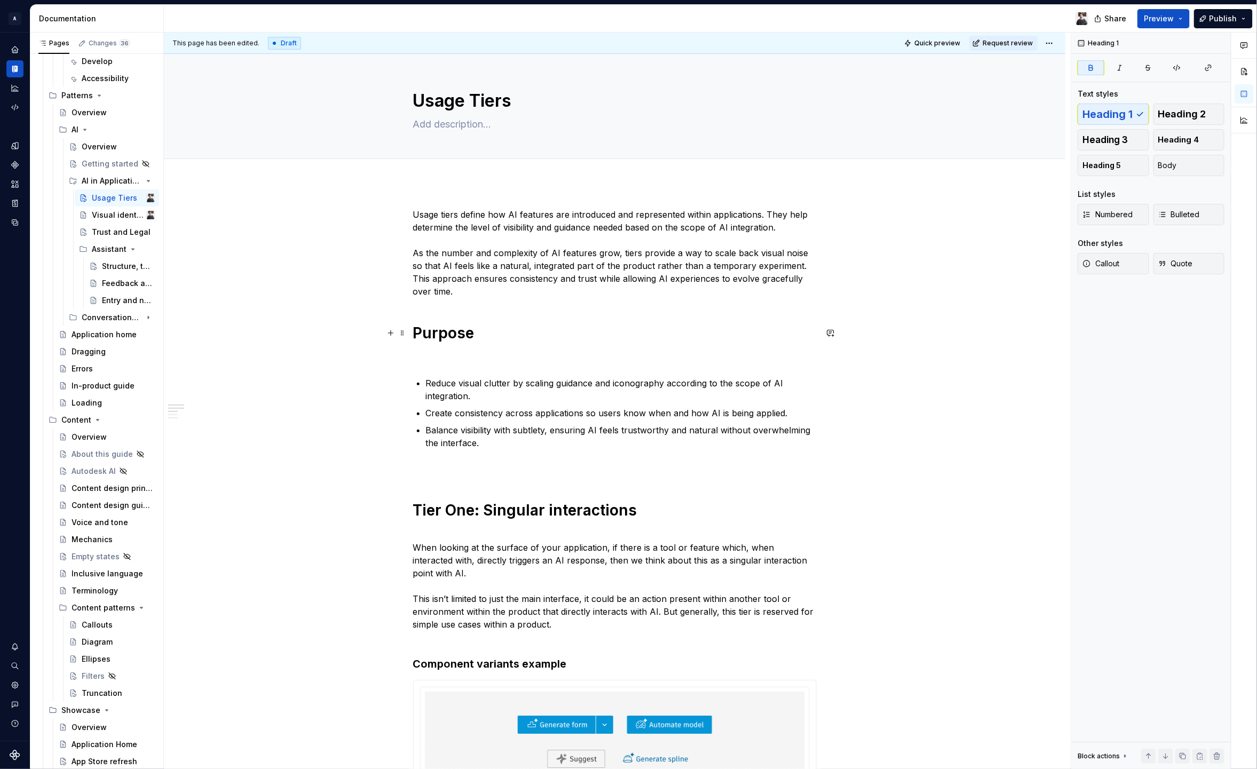
click at [455, 337] on strong "Purpose" at bounding box center [443, 333] width 61 height 18
click at [496, 512] on strong "Tier One: Singular interactions" at bounding box center [525, 510] width 224 height 18
click at [501, 508] on strong "Tier One: Singular interactions" at bounding box center [525, 510] width 224 height 18
click at [448, 341] on strong "Purpose" at bounding box center [443, 333] width 61 height 18
click at [545, 513] on strong "Tier One: Singular interactions" at bounding box center [525, 510] width 224 height 18
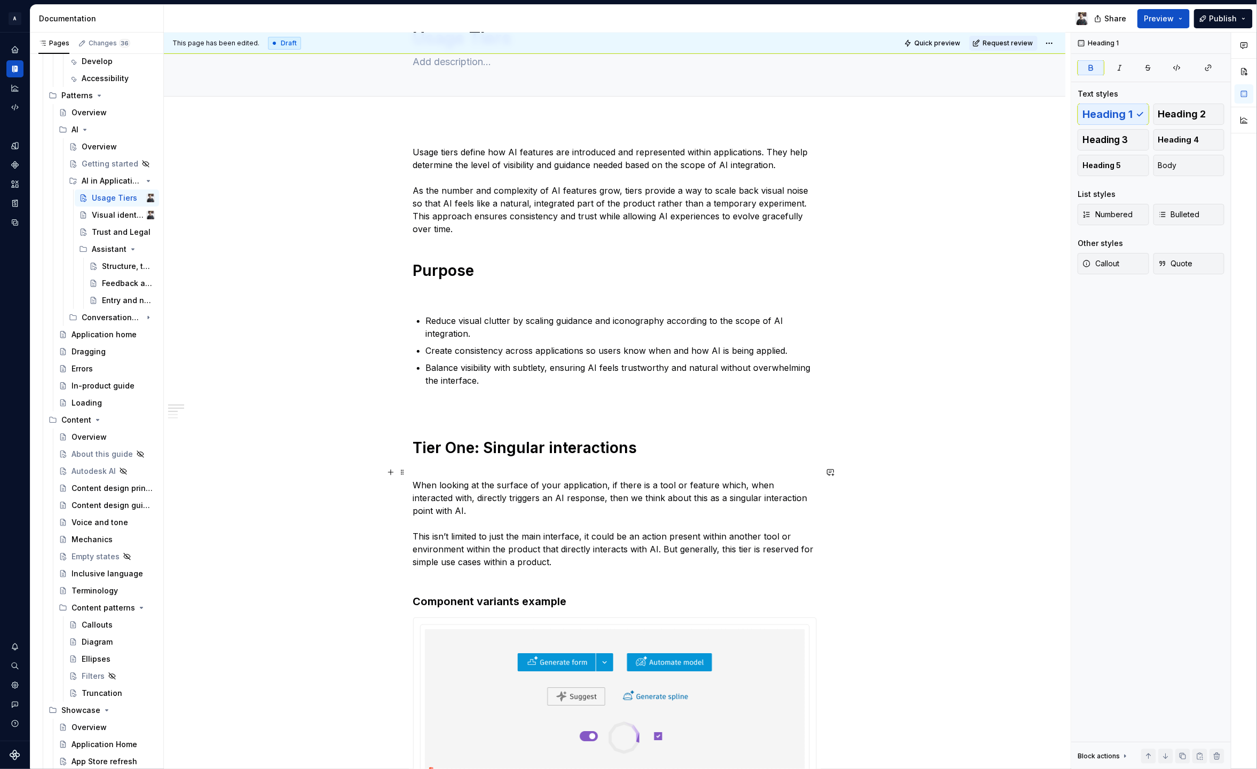
scroll to position [120, 0]
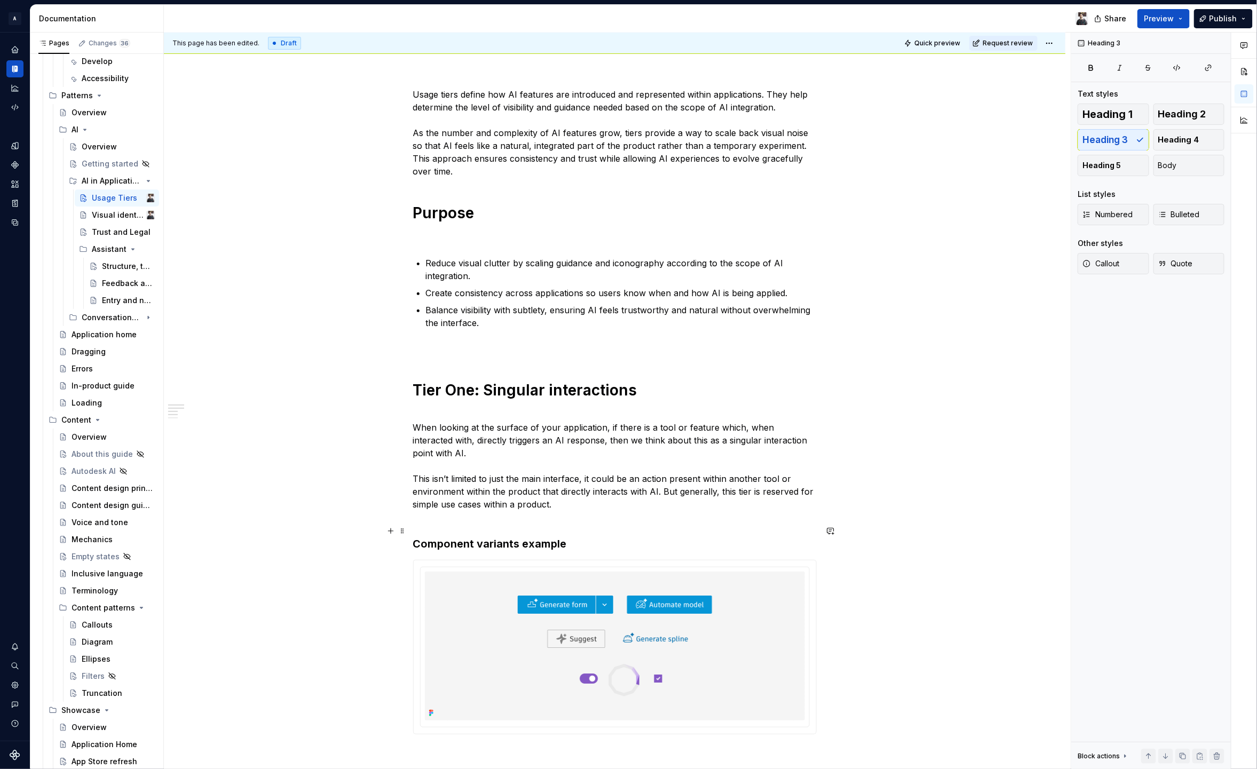
click at [516, 537] on h3 "Component variants example" at bounding box center [615, 544] width 404 height 15
click at [1184, 107] on button "Heading 2" at bounding box center [1190, 114] width 72 height 21
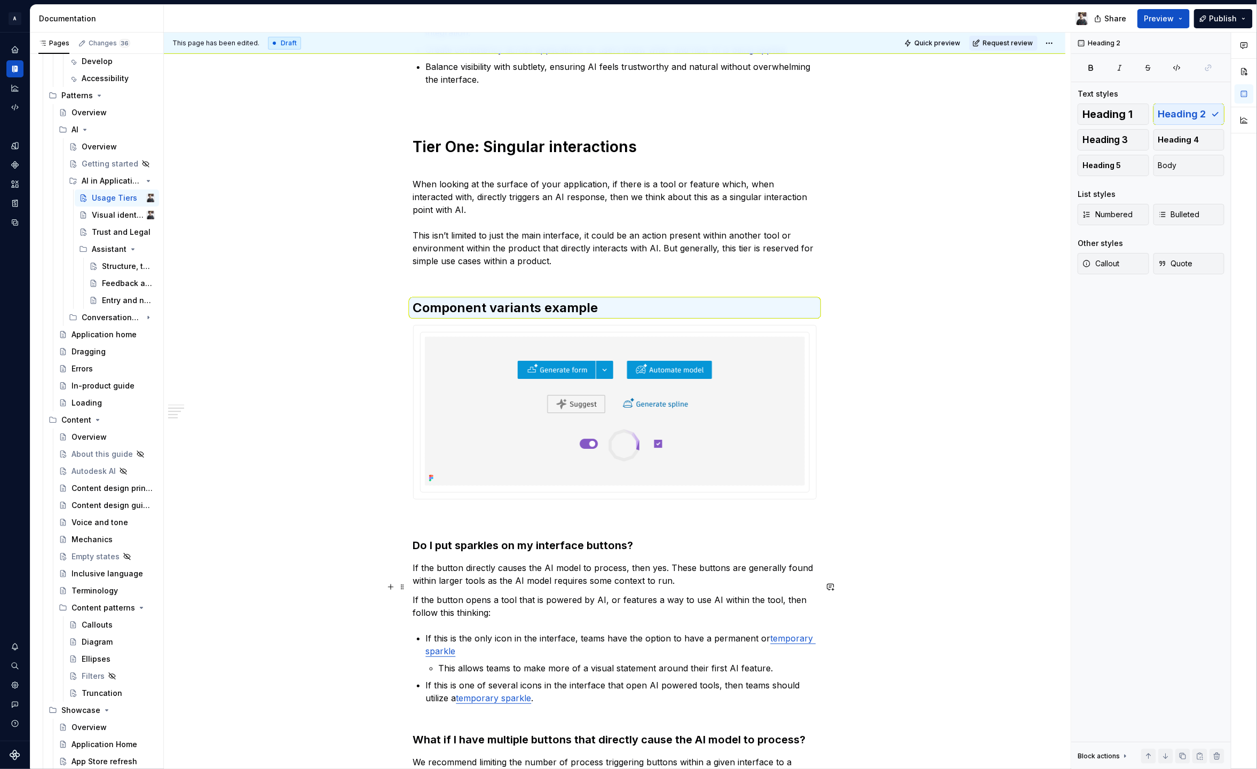
scroll to position [364, 0]
click at [606, 538] on h3 "Do I put sparkles on my interface buttons?" at bounding box center [615, 545] width 404 height 15
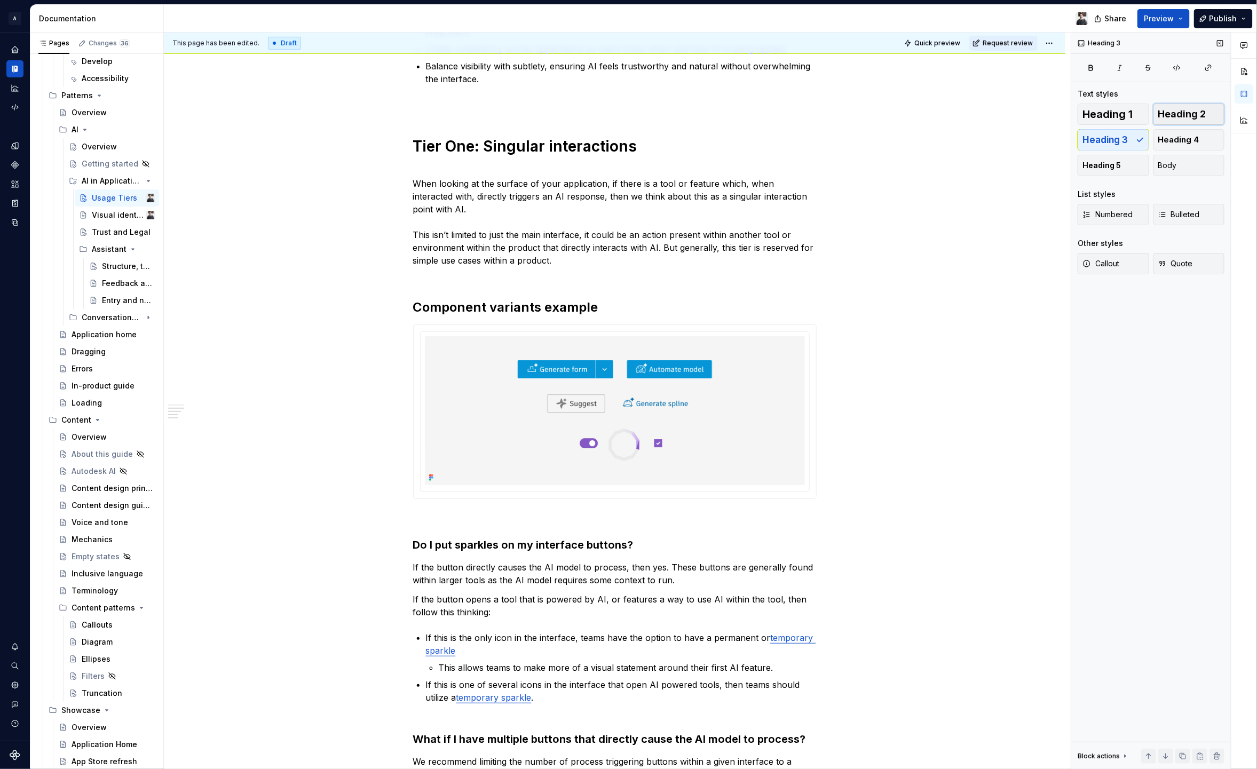
click at [1187, 115] on span "Heading 2" at bounding box center [1182, 114] width 48 height 11
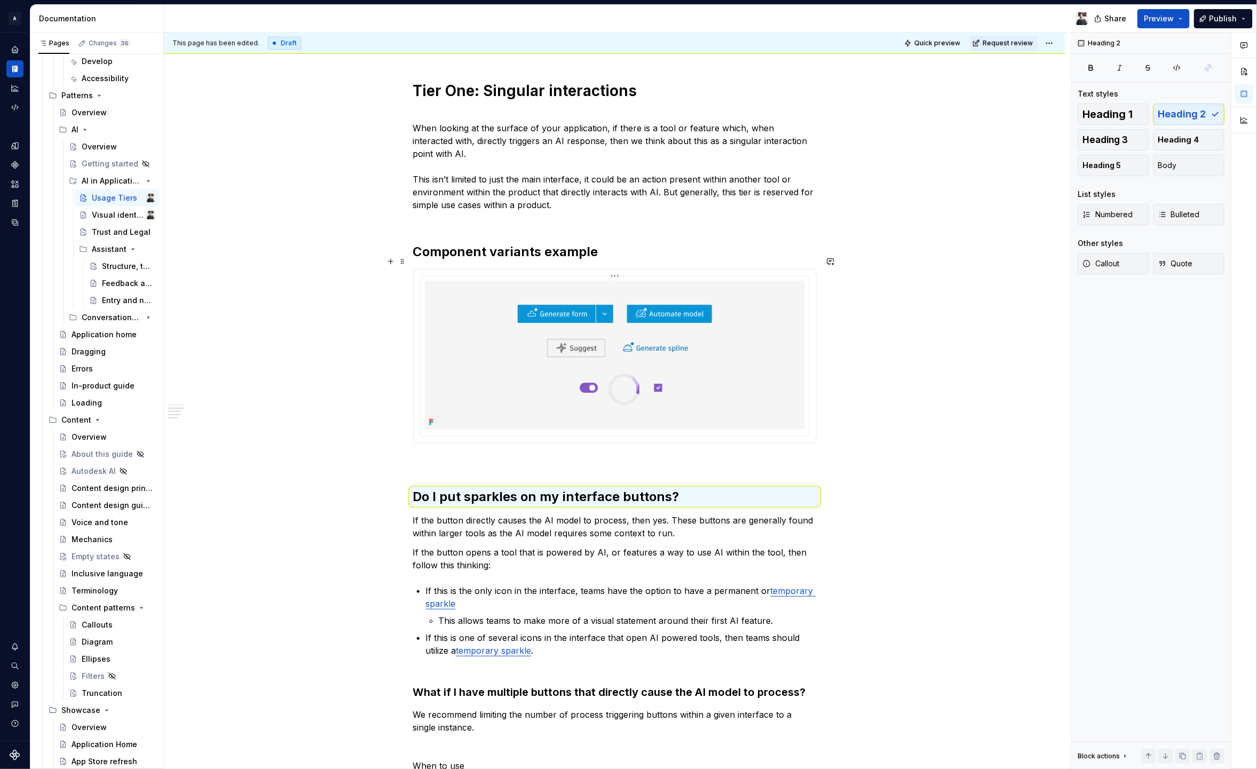
scroll to position [476, 0]
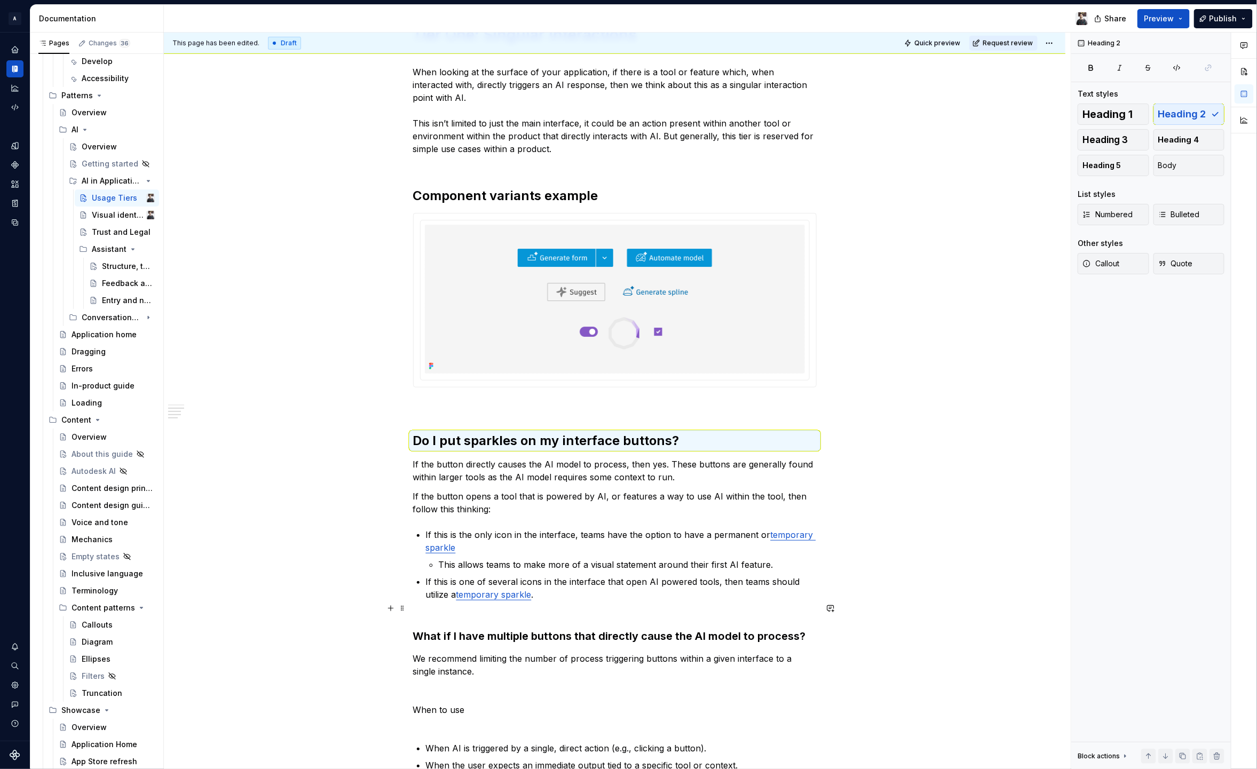
click at [675, 629] on h3 "What if I have multiple buttons that directly cause the AI model to process?" at bounding box center [615, 629] width 404 height 30
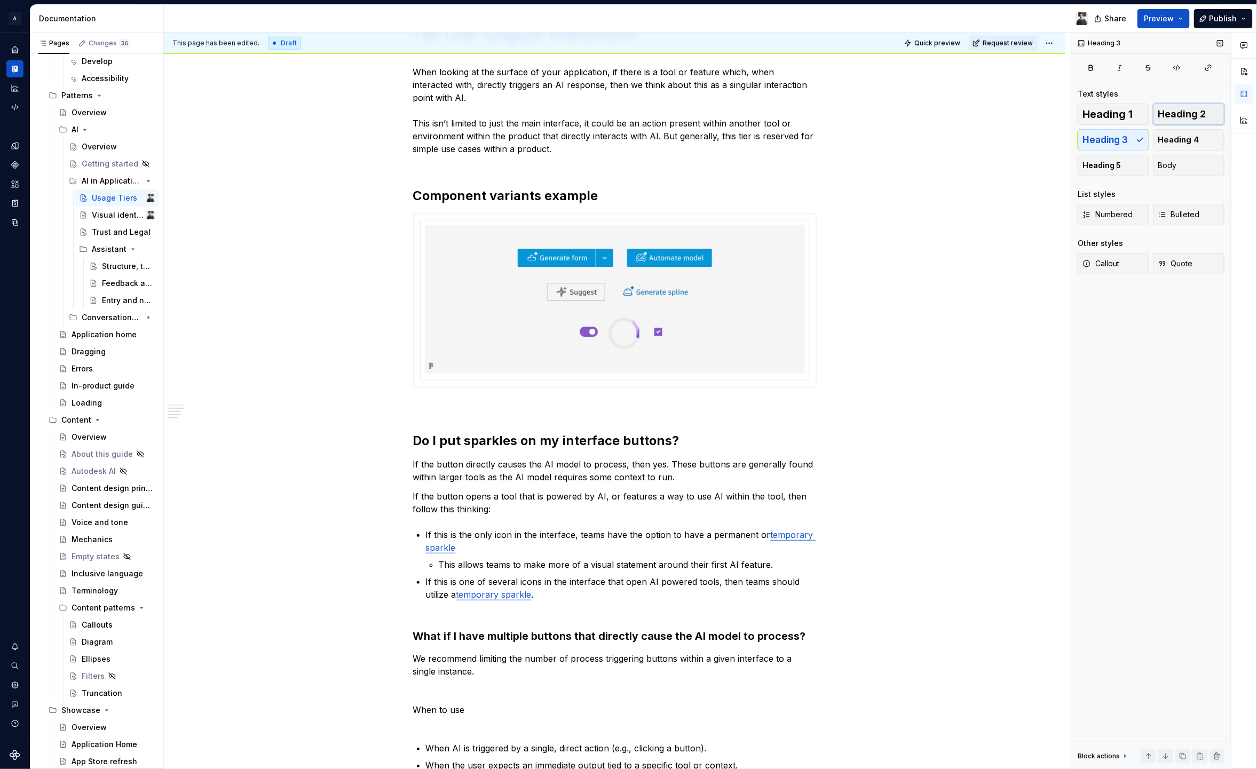
click at [1180, 113] on span "Heading 2" at bounding box center [1182, 114] width 48 height 11
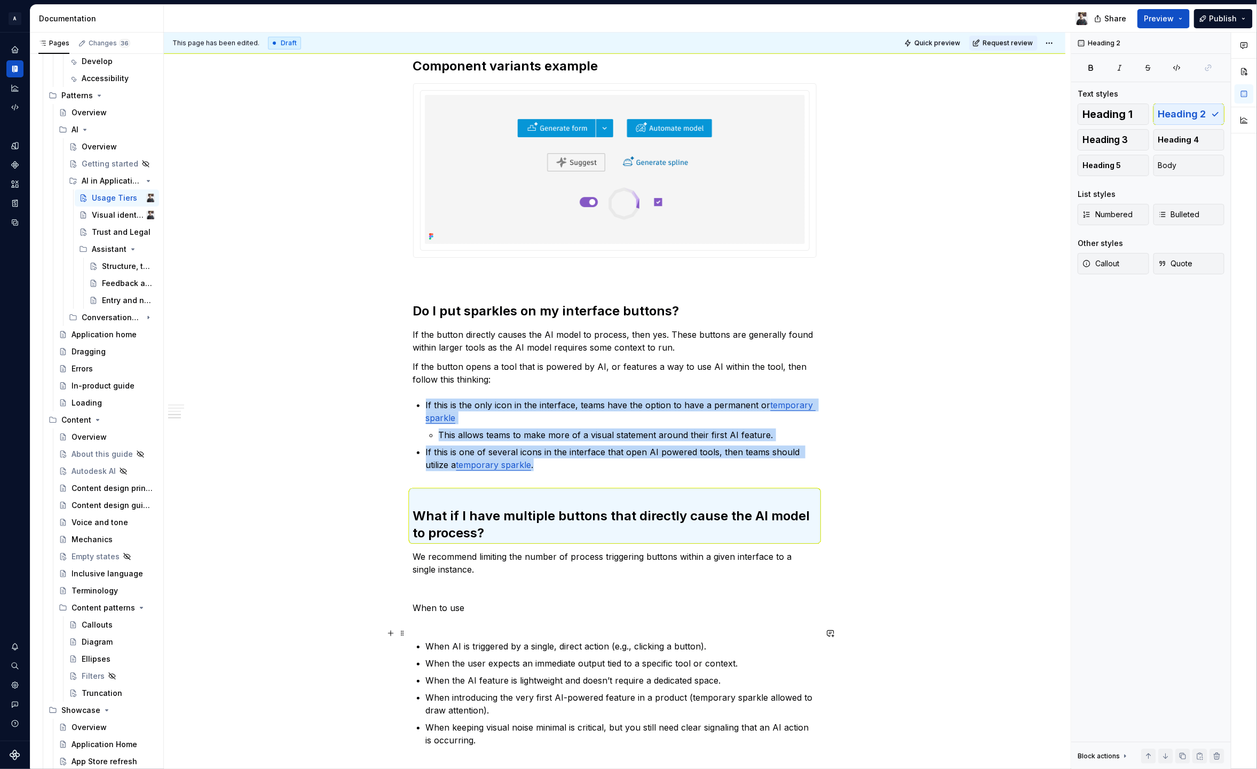
scroll to position [709, 0]
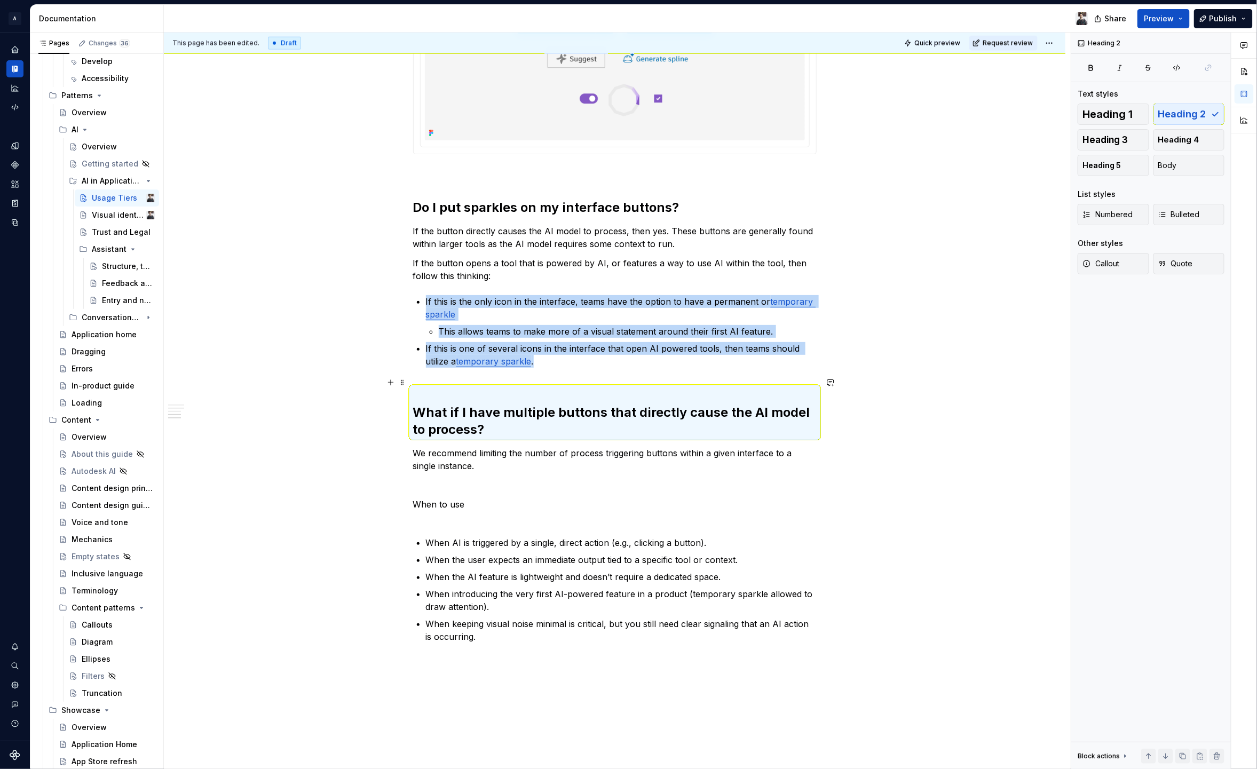
click at [422, 387] on h2 "What if I have multiple buttons that directly cause the AI model to process?" at bounding box center [615, 412] width 404 height 51
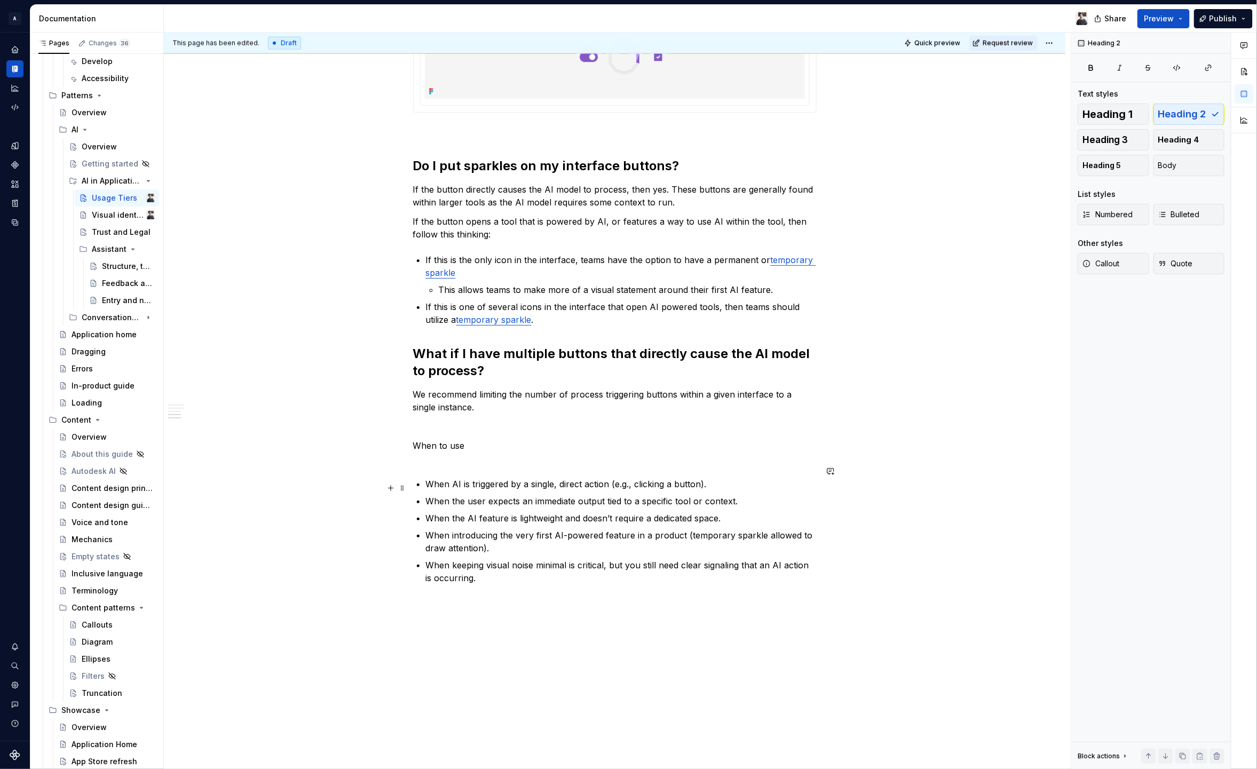
scroll to position [821, 0]
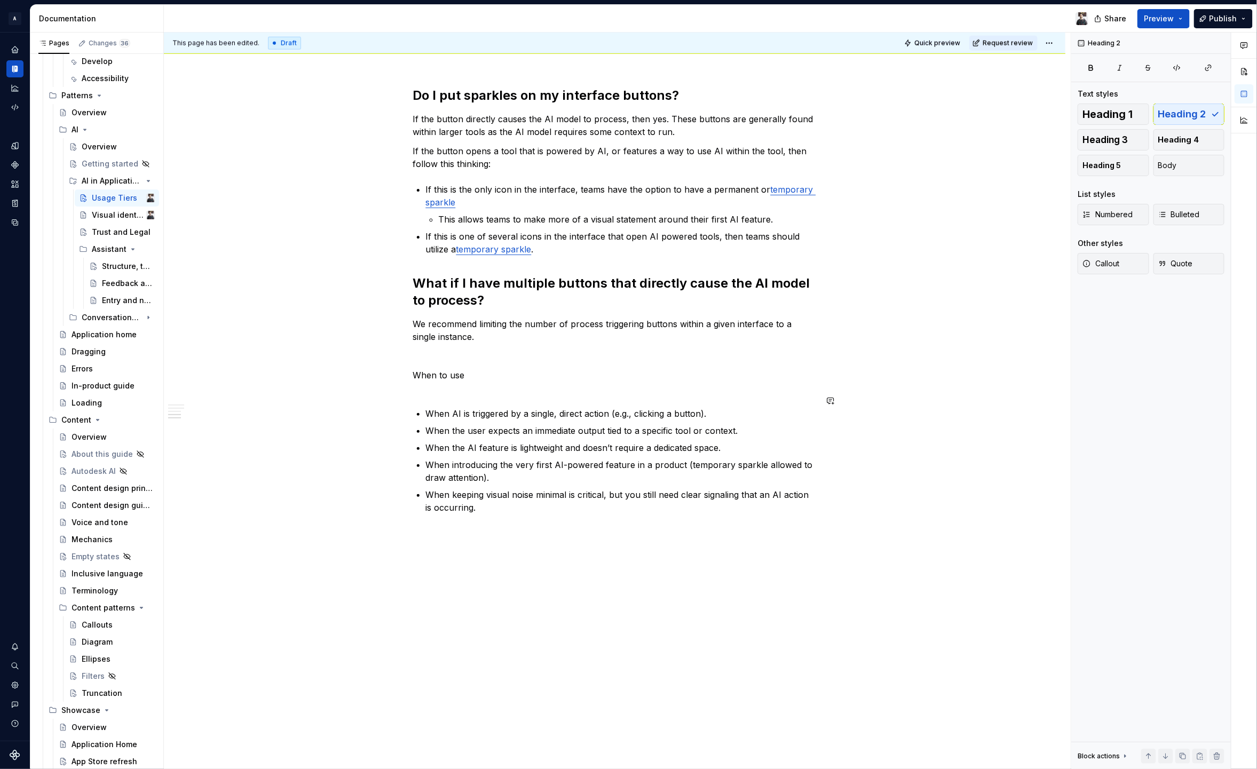
click at [453, 564] on div "Usage tiers define how AI features are introduced and represented within applic…" at bounding box center [615, 73] width 902 height 1422
click at [1195, 114] on span "Heading 2" at bounding box center [1182, 114] width 48 height 11
click at [464, 559] on h2 at bounding box center [615, 567] width 404 height 17
click at [450, 369] on p "When to use" at bounding box center [615, 382] width 404 height 26
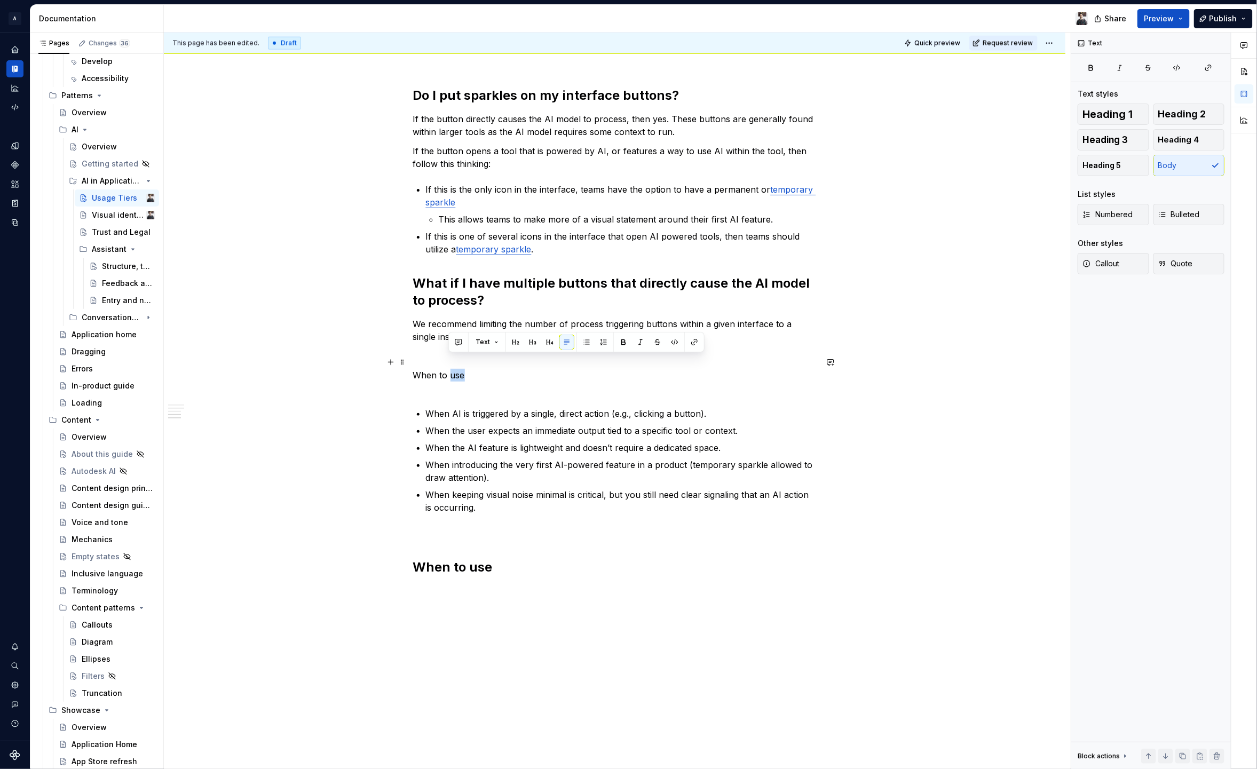
click at [450, 369] on p "When to use" at bounding box center [615, 382] width 404 height 26
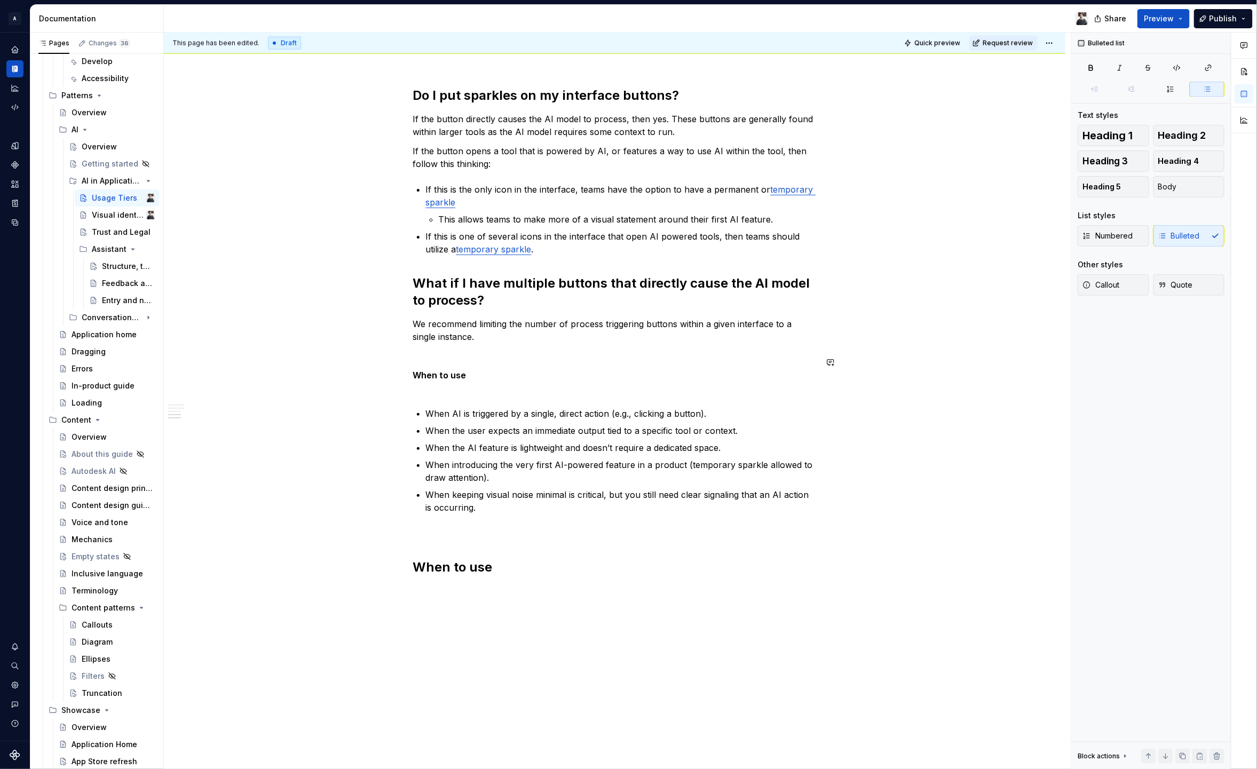
click at [460, 380] on p "When to use" at bounding box center [615, 382] width 404 height 26
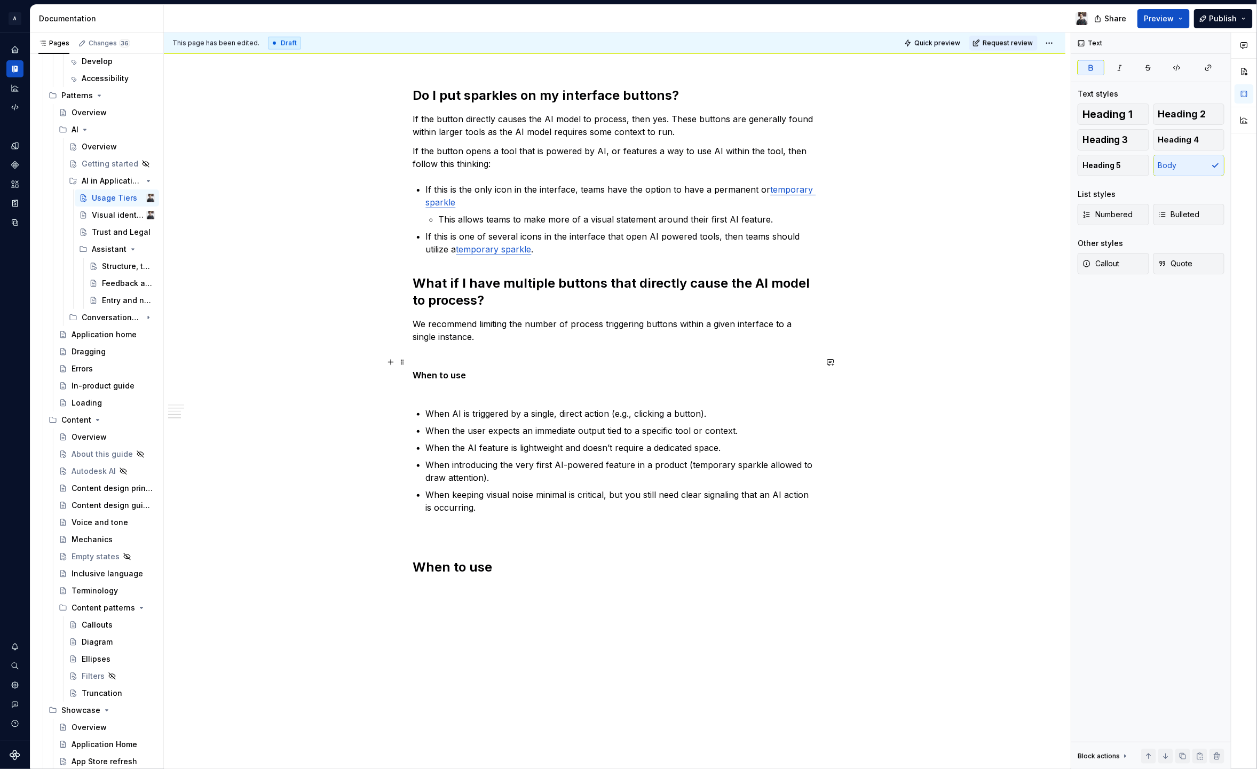
click at [452, 370] on strong "When to use" at bounding box center [439, 375] width 53 height 11
click at [1194, 111] on span "Heading 2" at bounding box center [1182, 114] width 48 height 11
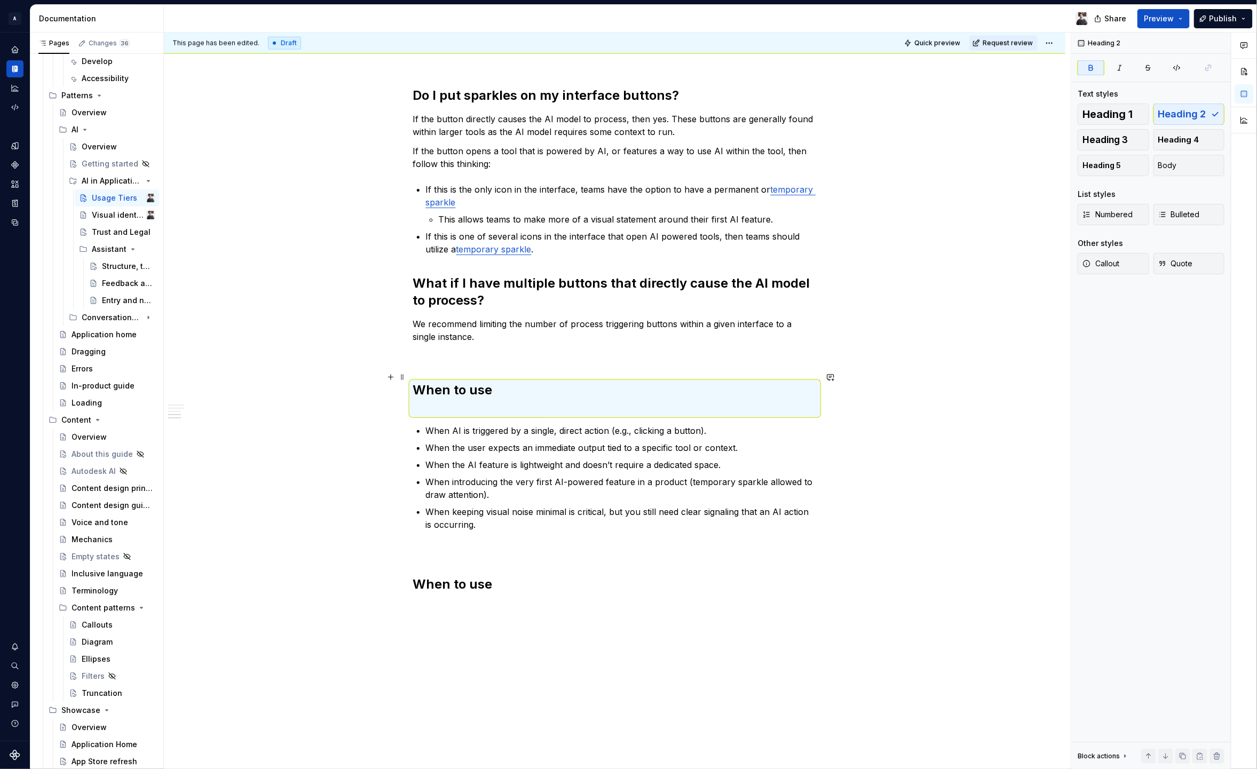
click at [508, 386] on h2 "When to use" at bounding box center [615, 399] width 404 height 34
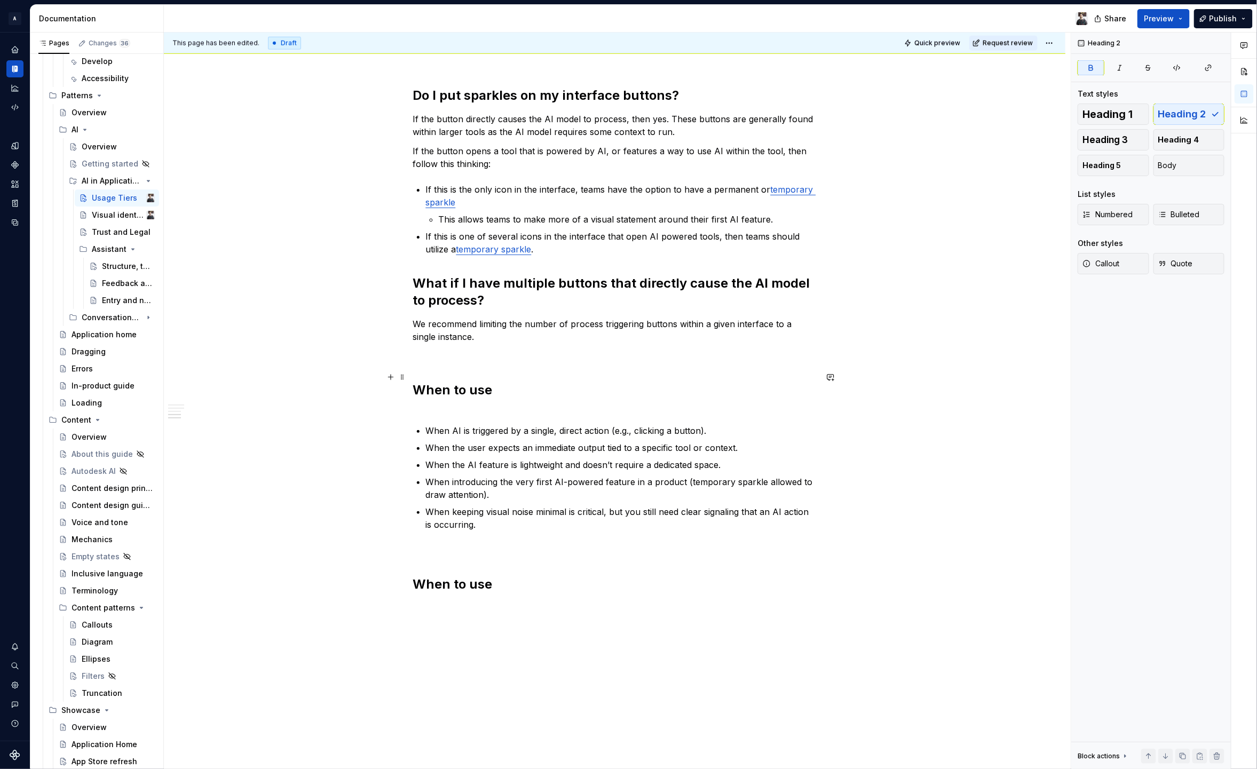
click at [504, 392] on h2 "When to use" at bounding box center [615, 399] width 404 height 34
click at [512, 382] on h2 "When to use" at bounding box center [615, 399] width 404 height 34
click at [502, 395] on h2 "When to use" at bounding box center [615, 399] width 404 height 34
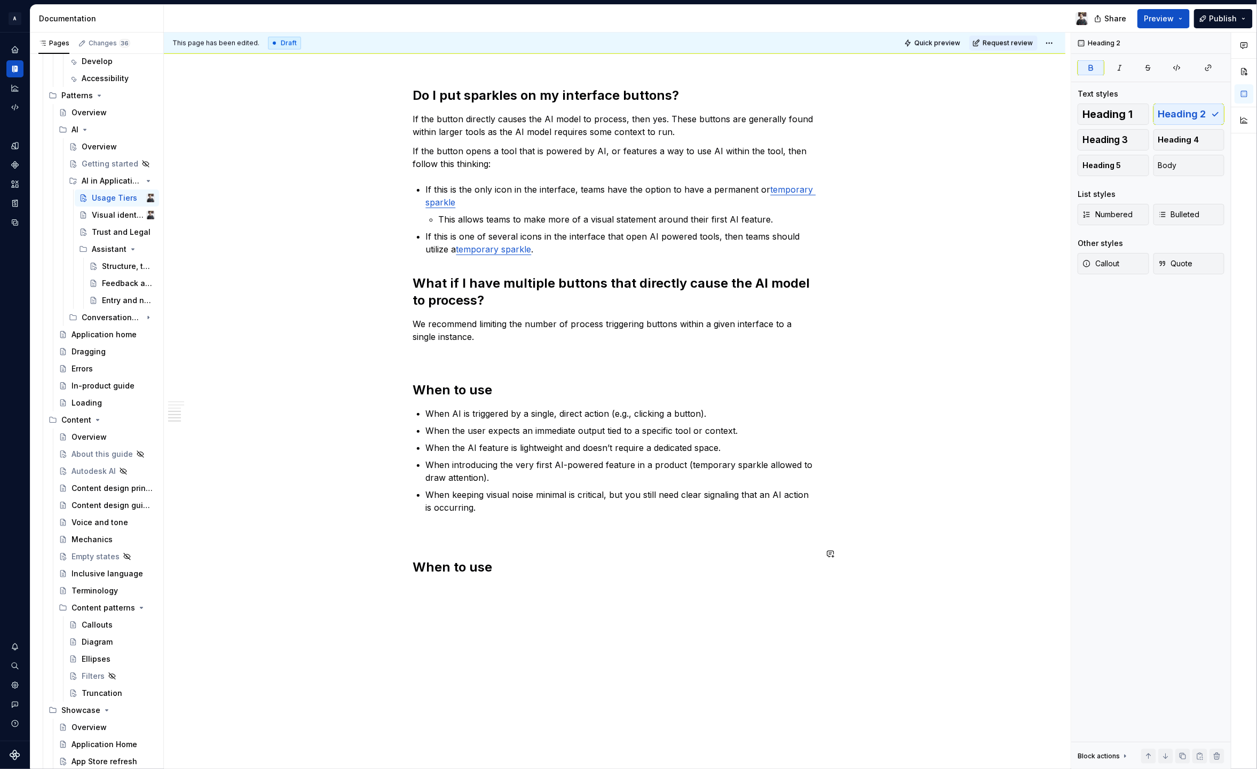
click at [446, 588] on div "Usage tiers define how AI features are introduced and represented within applic…" at bounding box center [615, 91] width 902 height 1458
click at [502, 559] on h2 "When to use" at bounding box center [615, 567] width 404 height 17
drag, startPoint x: 500, startPoint y: 557, endPoint x: 340, endPoint y: 551, distance: 160.2
click at [340, 551] on div "Usage tiers define how AI features are introduced and represented within applic…" at bounding box center [615, 101] width 902 height 1479
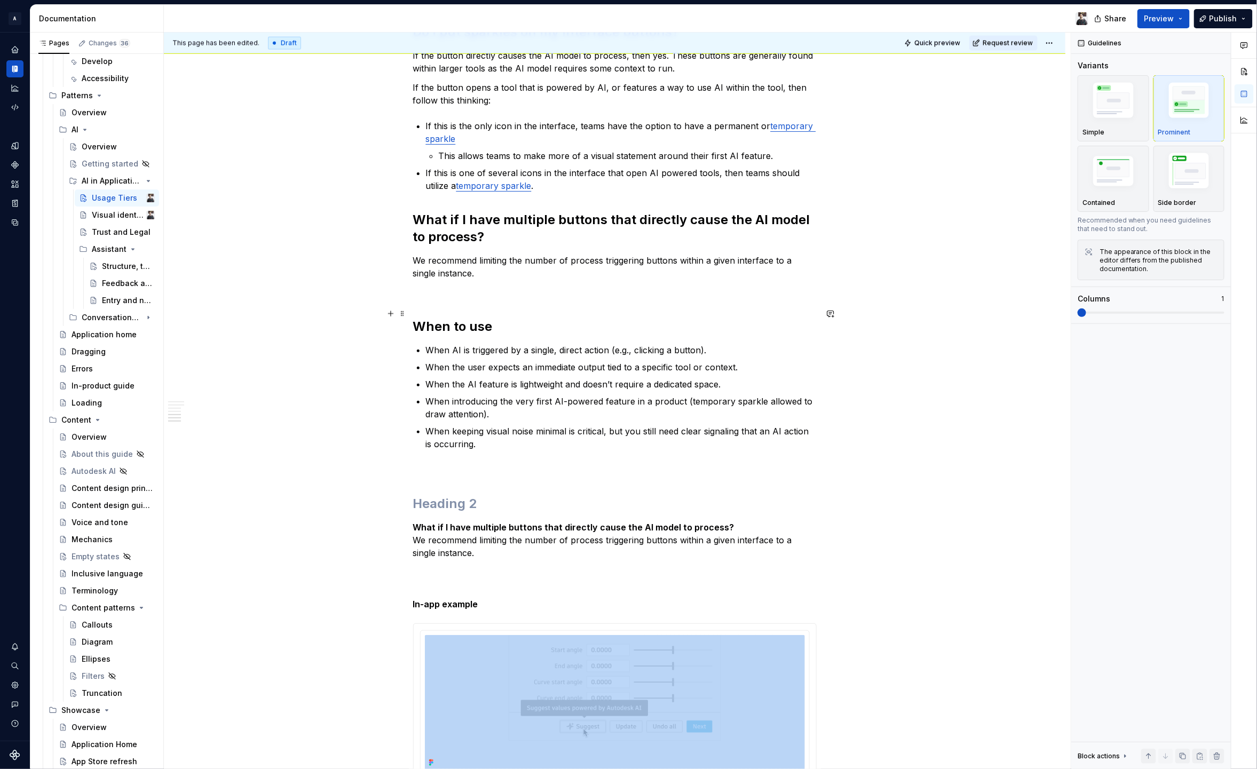
scroll to position [936, 0]
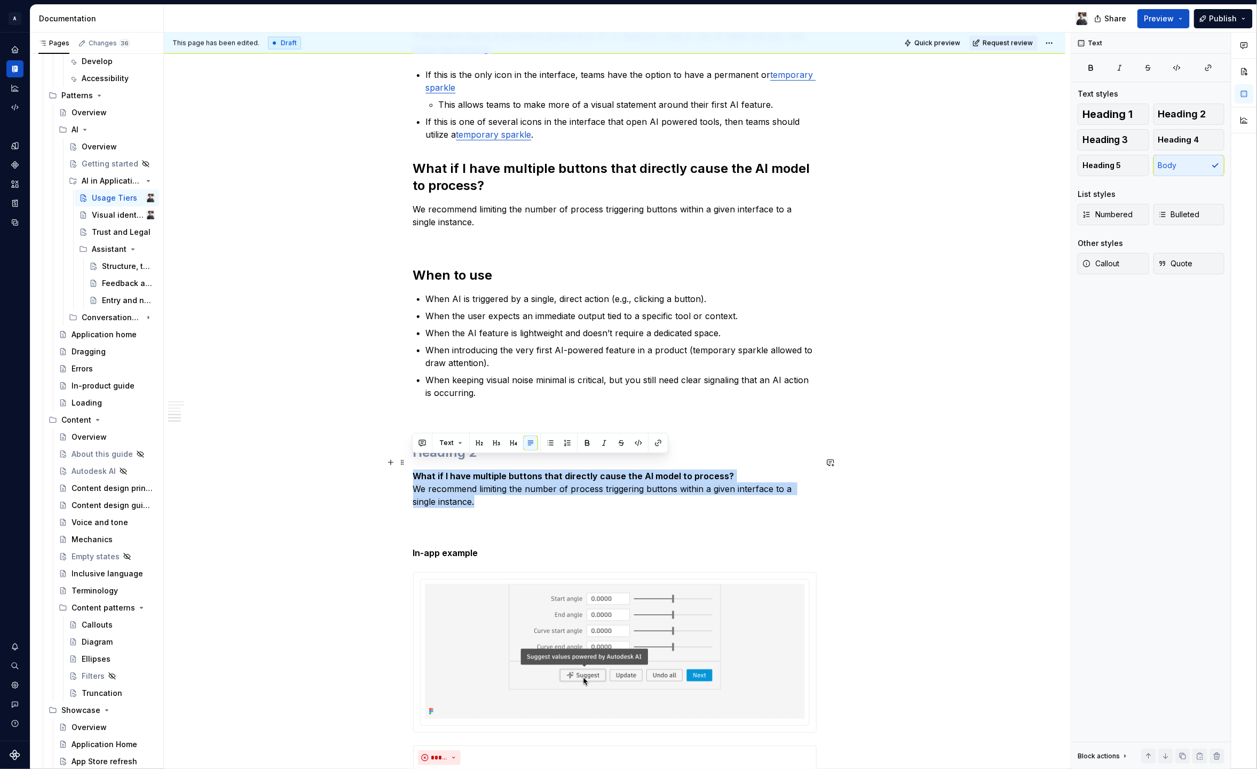
drag, startPoint x: 417, startPoint y: 476, endPoint x: 413, endPoint y: 464, distance: 13.0
click at [413, 470] on p "What if I have multiple buttons that directly cause the AI model to process? We…" at bounding box center [615, 515] width 404 height 90
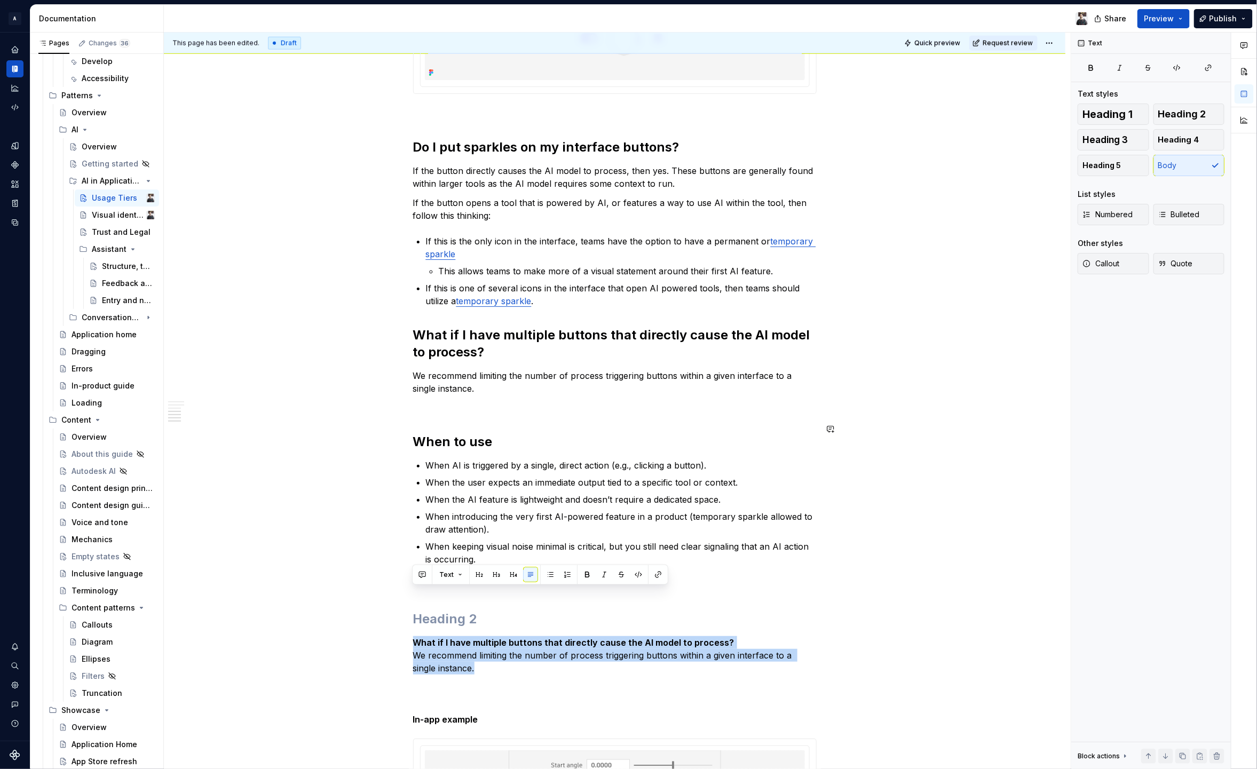
scroll to position [683, 0]
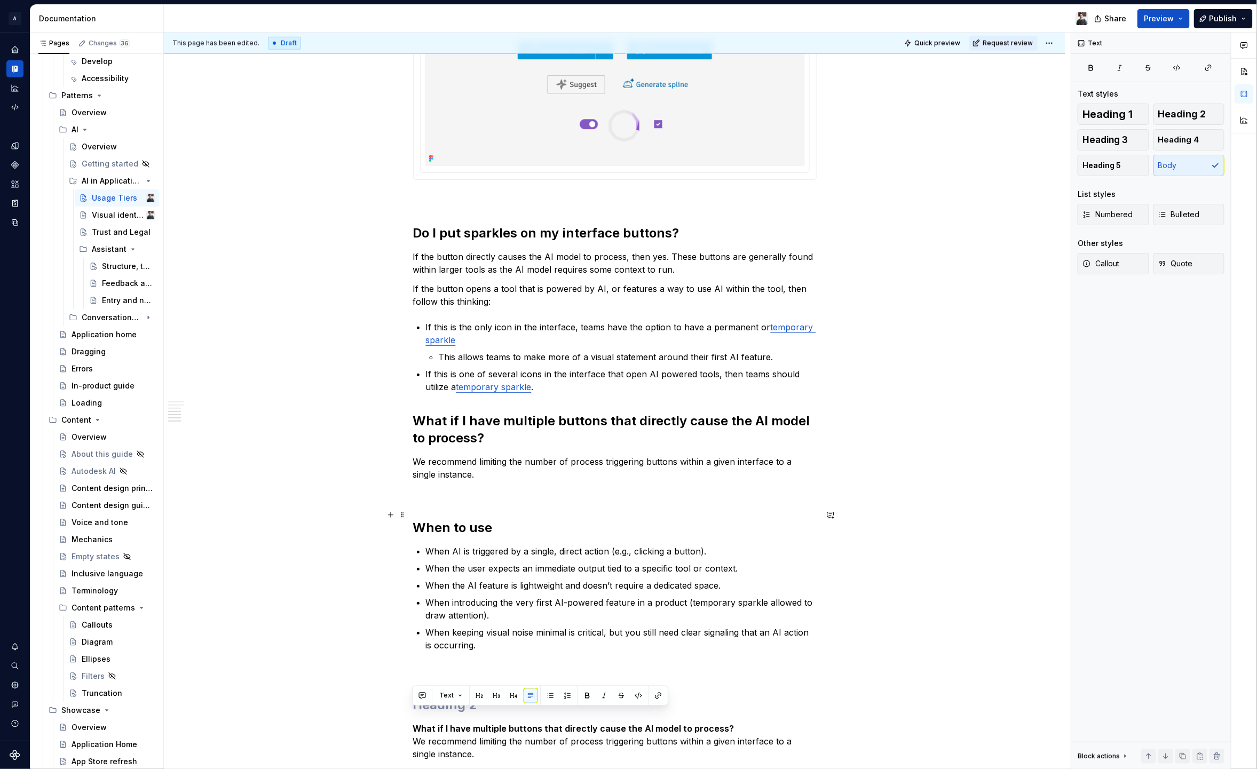
click at [454, 520] on strong "When to use" at bounding box center [453, 527] width 80 height 15
click at [451, 416] on h2 "What if I have multiple buttons that directly cause the AI model to process?" at bounding box center [615, 430] width 404 height 34
click at [458, 520] on strong "When to use" at bounding box center [453, 527] width 80 height 15
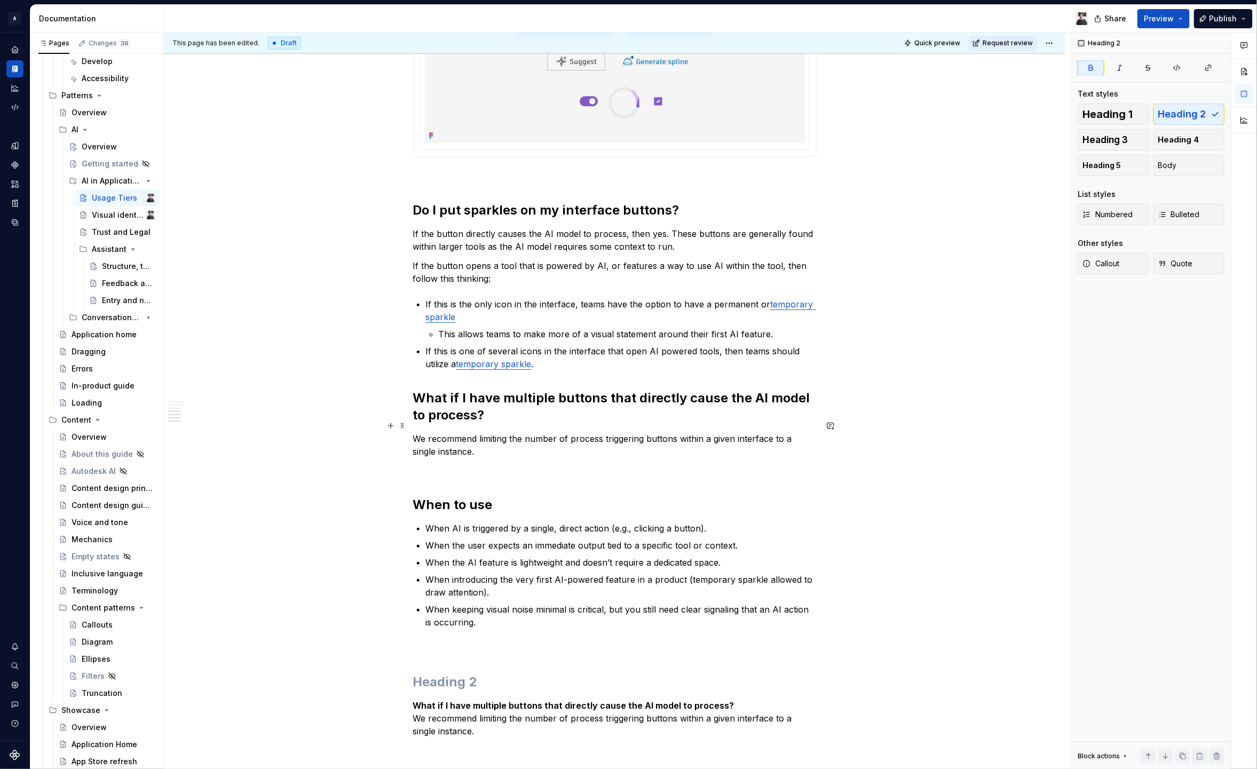
scroll to position [774, 0]
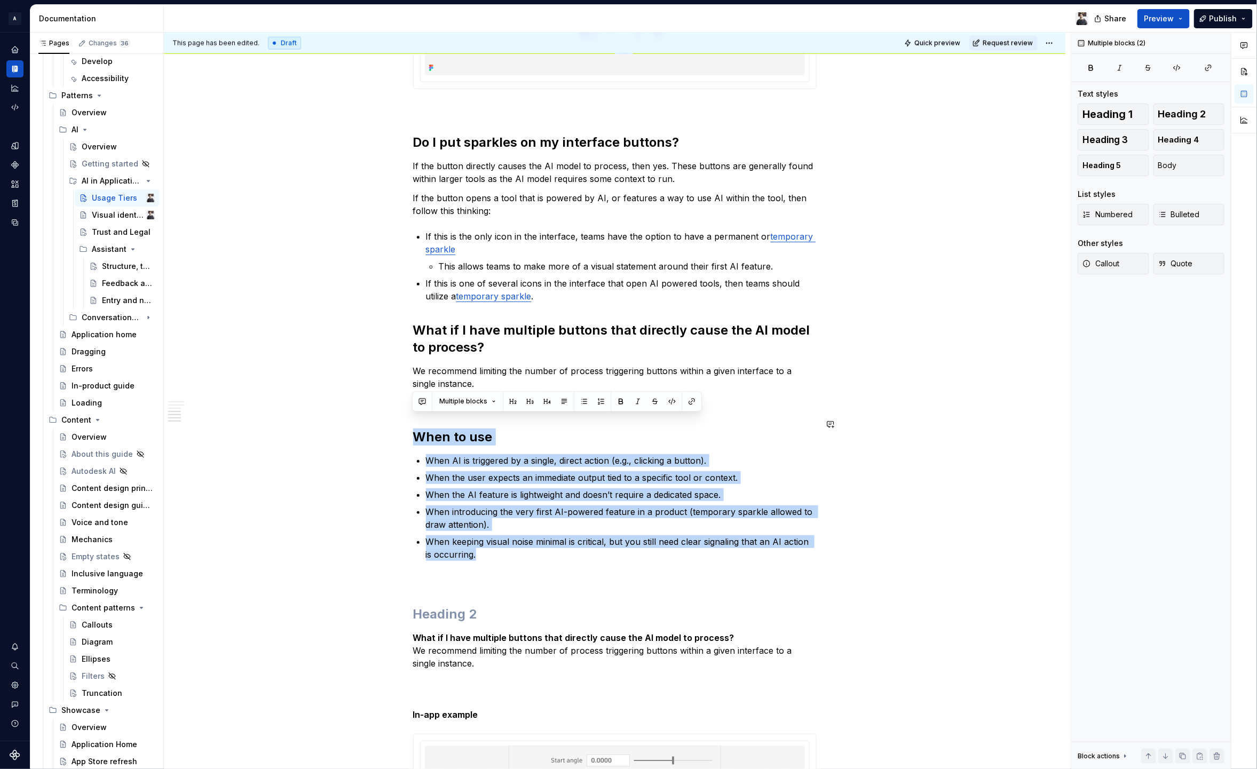
drag, startPoint x: 484, startPoint y: 543, endPoint x: 398, endPoint y: 412, distance: 157.0
click at [398, 412] on div "Usage tiers define how AI features are introduced and represented within applic…" at bounding box center [615, 385] width 902 height 1954
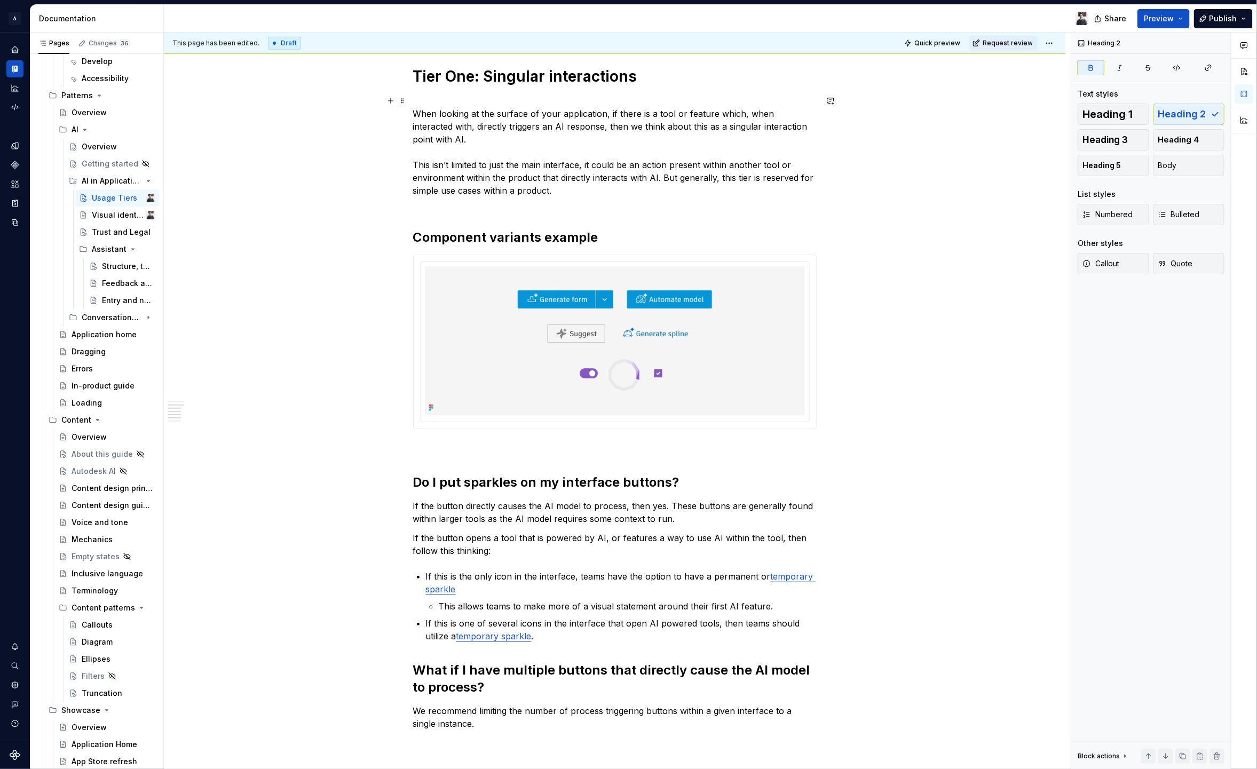
scroll to position [431, 0]
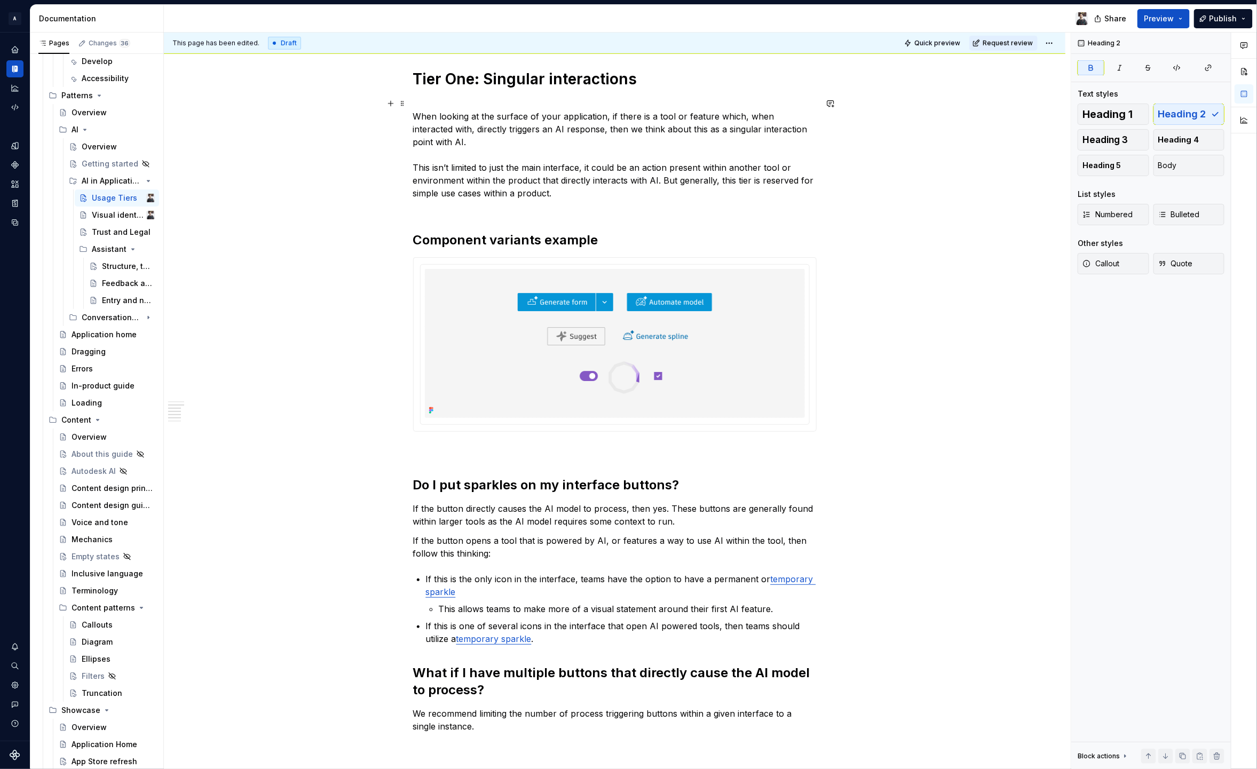
click at [599, 179] on p "When looking at the surface of your application, if there is a tool or feature …" at bounding box center [615, 154] width 404 height 115
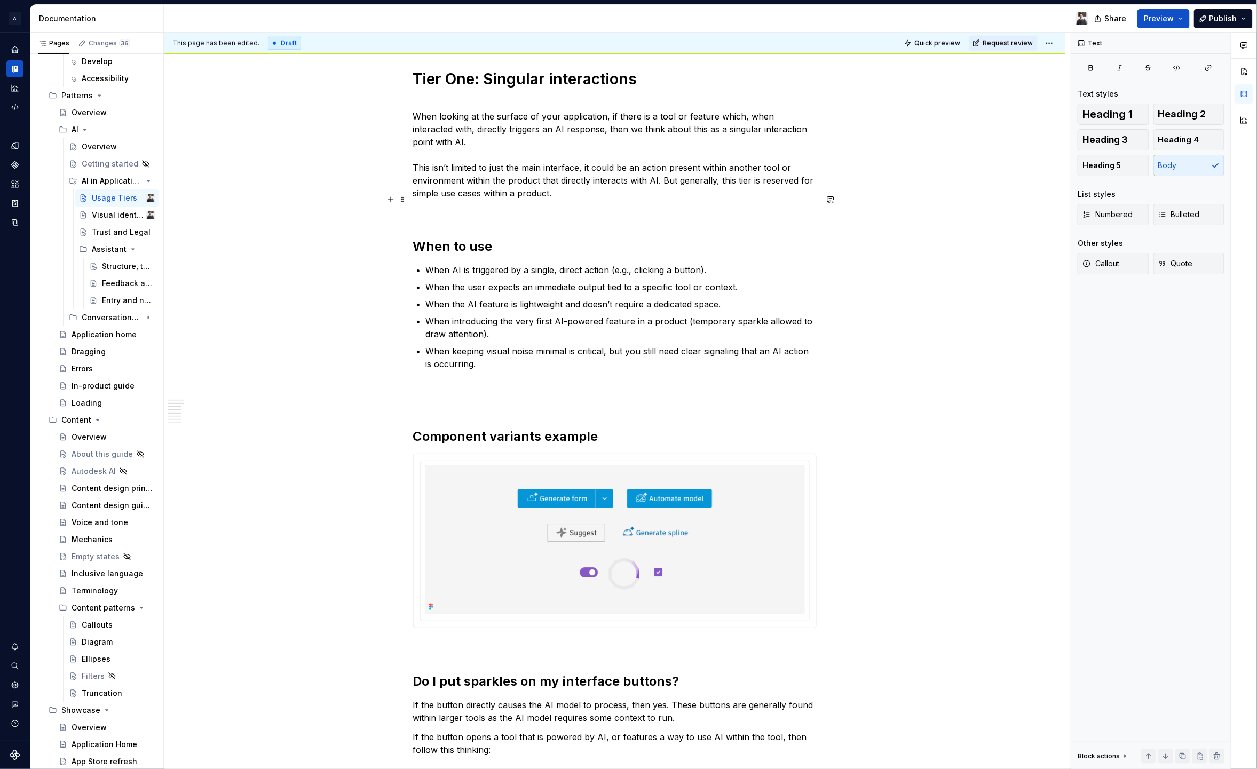
click at [480, 206] on div "Usage tiers define how AI features are introduced and represented within applic…" at bounding box center [615, 658] width 404 height 1762
click at [459, 383] on p at bounding box center [615, 396] width 404 height 26
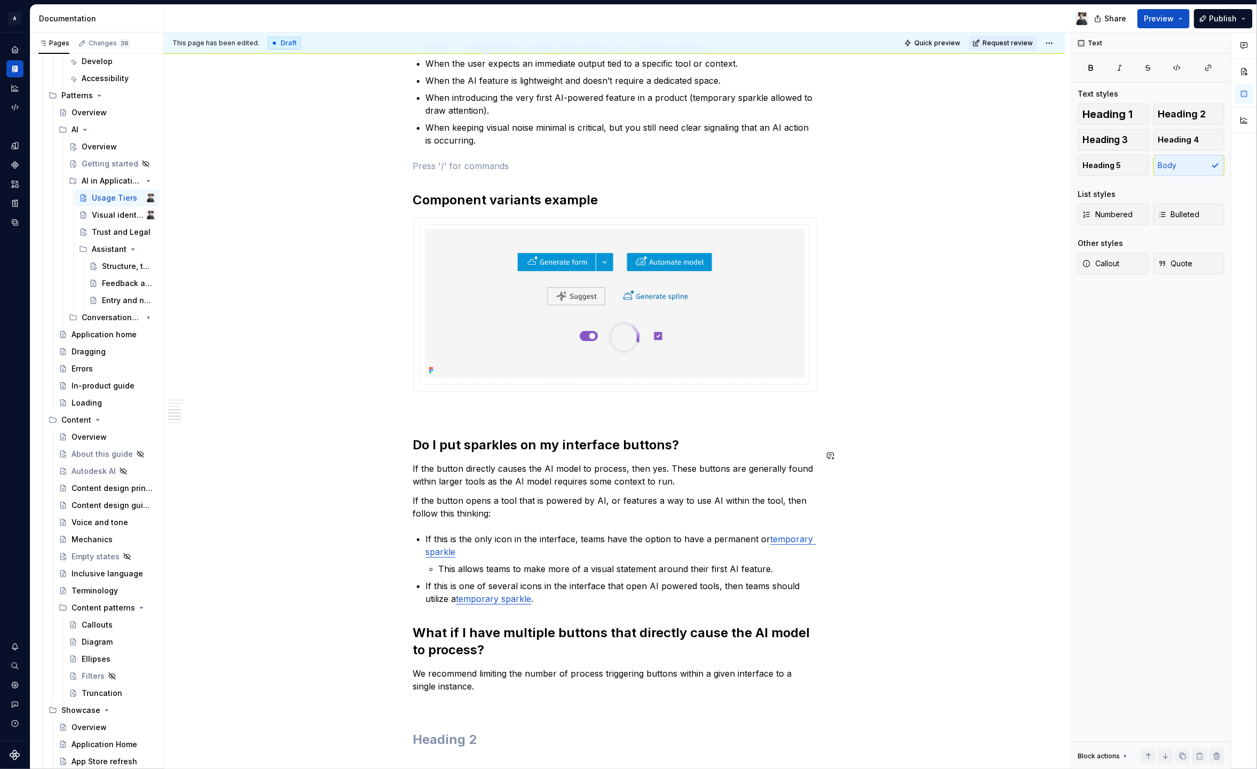
scroll to position [887, 0]
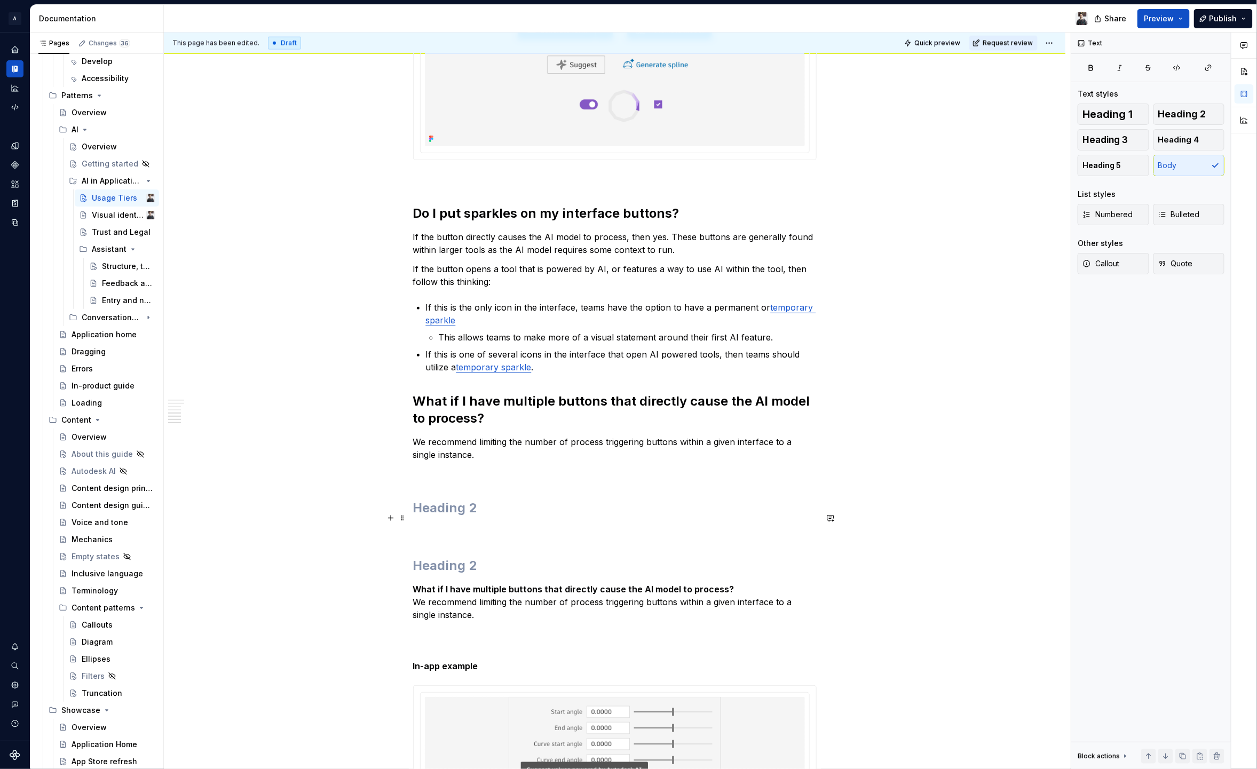
click at [474, 504] on div "Usage tiers define how AI features are introduced and represented within applic…" at bounding box center [615, 195] width 404 height 1749
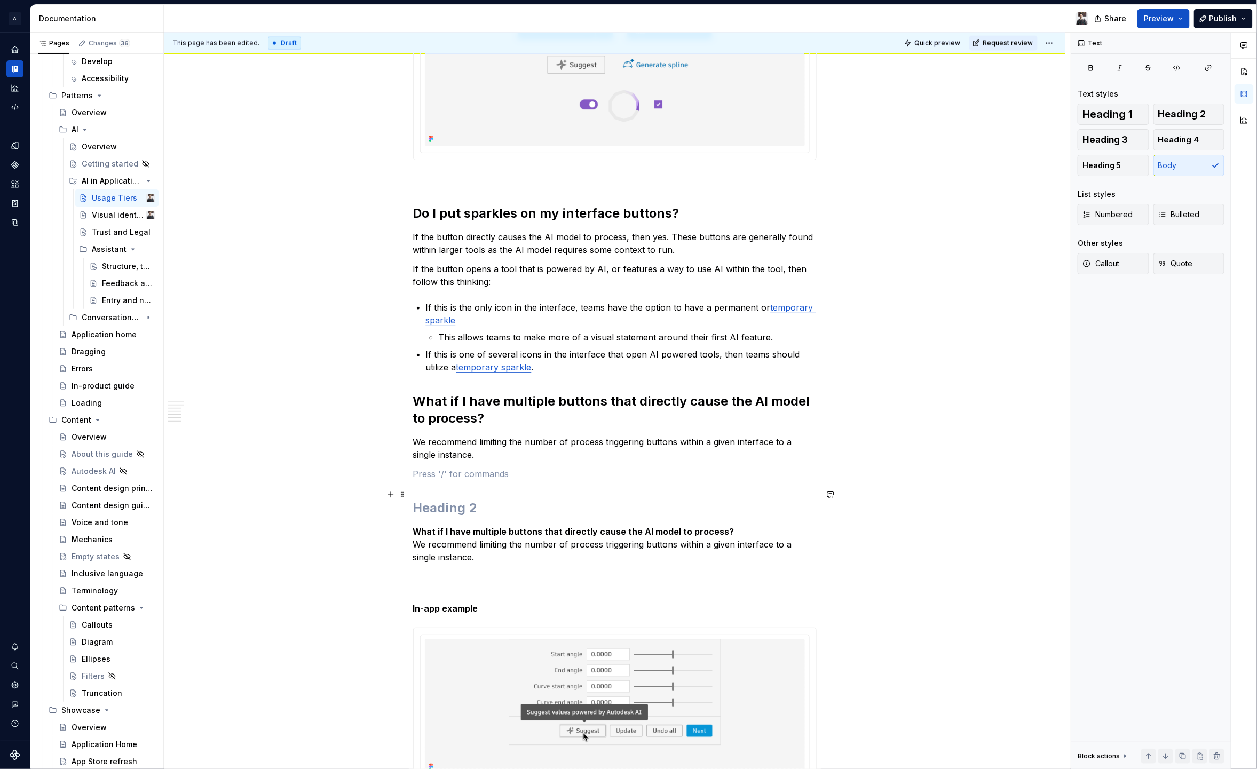
click at [501, 500] on h2 at bounding box center [615, 508] width 404 height 17
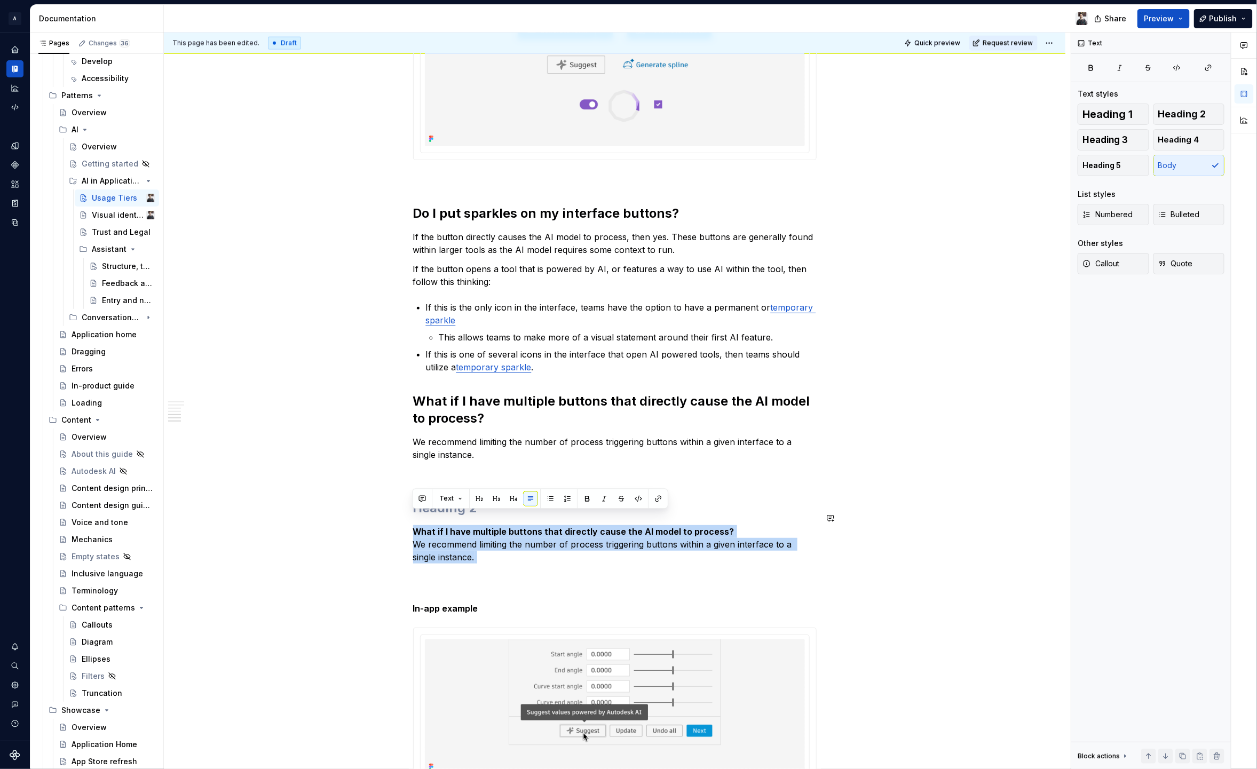
drag, startPoint x: 480, startPoint y: 552, endPoint x: 403, endPoint y: 511, distance: 87.6
click at [403, 511] on div "Usage tiers define how AI features are introduced and represented within applic…" at bounding box center [615, 276] width 902 height 1961
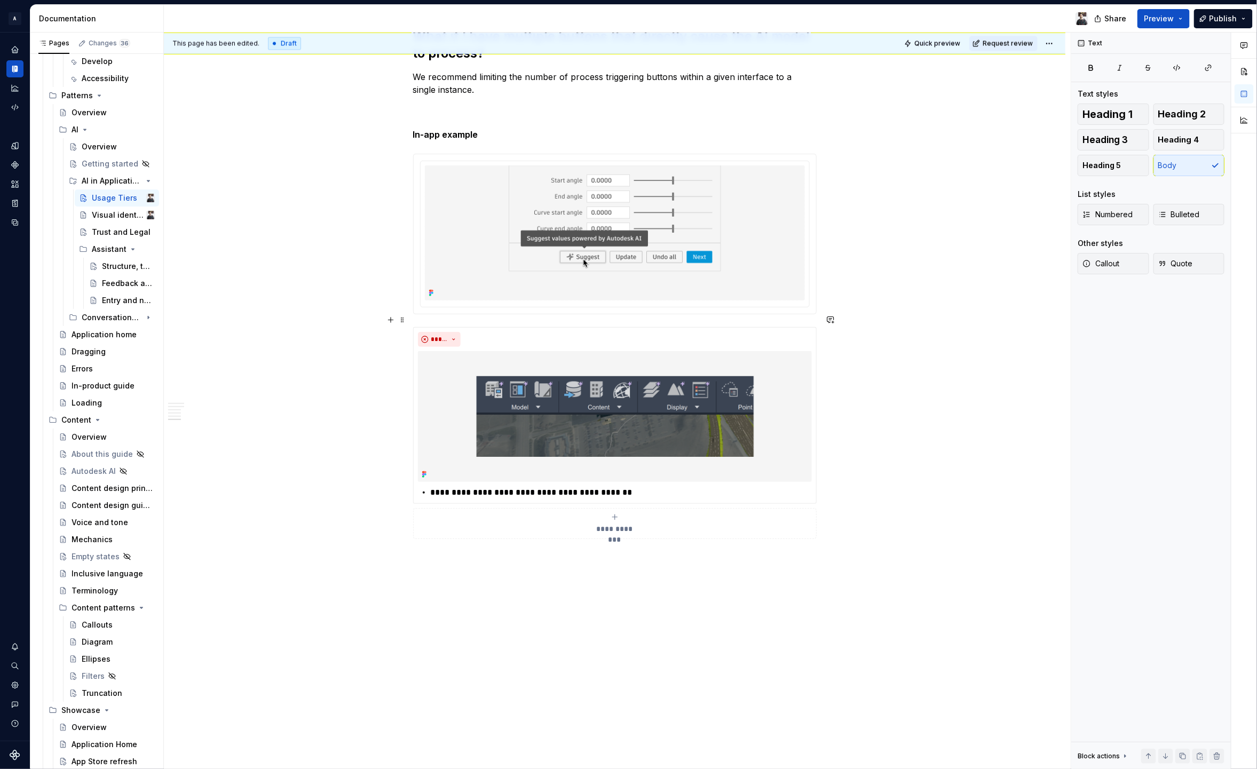
scroll to position [1155, 0]
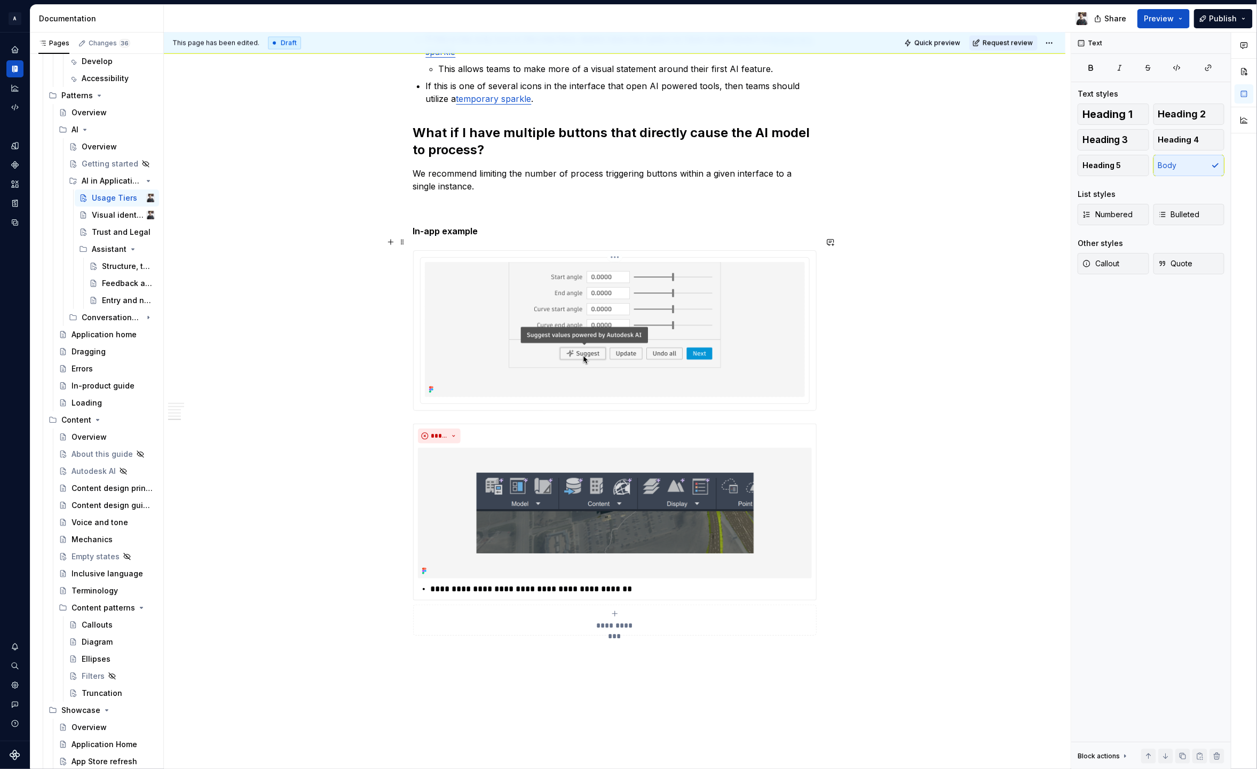
click at [613, 348] on img at bounding box center [615, 329] width 380 height 135
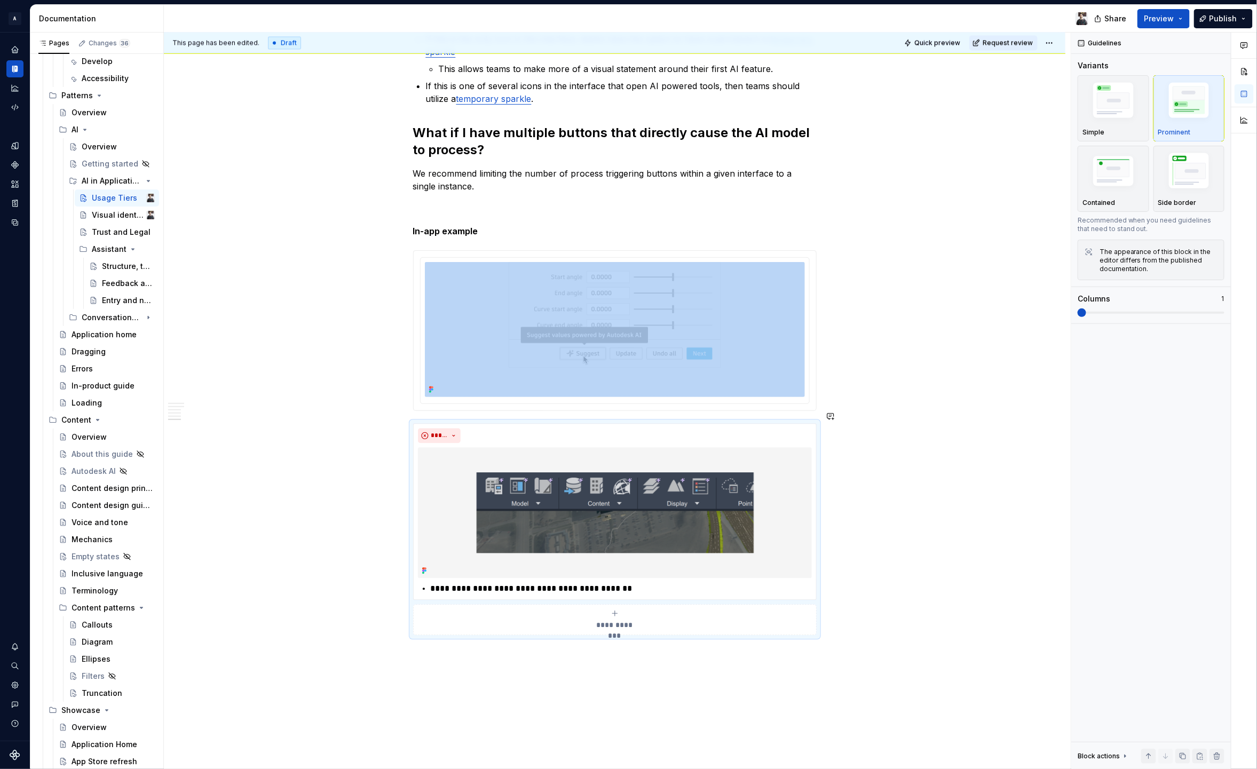
click at [433, 659] on div "This page has been edited. Draft Quick preview Request review Usage Tiers Edit …" at bounding box center [617, 401] width 907 height 737
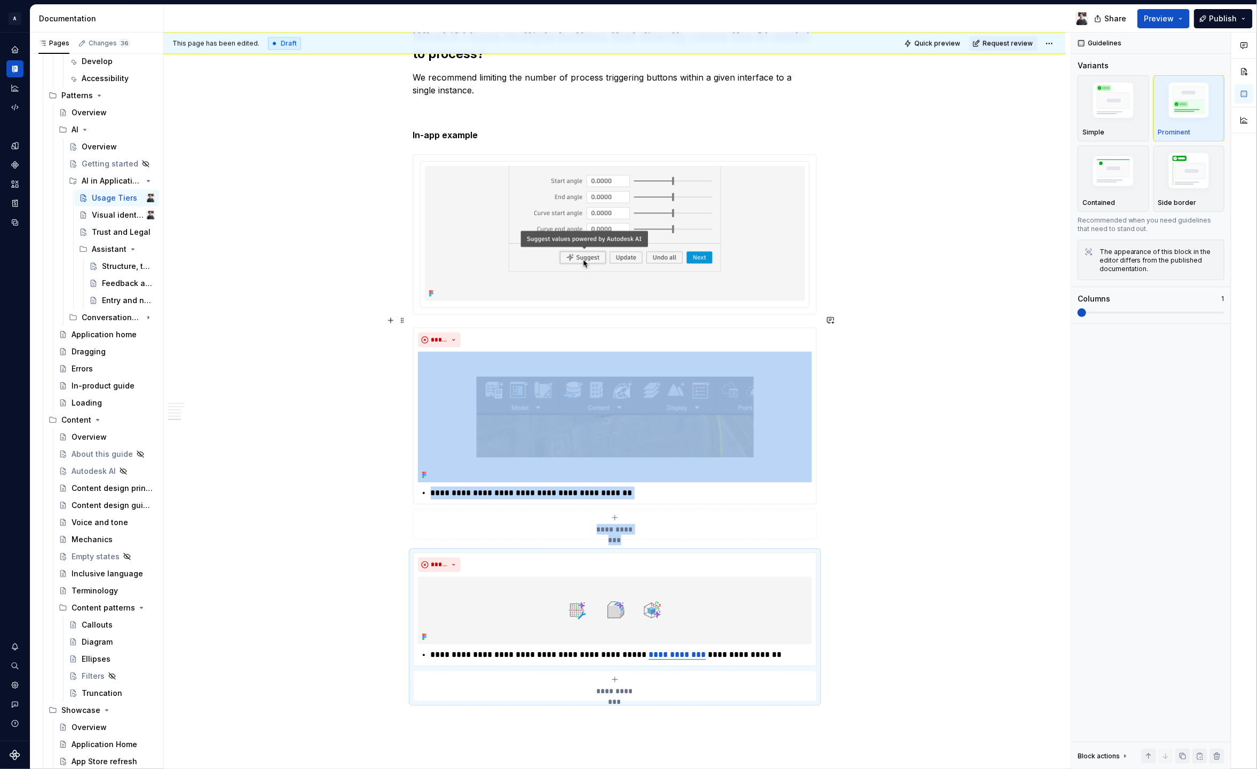
scroll to position [1257, 0]
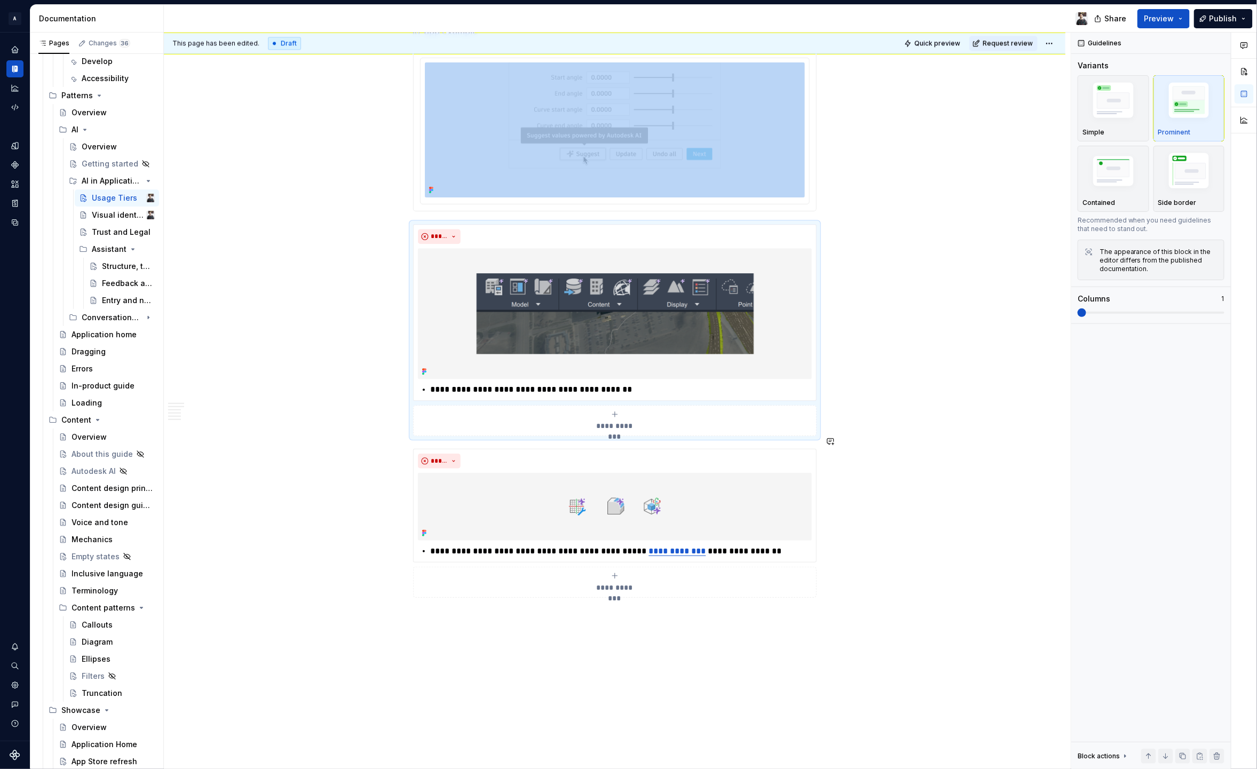
scroll to position [1378, 0]
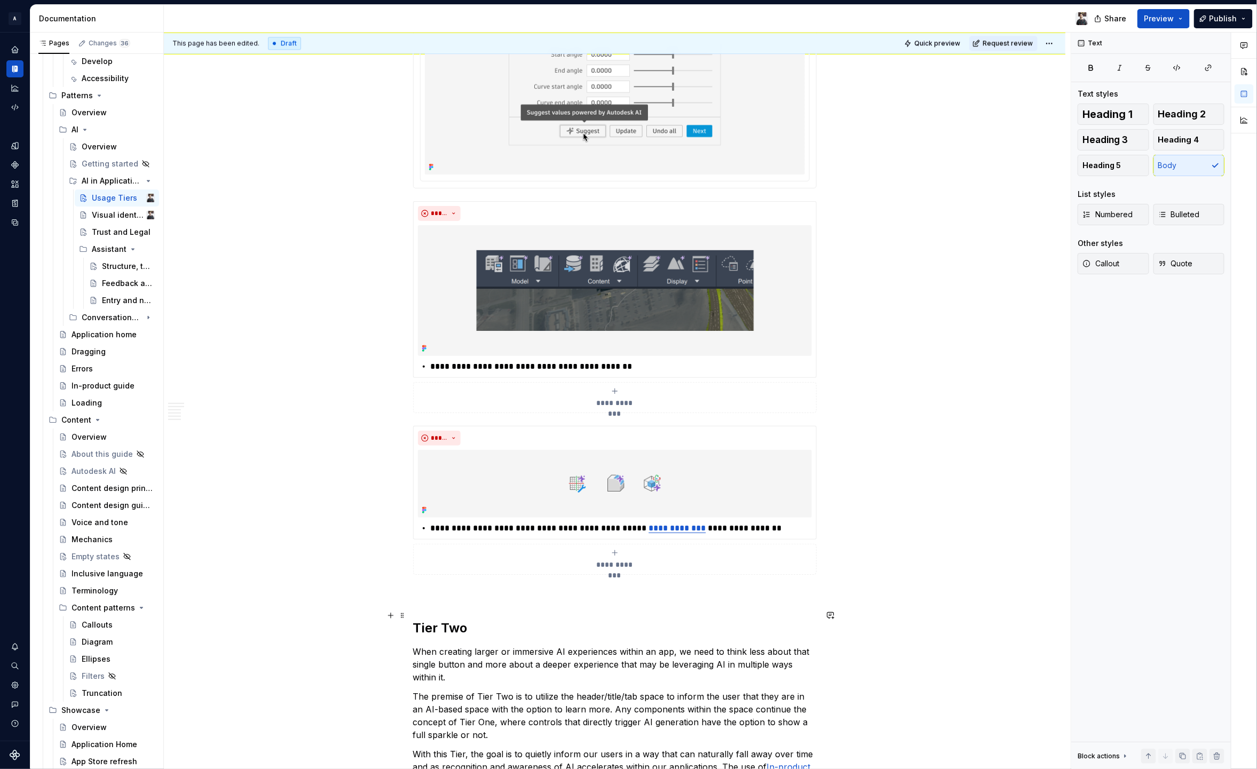
click at [455, 620] on strong "Tier Two" at bounding box center [440, 627] width 54 height 15
drag, startPoint x: 438, startPoint y: 616, endPoint x: 391, endPoint y: 613, distance: 47.6
click at [1184, 119] on div "Heading 1 Heading 2 Heading 3 Heading 4 Heading 5 Body" at bounding box center [1151, 140] width 147 height 73
click at [466, 620] on strong "Tier Two" at bounding box center [440, 627] width 54 height 15
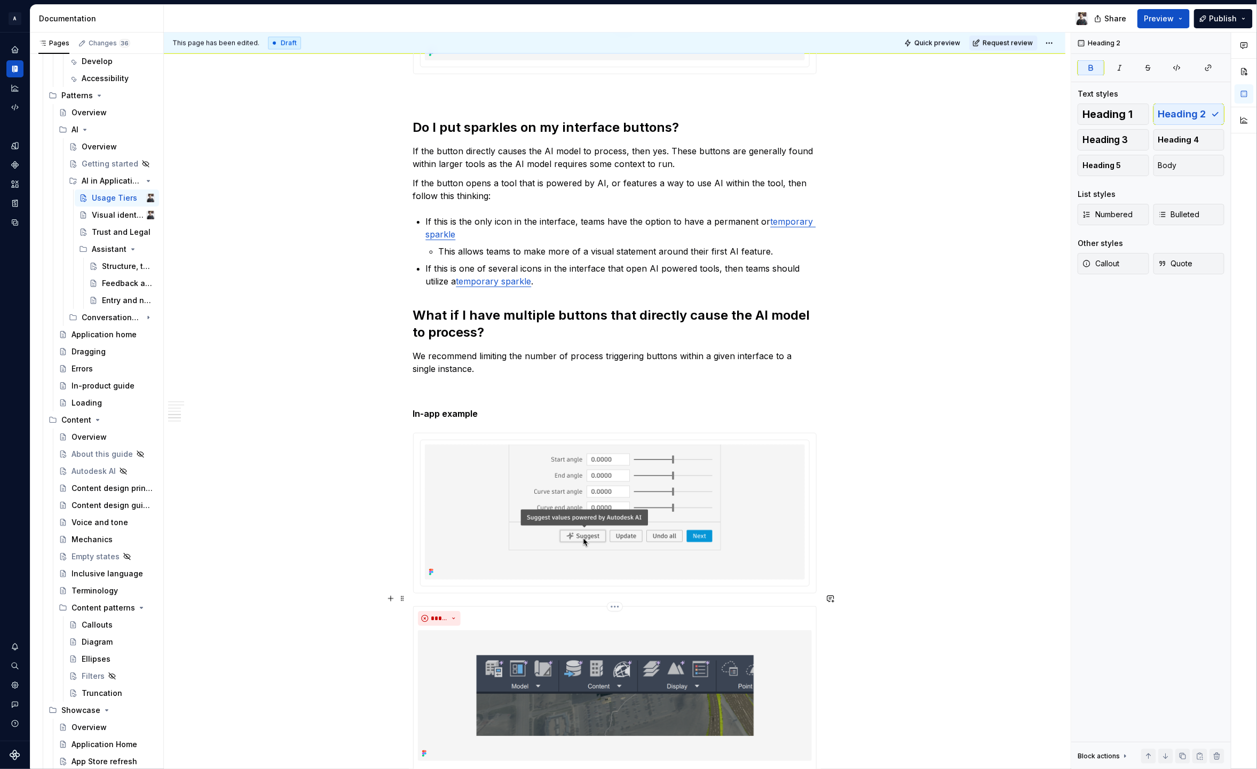
scroll to position [970, 0]
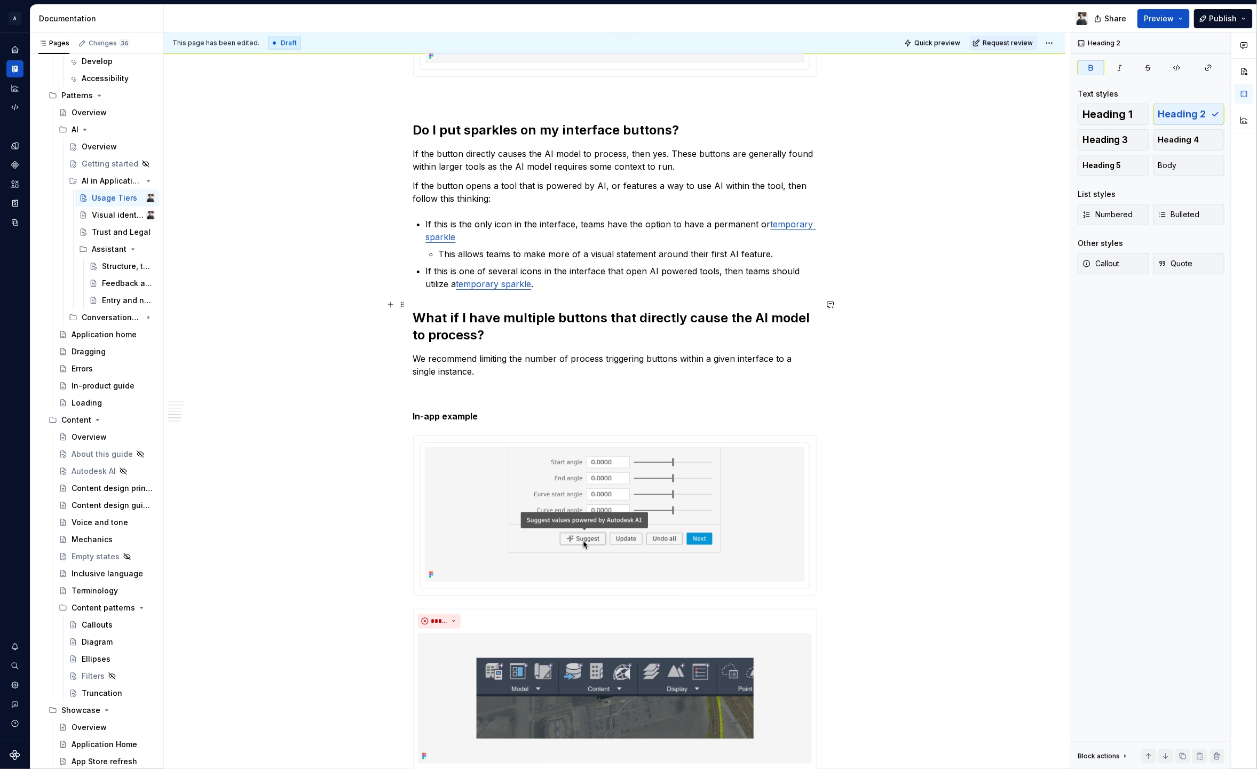
click at [492, 310] on h2 "What if I have multiple buttons that directly cause the AI model to process?" at bounding box center [615, 327] width 404 height 34
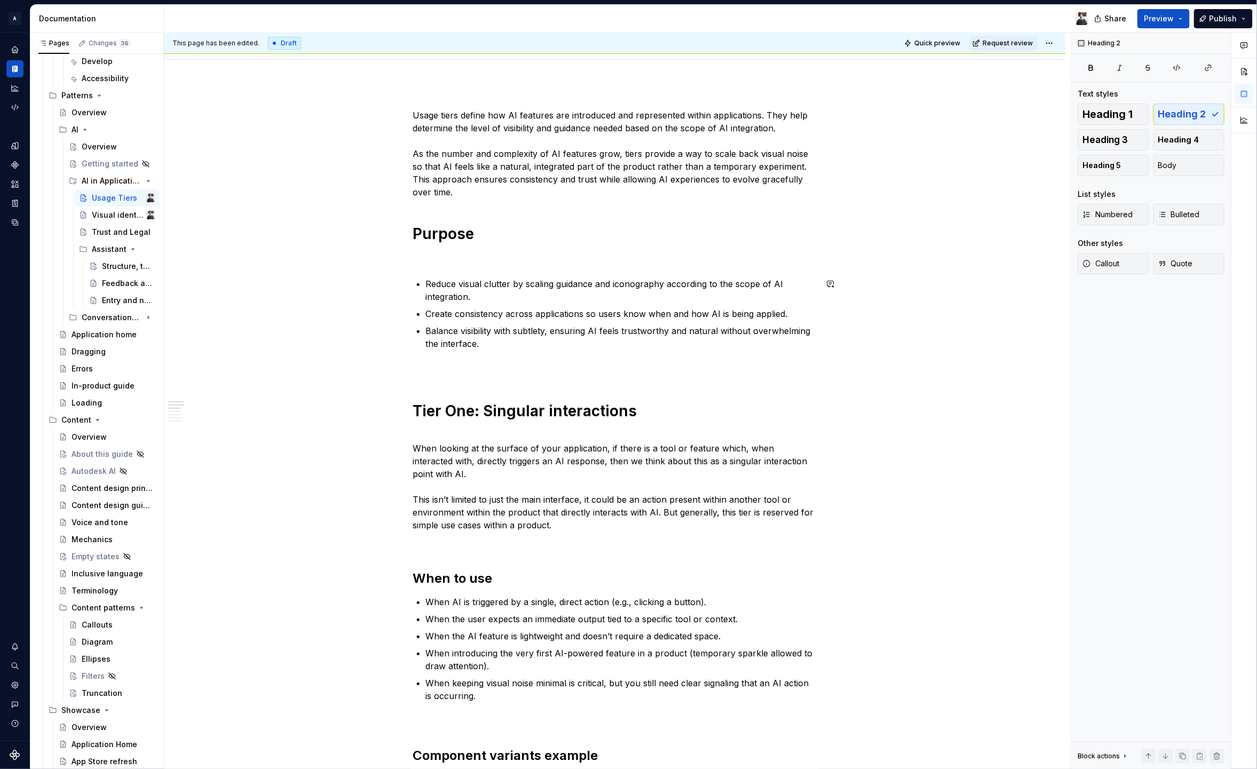
scroll to position [0, 0]
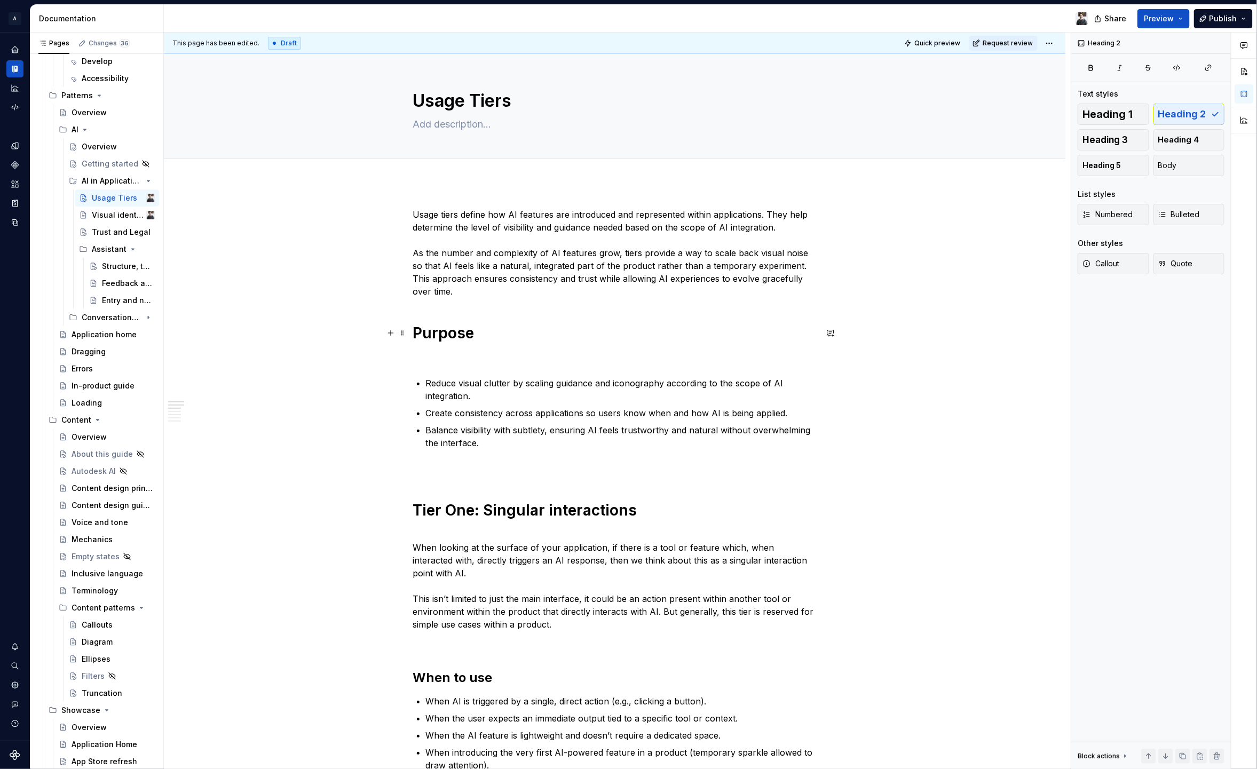
click at [448, 332] on strong "Purpose" at bounding box center [443, 333] width 61 height 18
click at [556, 507] on strong "Tier One: Singular interactions" at bounding box center [525, 510] width 224 height 18
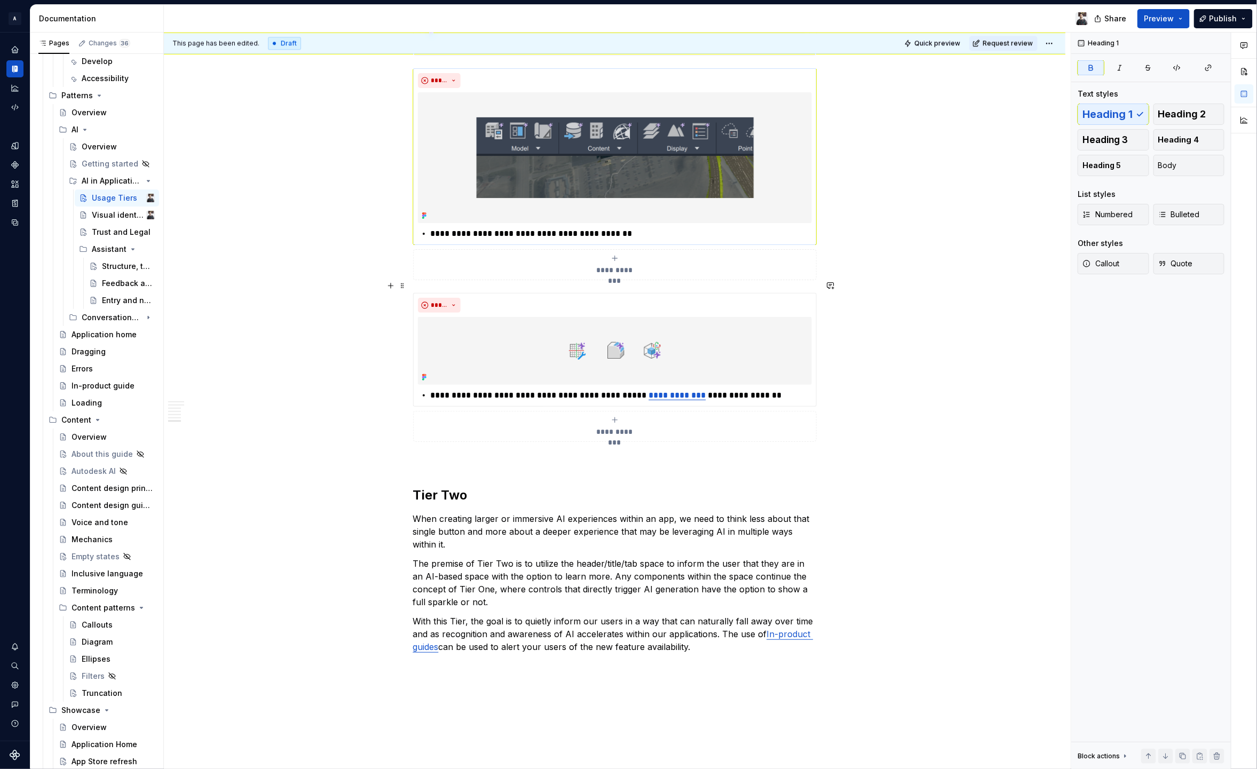
scroll to position [1589, 0]
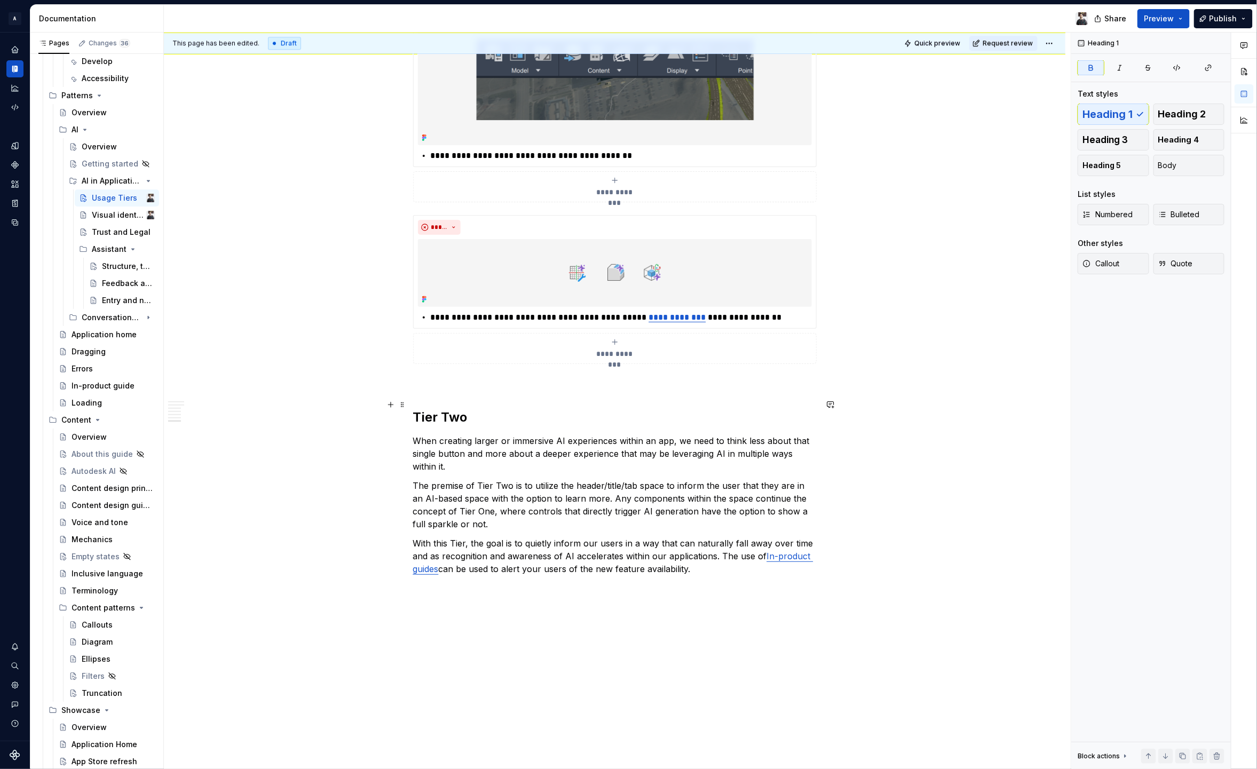
click at [441, 412] on strong "Tier Two" at bounding box center [440, 416] width 54 height 15
click at [1119, 105] on button "Heading 1" at bounding box center [1114, 114] width 72 height 21
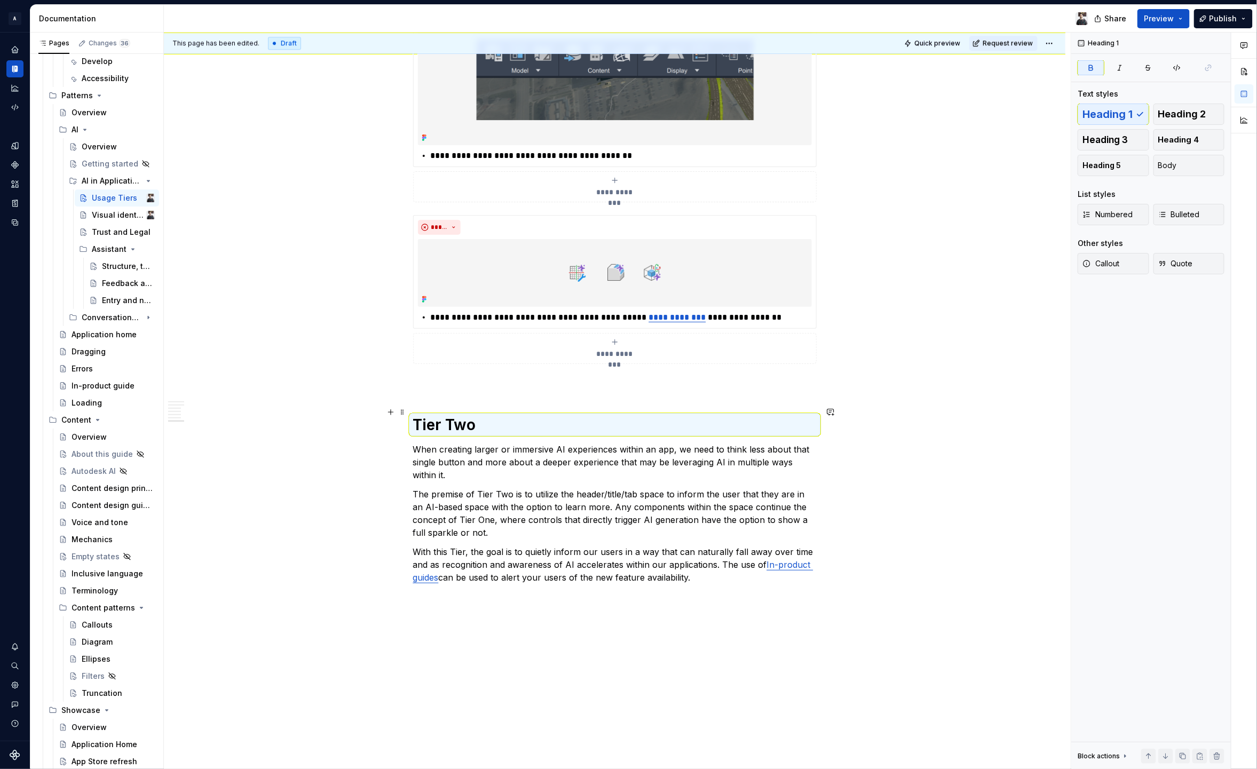
click at [480, 421] on h1 "Tier Two" at bounding box center [615, 424] width 404 height 19
click at [495, 417] on h1 "Tier Two" at bounding box center [615, 424] width 404 height 19
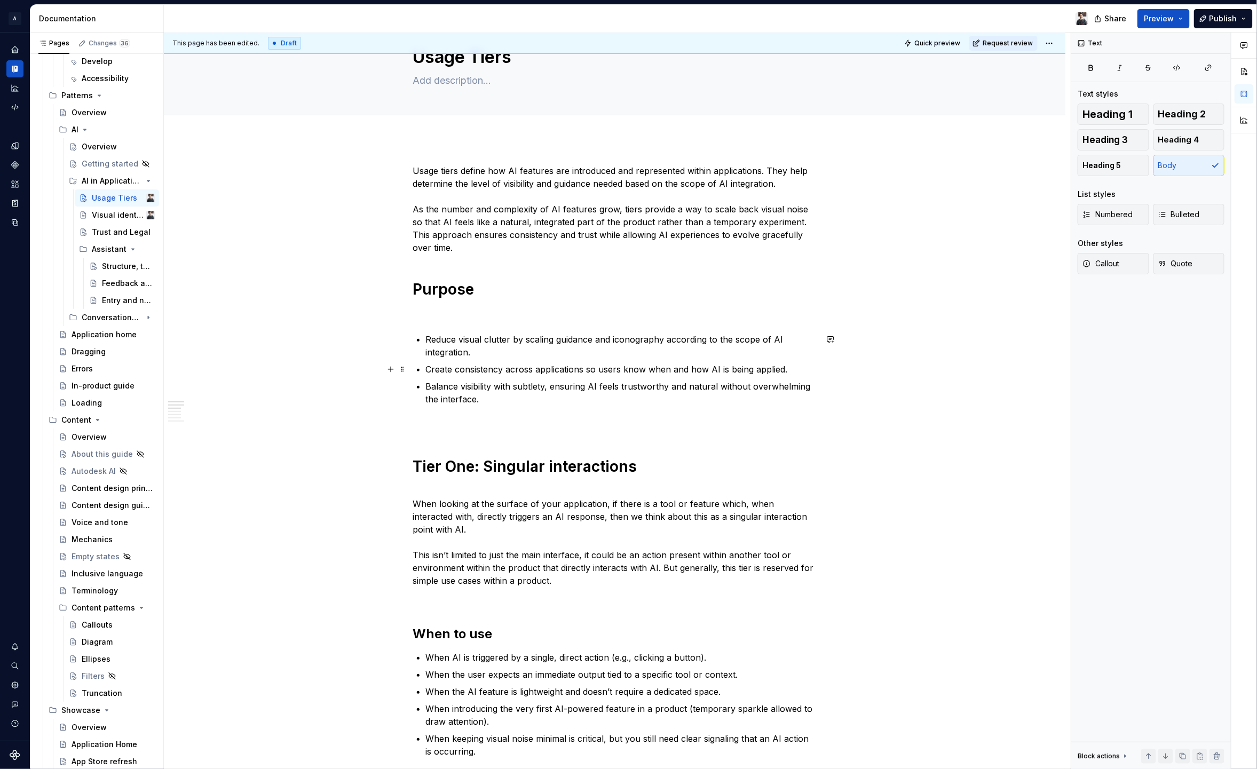
scroll to position [0, 0]
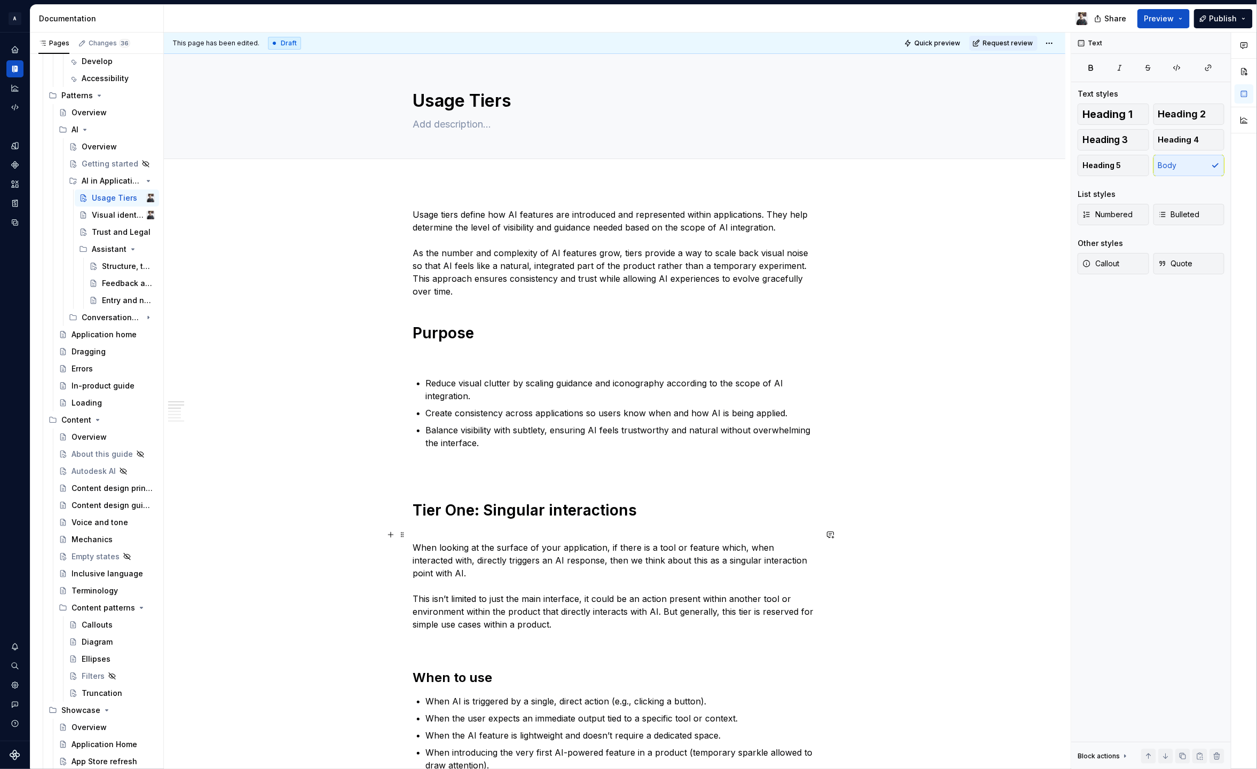
click at [459, 518] on strong "Tier One: Singular interactions" at bounding box center [525, 510] width 224 height 18
click at [453, 361] on p at bounding box center [615, 357] width 404 height 13
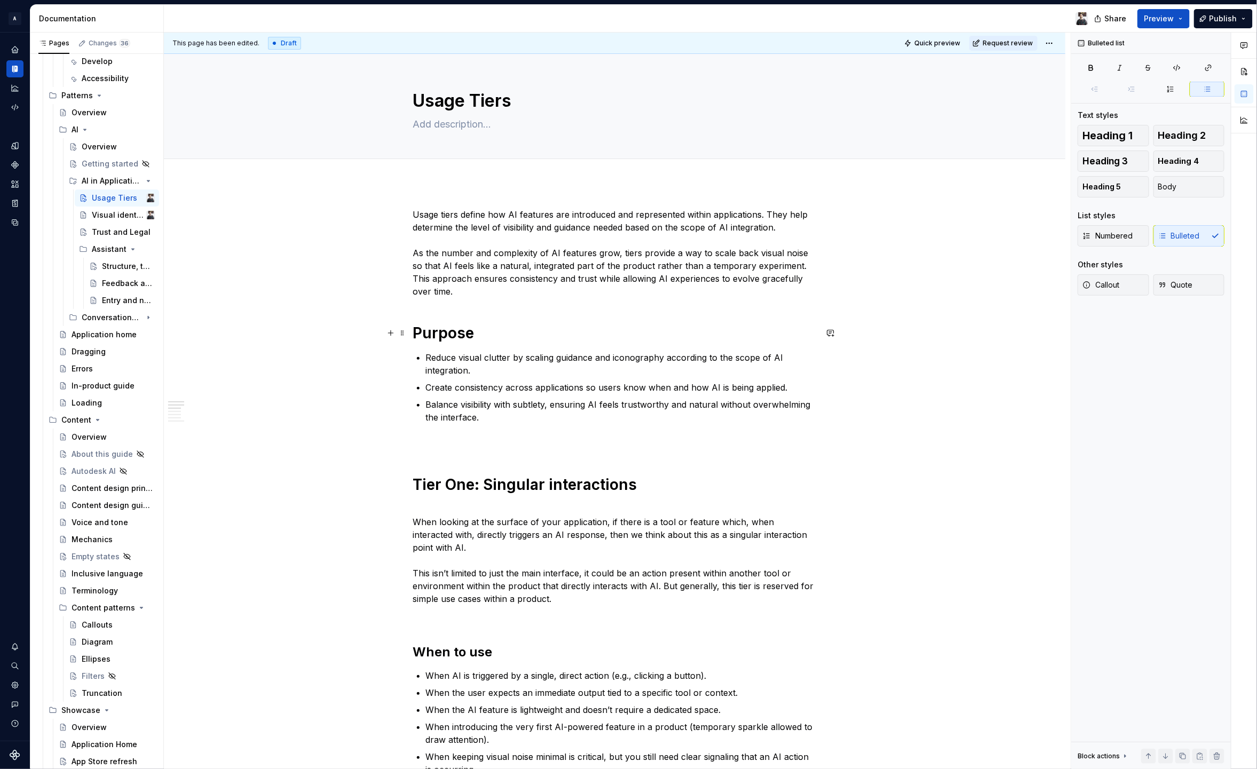
click at [500, 333] on h1 "Purpose" at bounding box center [615, 333] width 404 height 19
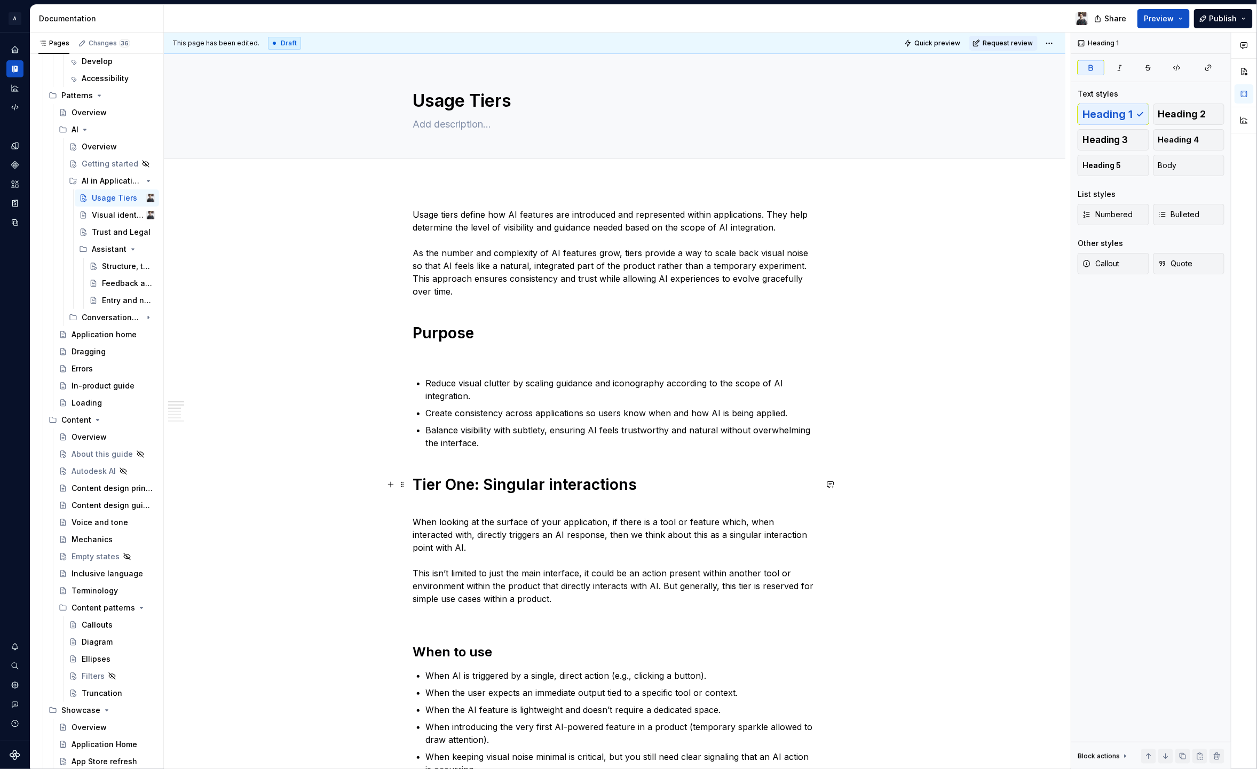
click at [534, 432] on p "Balance visibility with subtlety, ensuring AI feels trustworthy and natural wit…" at bounding box center [621, 437] width 391 height 26
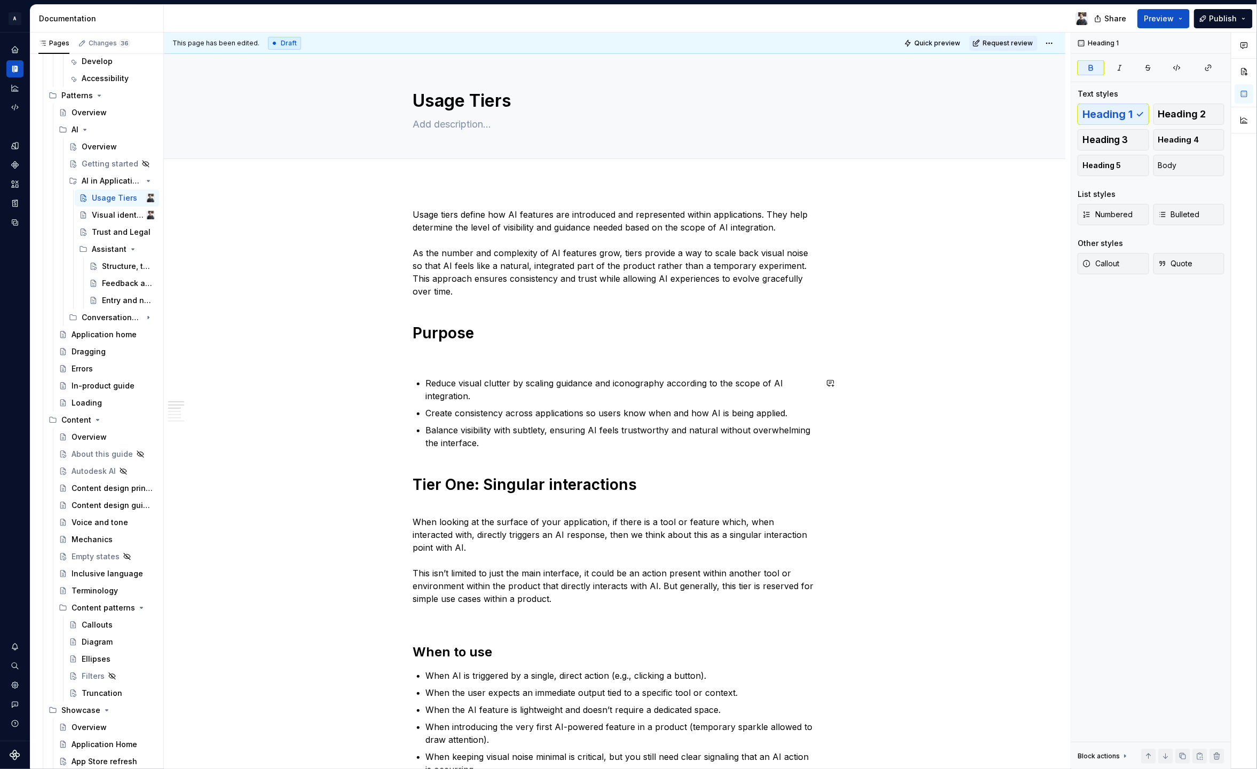
click at [499, 443] on p "Balance visibility with subtlety, ensuring AI feels trustworthy and natural wit…" at bounding box center [621, 437] width 391 height 26
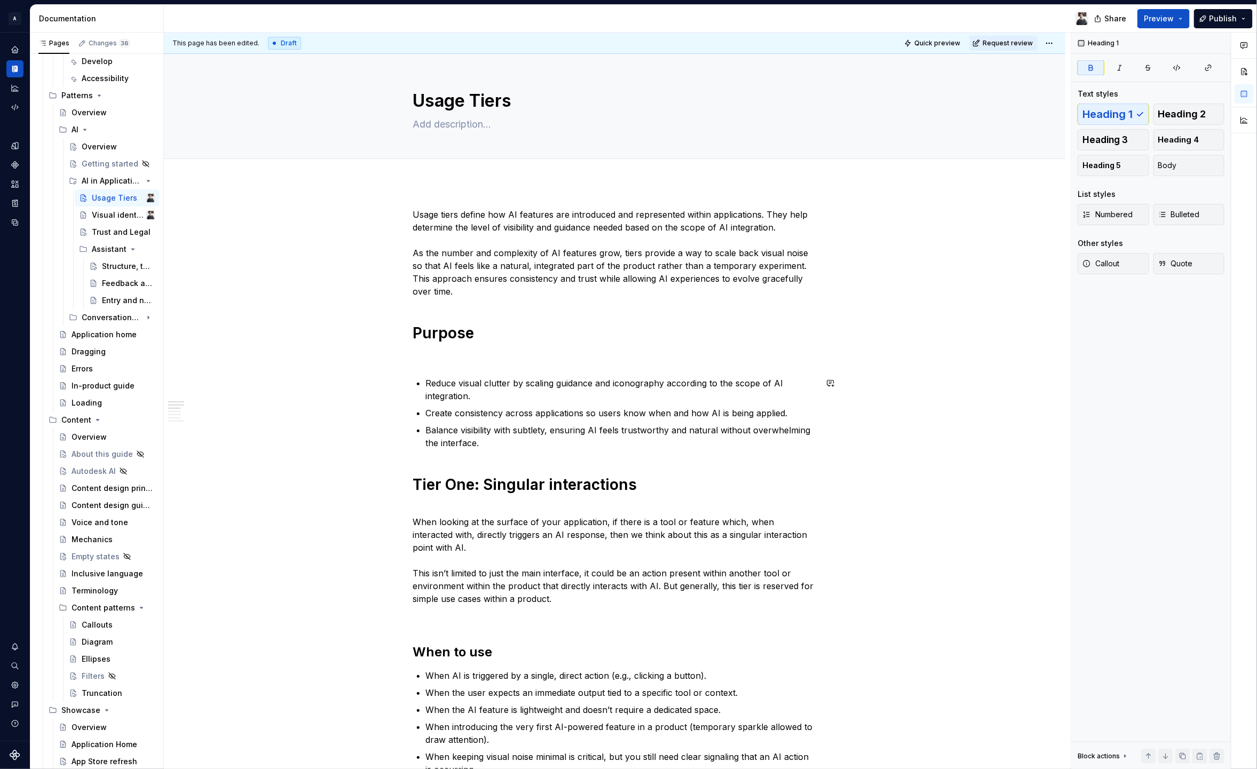
click at [741, 554] on p "When looking at the surface of your application, if there is a tool or feature …" at bounding box center [615, 554] width 404 height 102
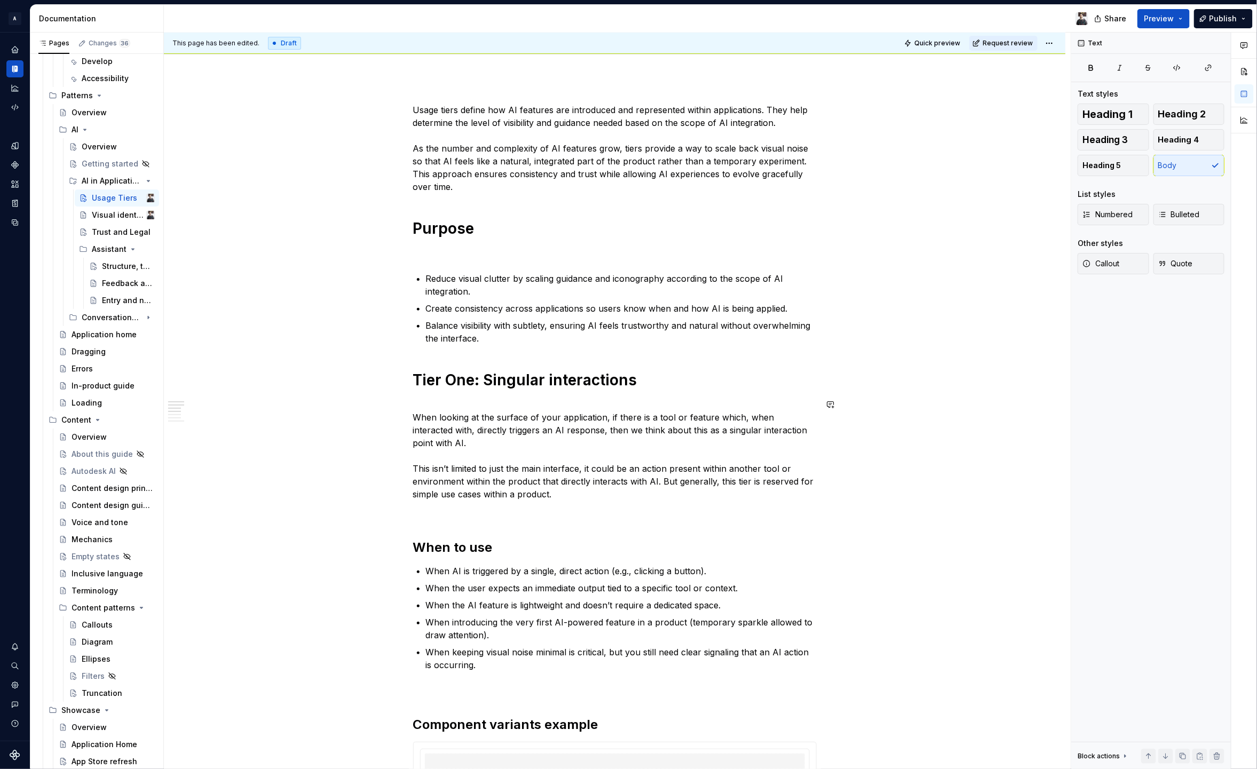
scroll to position [228, 0]
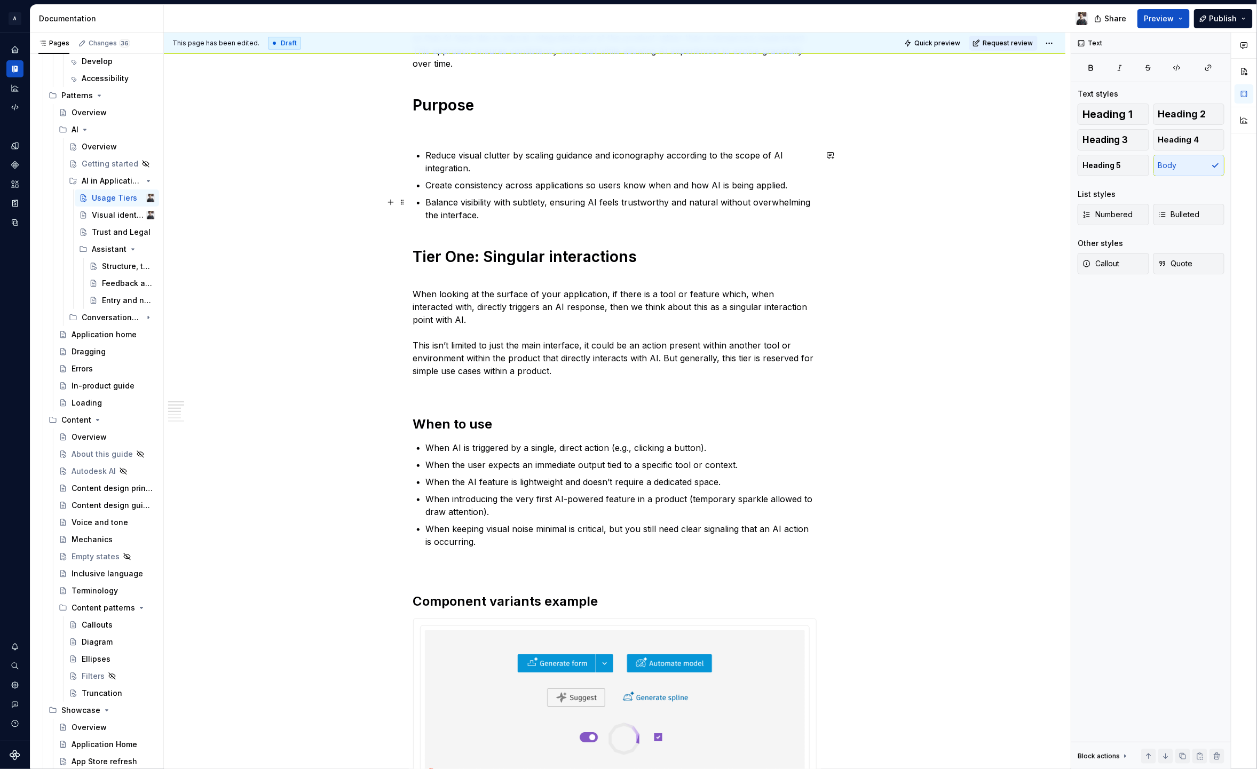
click at [573, 213] on p "Balance visibility with subtlety, ensuring AI feels trustworthy and natural wit…" at bounding box center [621, 209] width 391 height 26
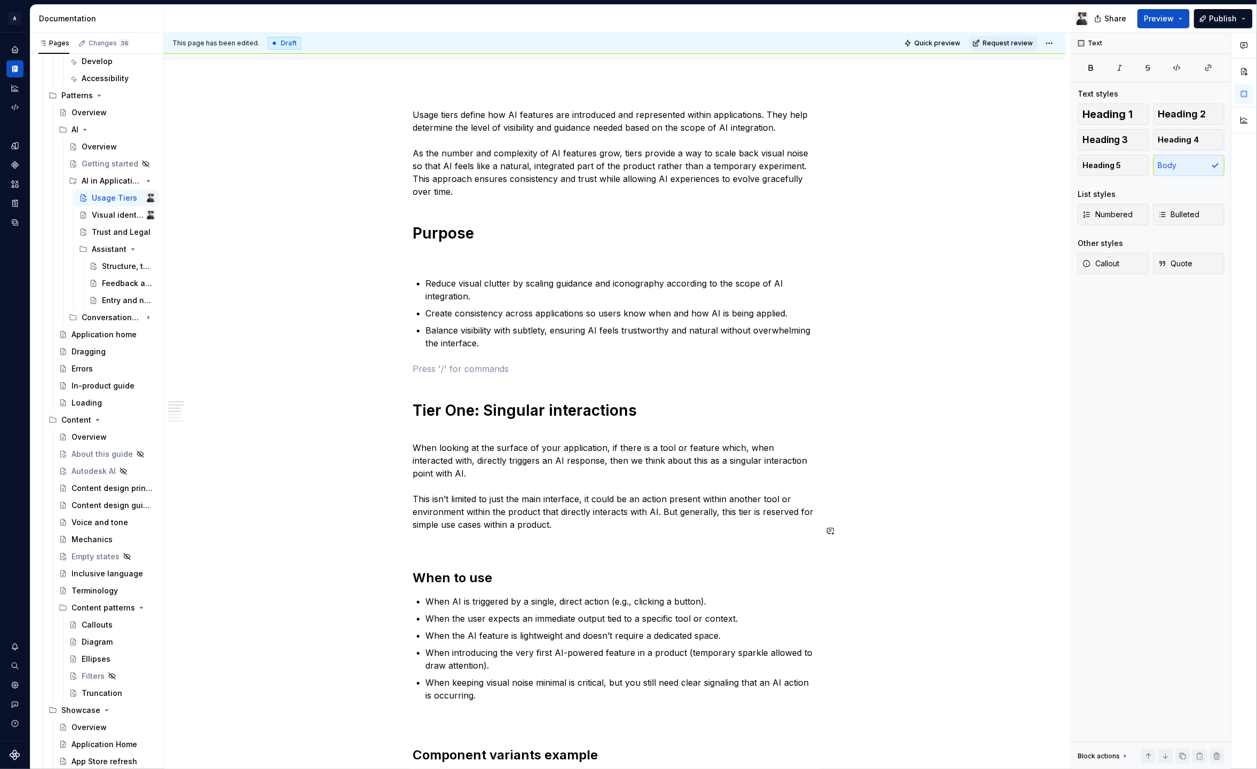
scroll to position [102, 0]
click at [518, 535] on p at bounding box center [615, 541] width 404 height 13
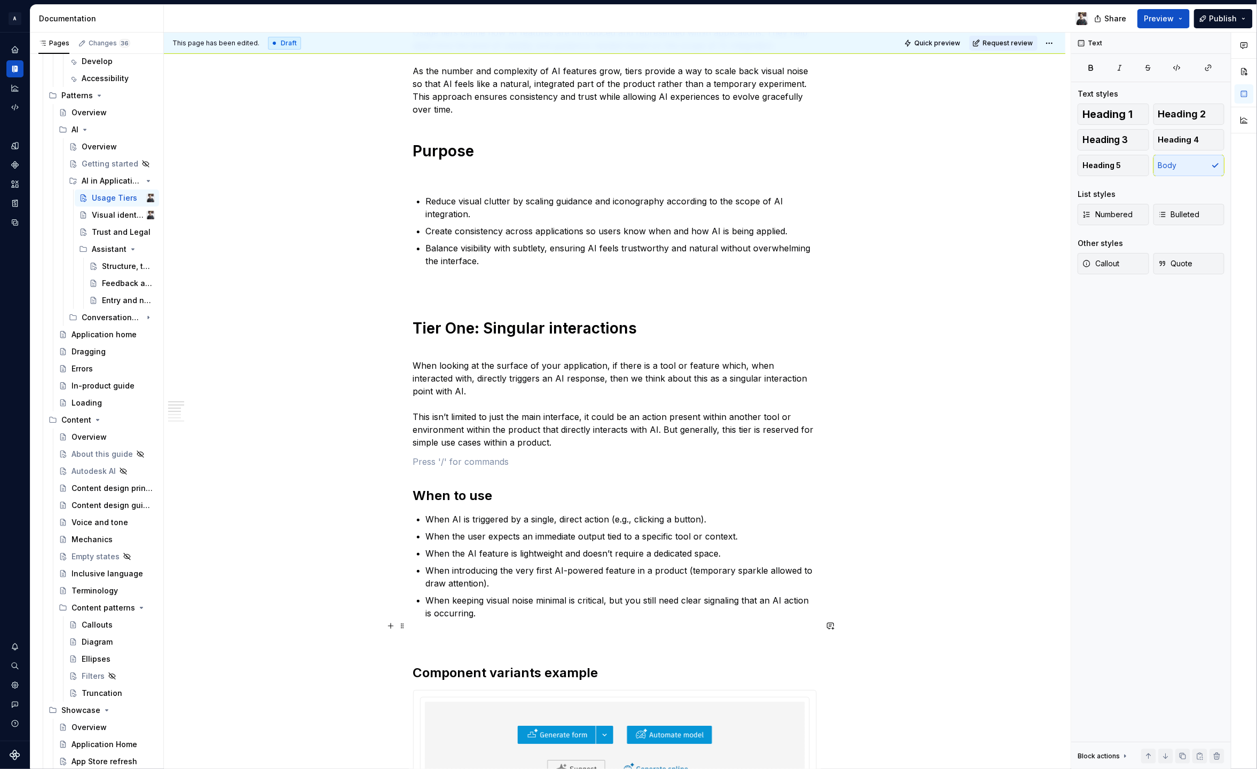
scroll to position [228, 0]
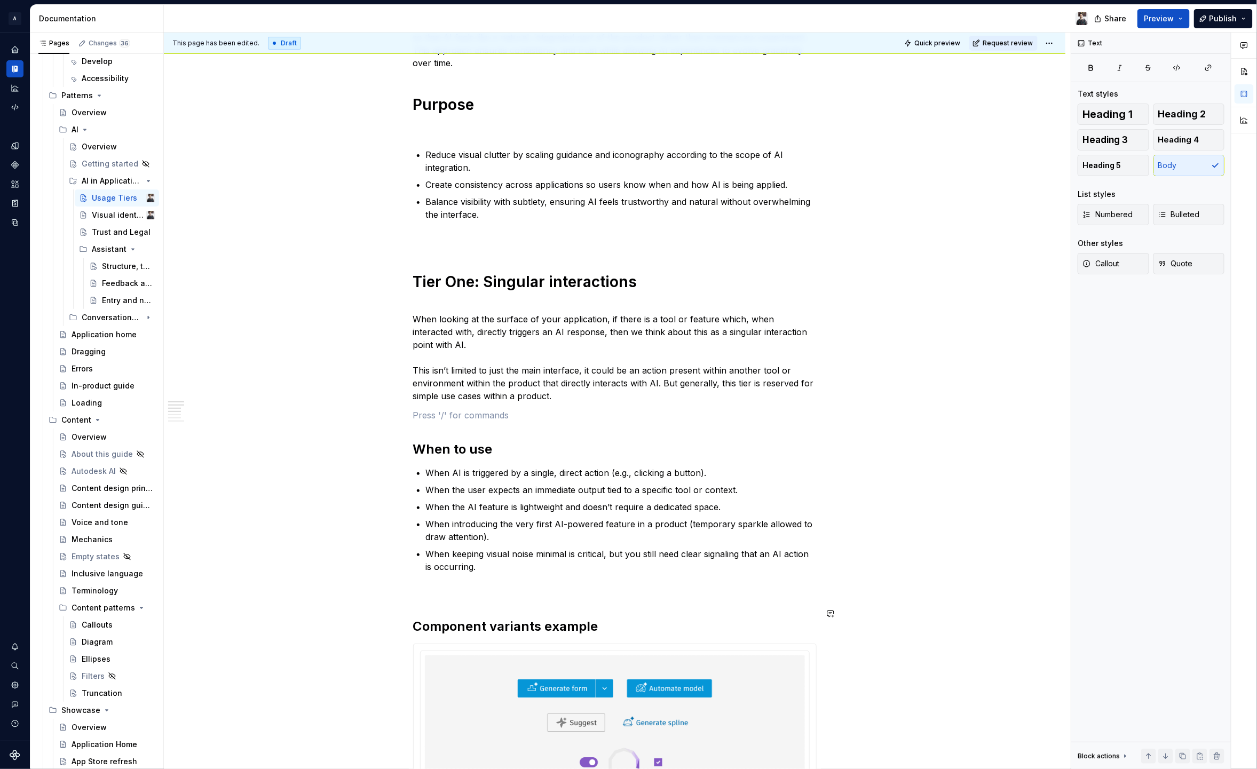
click at [469, 586] on p at bounding box center [615, 592] width 404 height 13
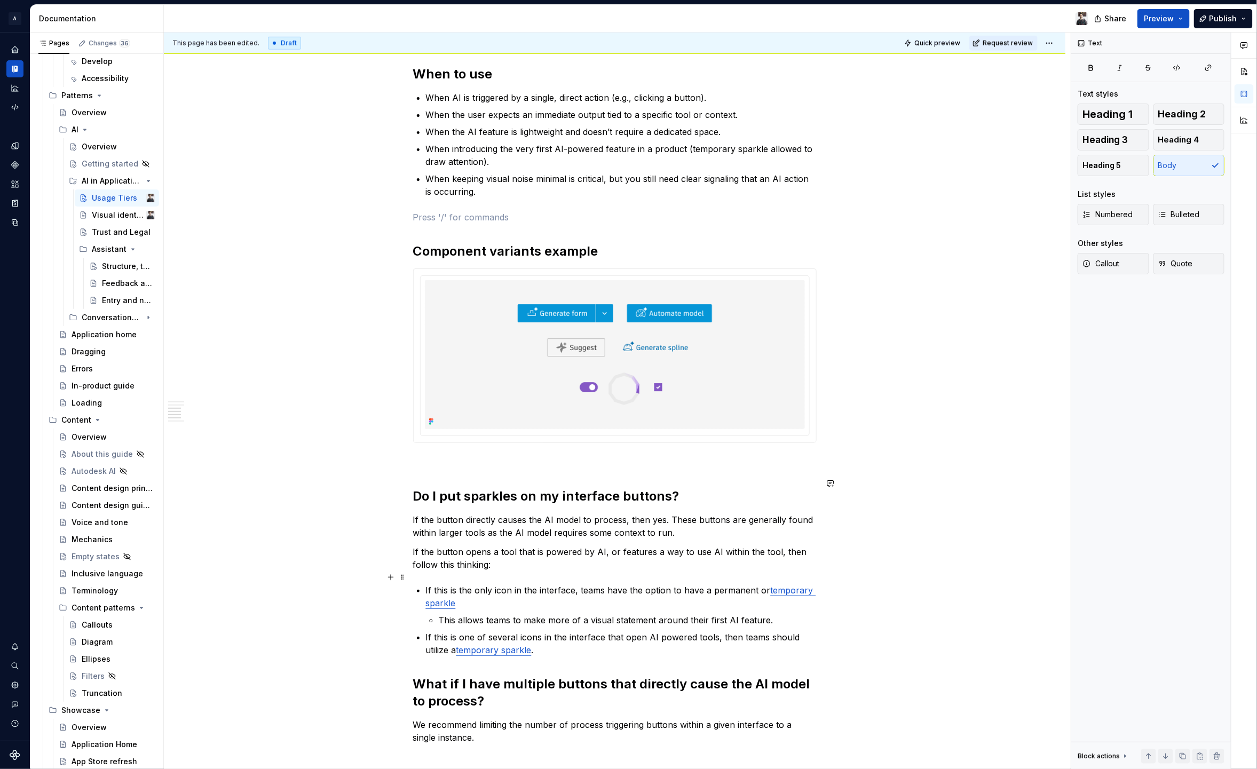
scroll to position [829, 0]
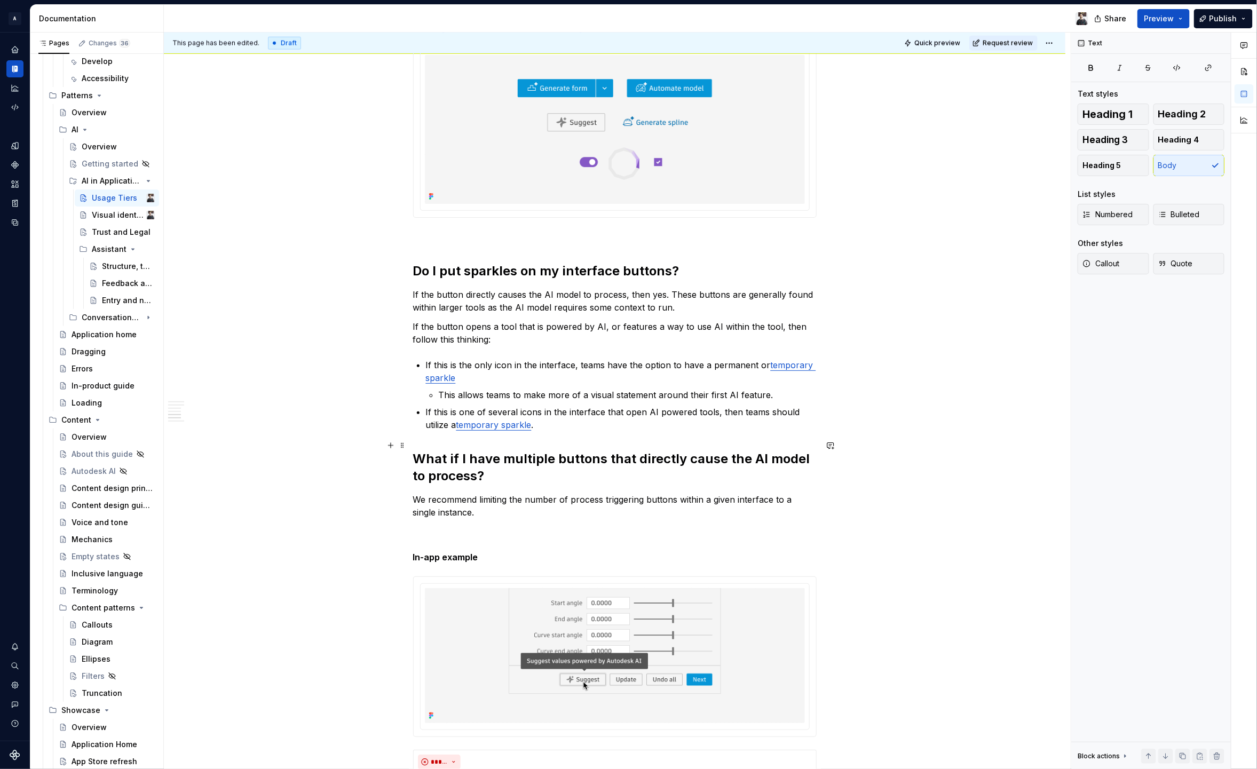
click at [455, 455] on h2 "What if I have multiple buttons that directly cause the AI model to process?" at bounding box center [615, 468] width 404 height 34
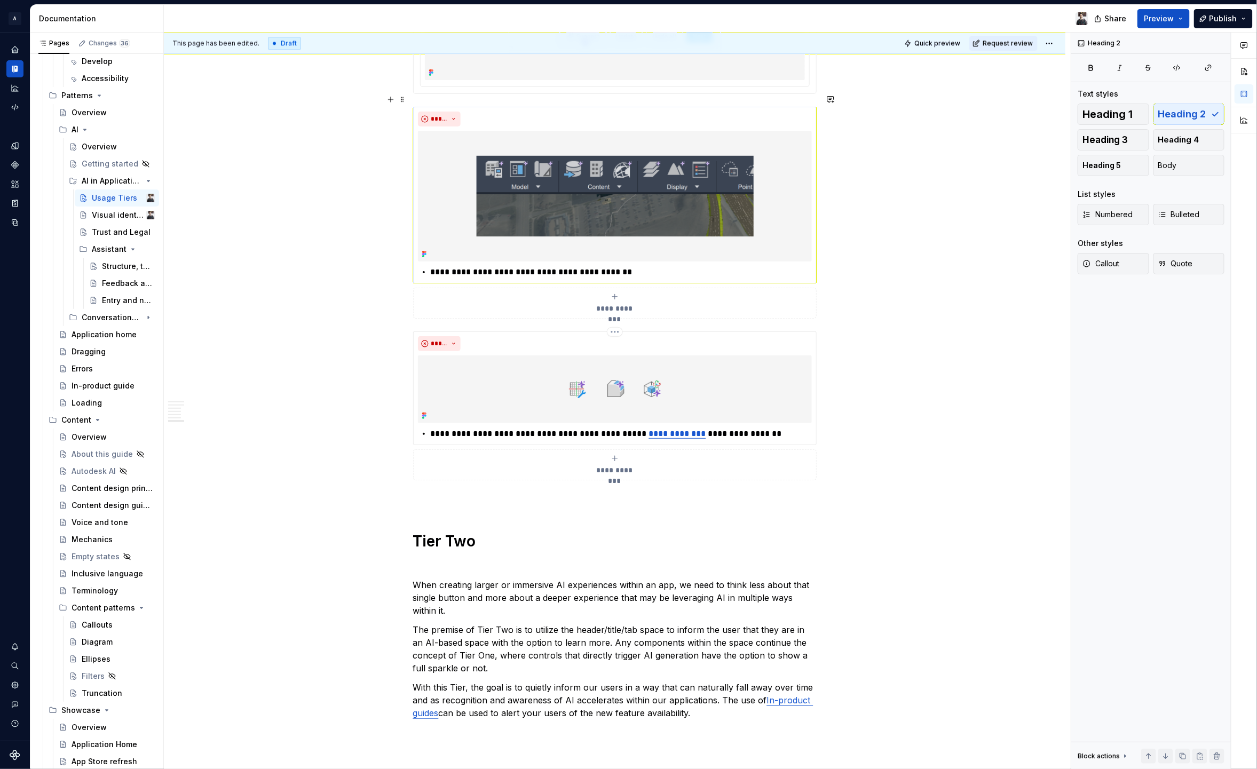
scroll to position [1476, 0]
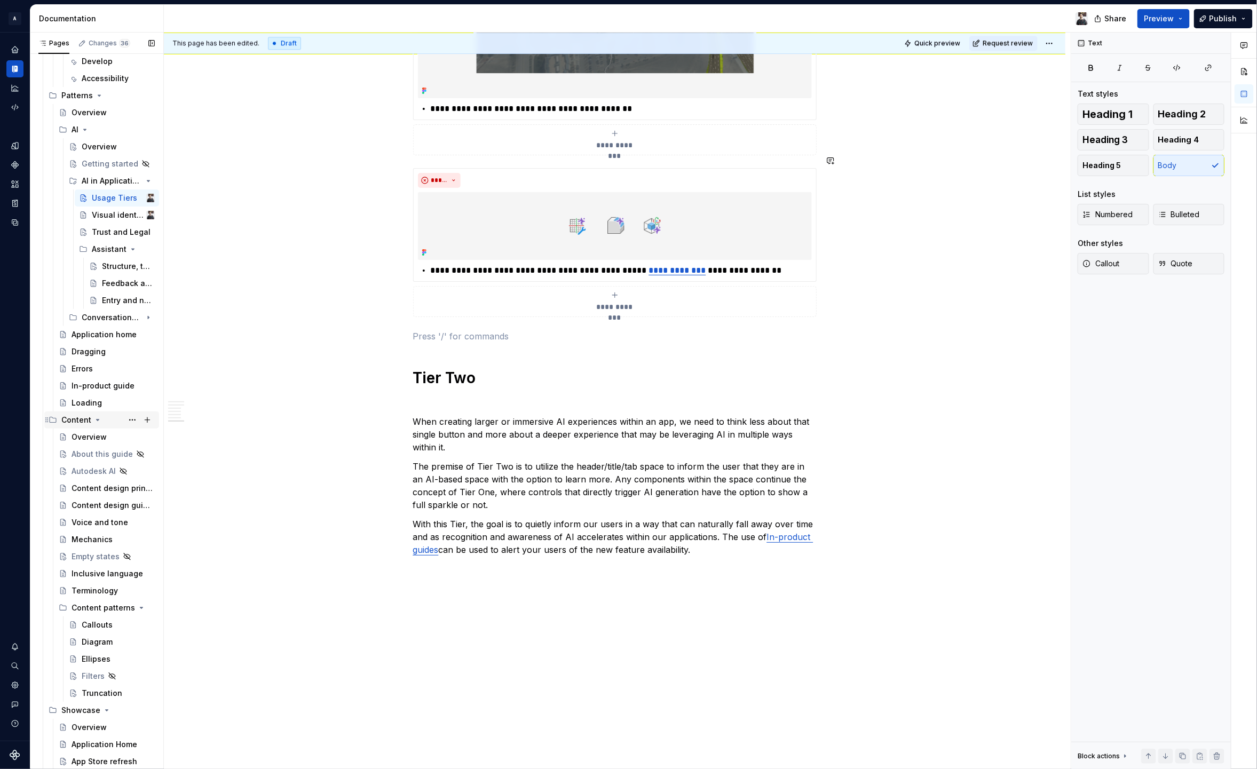
scroll to position [1672, 0]
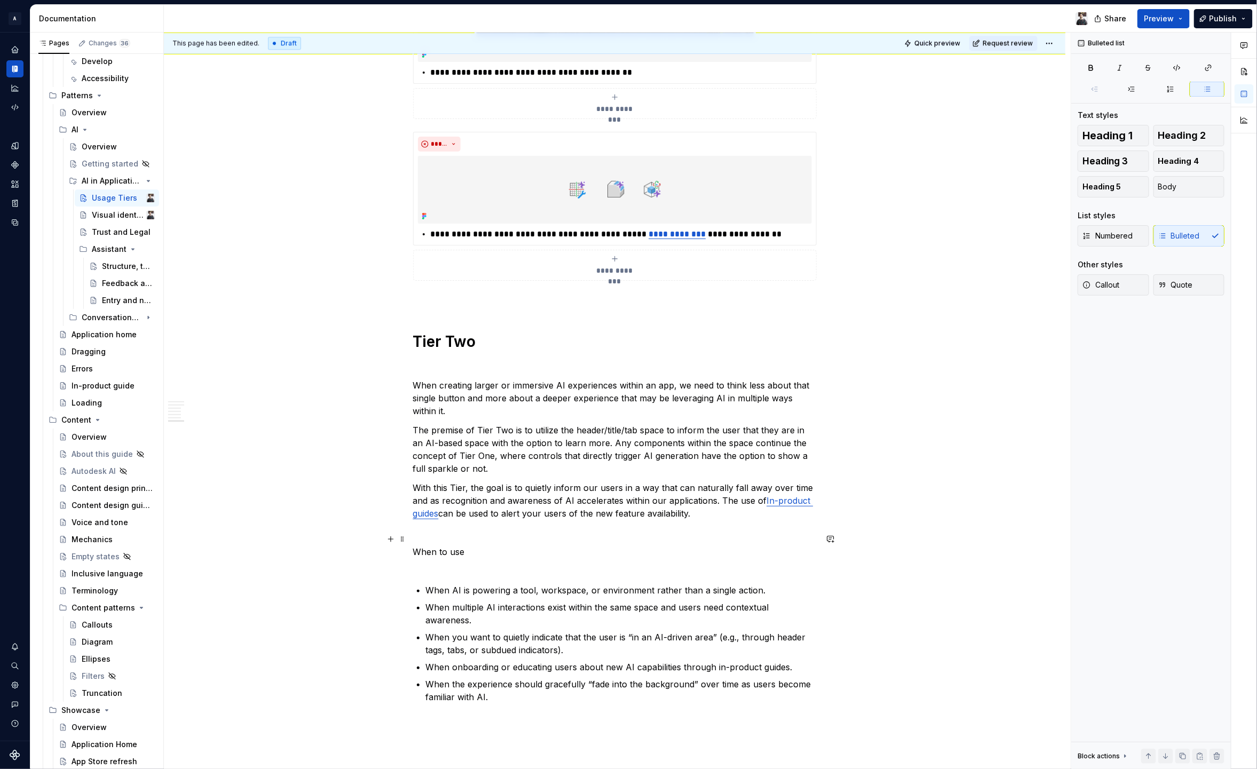
click at [427, 546] on p "When to use" at bounding box center [615, 559] width 404 height 26
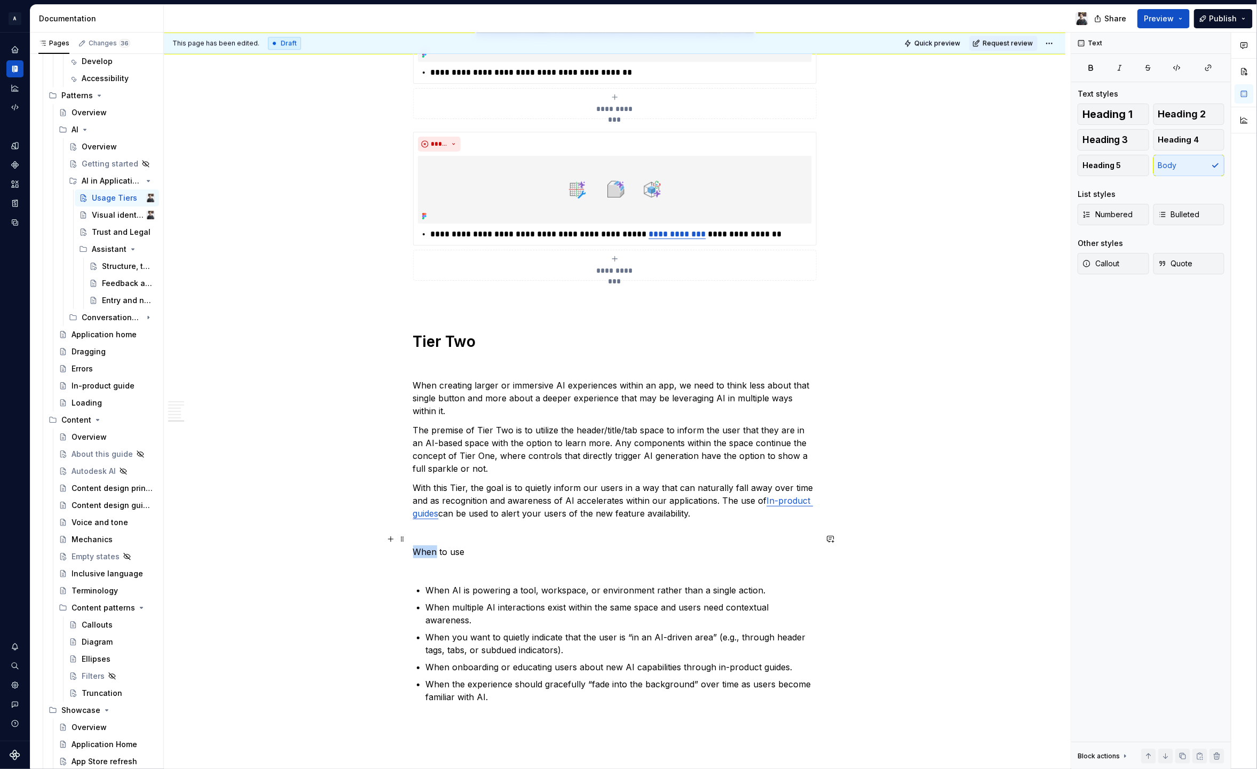
click at [427, 546] on p "When to use" at bounding box center [615, 559] width 404 height 26
click at [435, 547] on strong "When to use" at bounding box center [439, 552] width 53 height 11
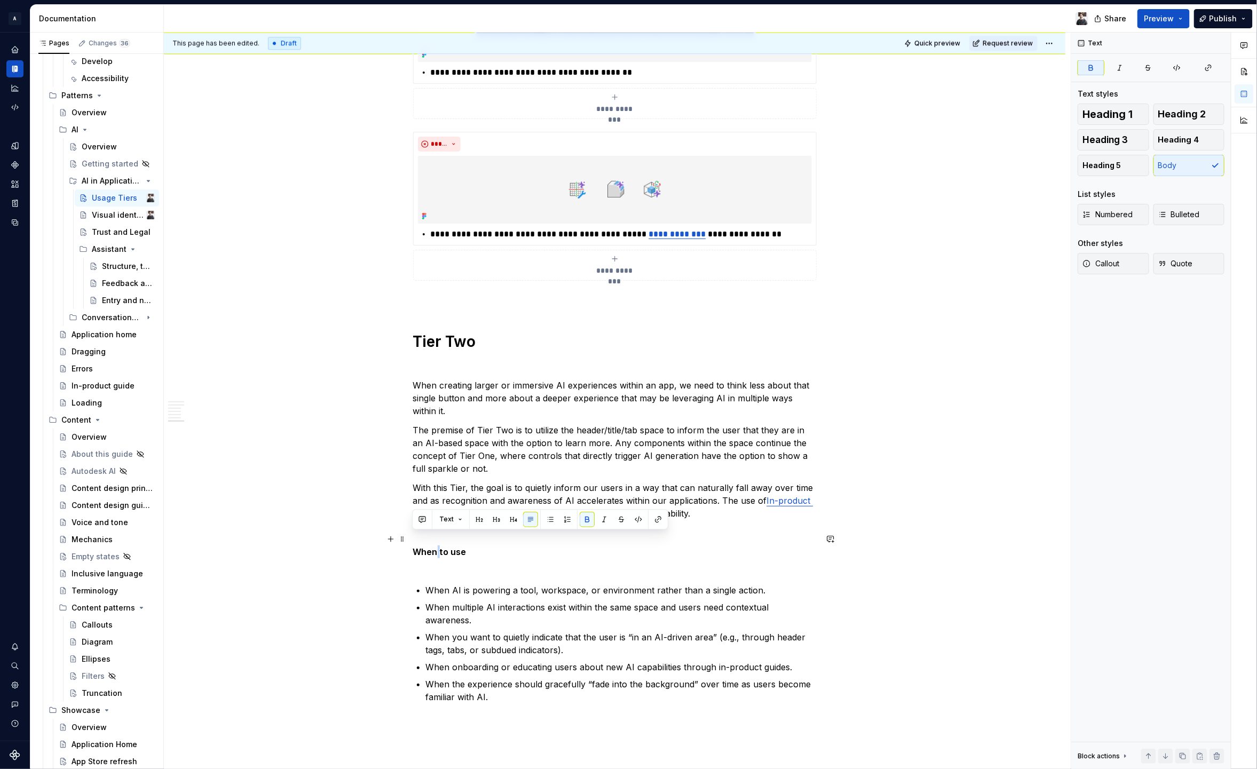
click at [435, 547] on strong "When to use" at bounding box center [439, 552] width 53 height 11
click at [475, 526] on button "button" at bounding box center [479, 519] width 15 height 15
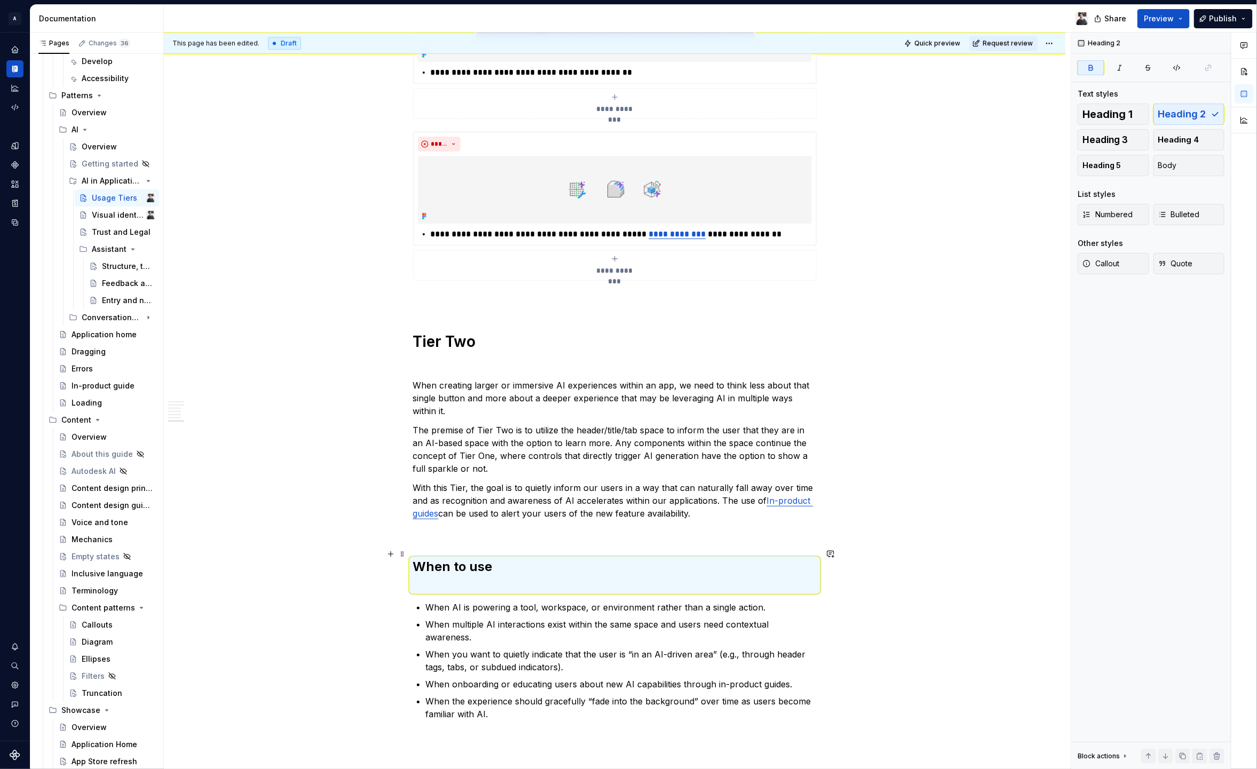
click at [451, 570] on h2 "When to use" at bounding box center [615, 575] width 404 height 34
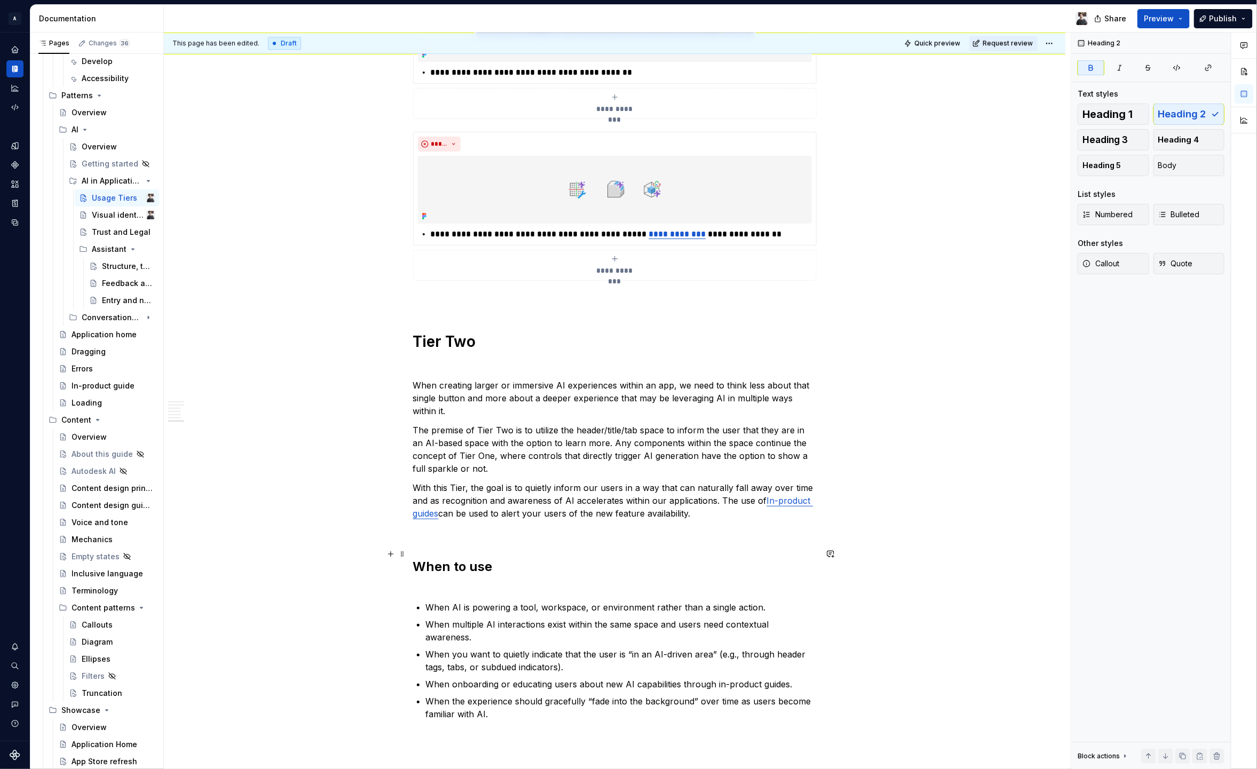
click at [454, 569] on h2 "When to use" at bounding box center [615, 575] width 404 height 34
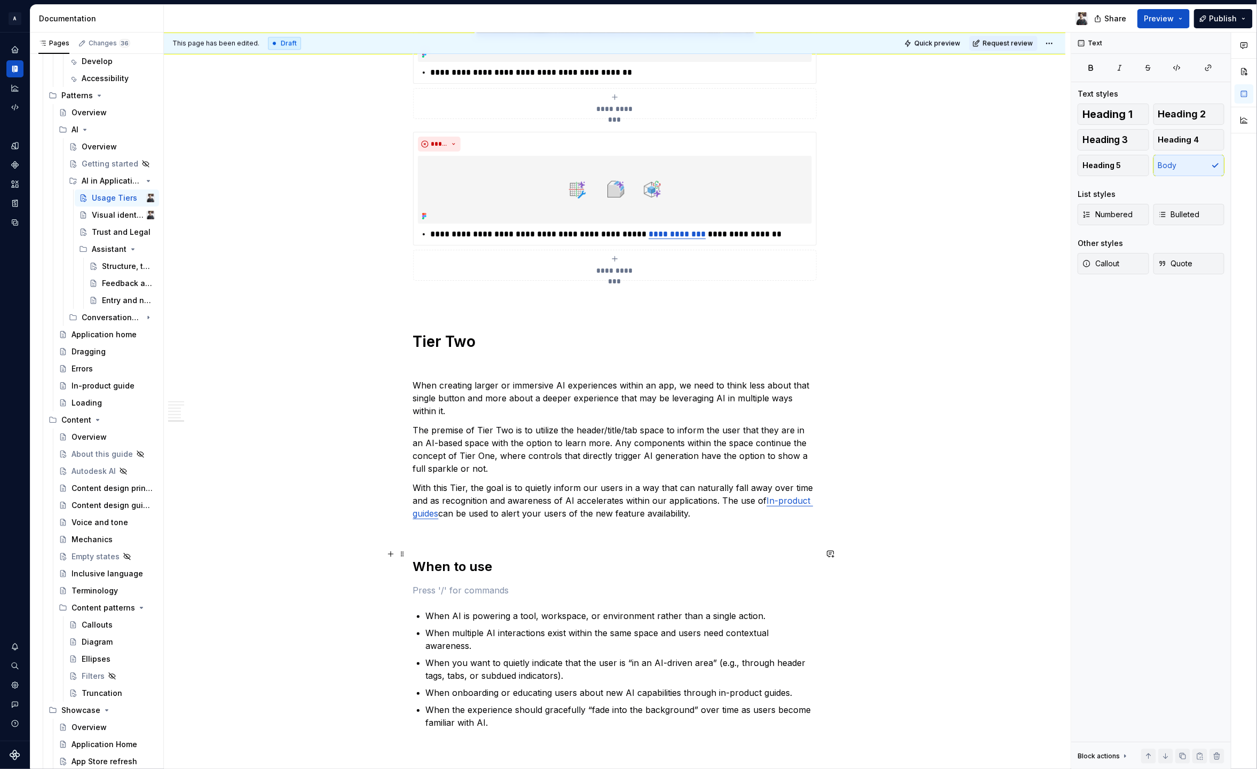
click at [466, 559] on strong "When to use" at bounding box center [453, 566] width 80 height 15
click at [467, 333] on strong "Tier Two" at bounding box center [444, 342] width 63 height 18
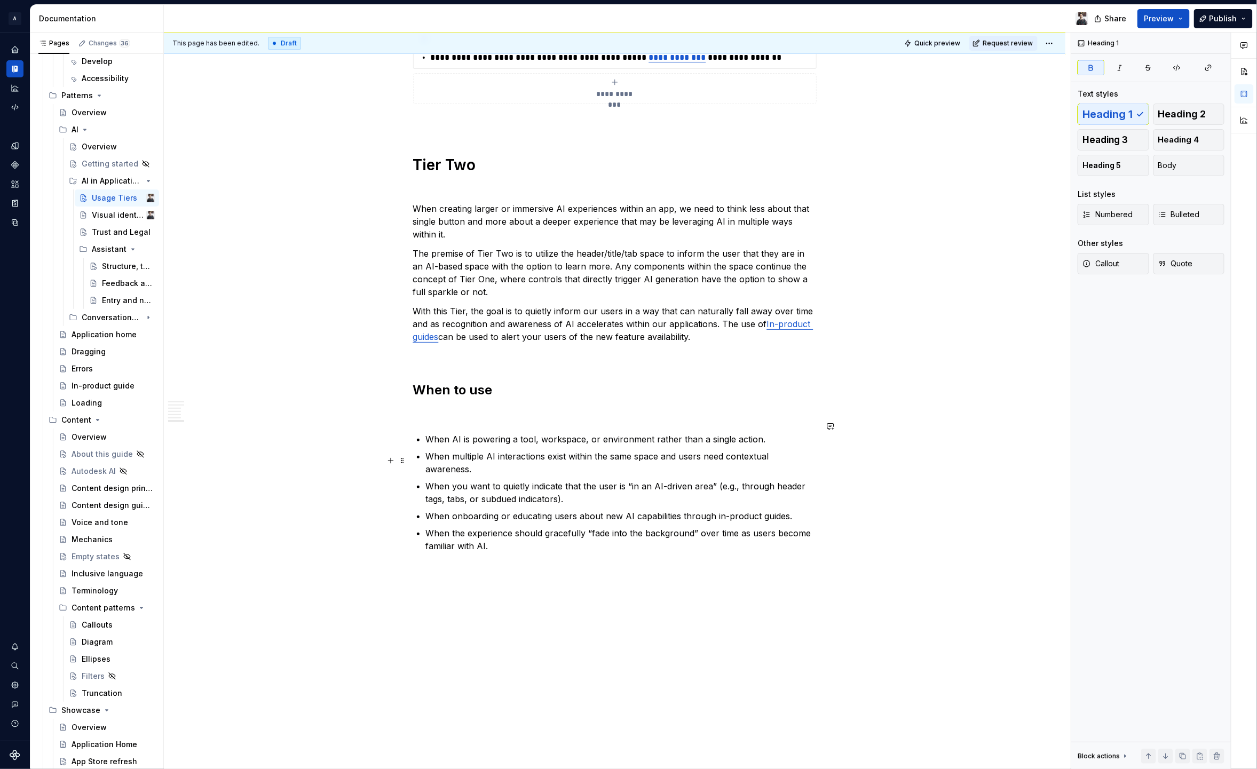
scroll to position [1849, 0]
click at [458, 407] on p at bounding box center [615, 413] width 404 height 13
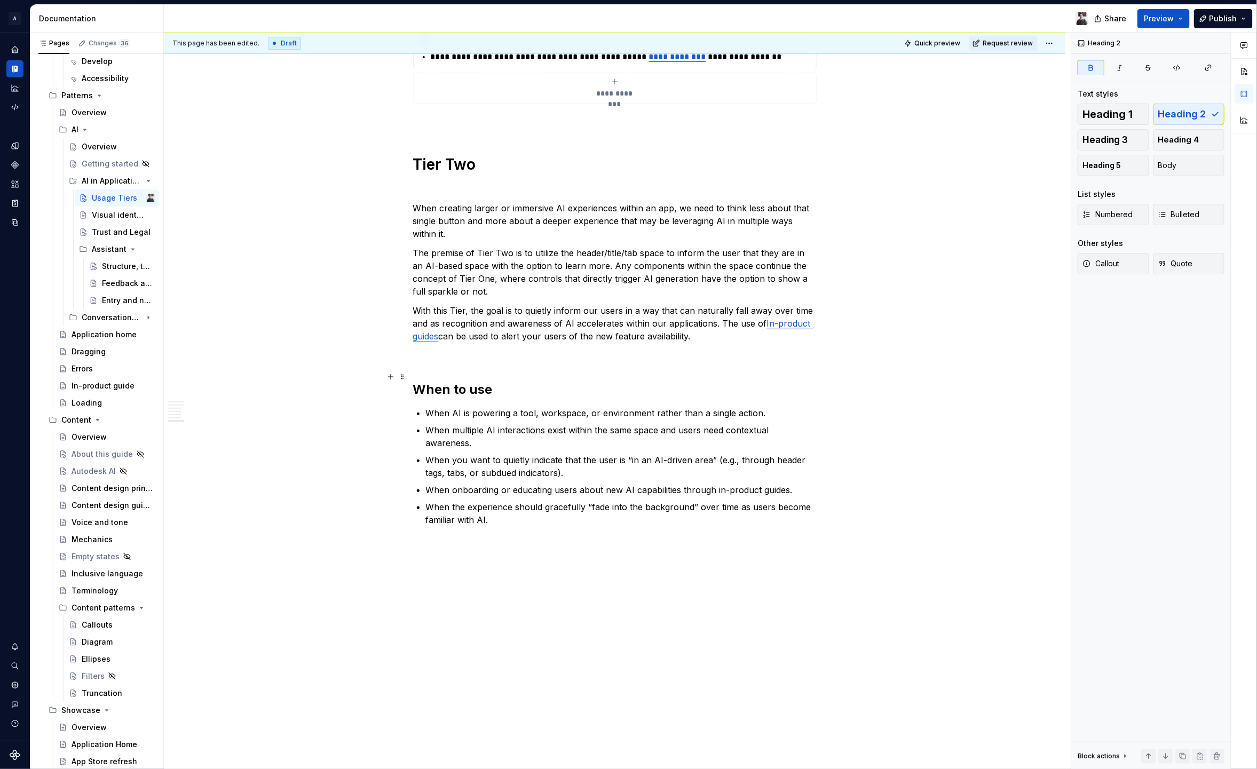
scroll to position [1824, 0]
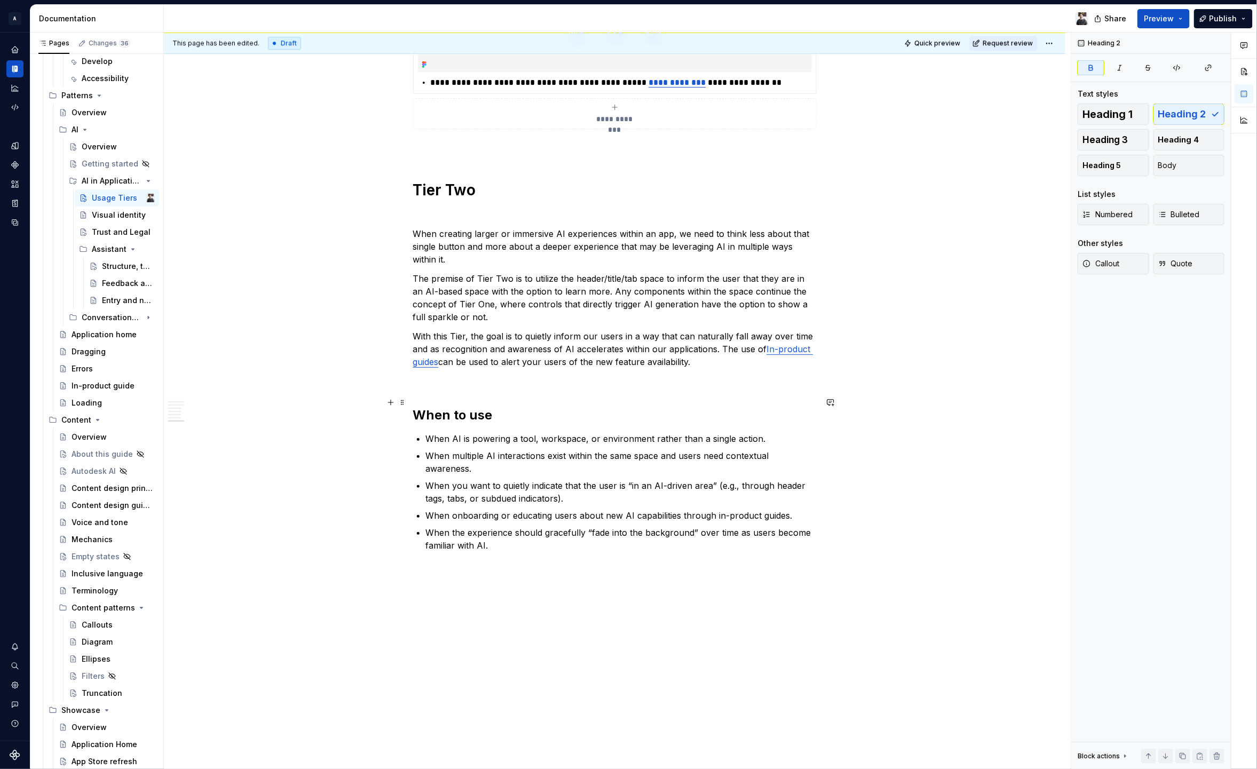
click at [455, 407] on strong "When to use" at bounding box center [453, 414] width 80 height 15
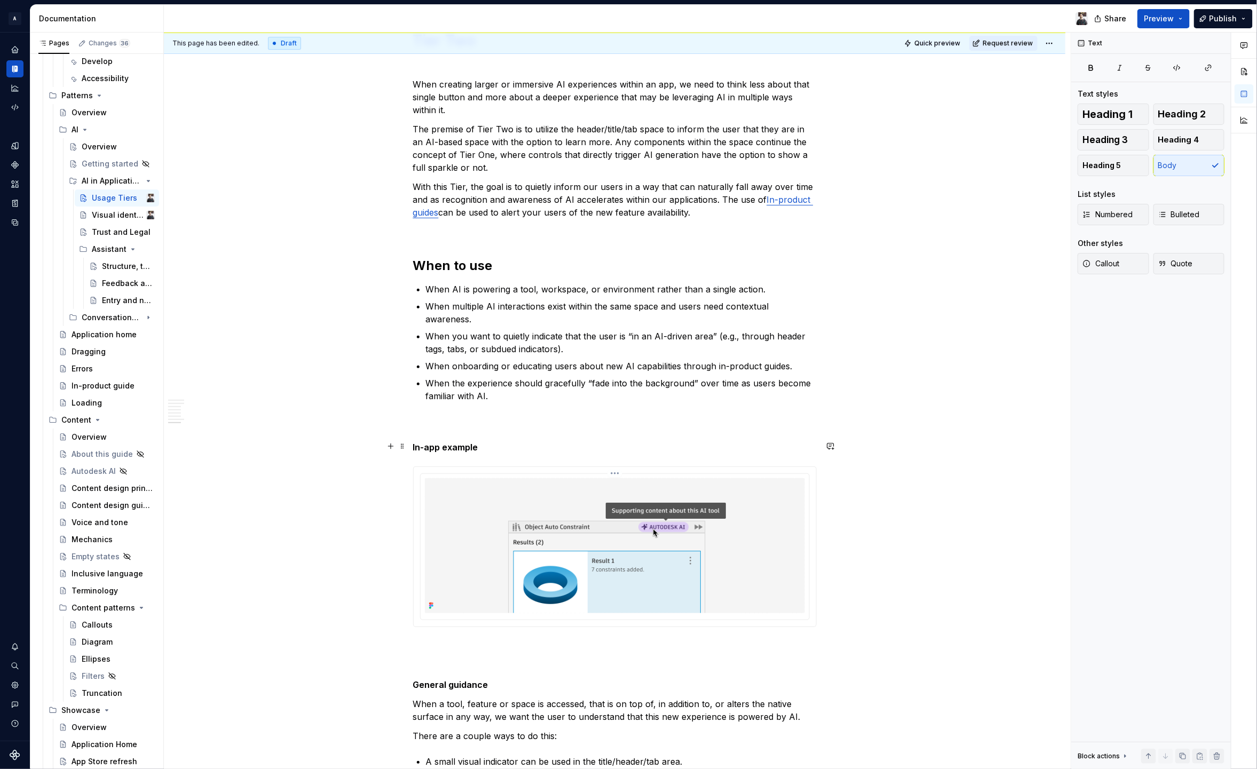
scroll to position [1983, 0]
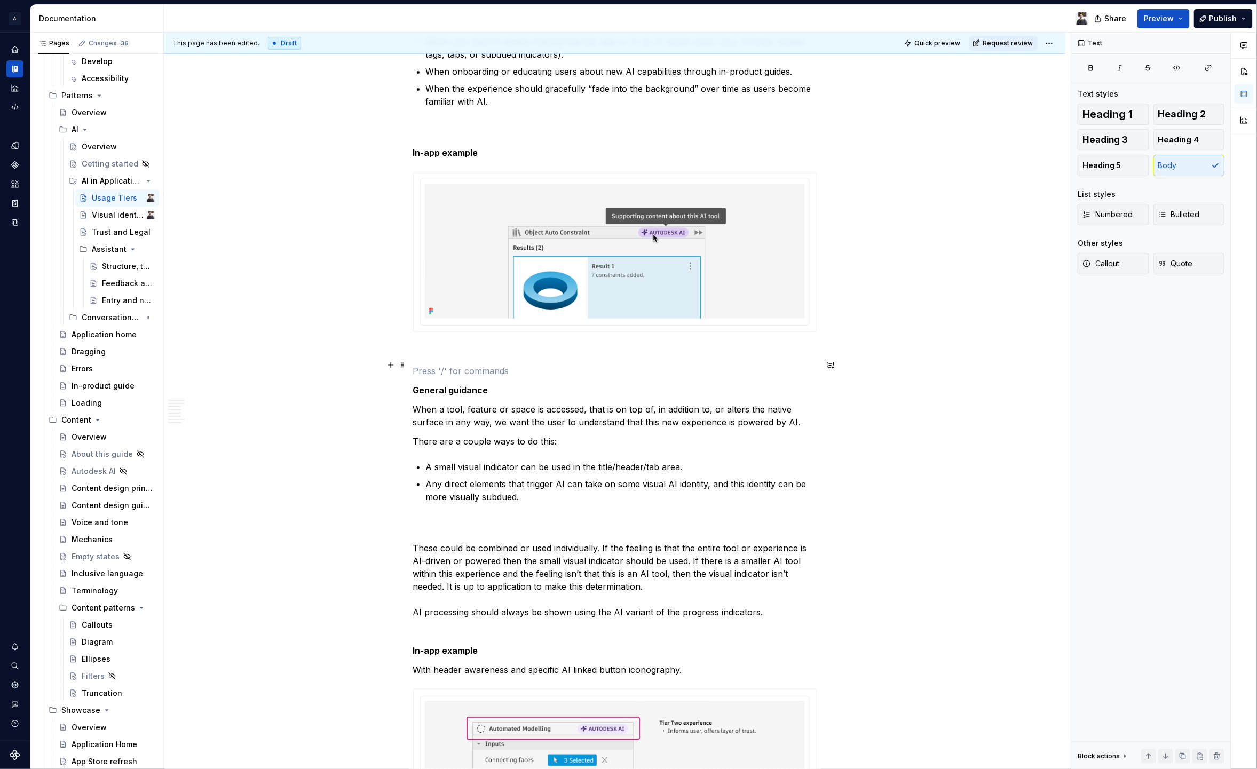
scroll to position [2149, 0]
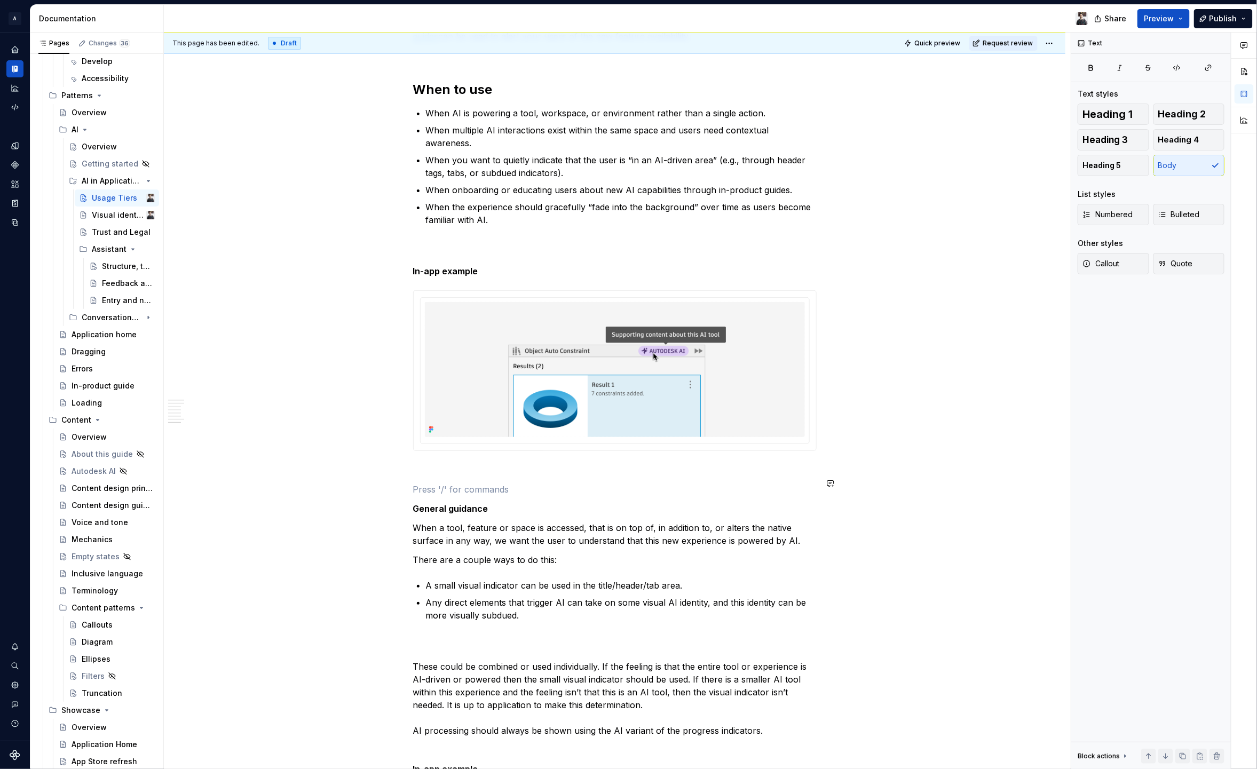
click at [465, 503] on strong "General guidance" at bounding box center [450, 508] width 75 height 11
click at [1172, 109] on span "Heading 2" at bounding box center [1182, 114] width 48 height 11
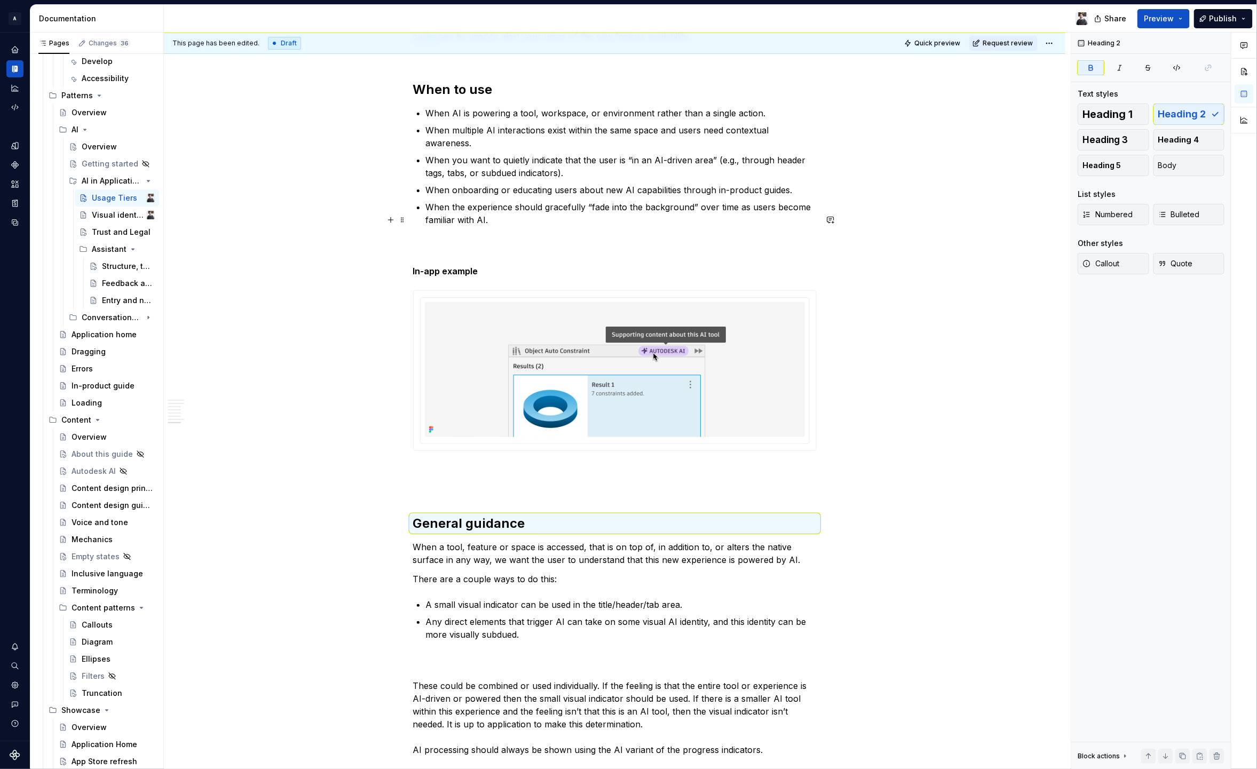
click at [461, 266] on strong "In-app example" at bounding box center [445, 271] width 65 height 11
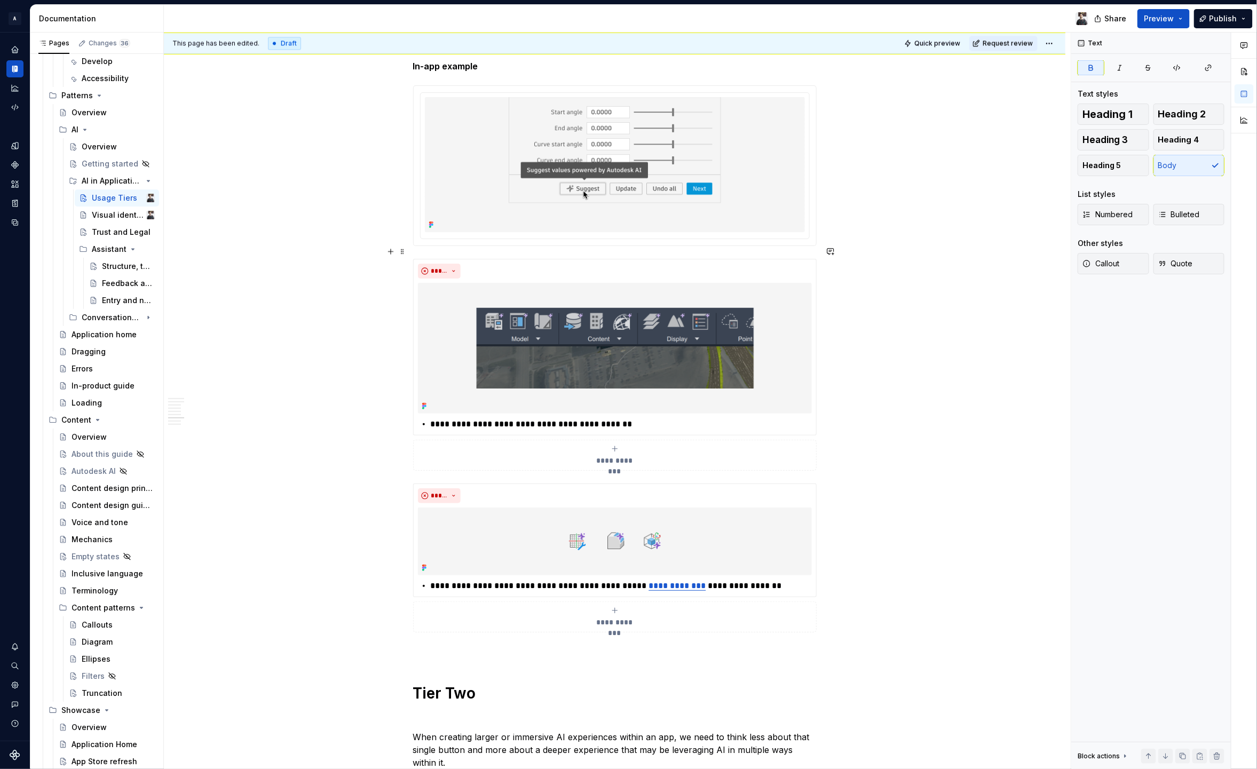
scroll to position [911, 0]
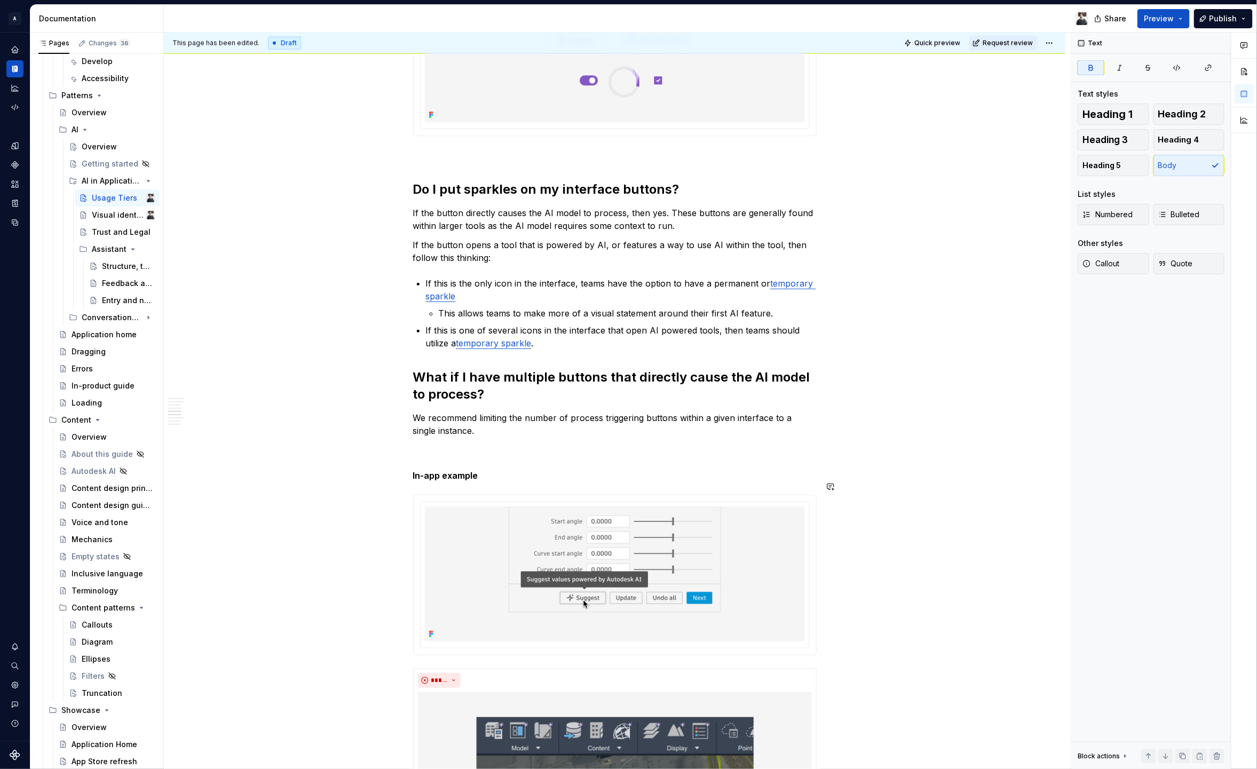
click at [468, 470] on strong "In-app example" at bounding box center [445, 475] width 65 height 11
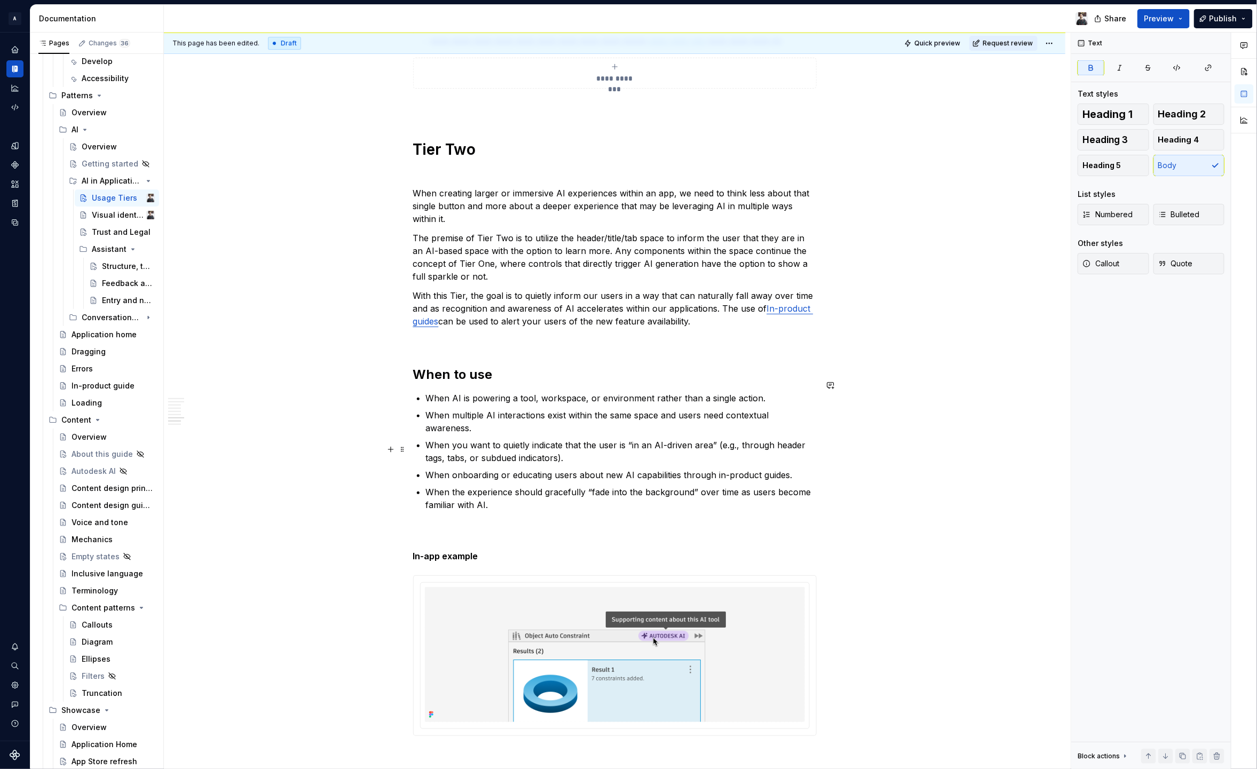
scroll to position [1869, 0]
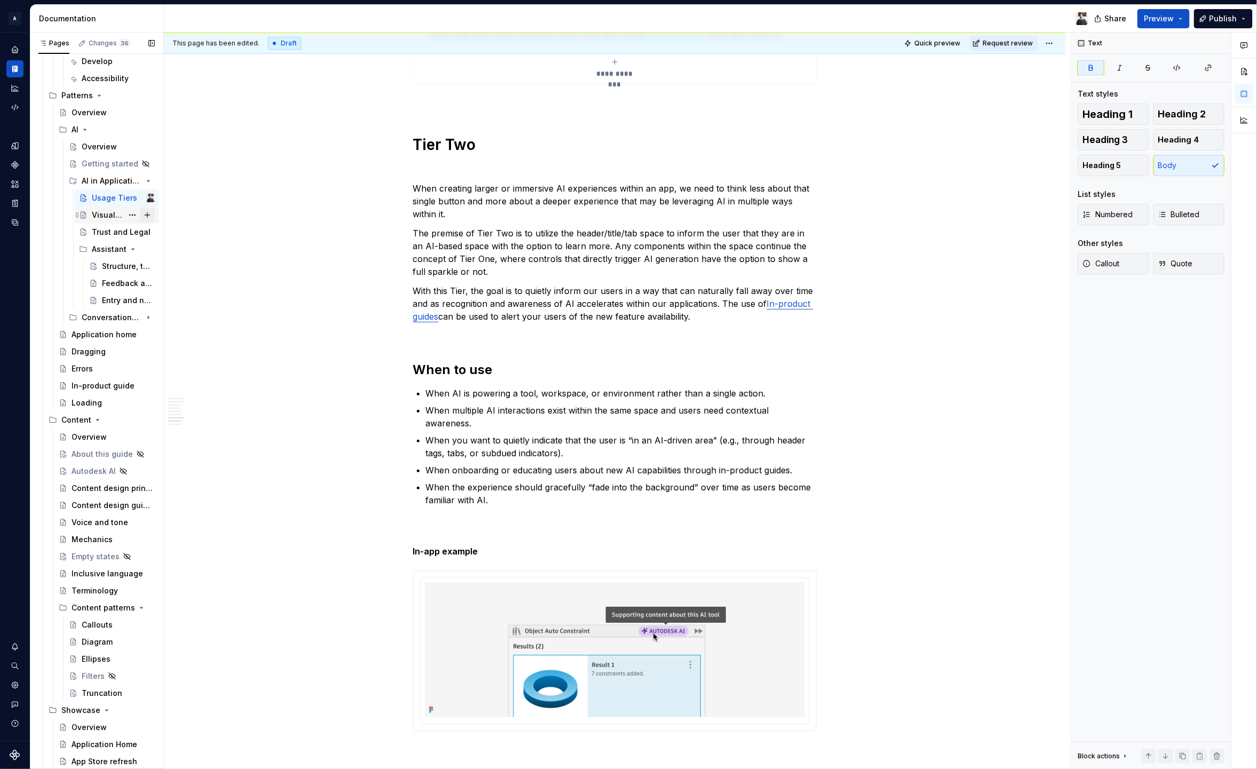
click at [142, 216] on button "Page tree" at bounding box center [147, 215] width 15 height 15
click at [114, 302] on icon "Page tree" at bounding box center [118, 300] width 9 height 9
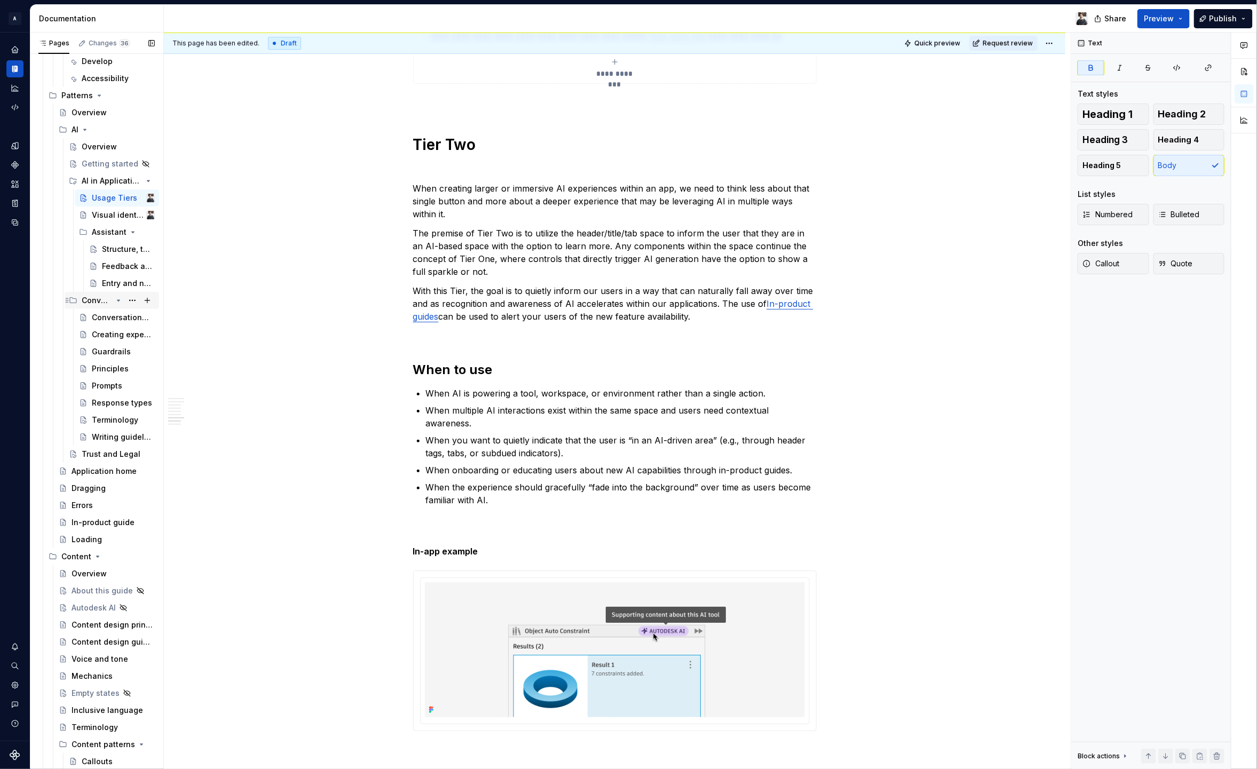
click at [114, 302] on icon "Page tree" at bounding box center [118, 300] width 9 height 9
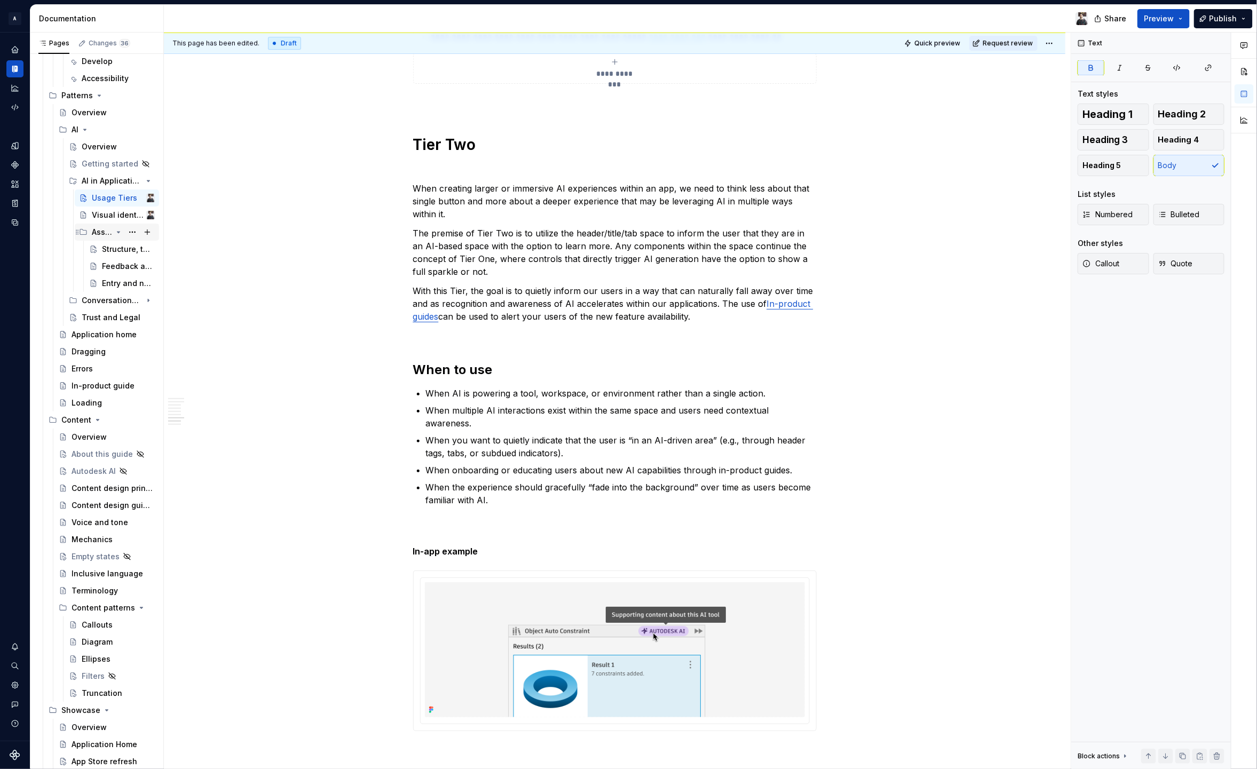
click at [114, 231] on icon "Page tree" at bounding box center [118, 232] width 9 height 9
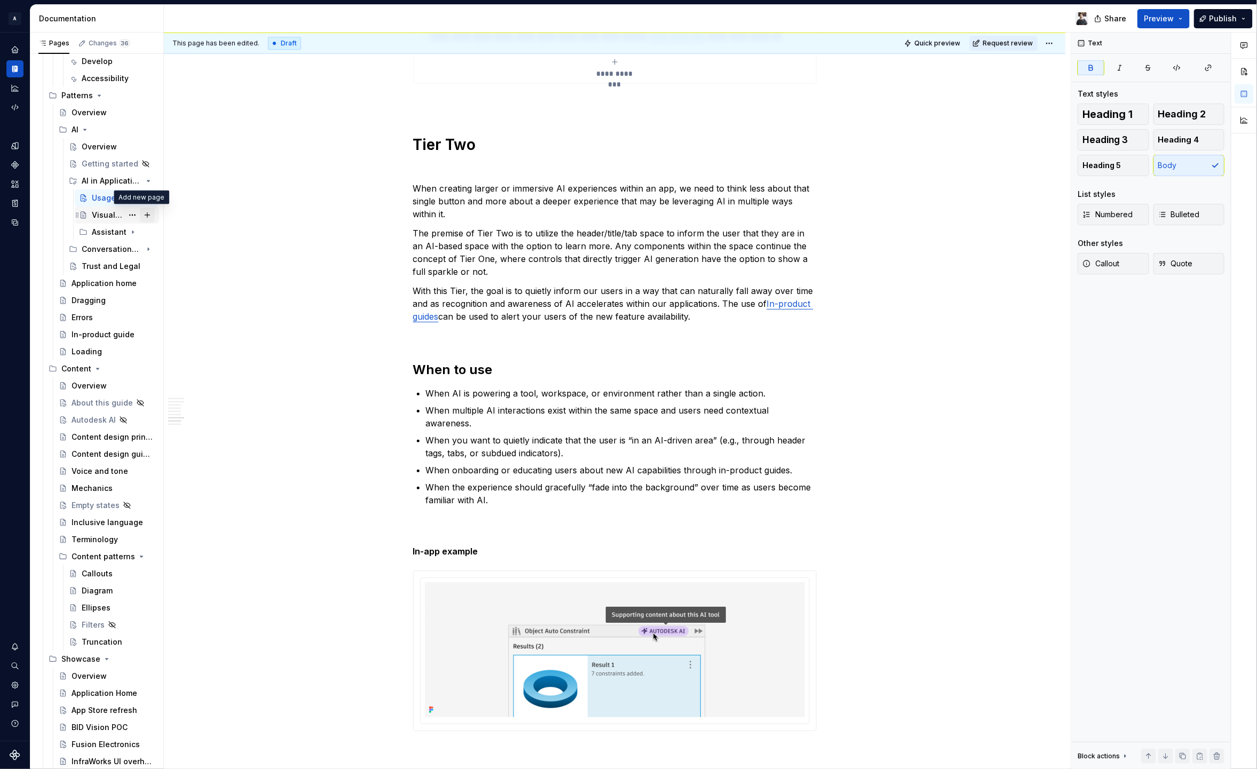
click at [140, 215] on button "Page tree" at bounding box center [147, 215] width 15 height 15
type textarea "*"
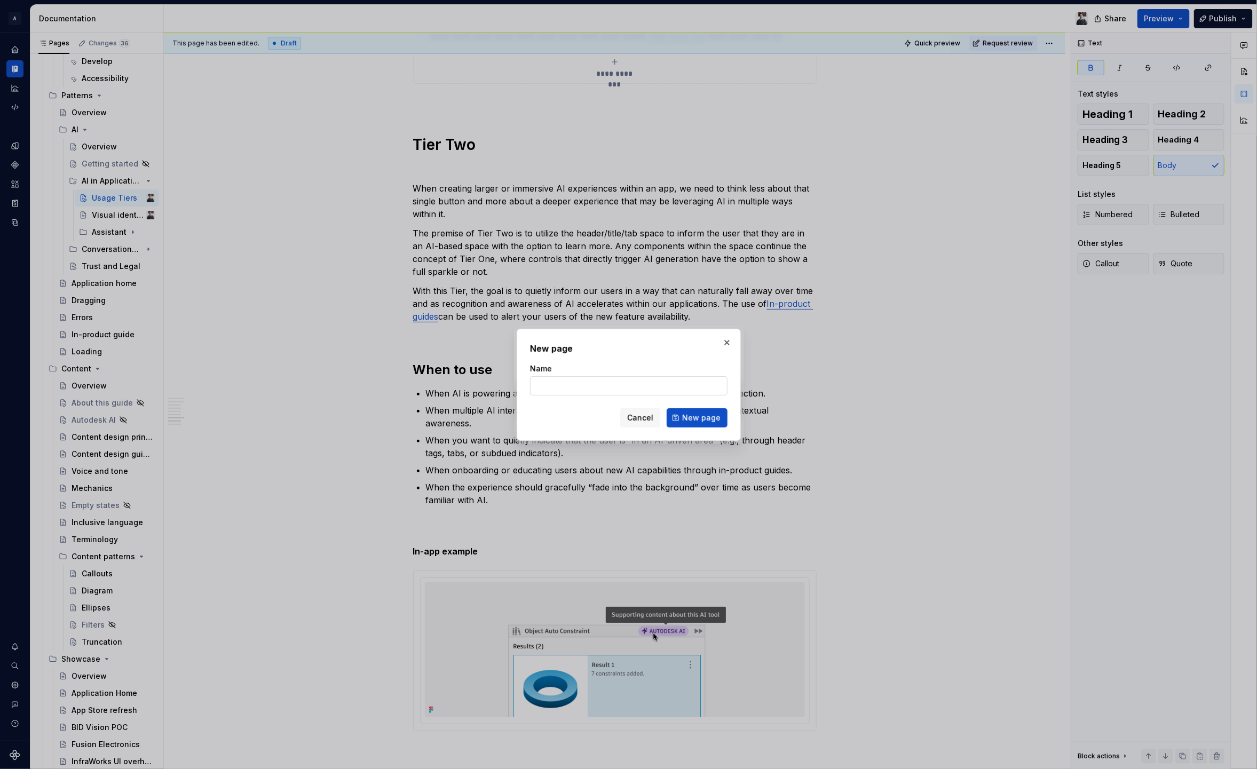
click at [648, 383] on input "Name" at bounding box center [629, 385] width 198 height 19
click at [646, 389] on input "Name" at bounding box center [629, 385] width 198 height 19
click at [649, 386] on input "Name" at bounding box center [629, 385] width 198 height 19
click at [648, 383] on input "Name" at bounding box center [629, 385] width 198 height 19
click at [602, 350] on h2 "New page" at bounding box center [629, 348] width 198 height 13
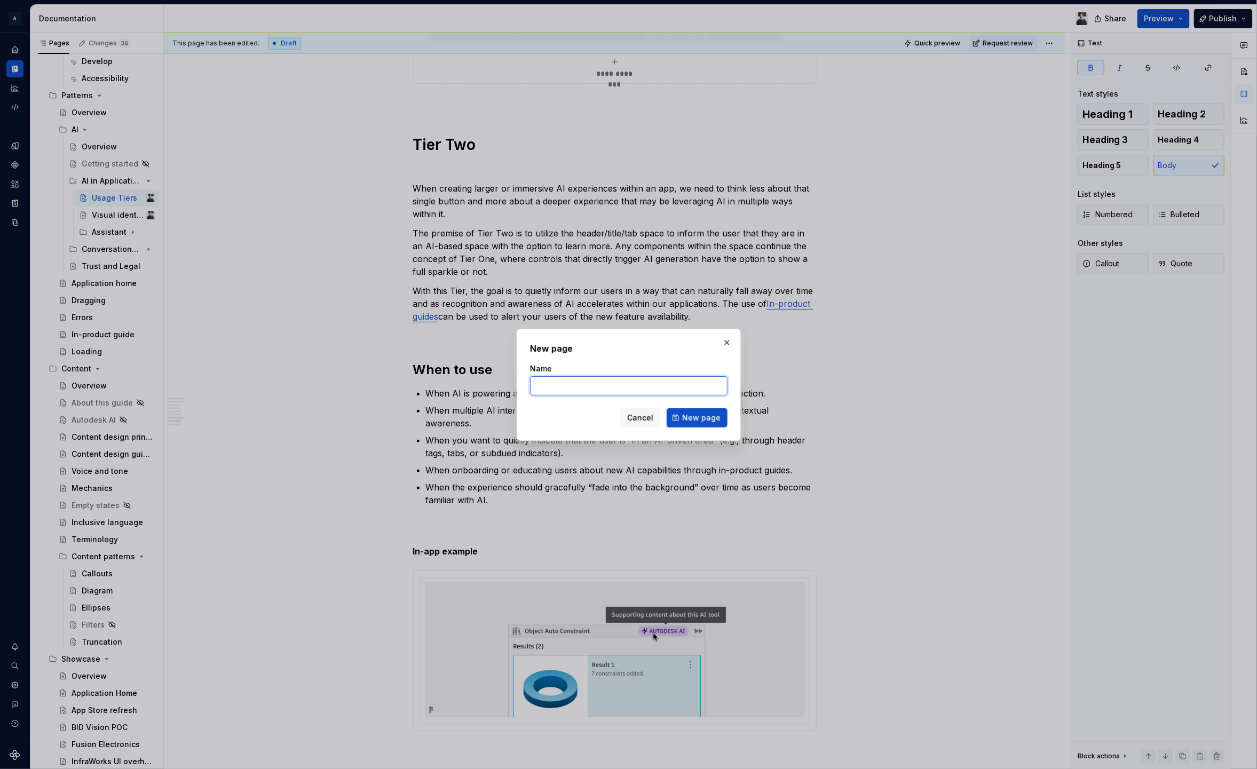
click at [579, 380] on input "Name" at bounding box center [629, 385] width 198 height 19
type input "Visibility and Visual Design"
click at [700, 421] on span "New page" at bounding box center [701, 418] width 38 height 11
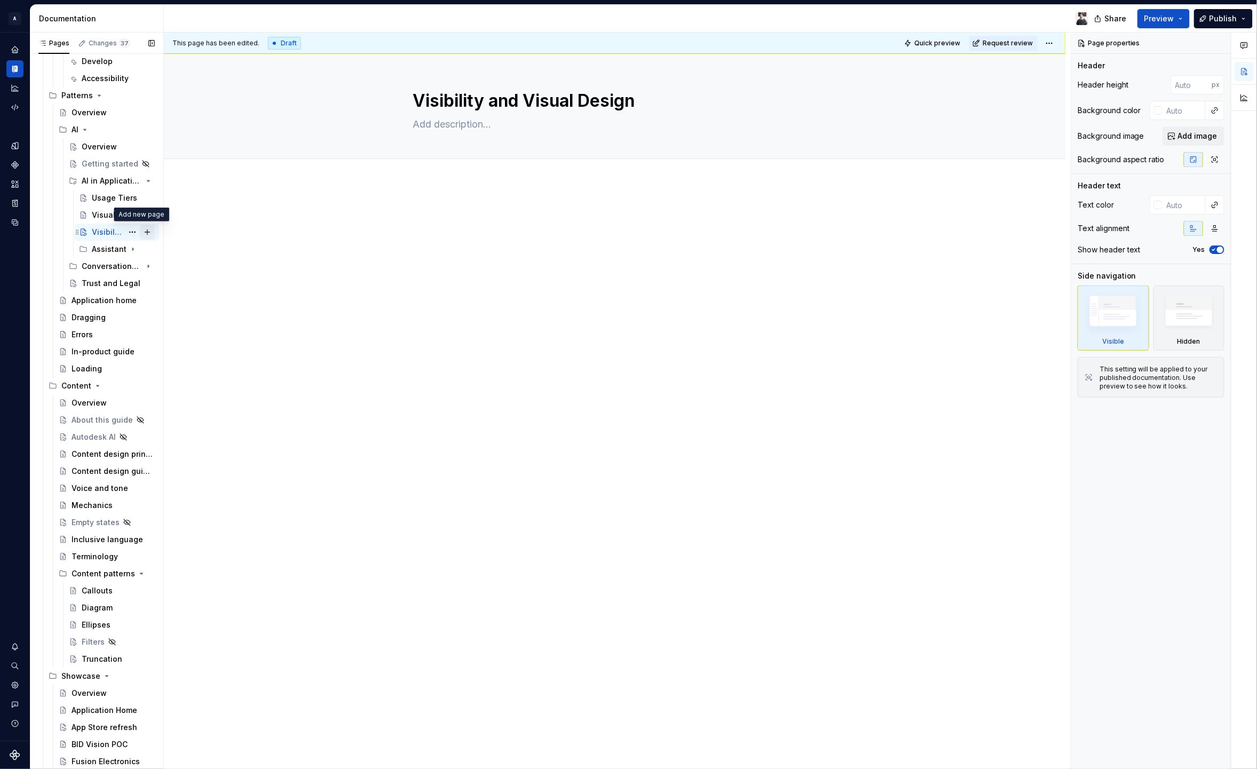
click at [140, 231] on button "Page tree" at bounding box center [147, 232] width 15 height 15
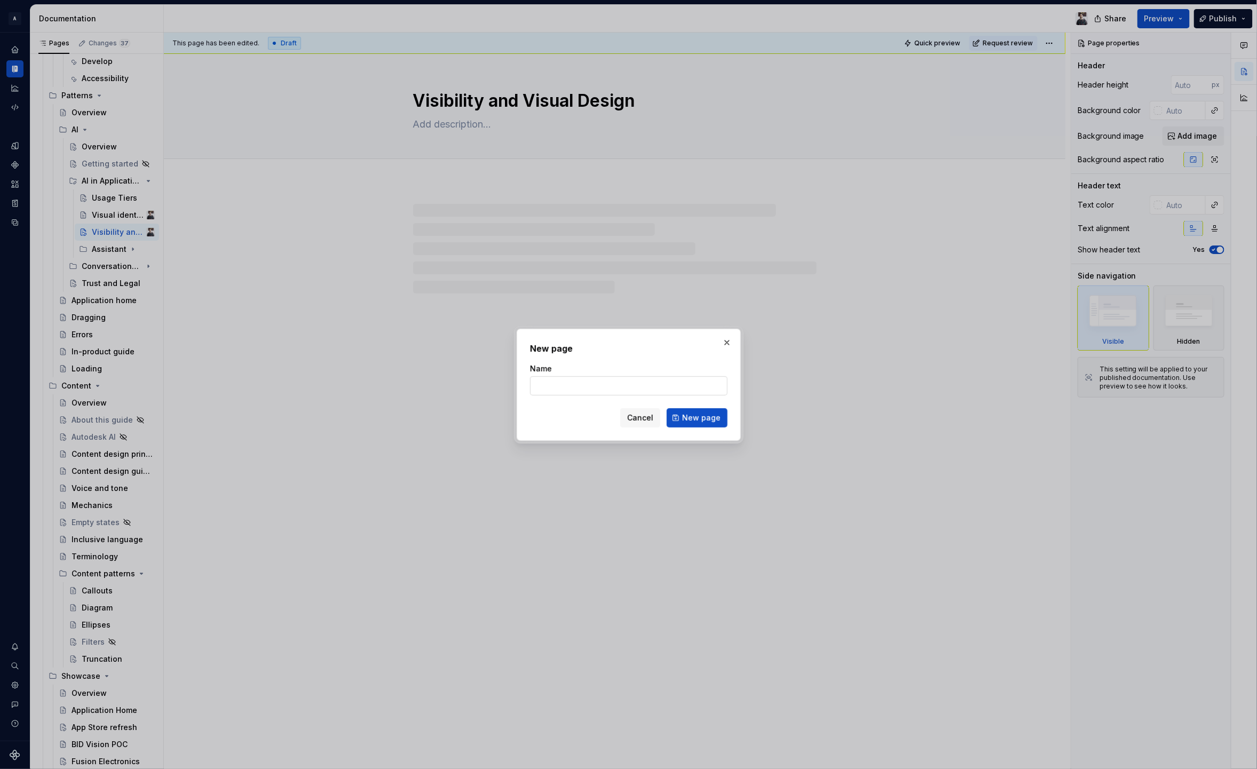
click at [639, 382] on input "Name" at bounding box center [629, 385] width 198 height 19
type textarea "*"
type input "Accessing"
type textarea "*"
type input "Accessing AI Tools"
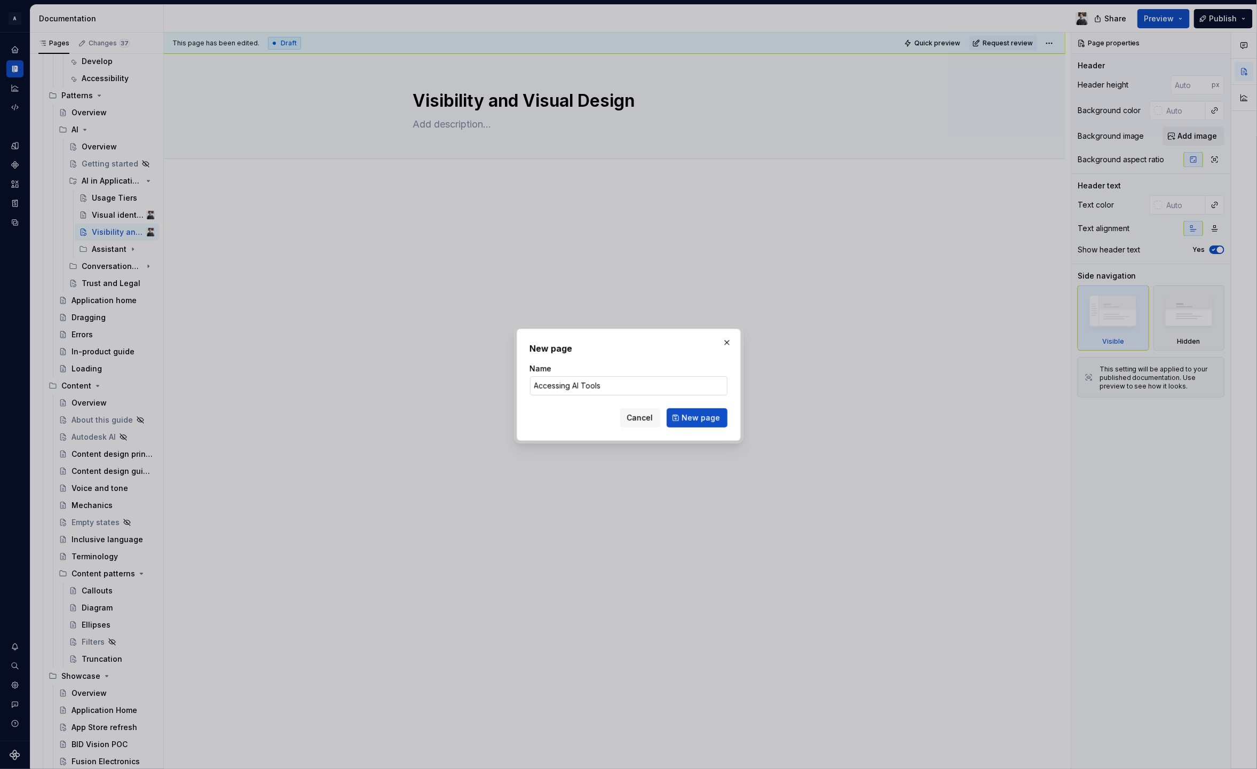
click button "New page" at bounding box center [697, 417] width 61 height 19
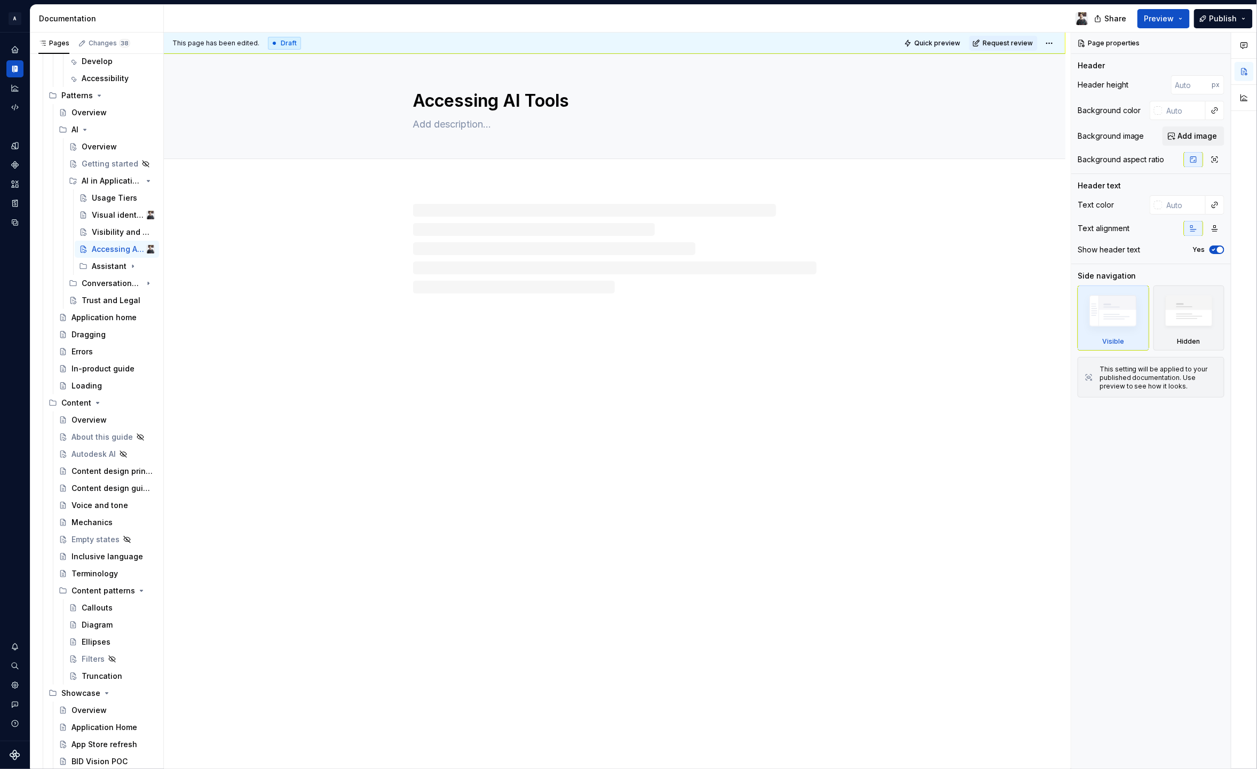
scroll to position [4227, 0]
click at [102, 198] on div "Usage Tiers" at bounding box center [107, 198] width 31 height 11
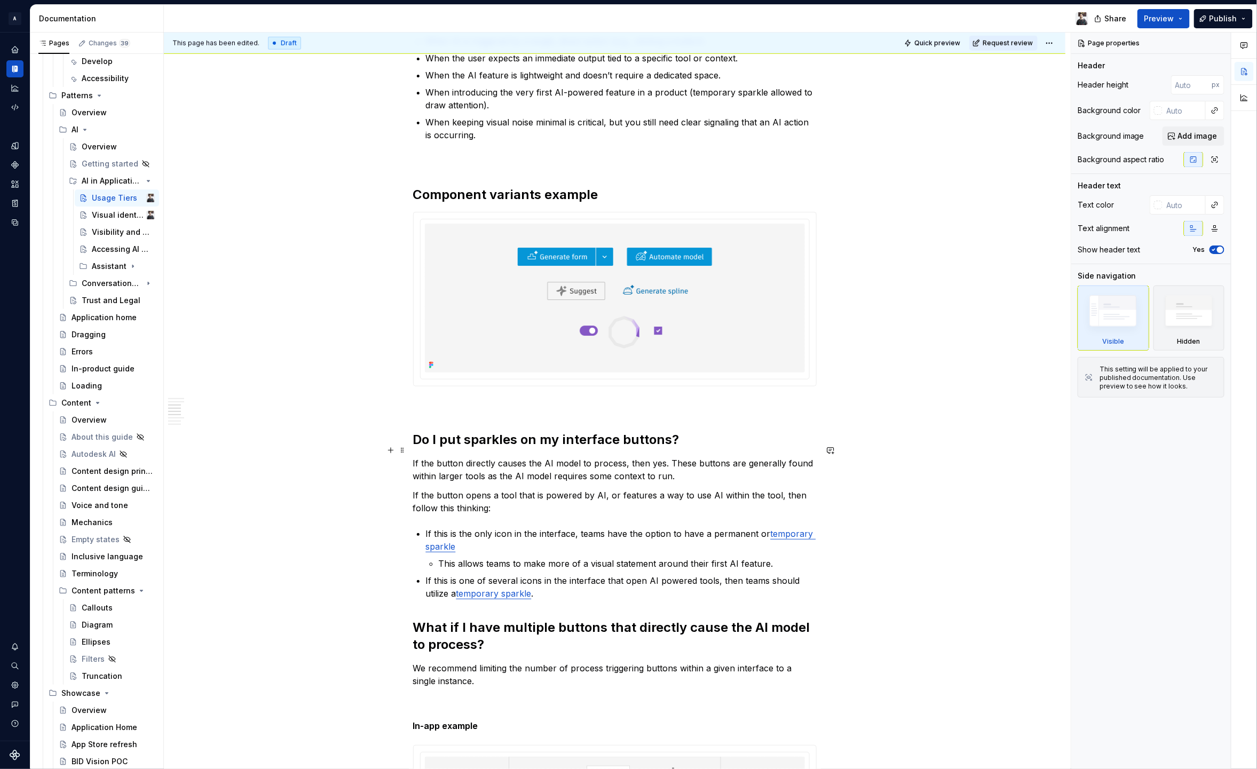
scroll to position [526, 0]
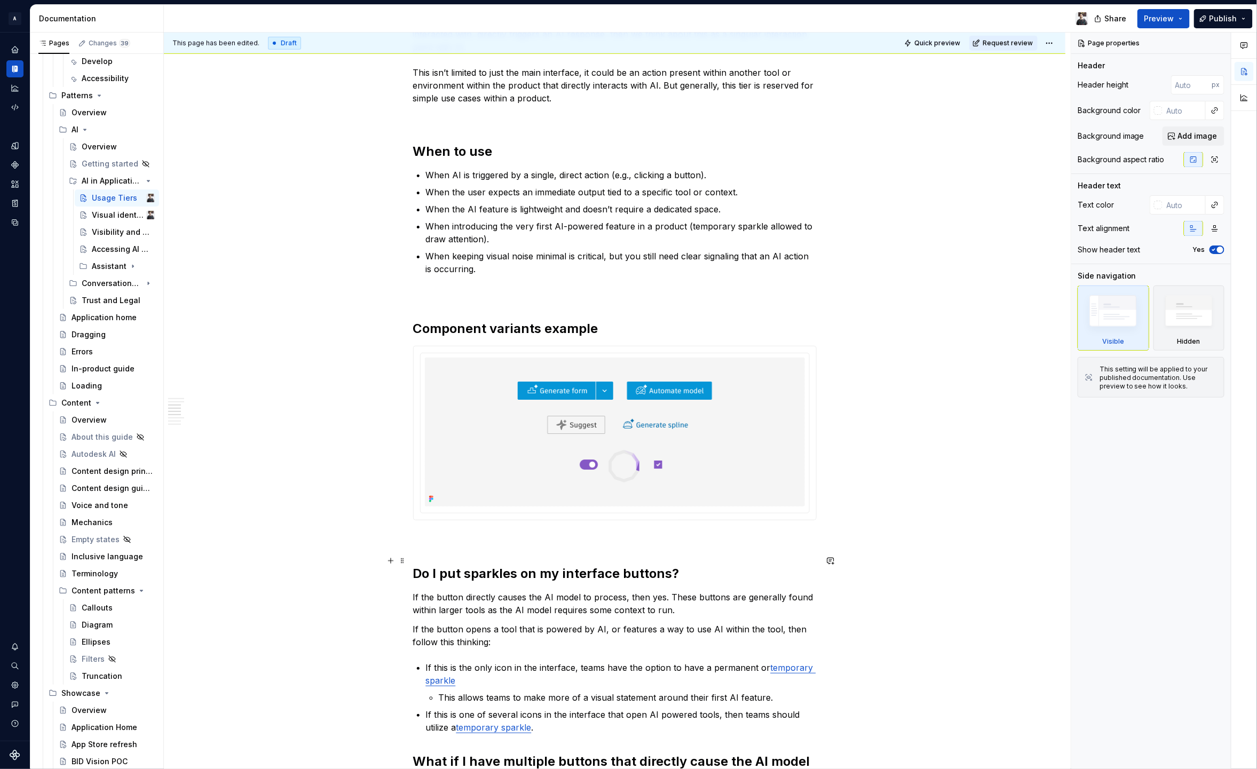
click at [537, 565] on h2 "Do I put sparkles on my interface buttons?" at bounding box center [615, 573] width 404 height 17
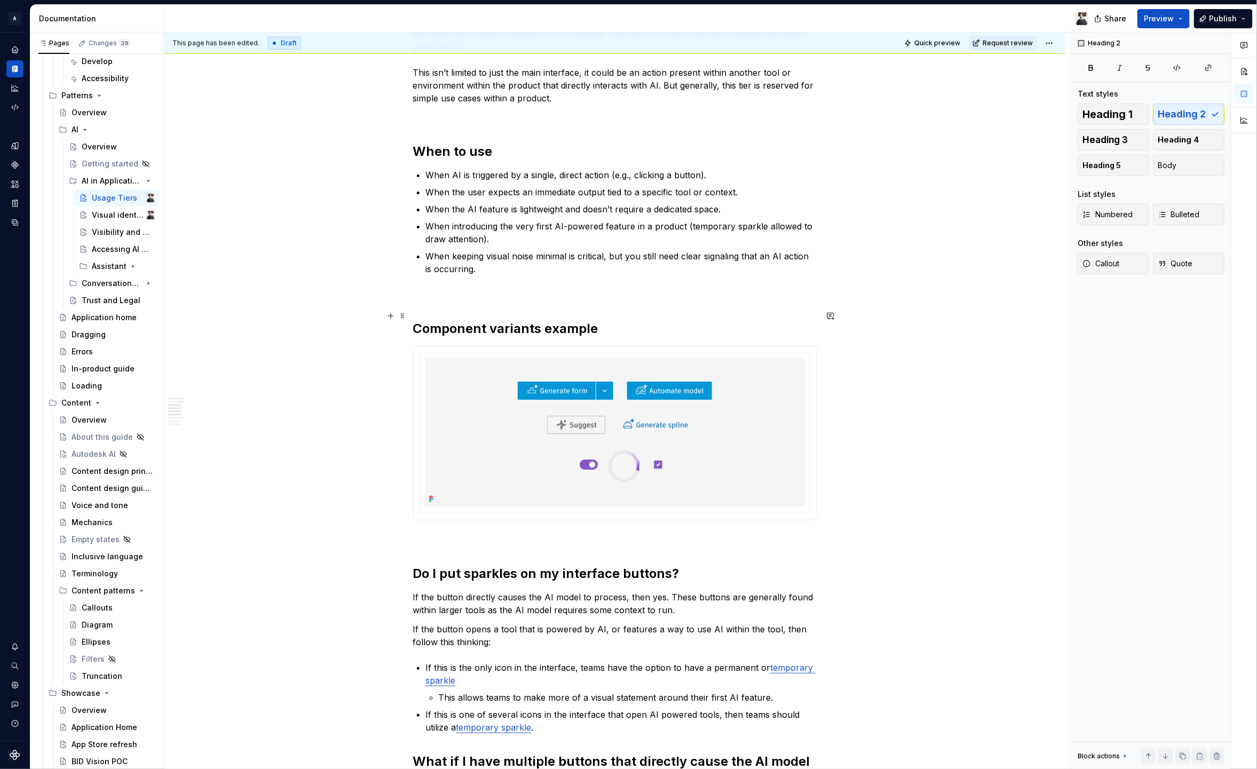
click at [466, 320] on h2 "Component variants example" at bounding box center [615, 328] width 404 height 17
type textarea "*"
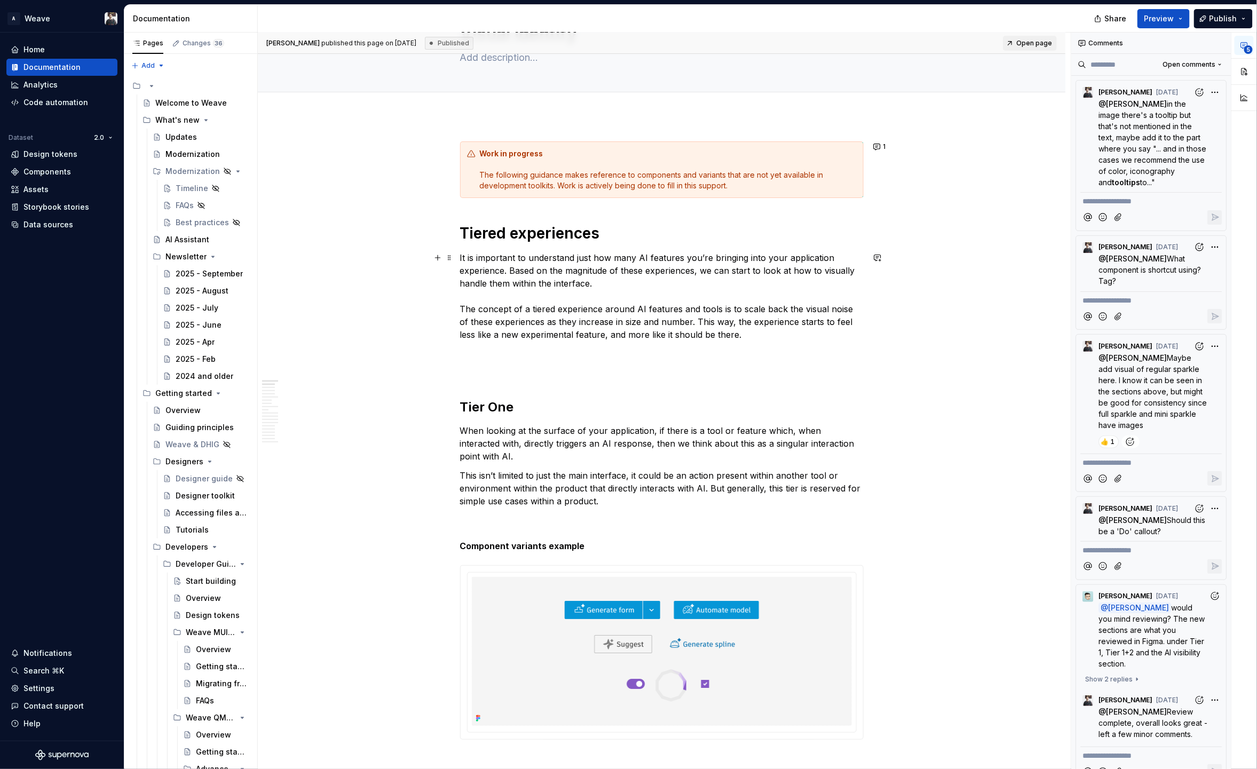
scroll to position [251, 0]
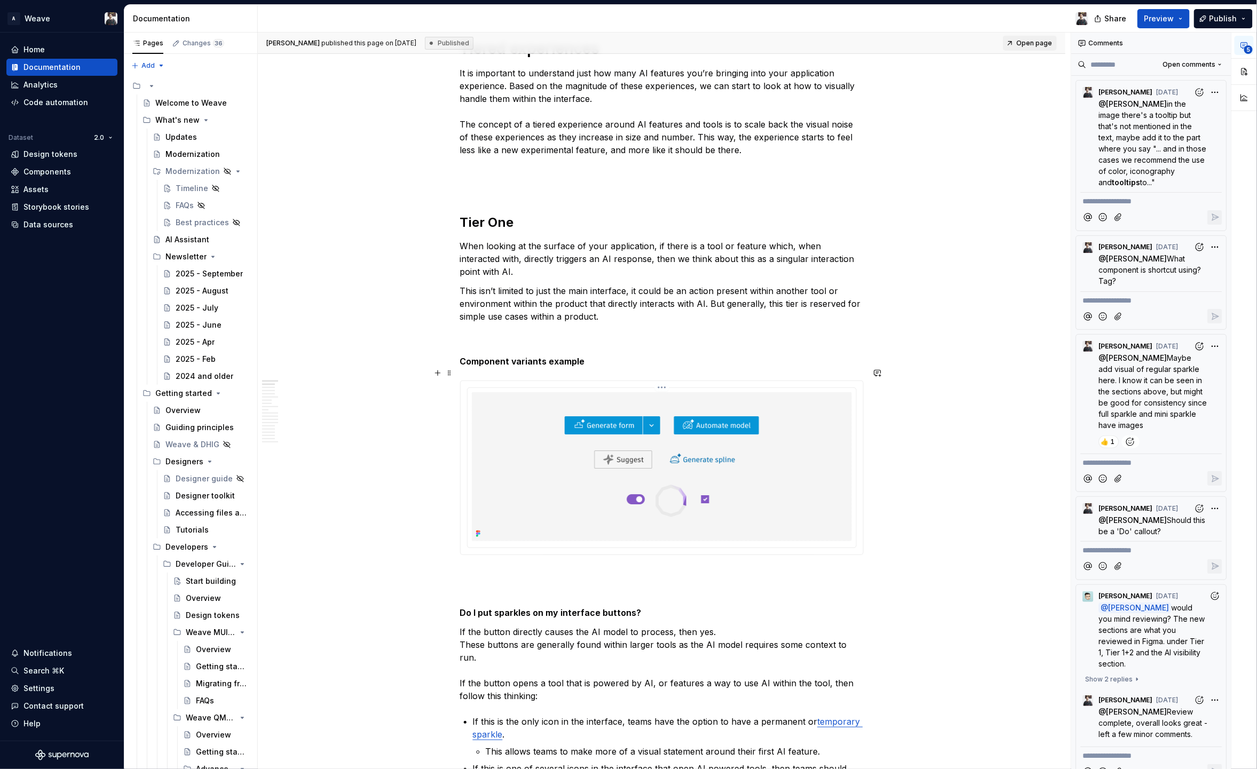
click at [515, 441] on img at bounding box center [662, 466] width 380 height 149
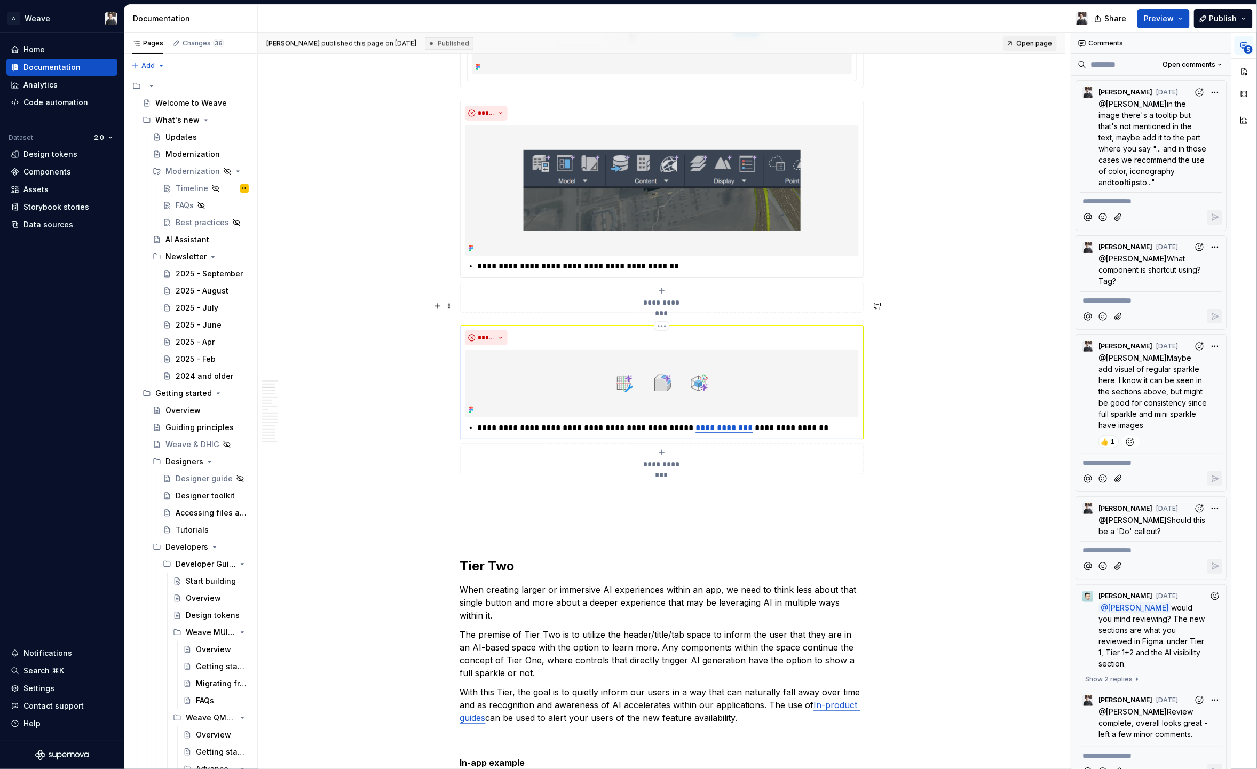
scroll to position [1312, 0]
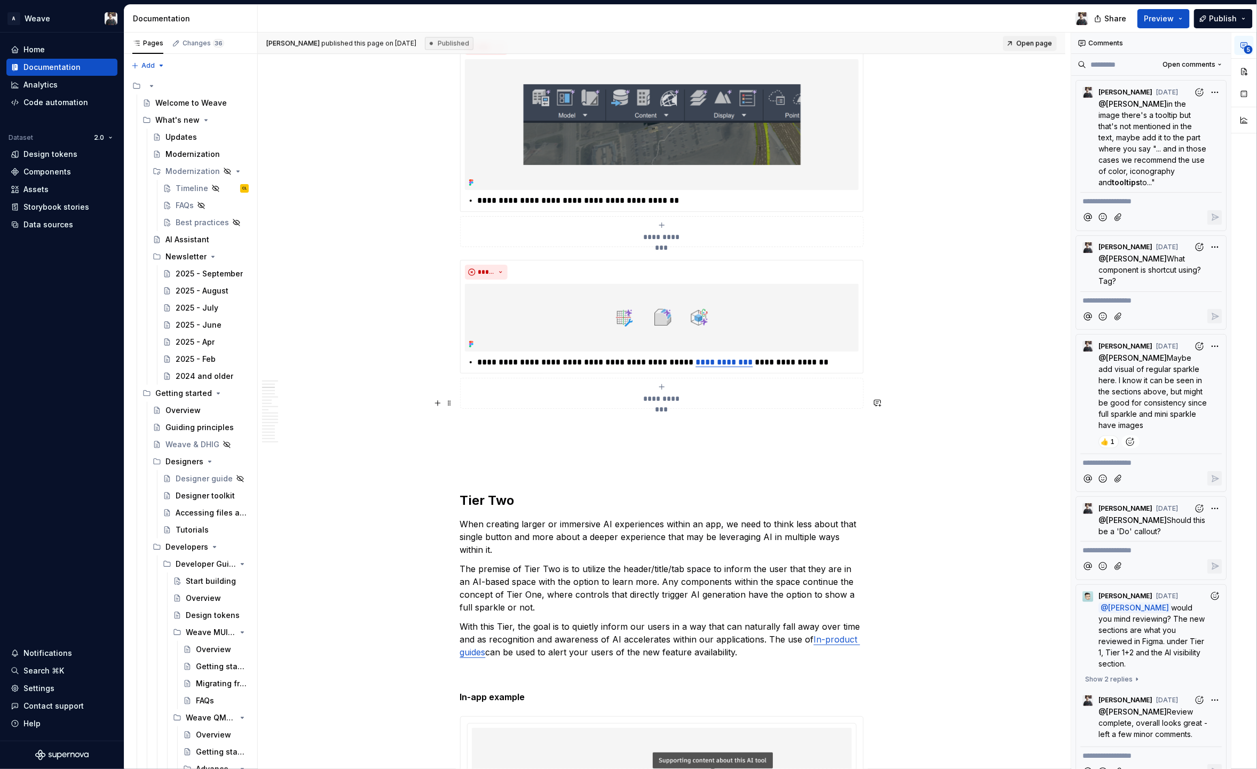
click at [492, 435] on p at bounding box center [662, 447] width 404 height 51
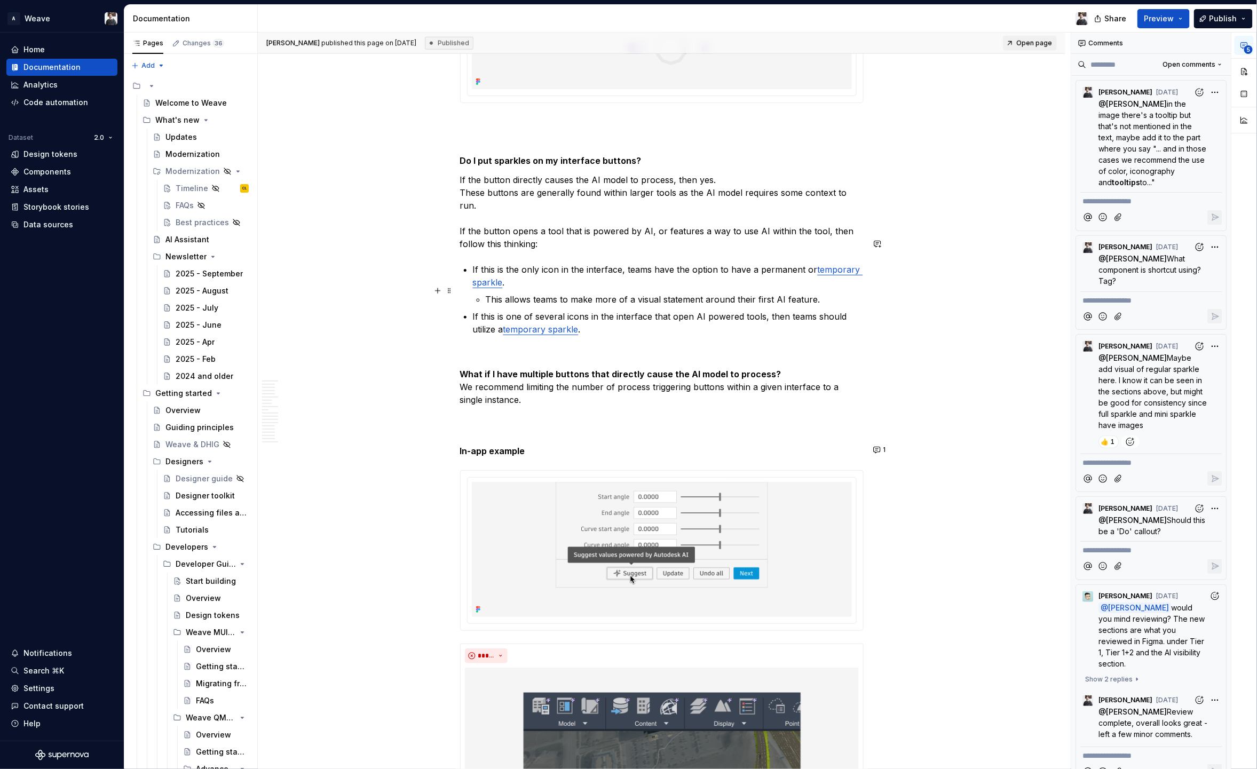
scroll to position [744, 0]
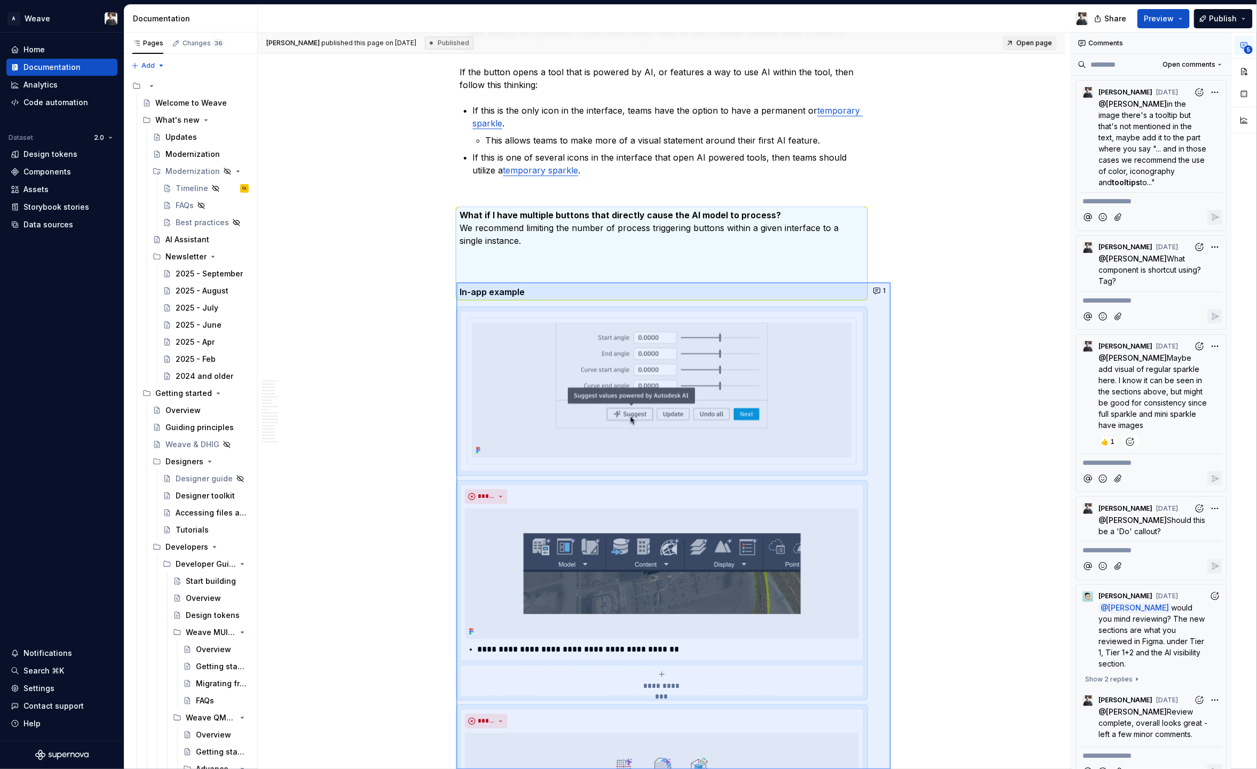
scroll to position [864, 0]
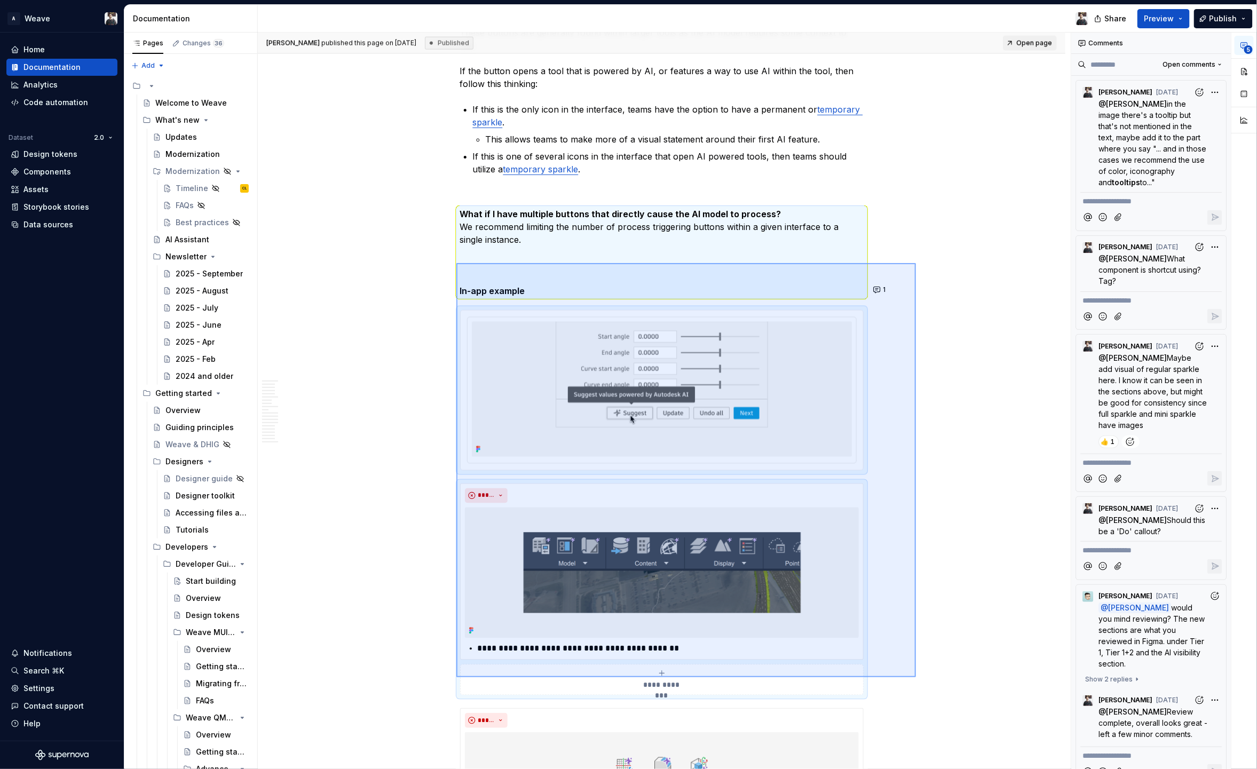
drag, startPoint x: 699, startPoint y: 544, endPoint x: 916, endPoint y: 677, distance: 255.0
click at [916, 677] on div "Ian Murchison published this page on June 13, 2025 Published Open page Visual i…" at bounding box center [664, 401] width 813 height 737
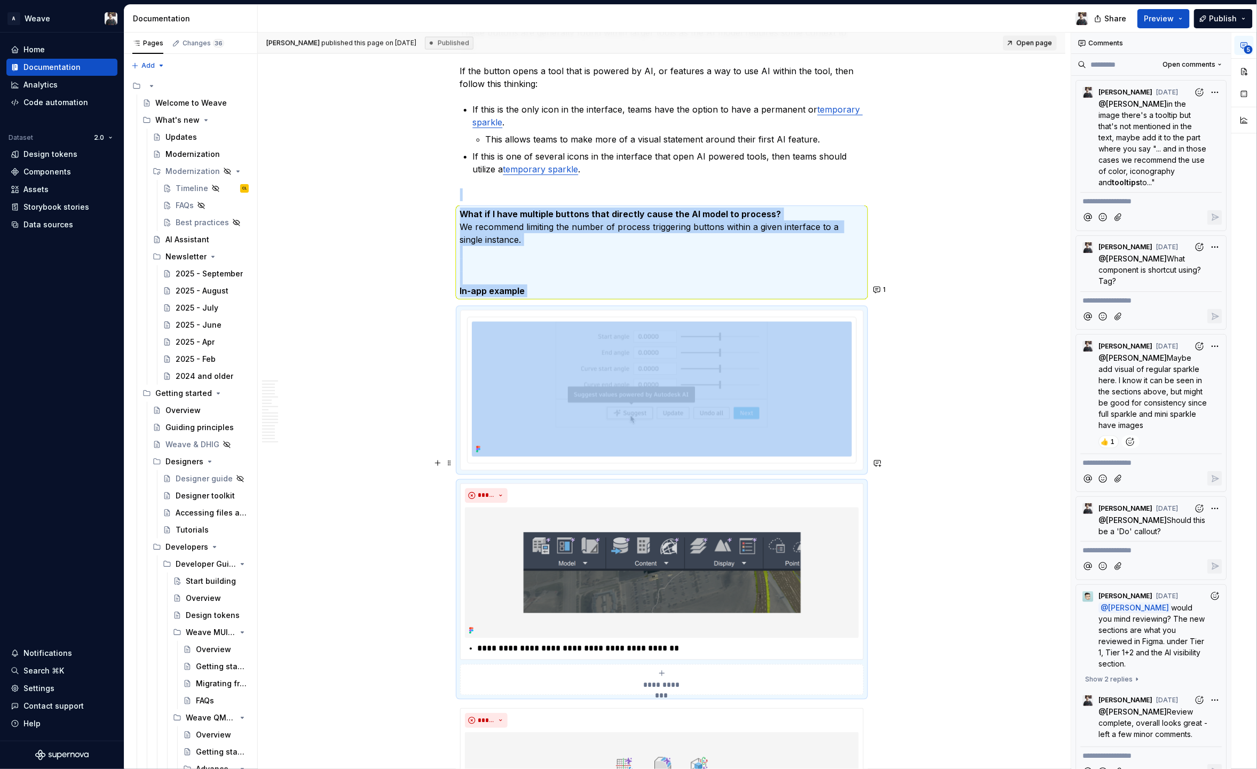
copy div "What if I have multiple buttons that directly cause the AI model to process? We…"
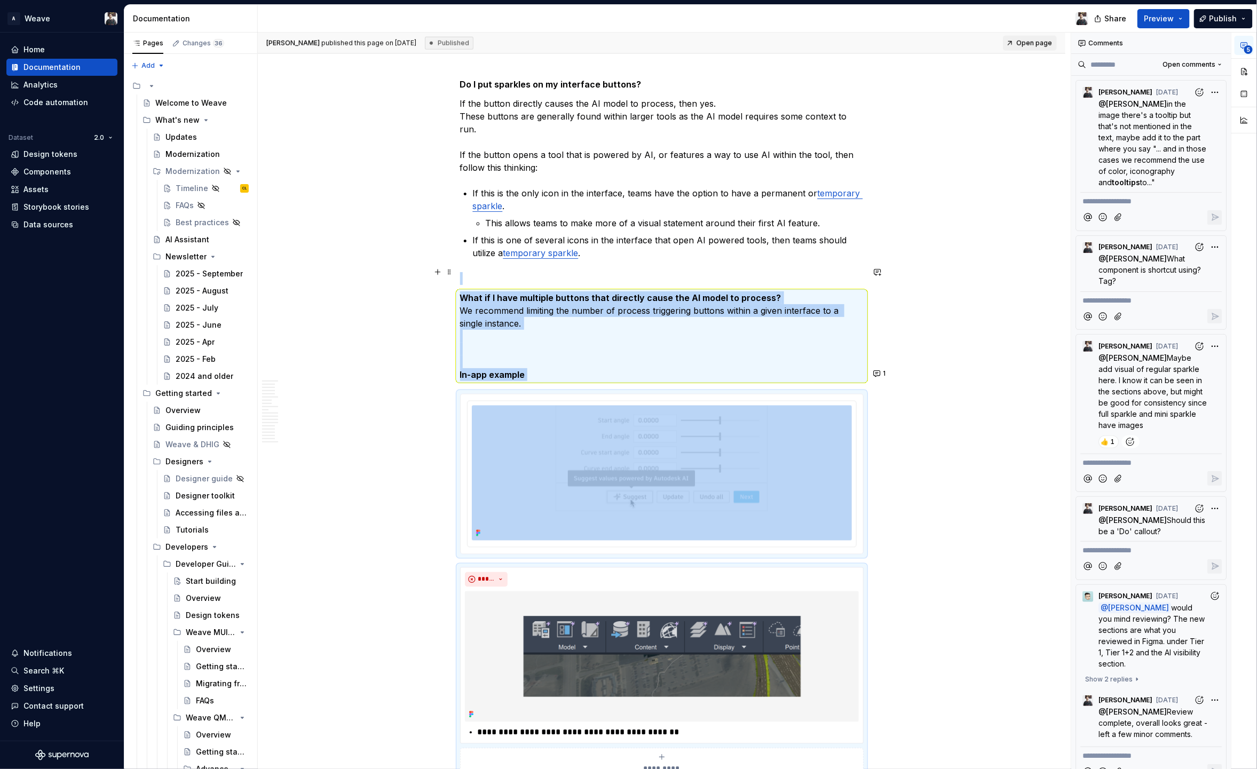
scroll to position [783, 0]
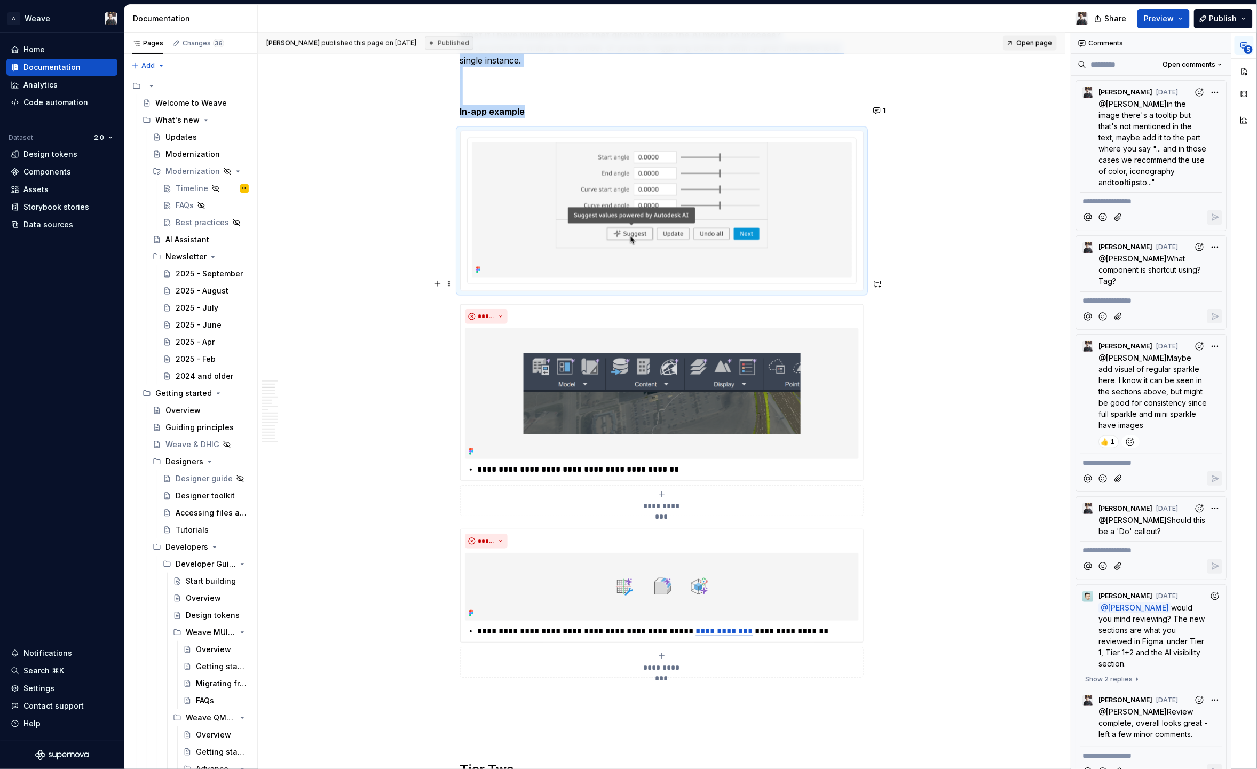
scroll to position [1068, 0]
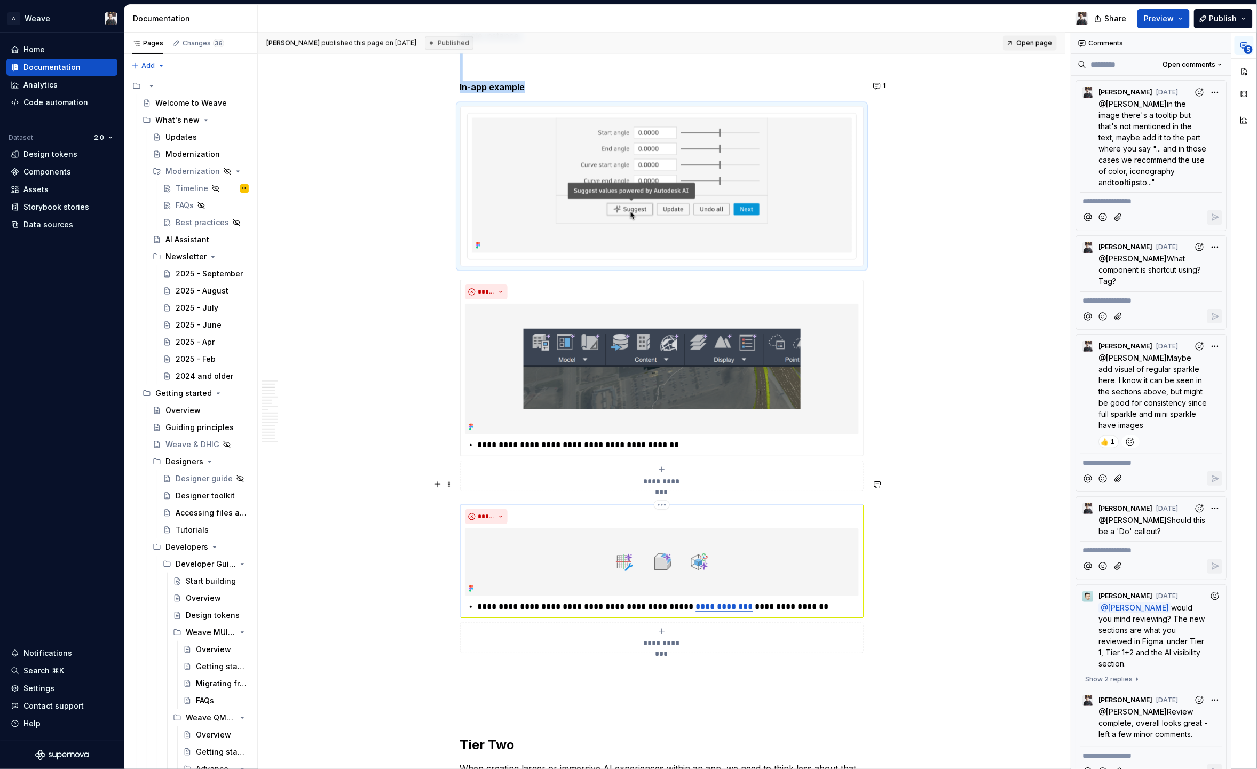
click at [550, 509] on div "*****" at bounding box center [662, 516] width 394 height 15
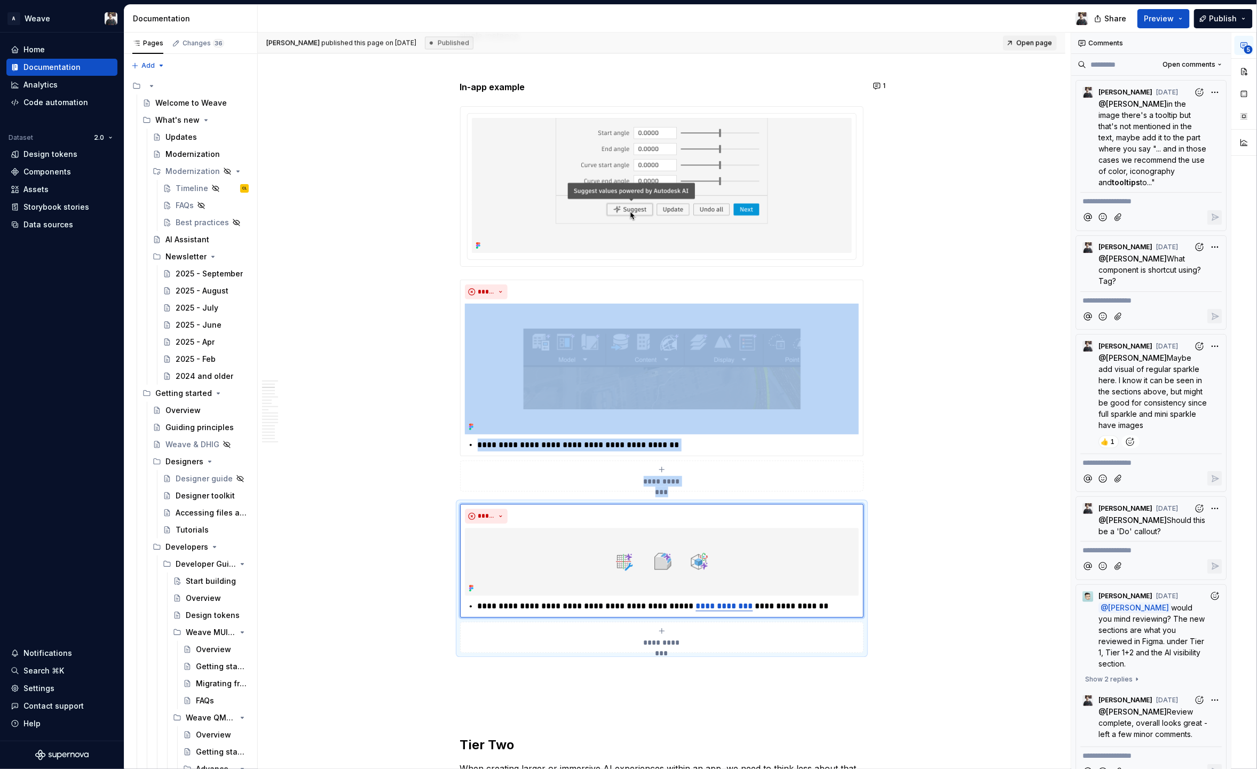
copy div "**********"
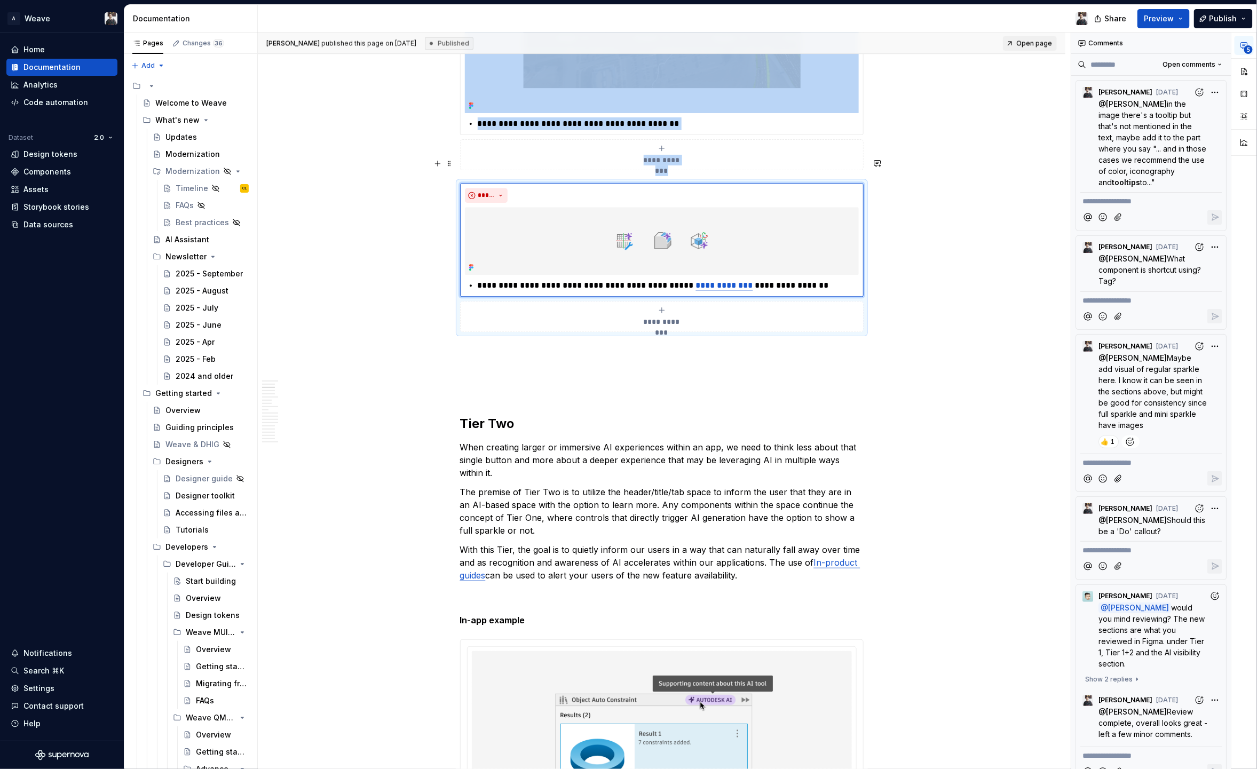
scroll to position [1390, 0]
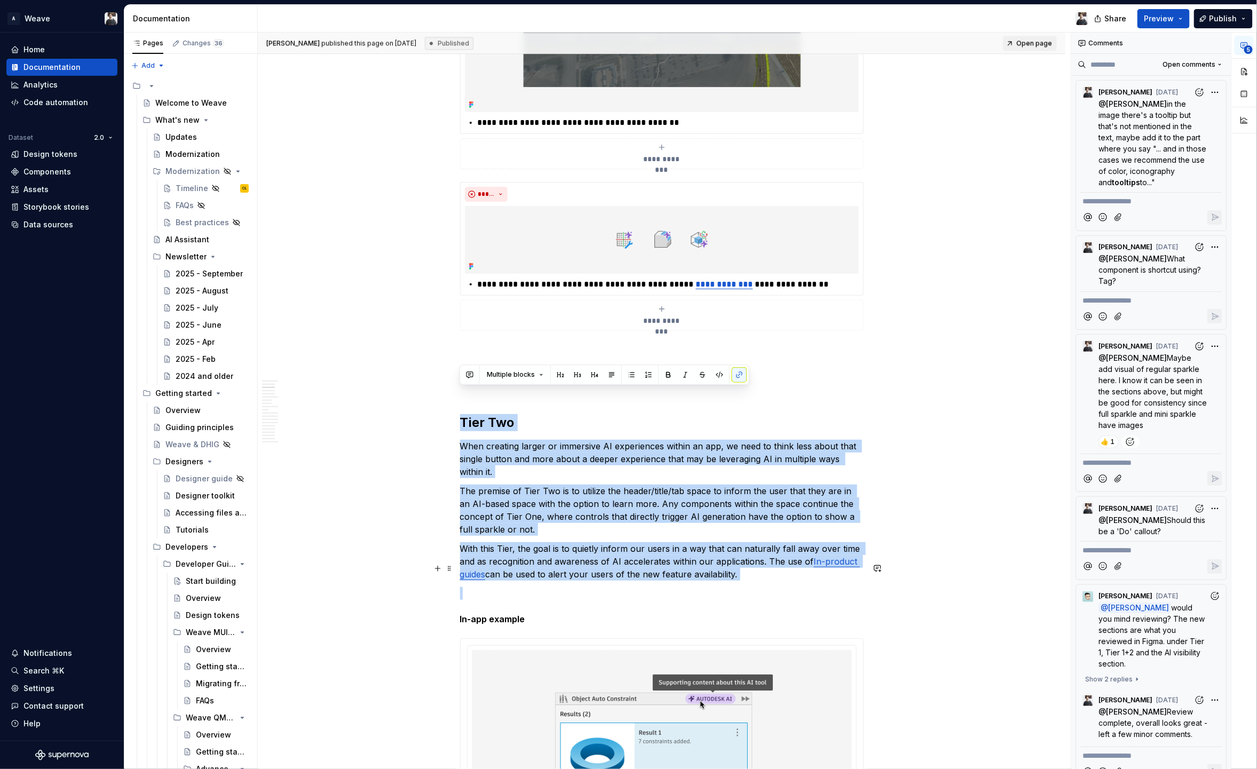
drag, startPoint x: 461, startPoint y: 397, endPoint x: 793, endPoint y: 570, distance: 374.4
copy div "Tier Two When creating larger or immersive AI experiences within an app, we nee…"
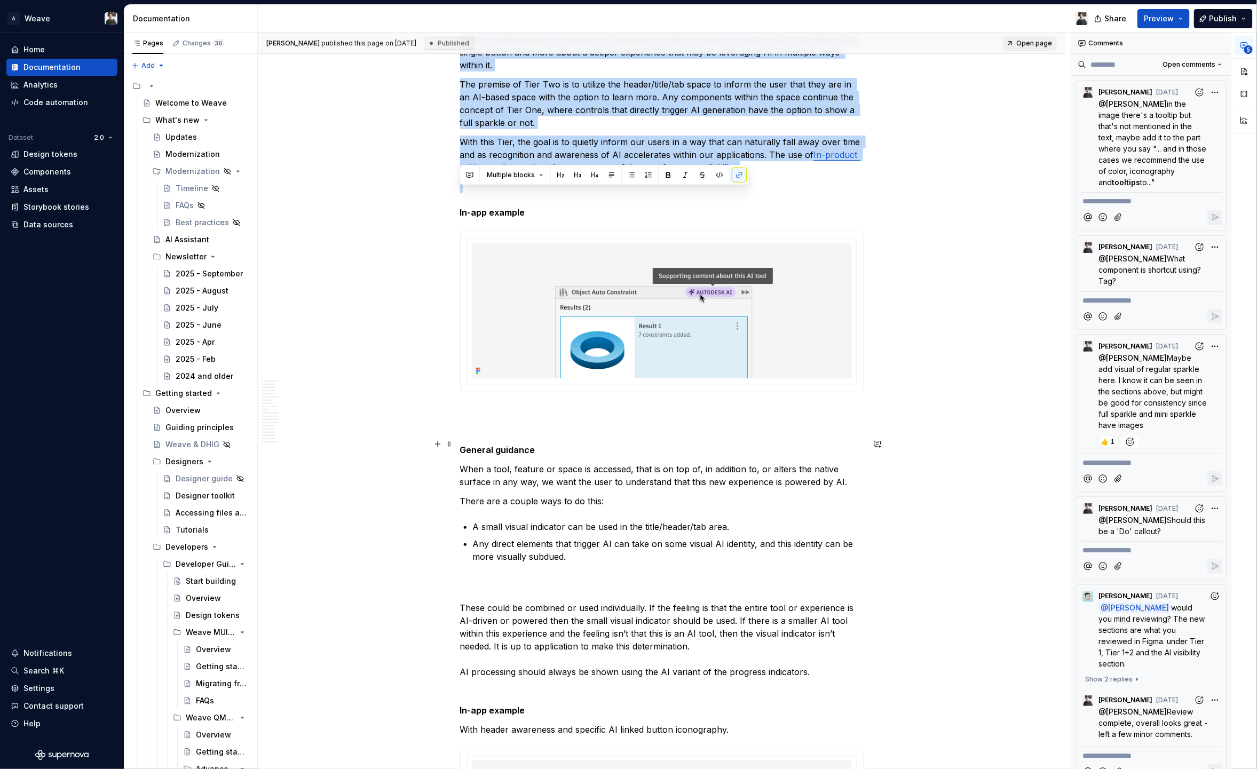
scroll to position [1803, 0]
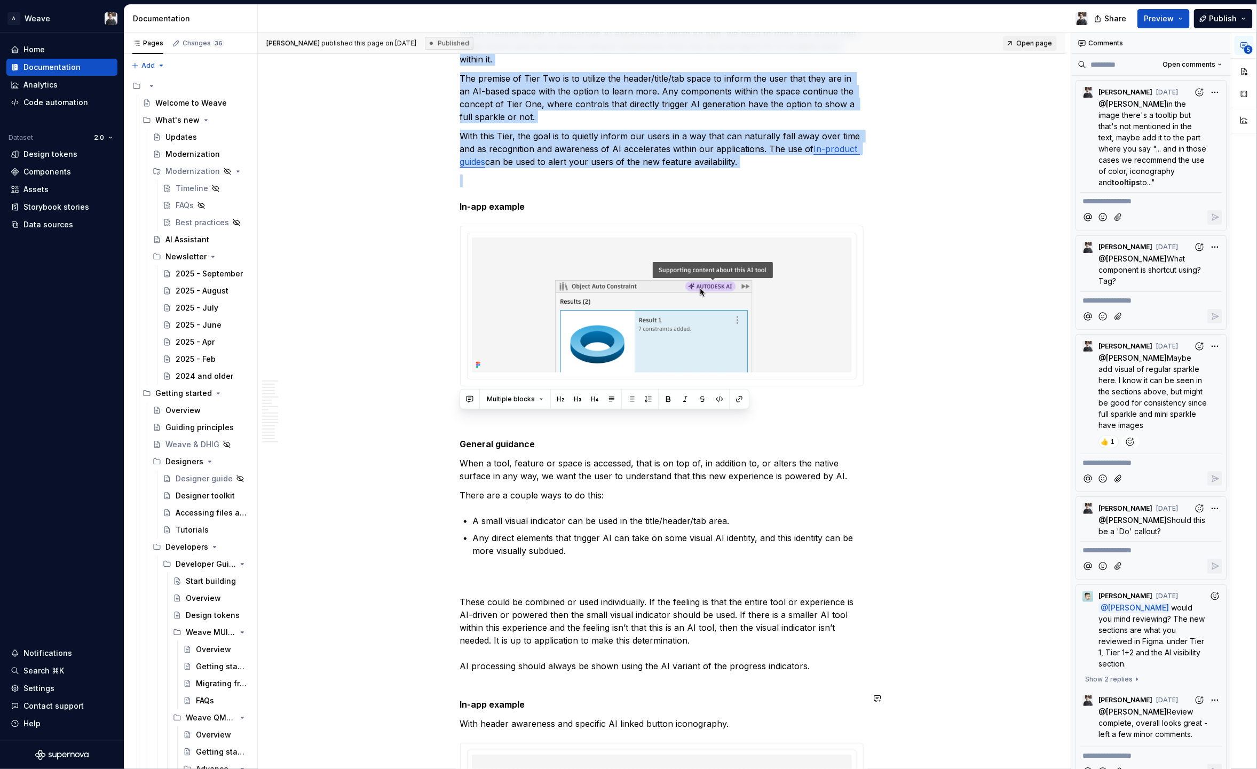
drag, startPoint x: 459, startPoint y: 416, endPoint x: 592, endPoint y: 657, distance: 274.3
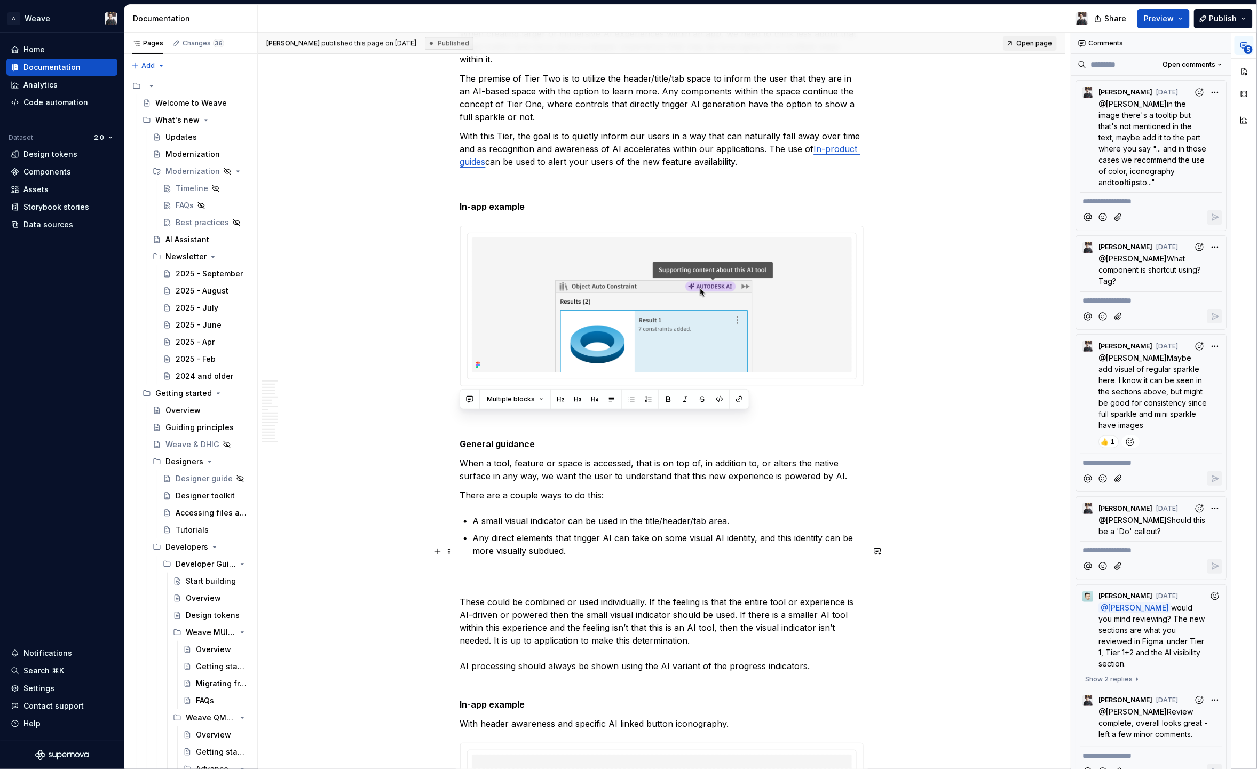
click at [580, 636] on p "These could be combined or used individually. If the feeling is that the entire…" at bounding box center [662, 640] width 404 height 141
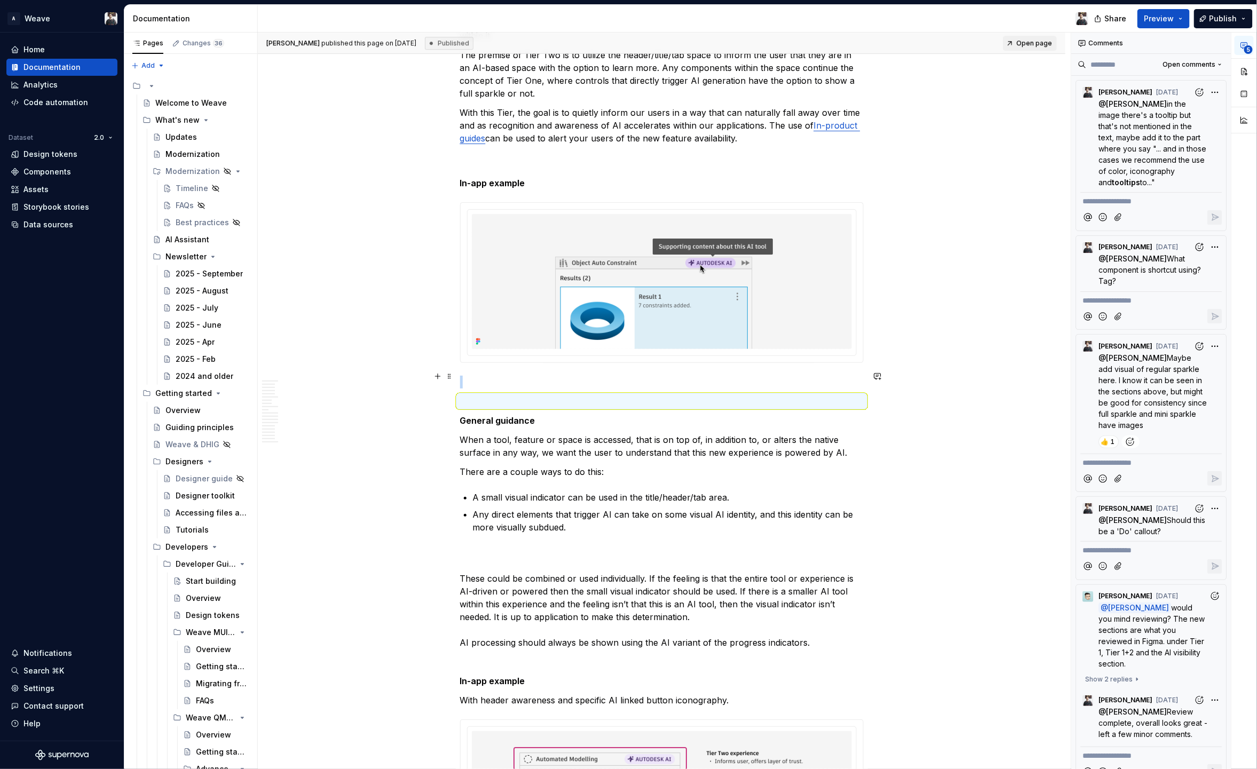
scroll to position [1565, 0]
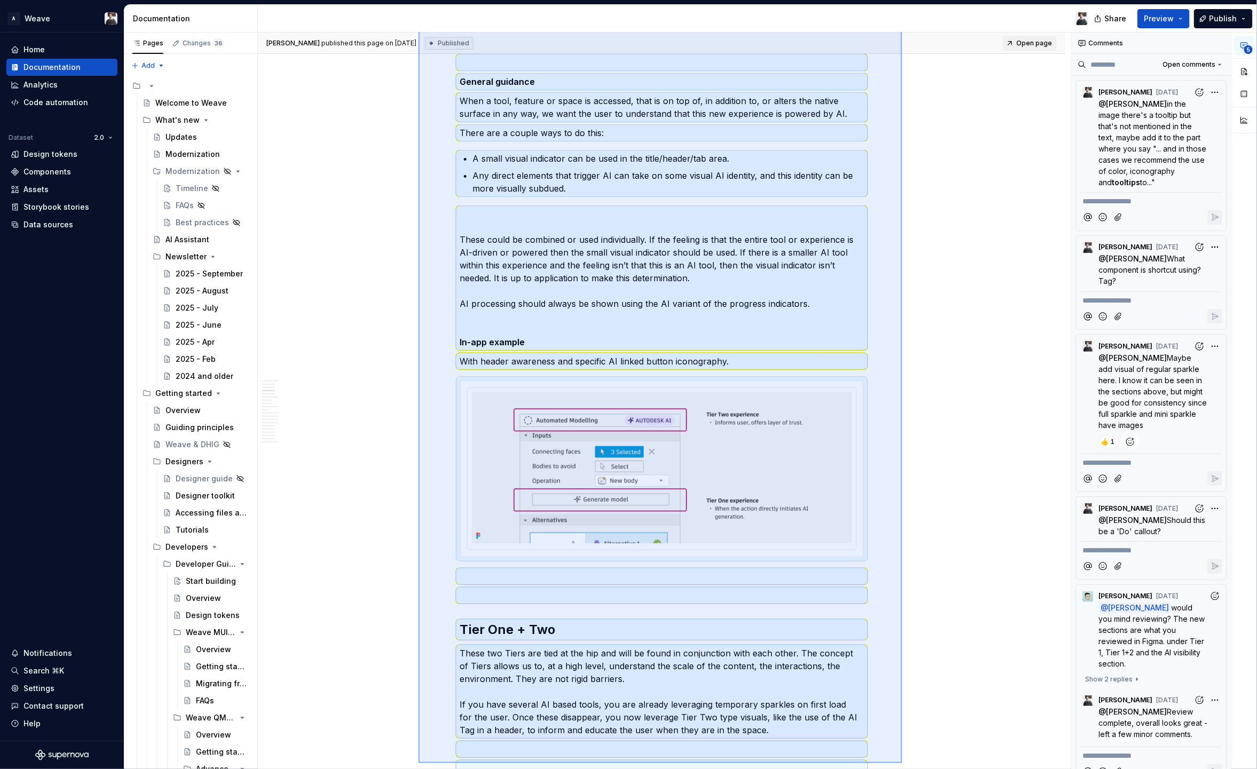
scroll to position [2173, 0]
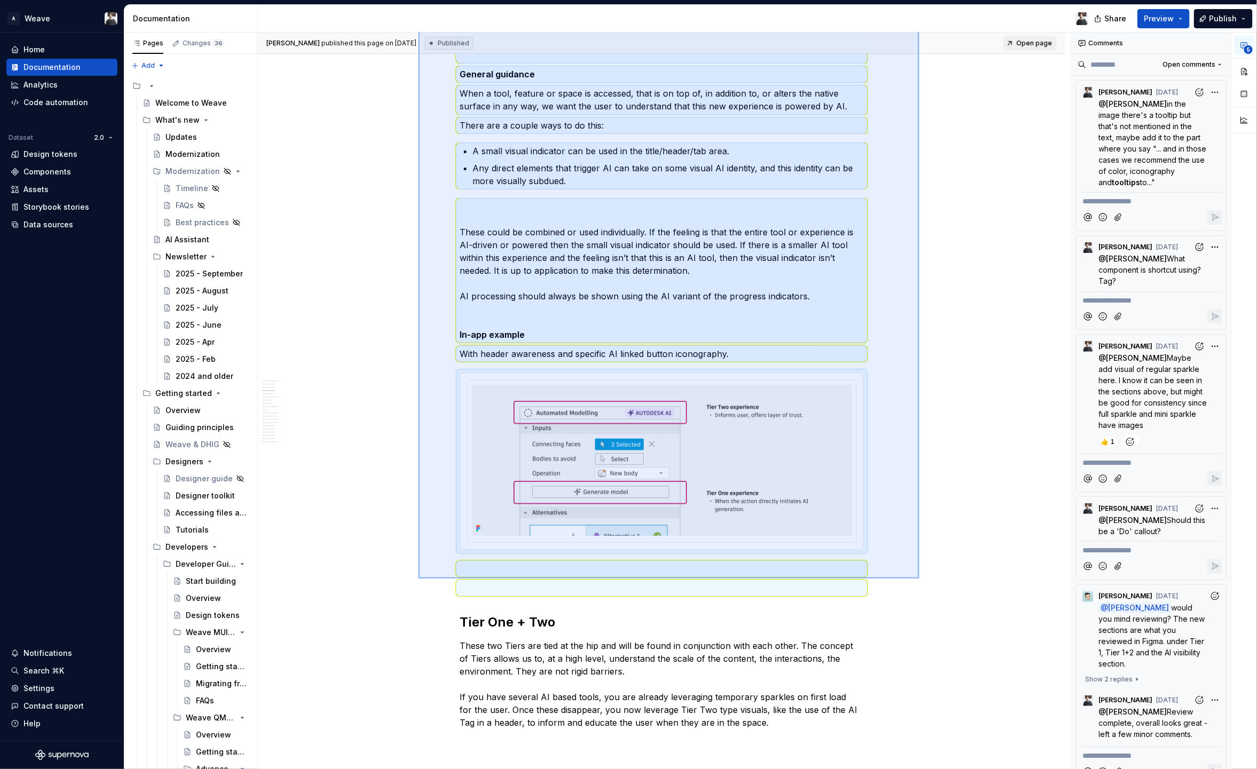
drag, startPoint x: 512, startPoint y: 421, endPoint x: 919, endPoint y: 579, distance: 436.2
click at [919, 579] on div "Ian Murchison published this page on June 13, 2025 Published Open page Visual i…" at bounding box center [664, 401] width 813 height 737
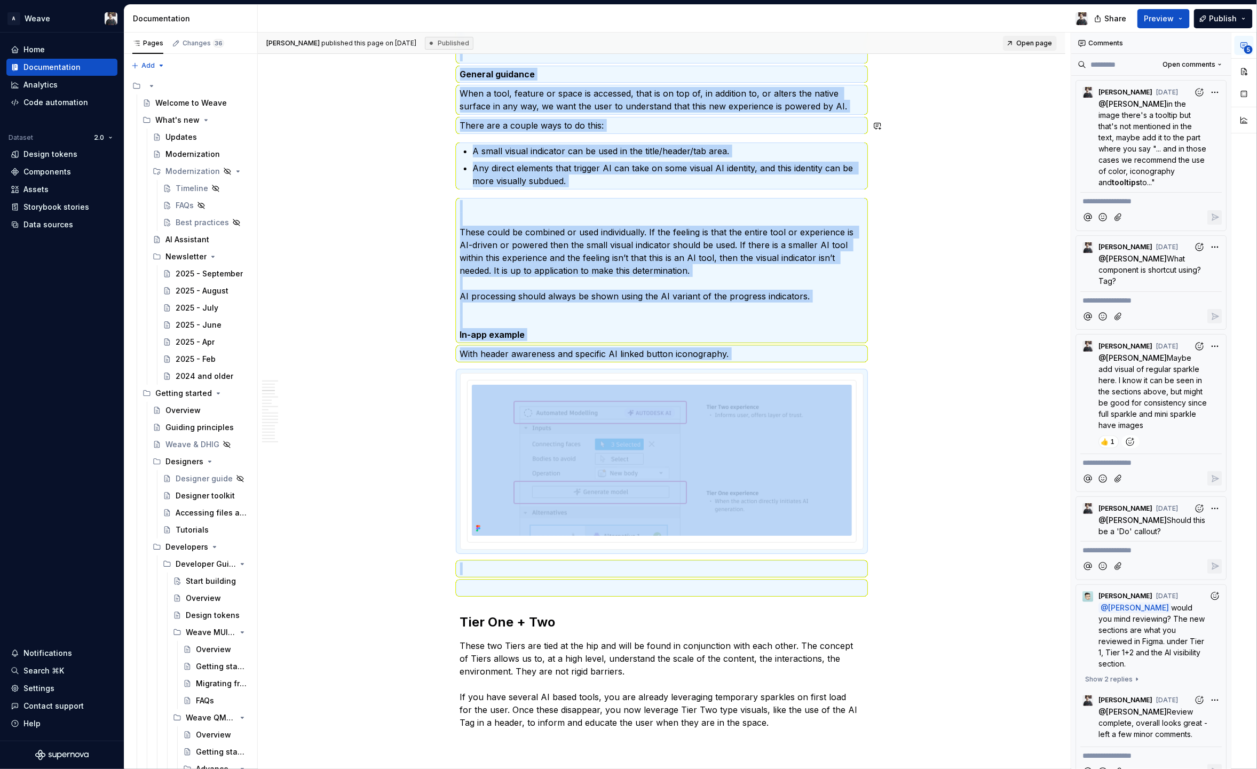
copy div "With this Tier, the goal is to quietly inform our users in a way that can natur…"
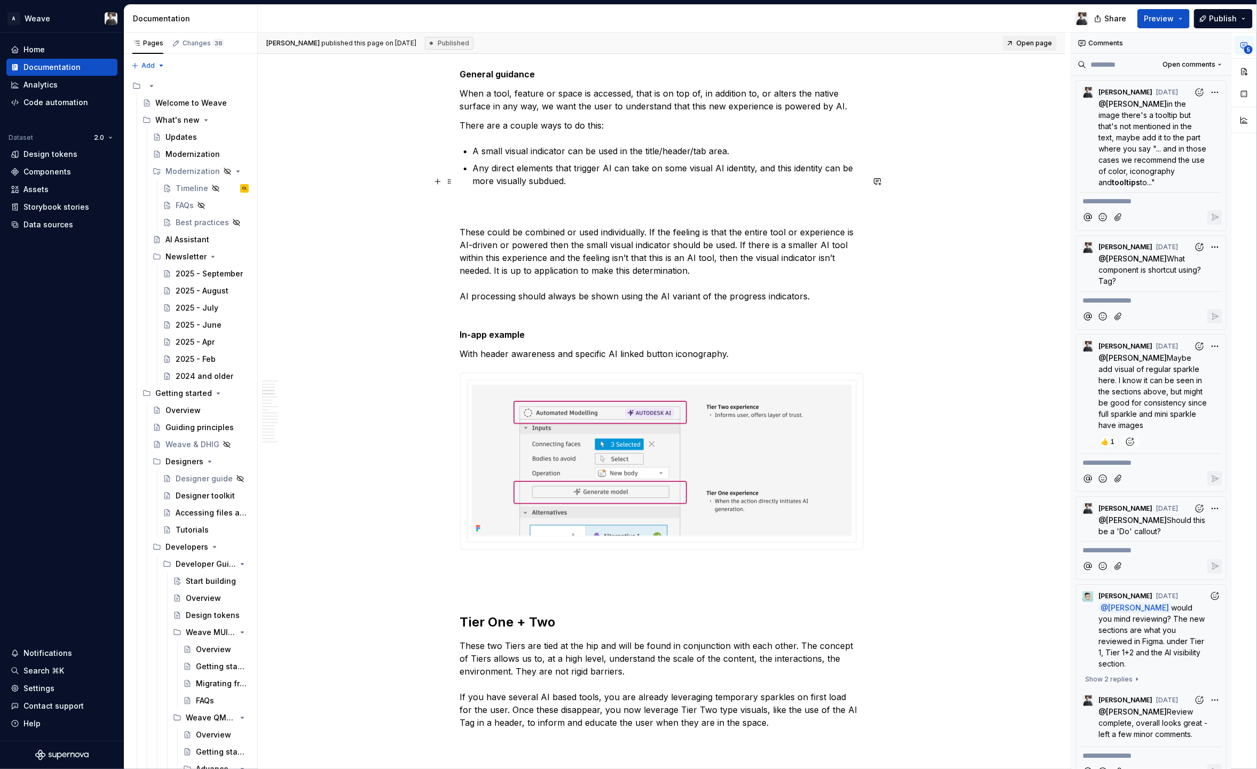
scroll to position [2430, 0]
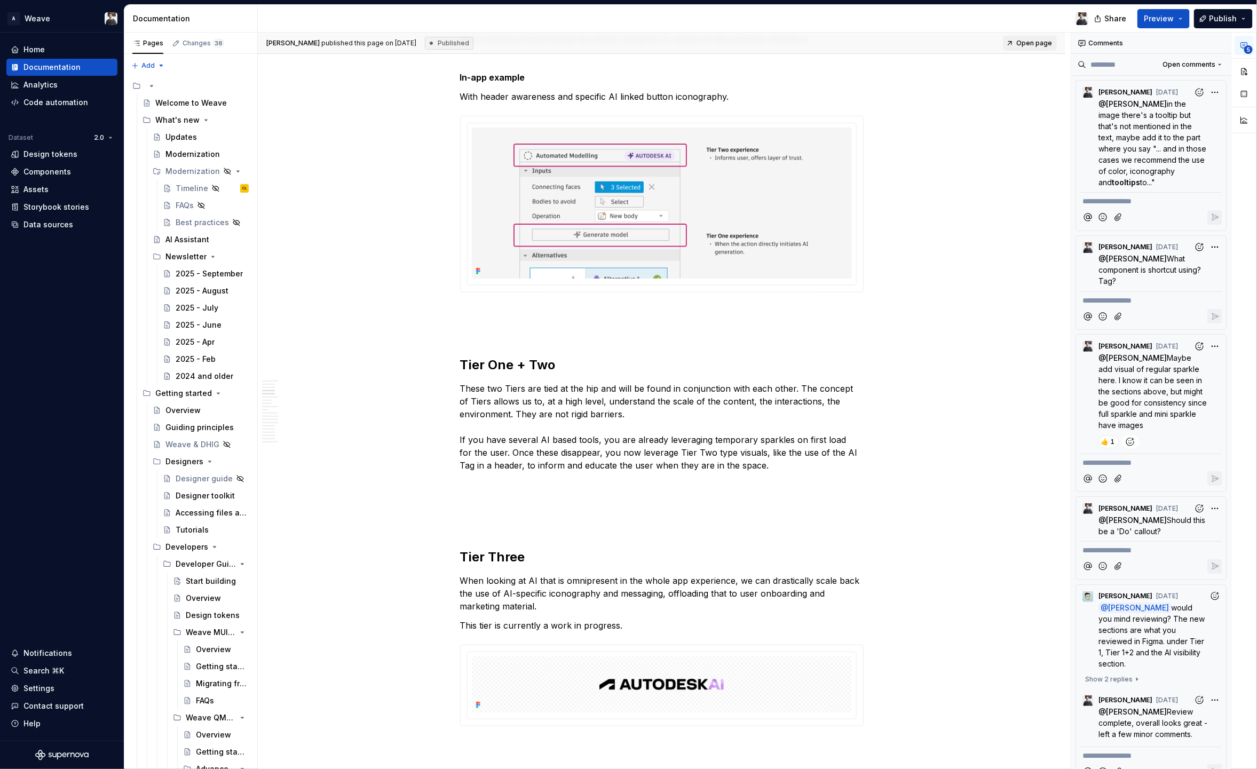
type textarea "*"
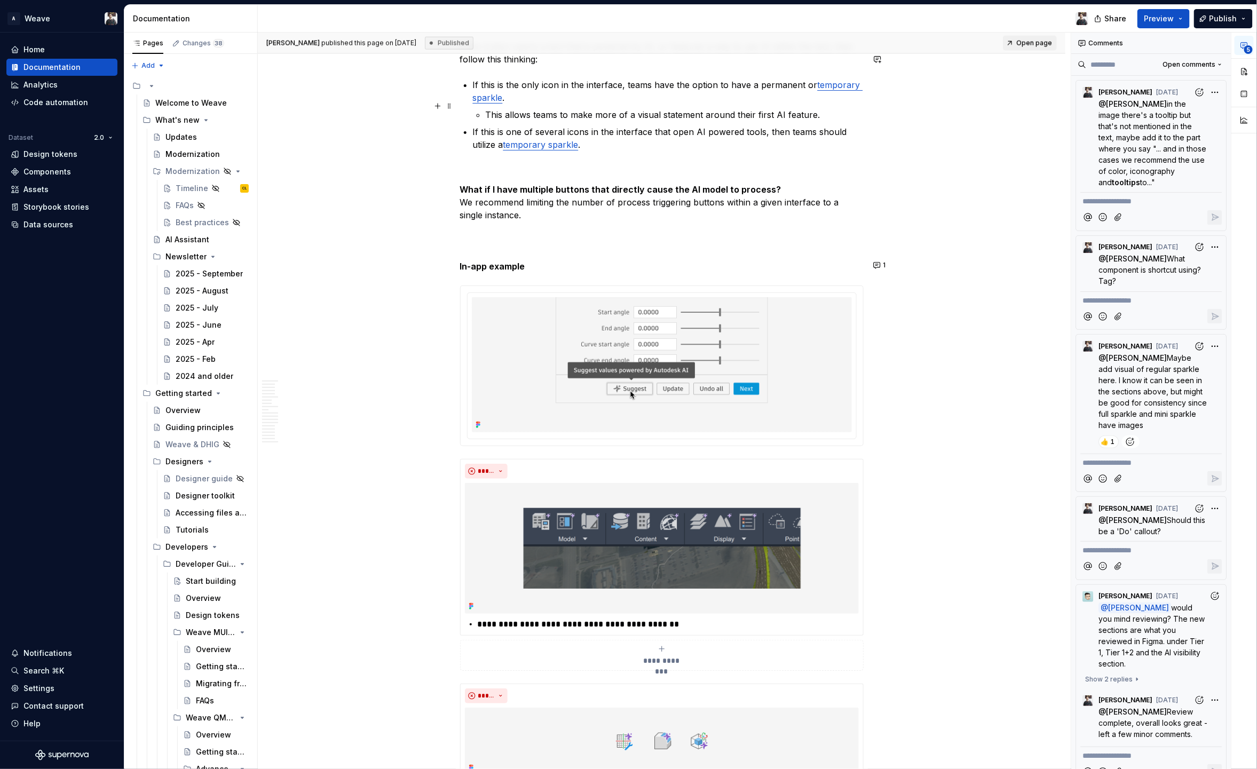
scroll to position [317, 0]
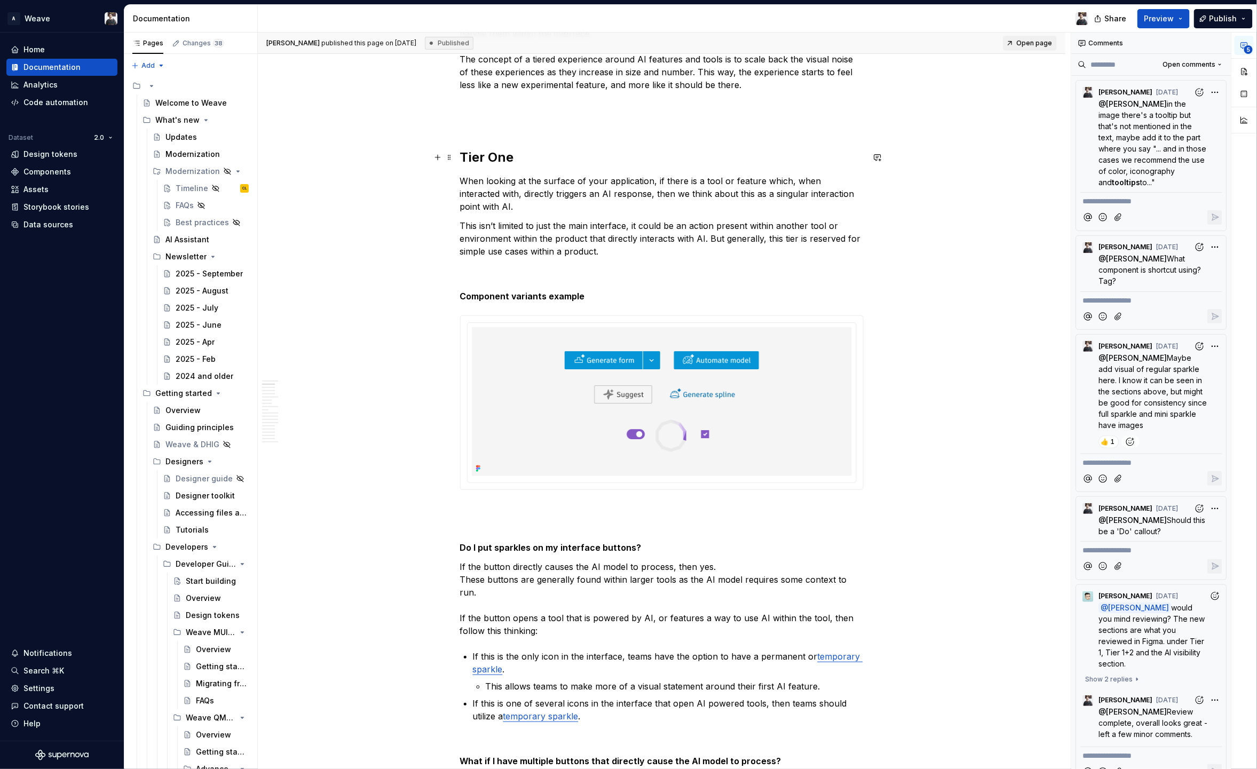
click at [511, 155] on strong "Tier One" at bounding box center [487, 156] width 54 height 15
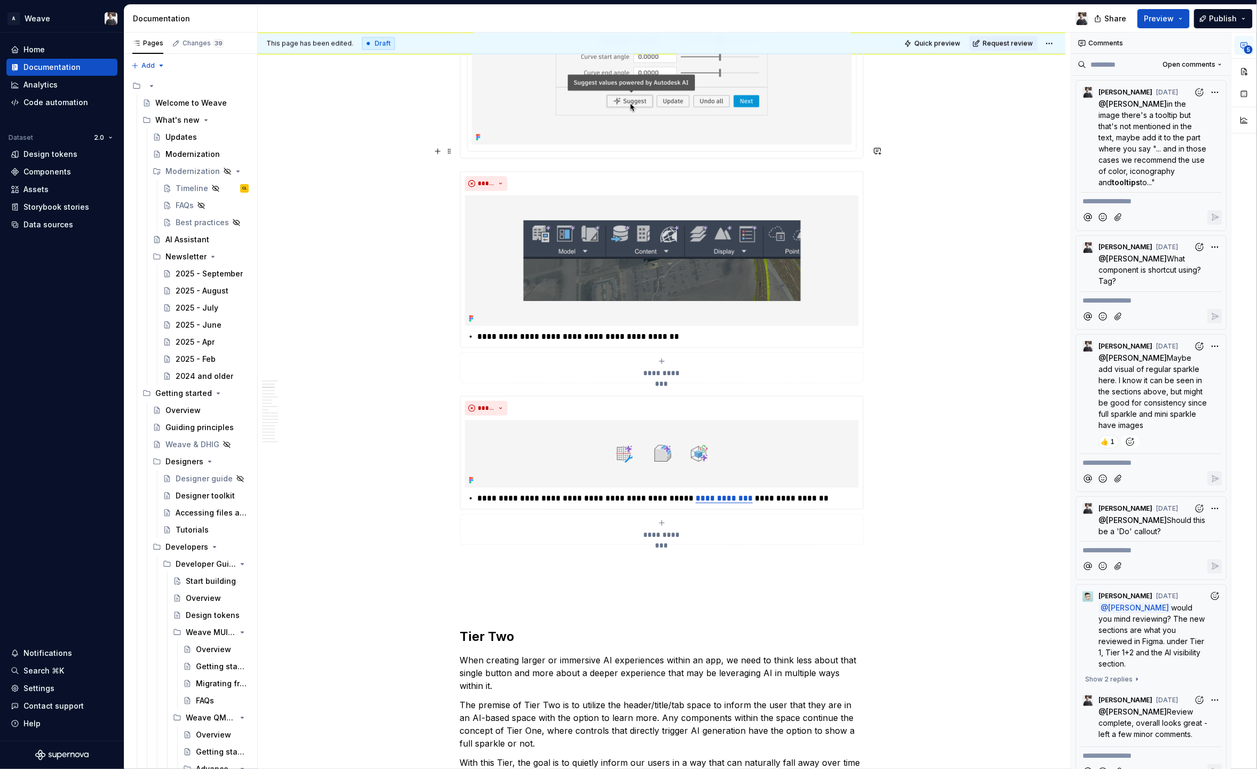
scroll to position [1229, 0]
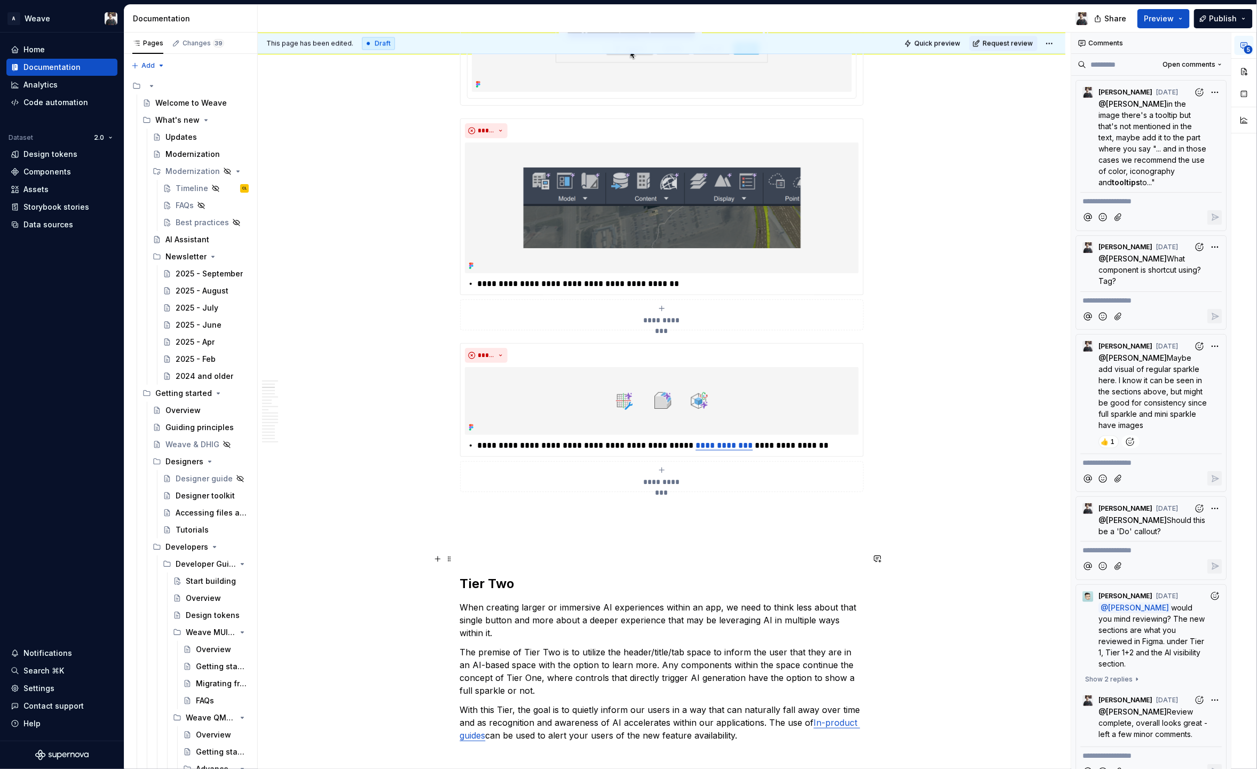
click at [521, 575] on h2 "Tier Two" at bounding box center [662, 583] width 404 height 17
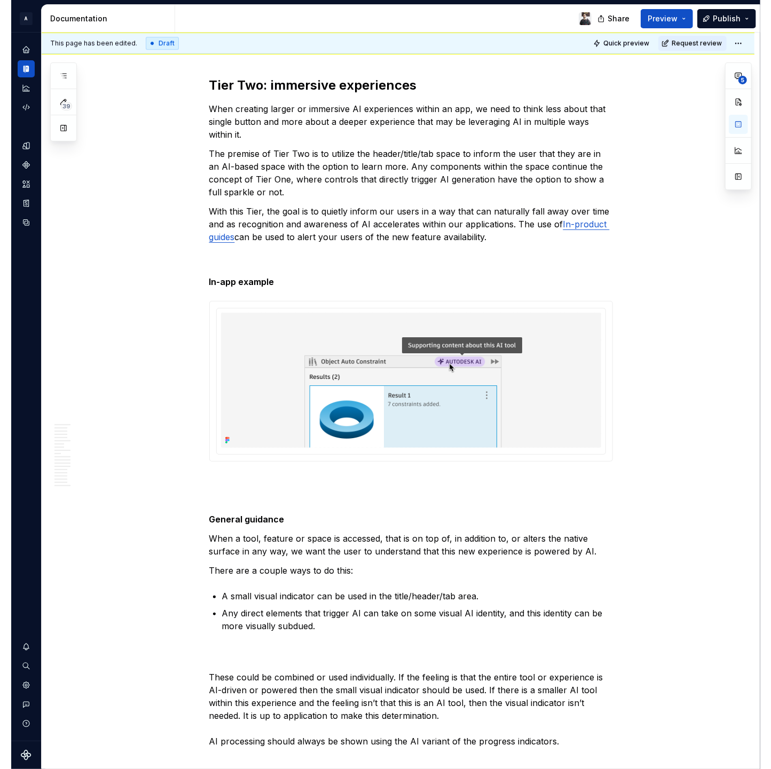
scroll to position [1757, 0]
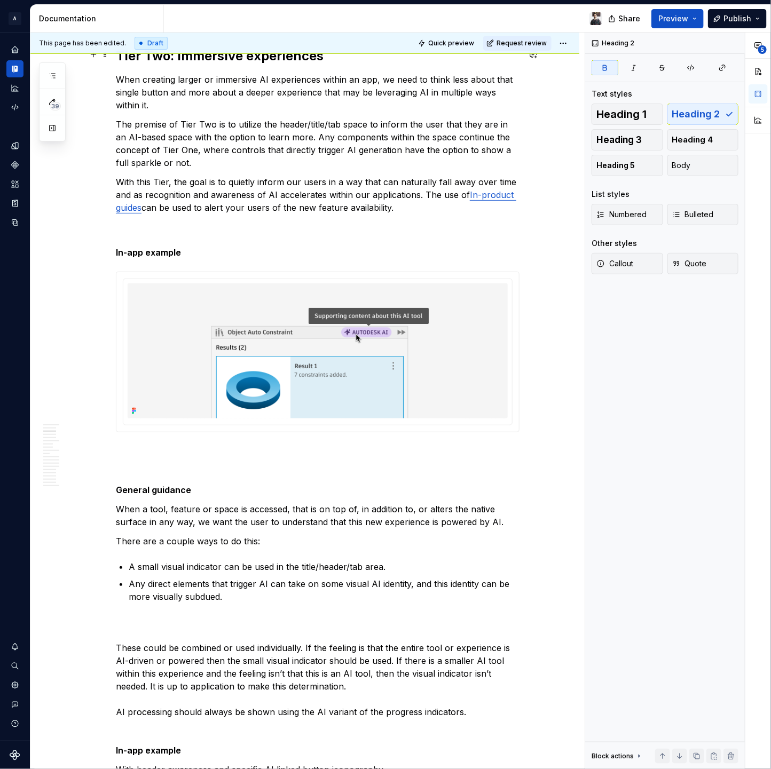
type textarea "*"
